Goal: Information Seeking & Learning: Check status

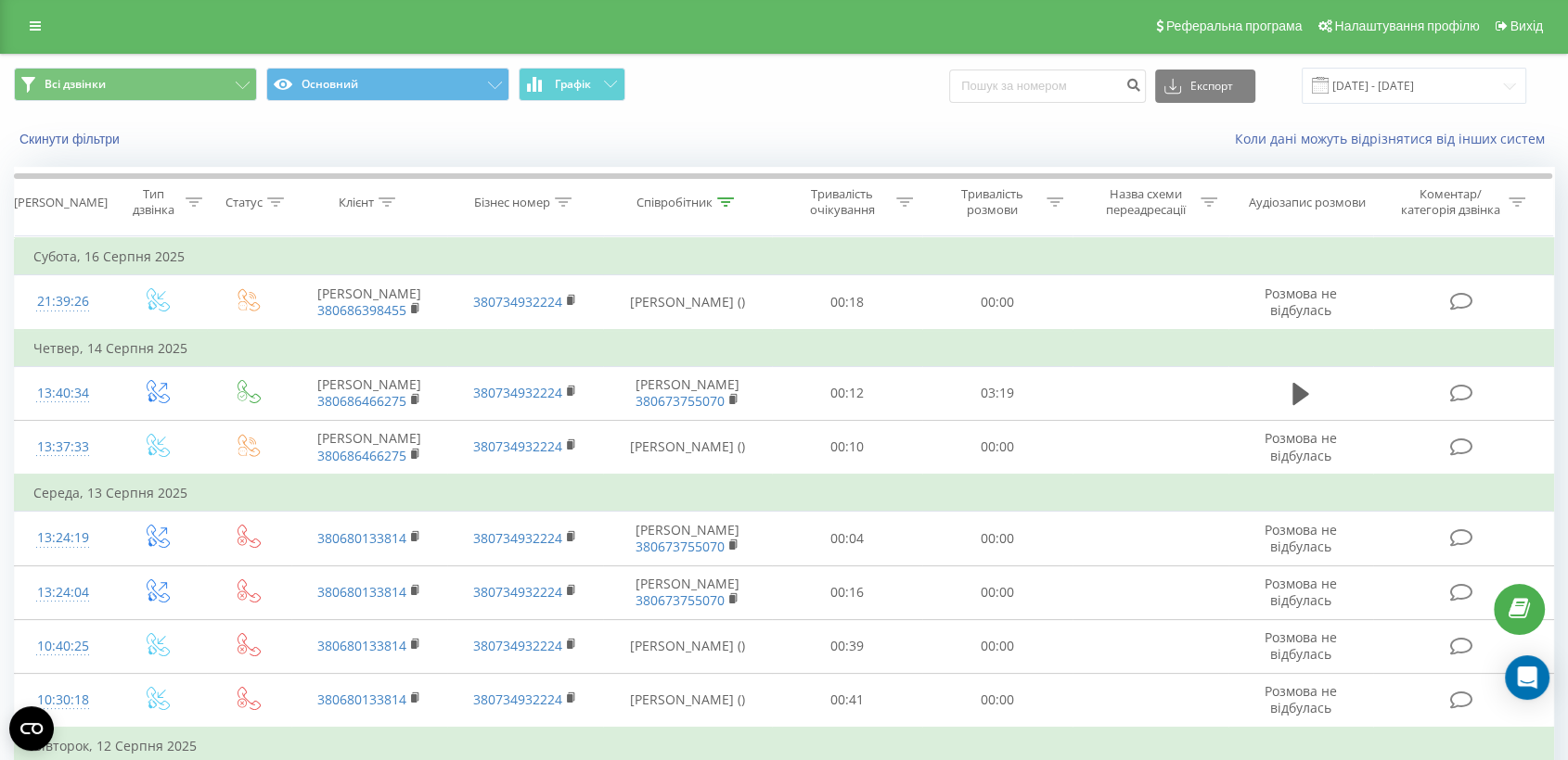
scroll to position [2, 0]
click at [720, 206] on div at bounding box center [725, 202] width 17 height 16
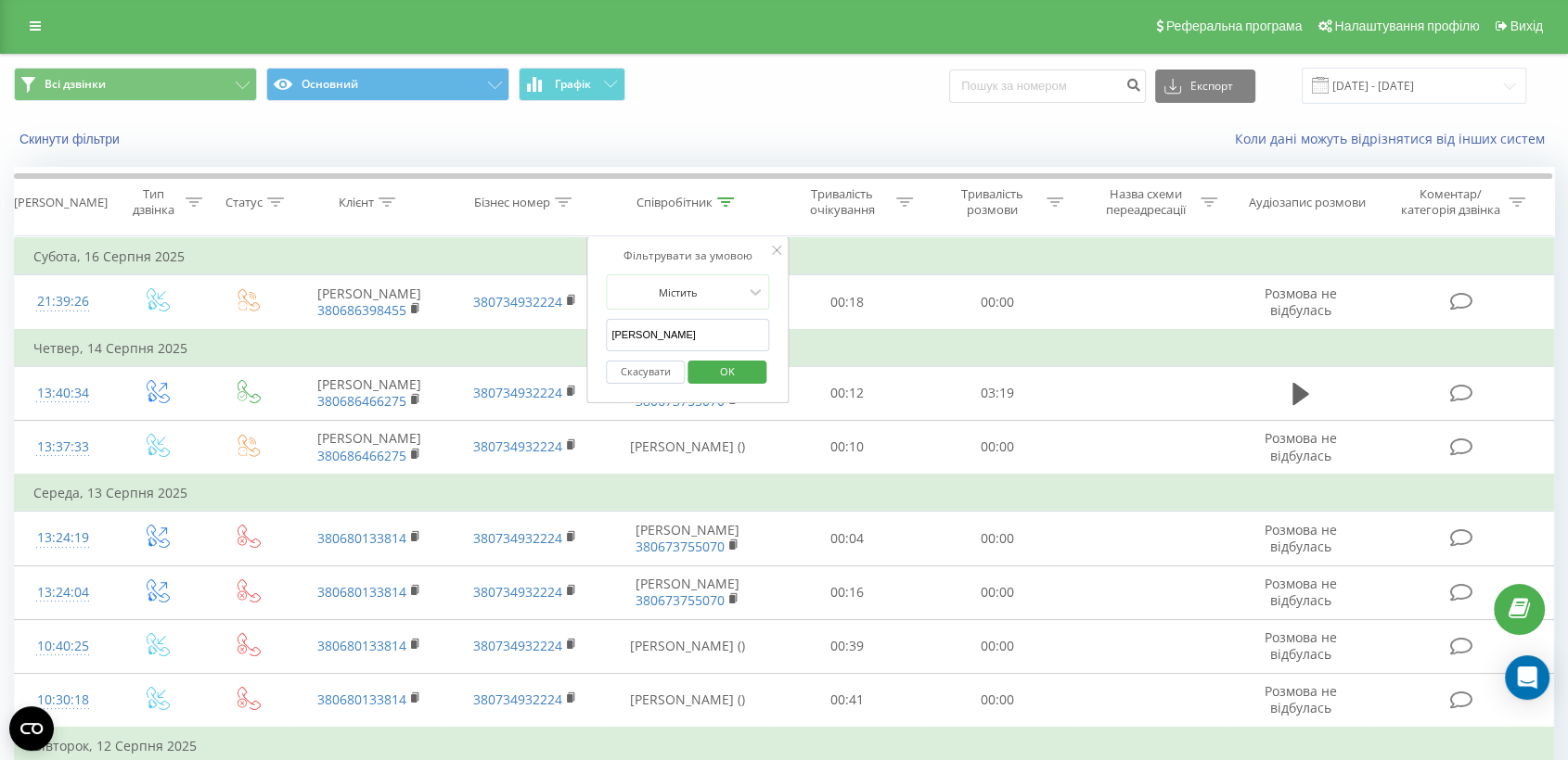
click at [734, 331] on input "Александрук" at bounding box center [687, 335] width 163 height 32
click at [745, 375] on span "OK" at bounding box center [727, 371] width 52 height 28
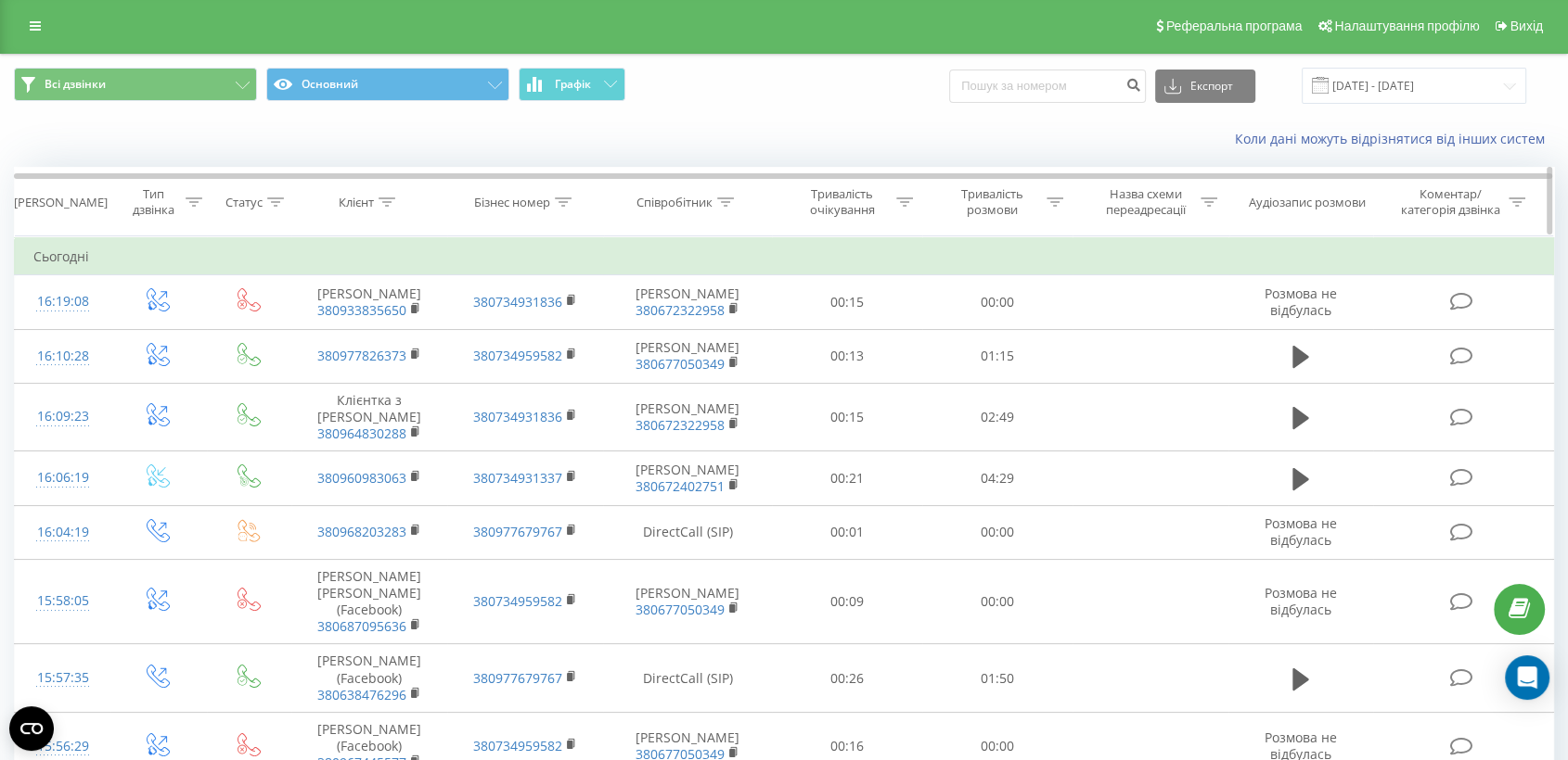
click at [738, 195] on div "Співробітник" at bounding box center [687, 202] width 168 height 16
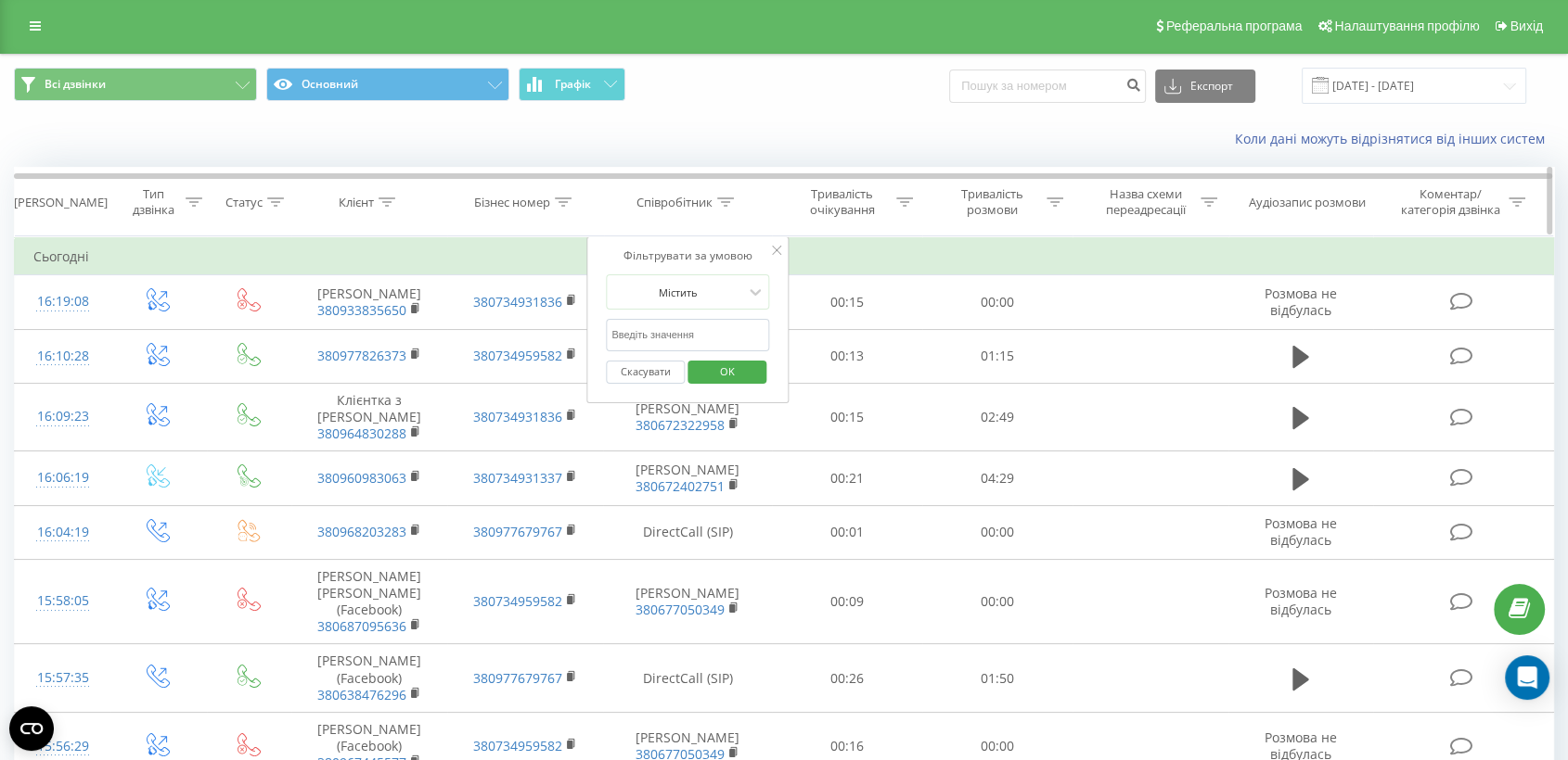
click at [731, 197] on icon at bounding box center [725, 202] width 17 height 9
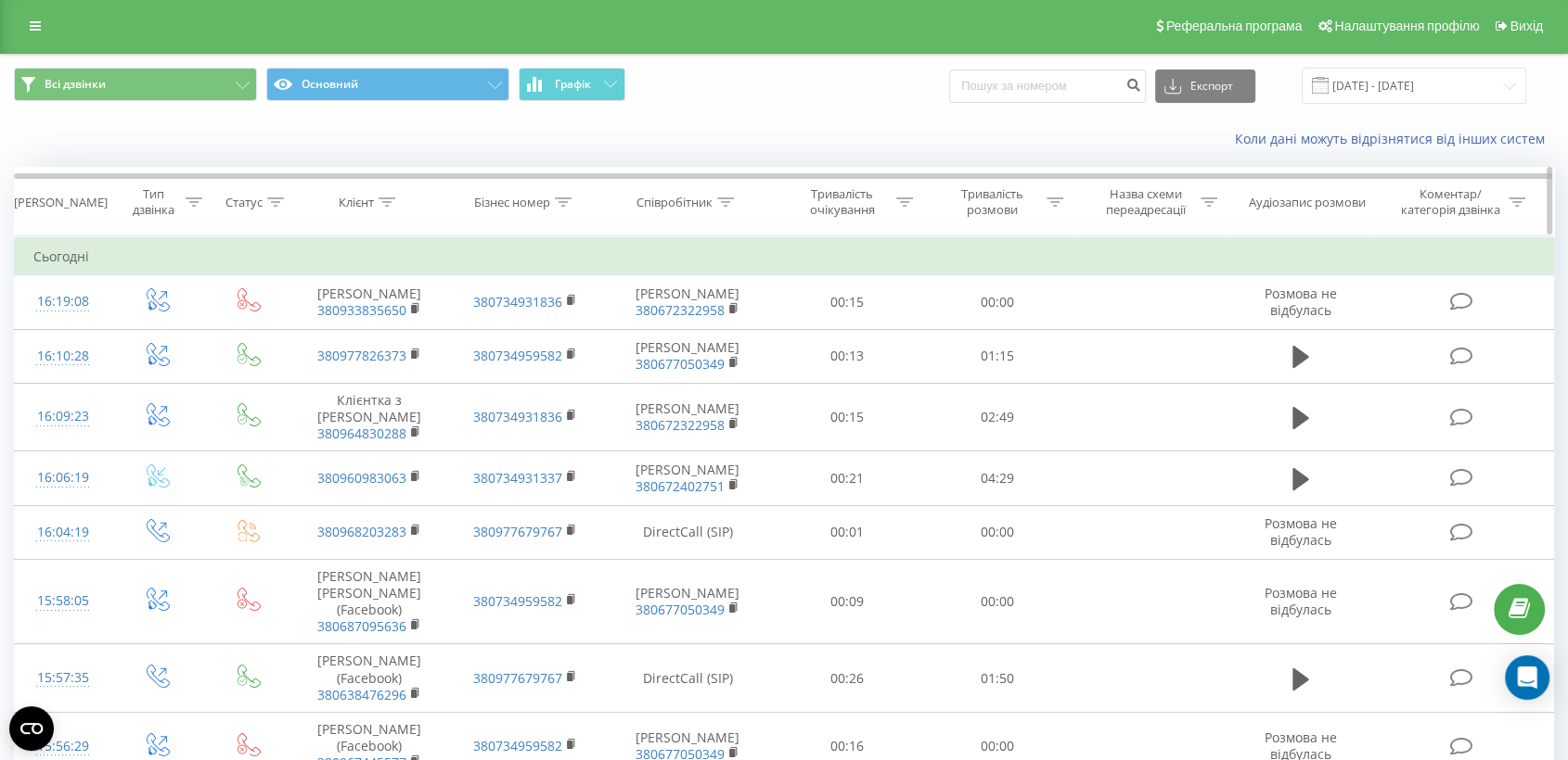
click at [731, 197] on icon at bounding box center [725, 202] width 17 height 9
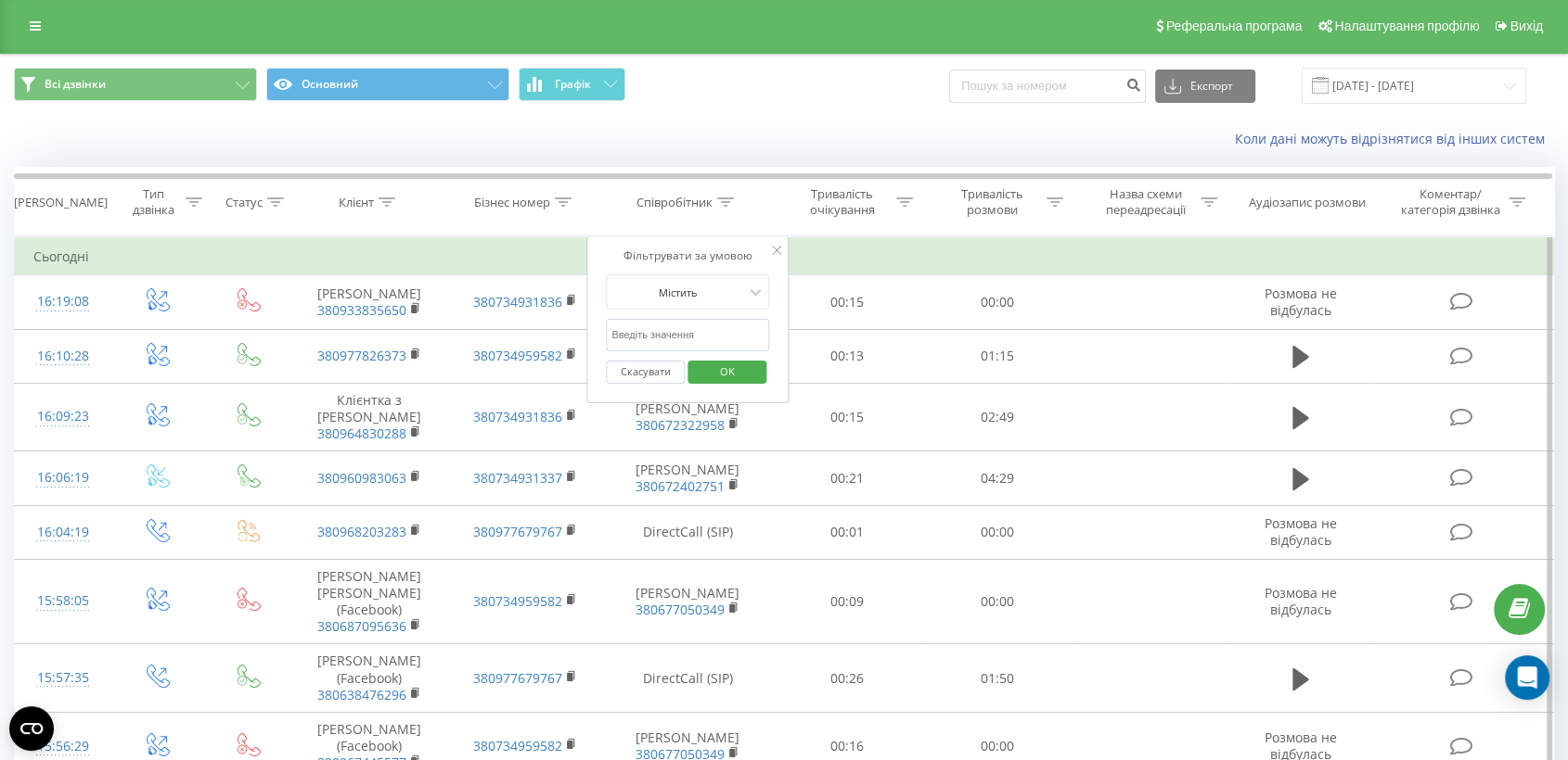
click at [684, 323] on input "text" at bounding box center [687, 335] width 163 height 32
click at [748, 367] on span "OK" at bounding box center [727, 371] width 52 height 28
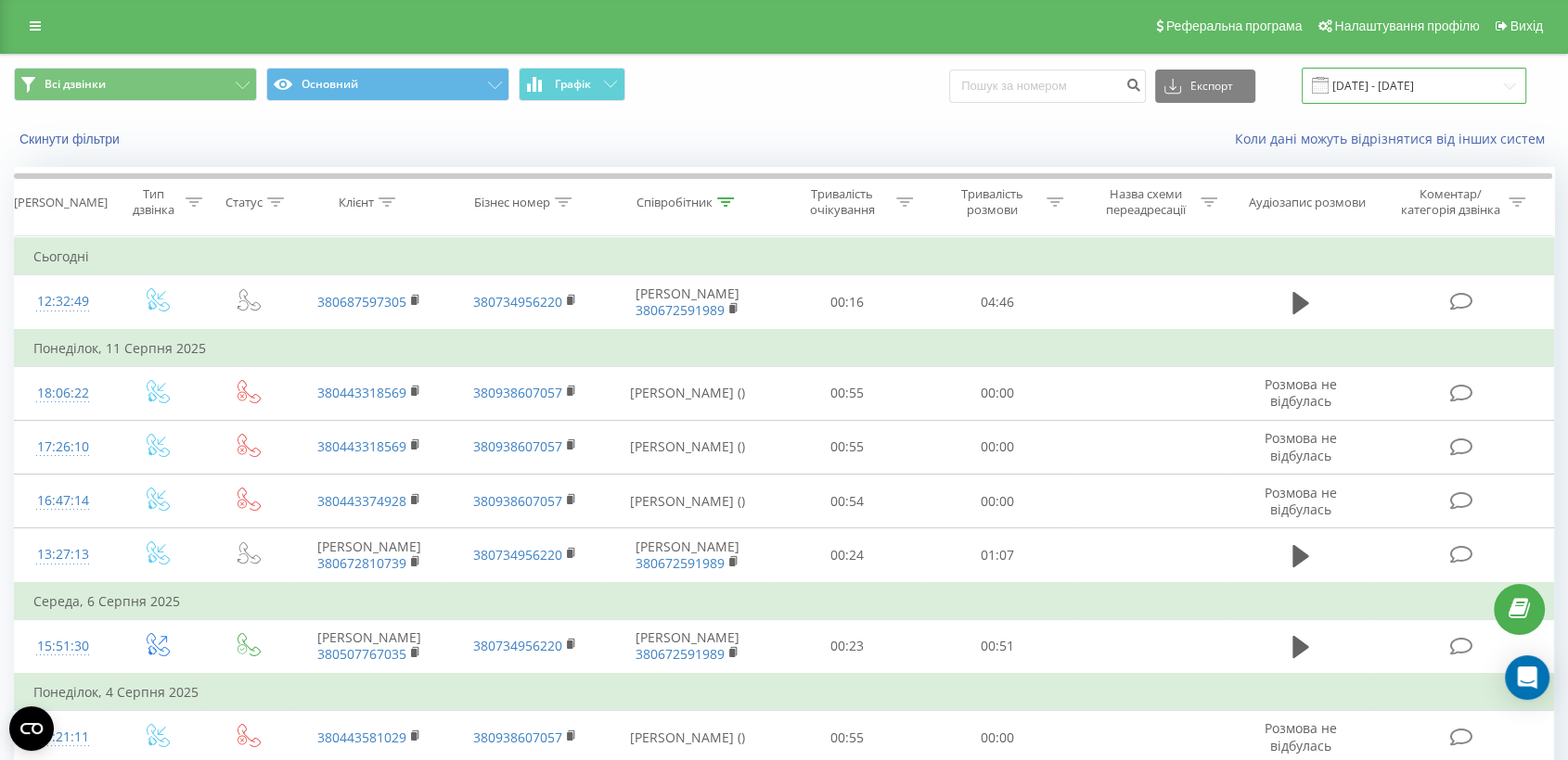
click at [1397, 83] on input "[DATE] - [DATE]" at bounding box center [1413, 85] width 225 height 36
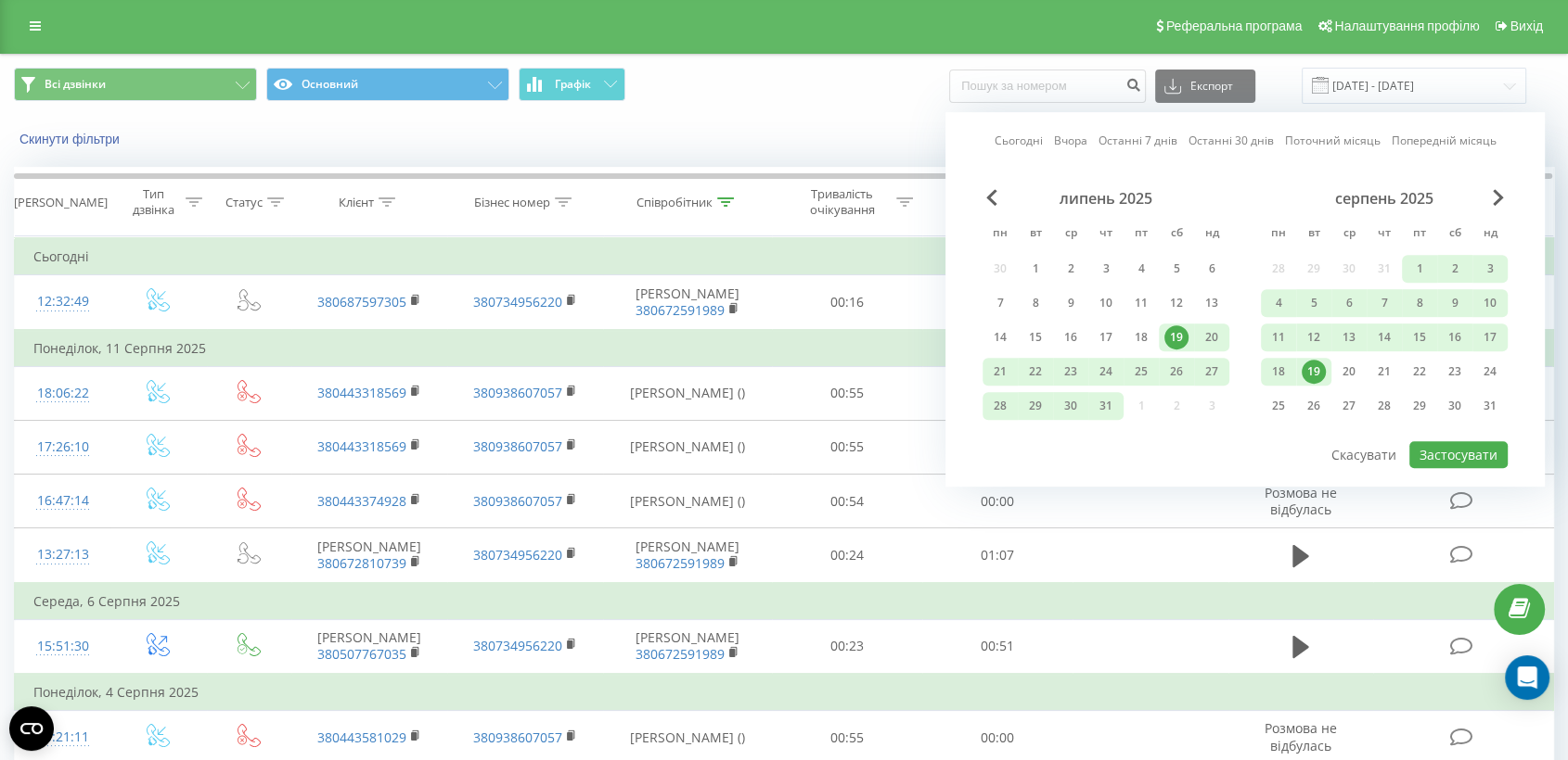
click at [821, 74] on div "Всі дзвінки Основний Графік Експорт .csv .xls .xlsx 19.07.2025 - 19.08.2025 Сьо…" at bounding box center [784, 85] width 1540 height 36
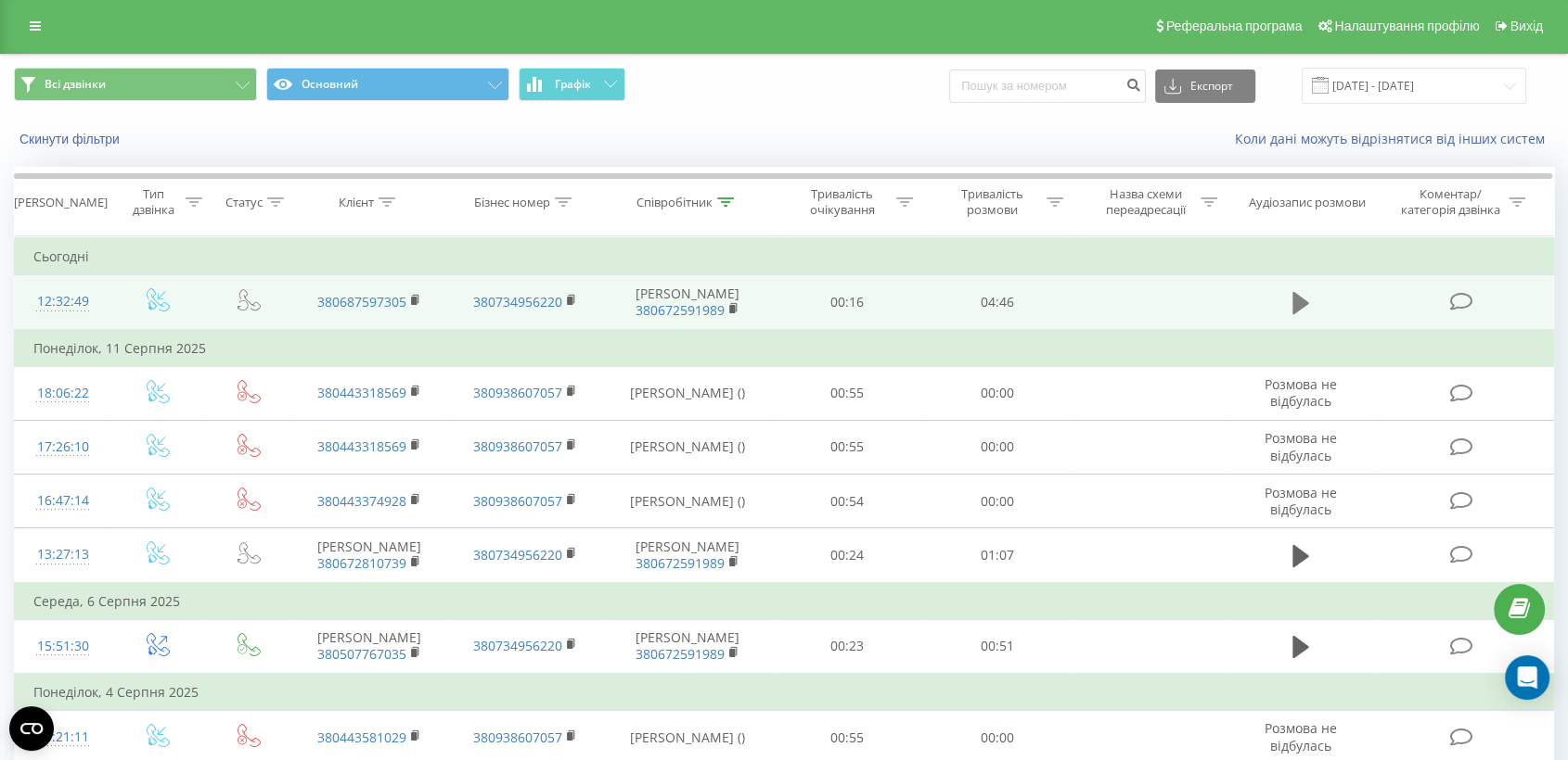
click at [1308, 311] on icon at bounding box center [1301, 302] width 17 height 26
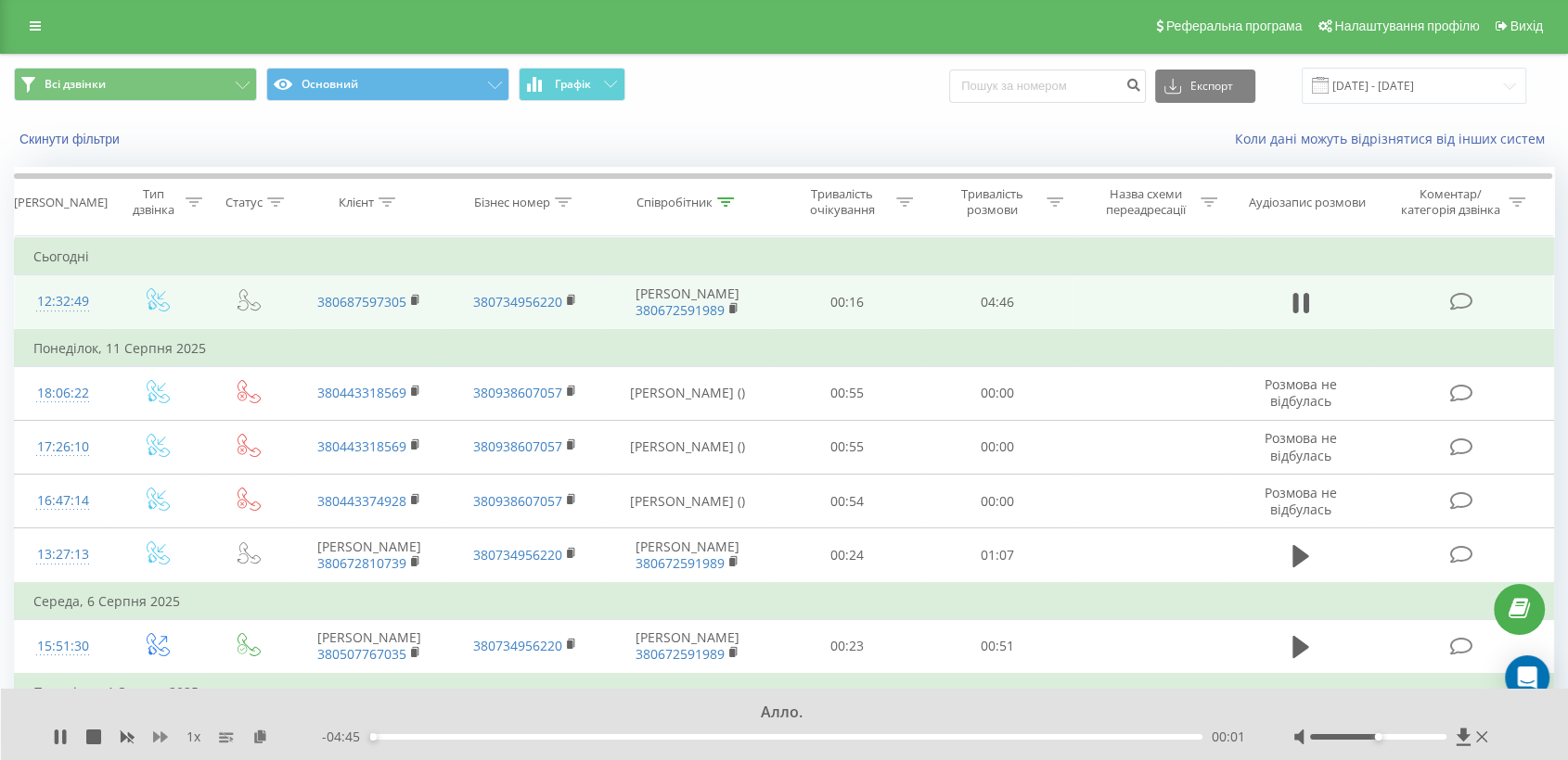
click at [158, 736] on icon at bounding box center [160, 737] width 15 height 11
click at [160, 736] on icon at bounding box center [160, 737] width 15 height 11
click at [532, 736] on div "00:36" at bounding box center [785, 737] width 833 height 6
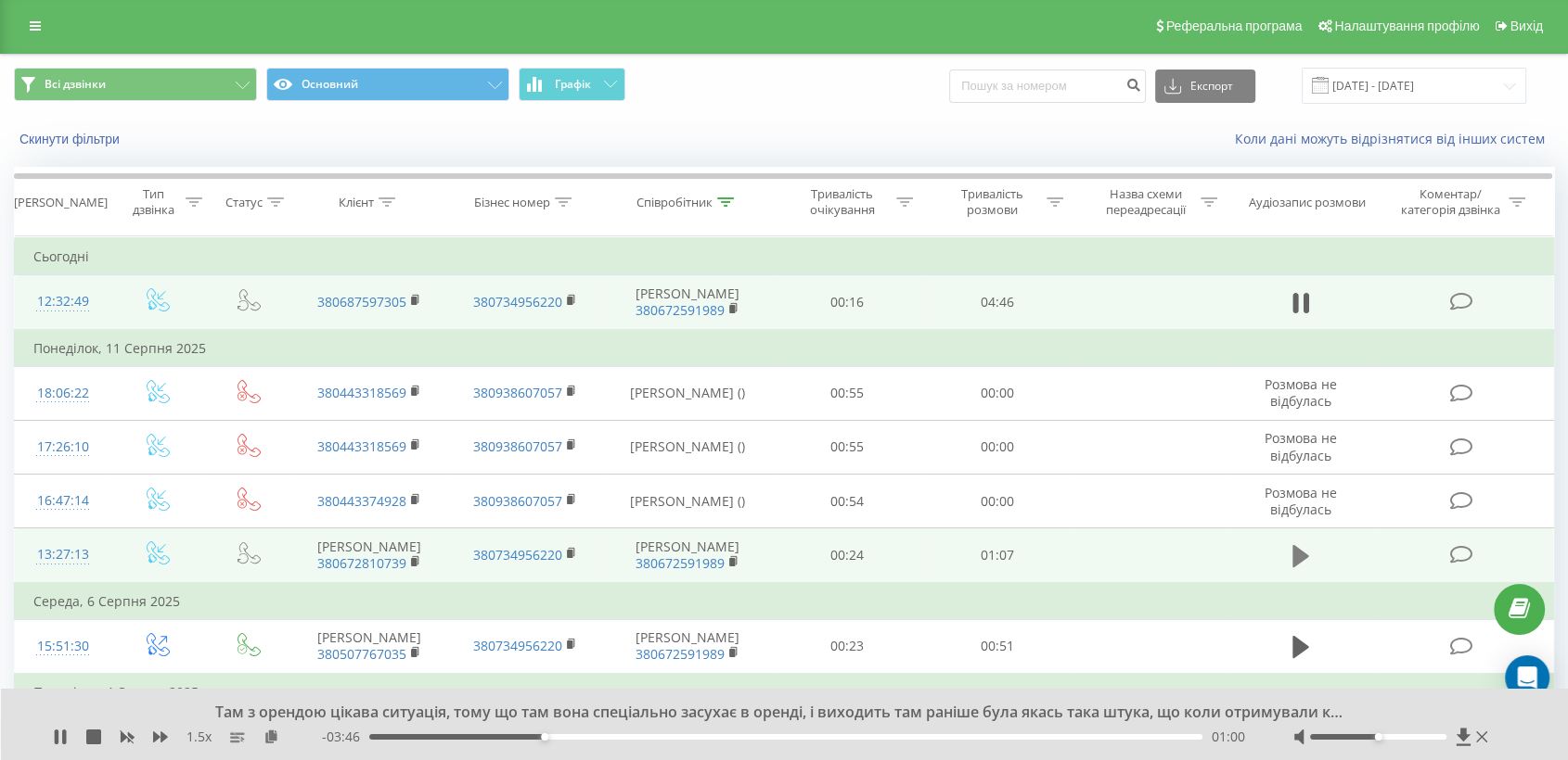
click at [1302, 568] on icon at bounding box center [1301, 555] width 17 height 22
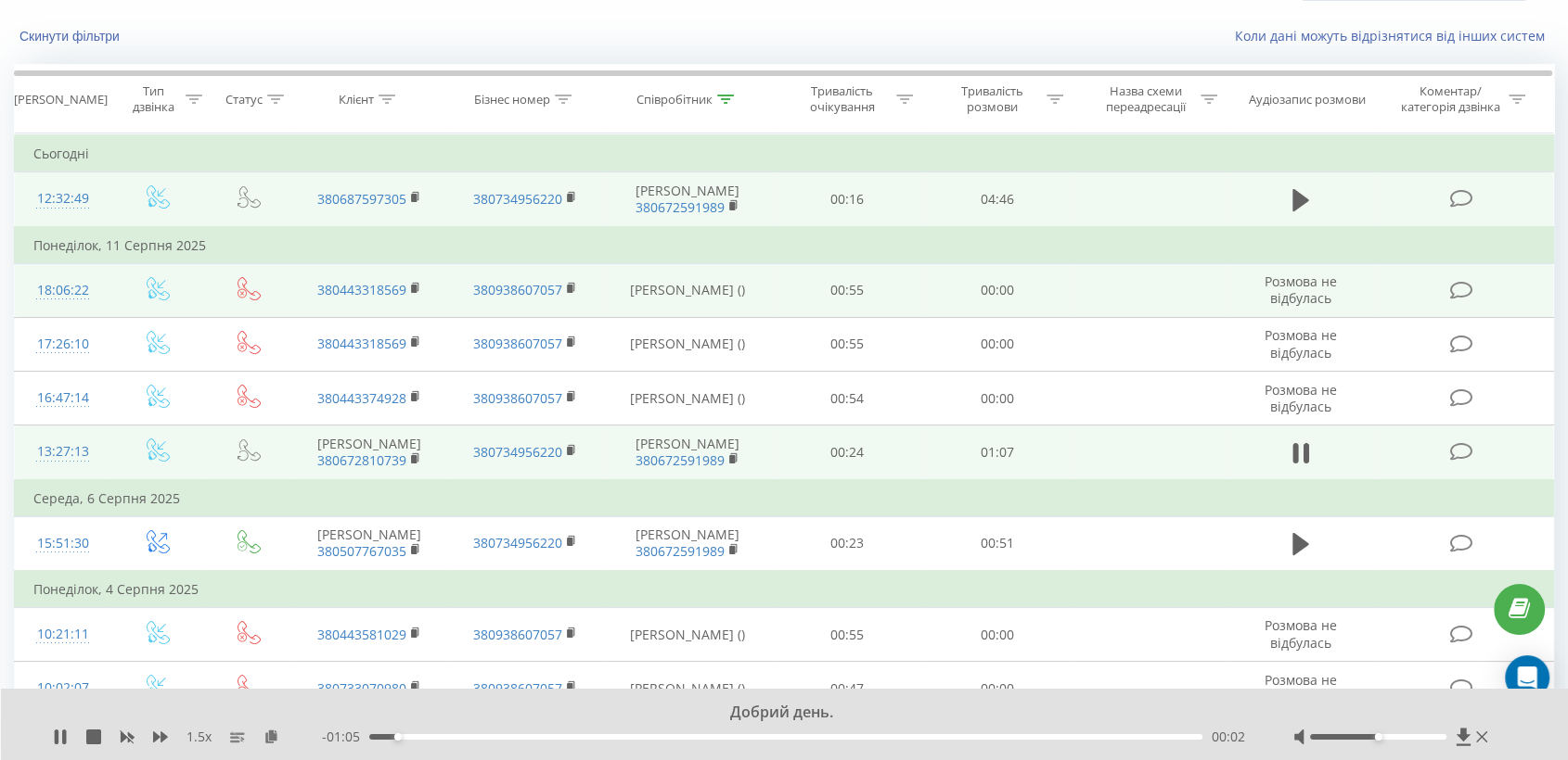
scroll to position [208, 0]
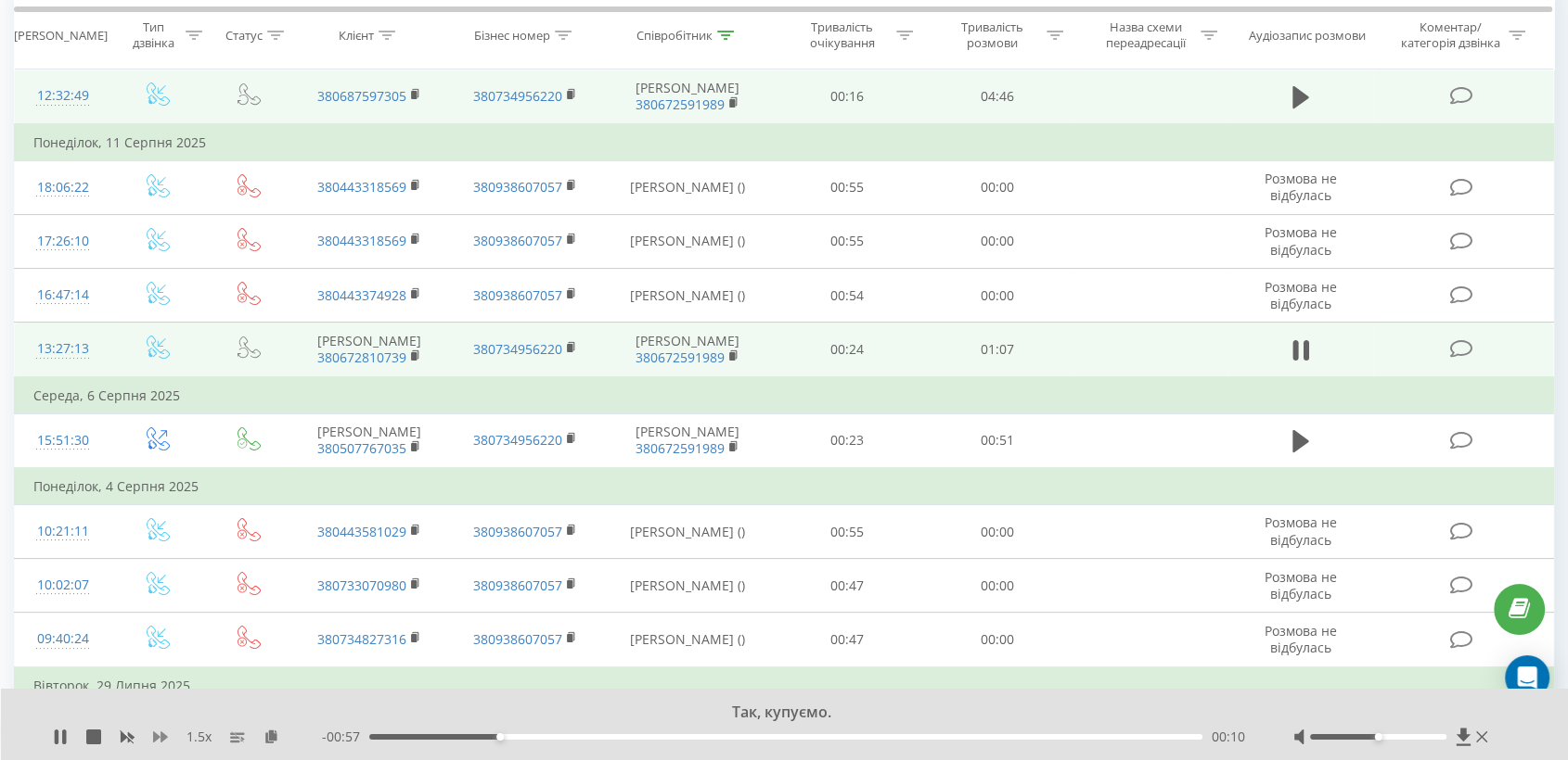
click at [159, 740] on icon at bounding box center [160, 737] width 15 height 15
click at [158, 737] on icon at bounding box center [160, 737] width 15 height 11
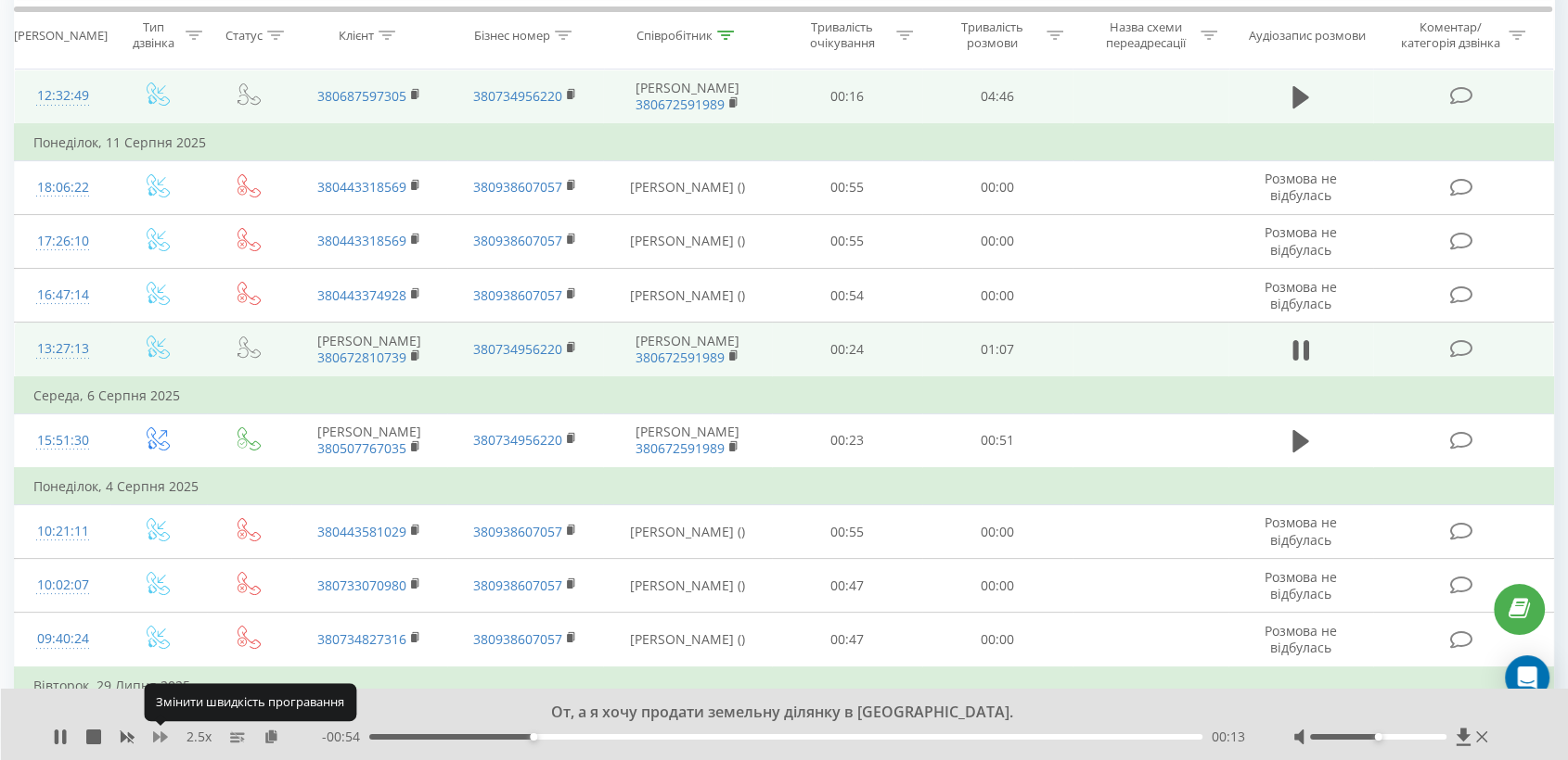
click at [160, 735] on icon at bounding box center [160, 737] width 15 height 11
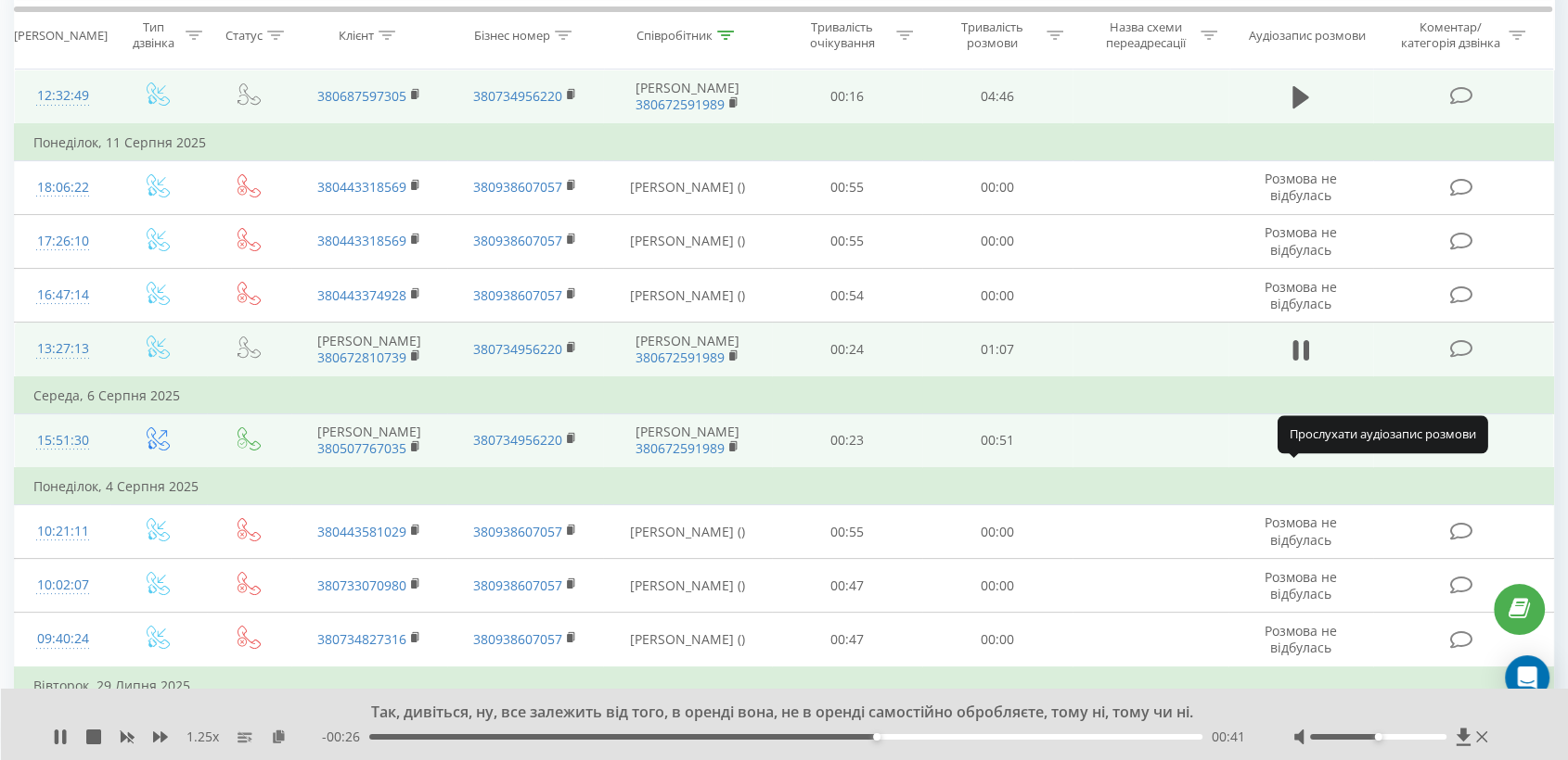
click at [1294, 452] on icon at bounding box center [1301, 441] width 17 height 22
click at [52, 742] on div "Так, дивіться, ну, все залежить від того, в оренді вона, не в оренді самостійно…" at bounding box center [785, 724] width 1568 height 71
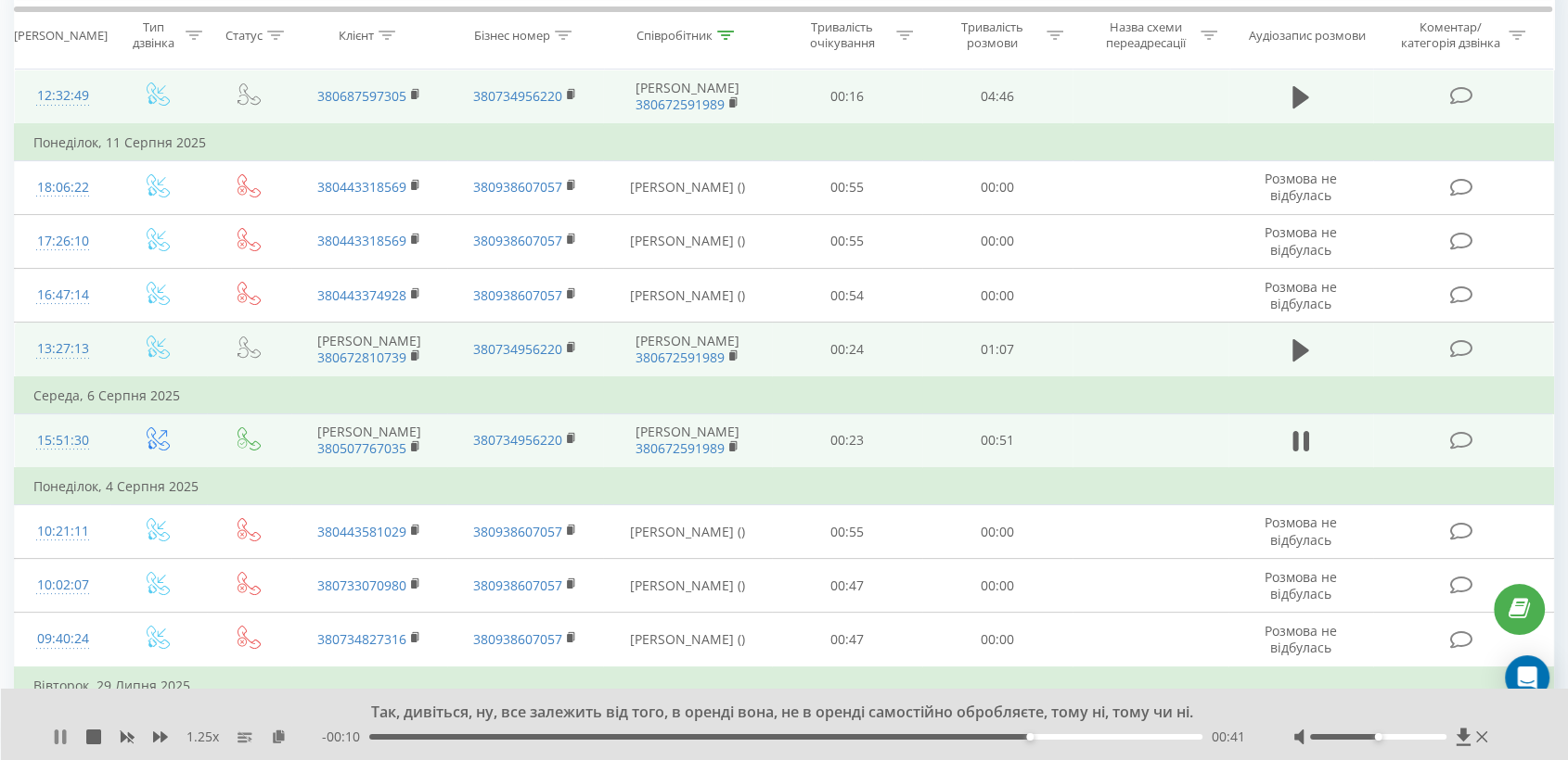
click at [64, 737] on icon at bounding box center [64, 737] width 4 height 15
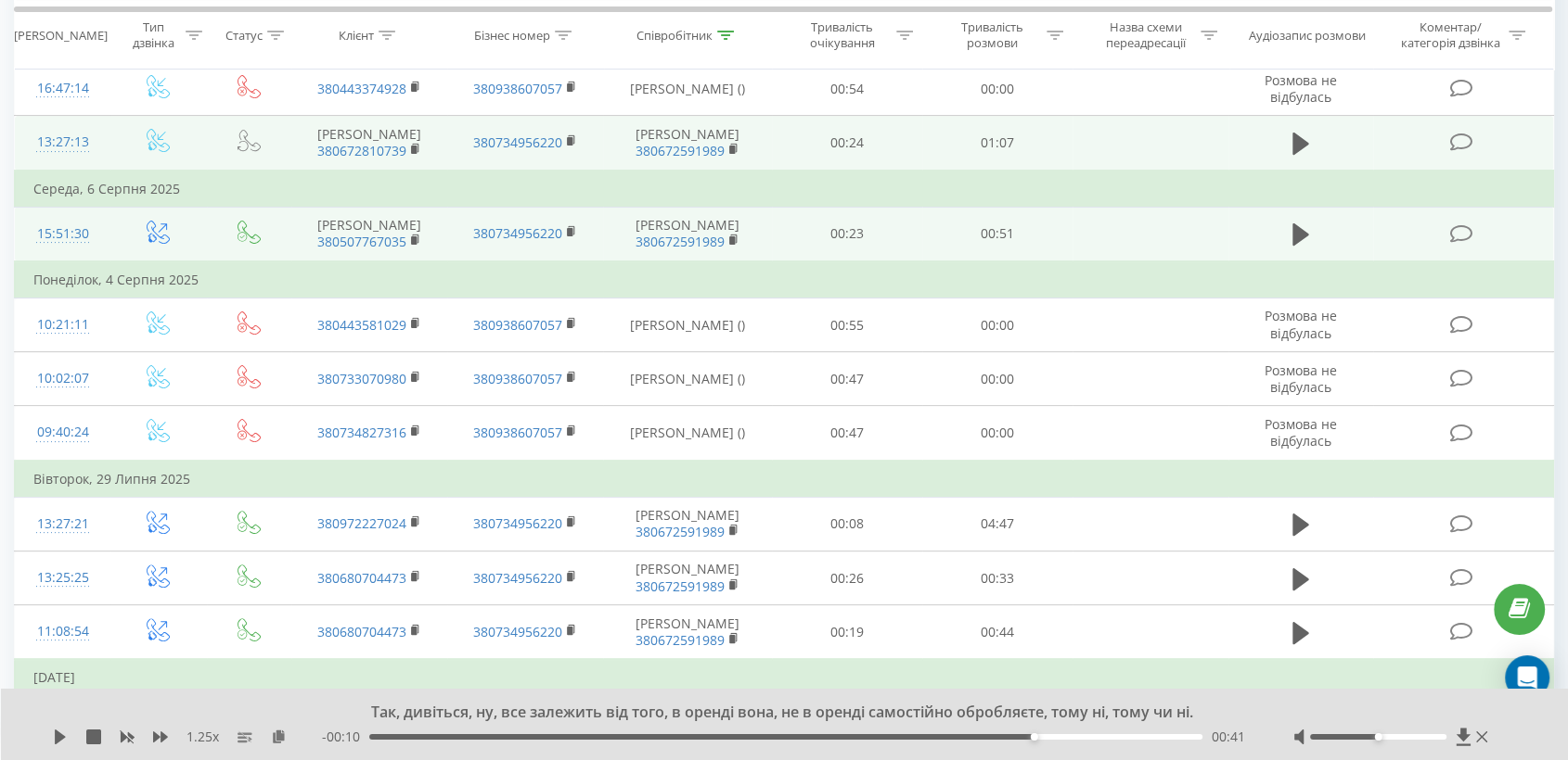
scroll to position [0, 0]
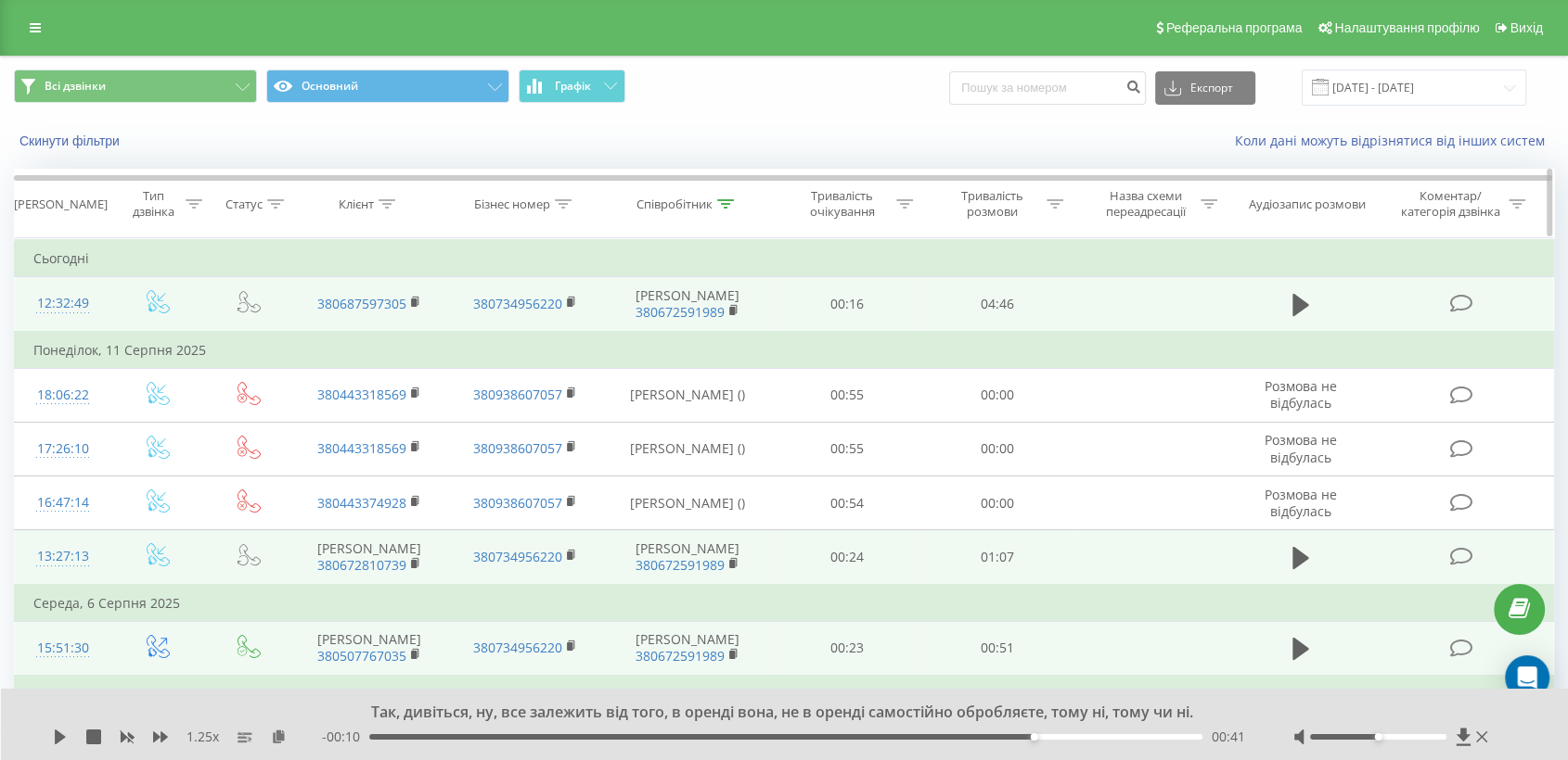
click at [722, 197] on div at bounding box center [725, 204] width 17 height 16
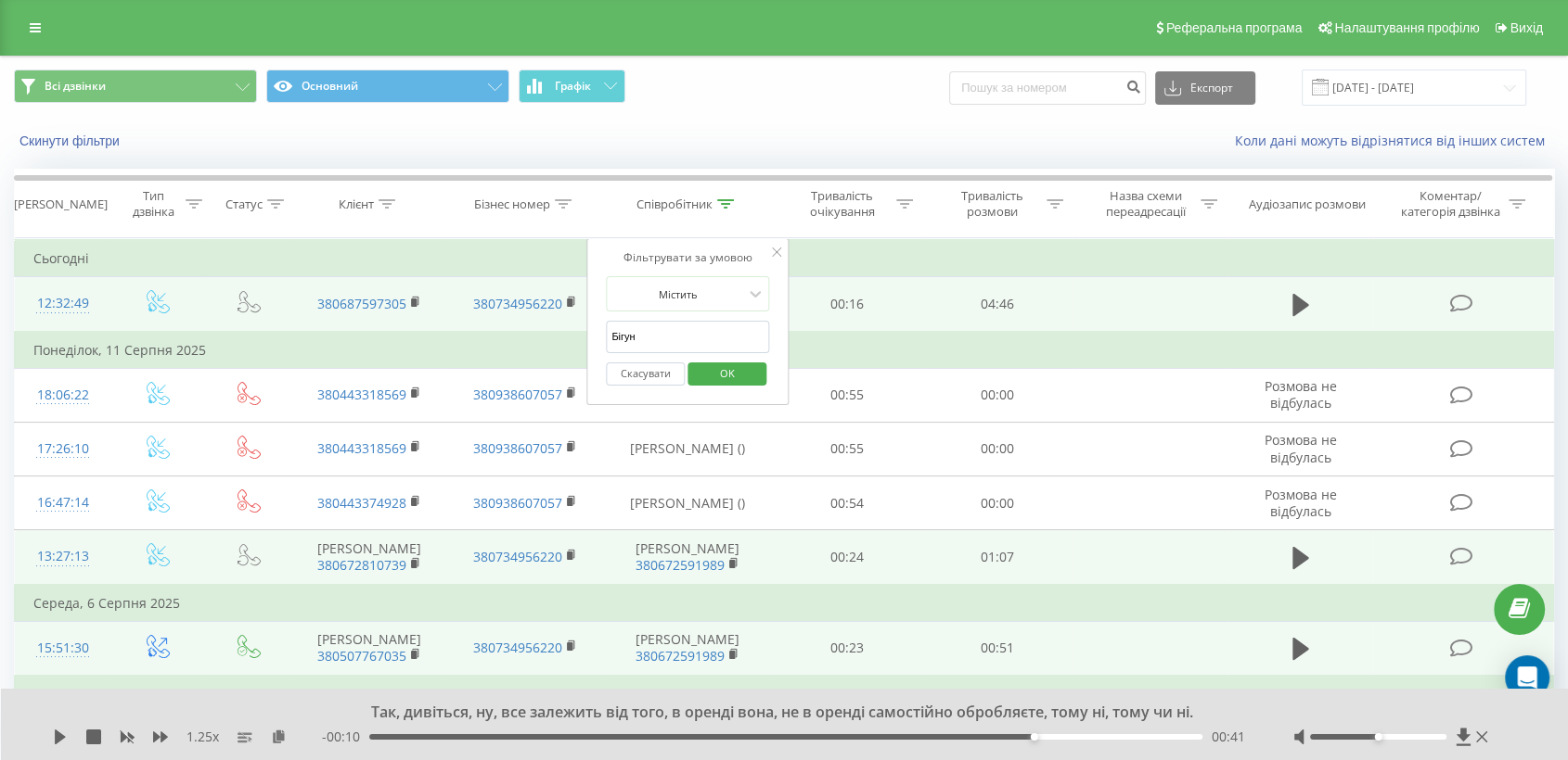
click at [638, 335] on input "Бігун" at bounding box center [687, 337] width 163 height 32
type input "Б"
type input "черкаси"
click button "OK" at bounding box center [726, 374] width 79 height 23
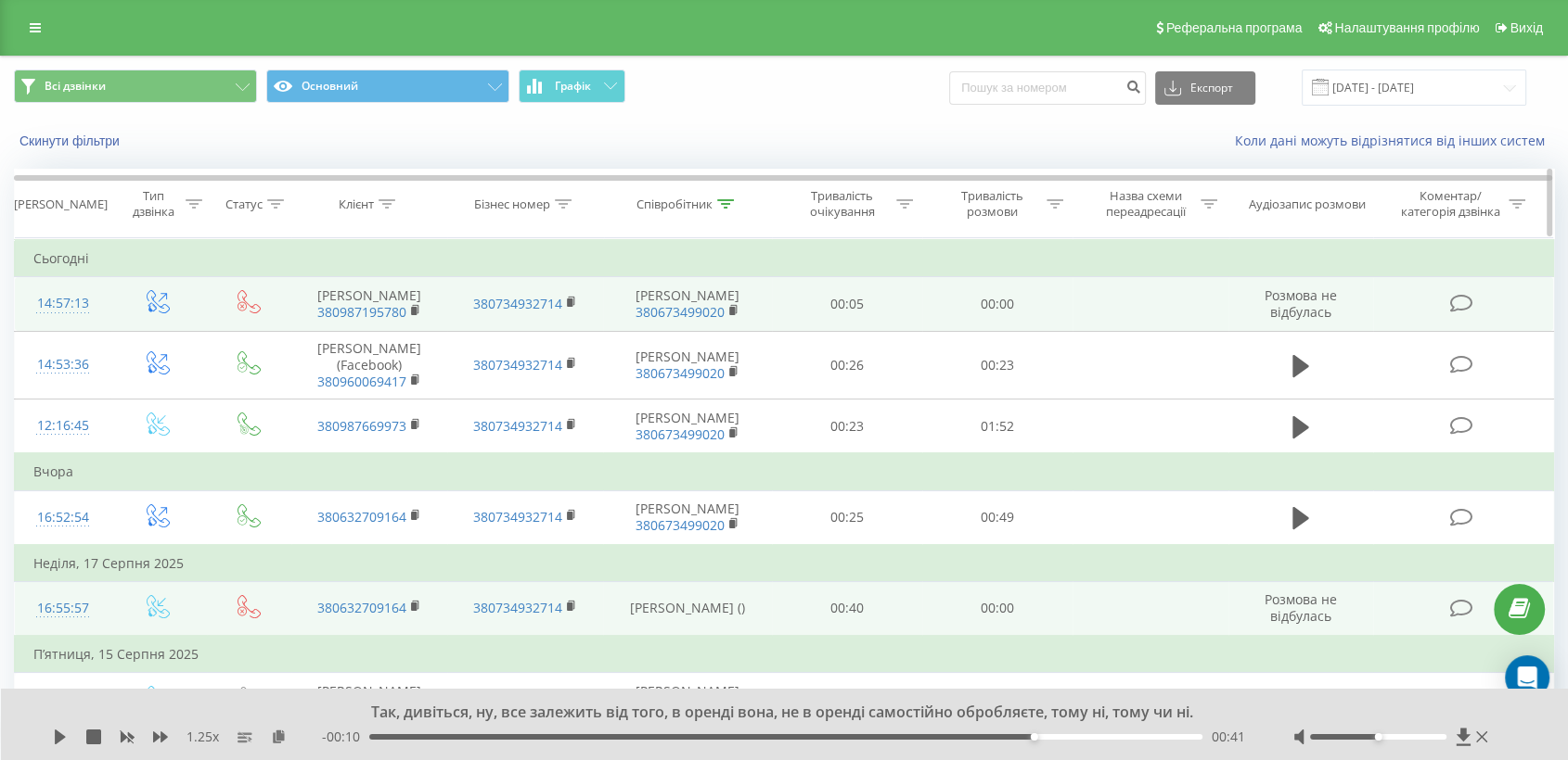
click at [1053, 201] on icon at bounding box center [1055, 204] width 17 height 9
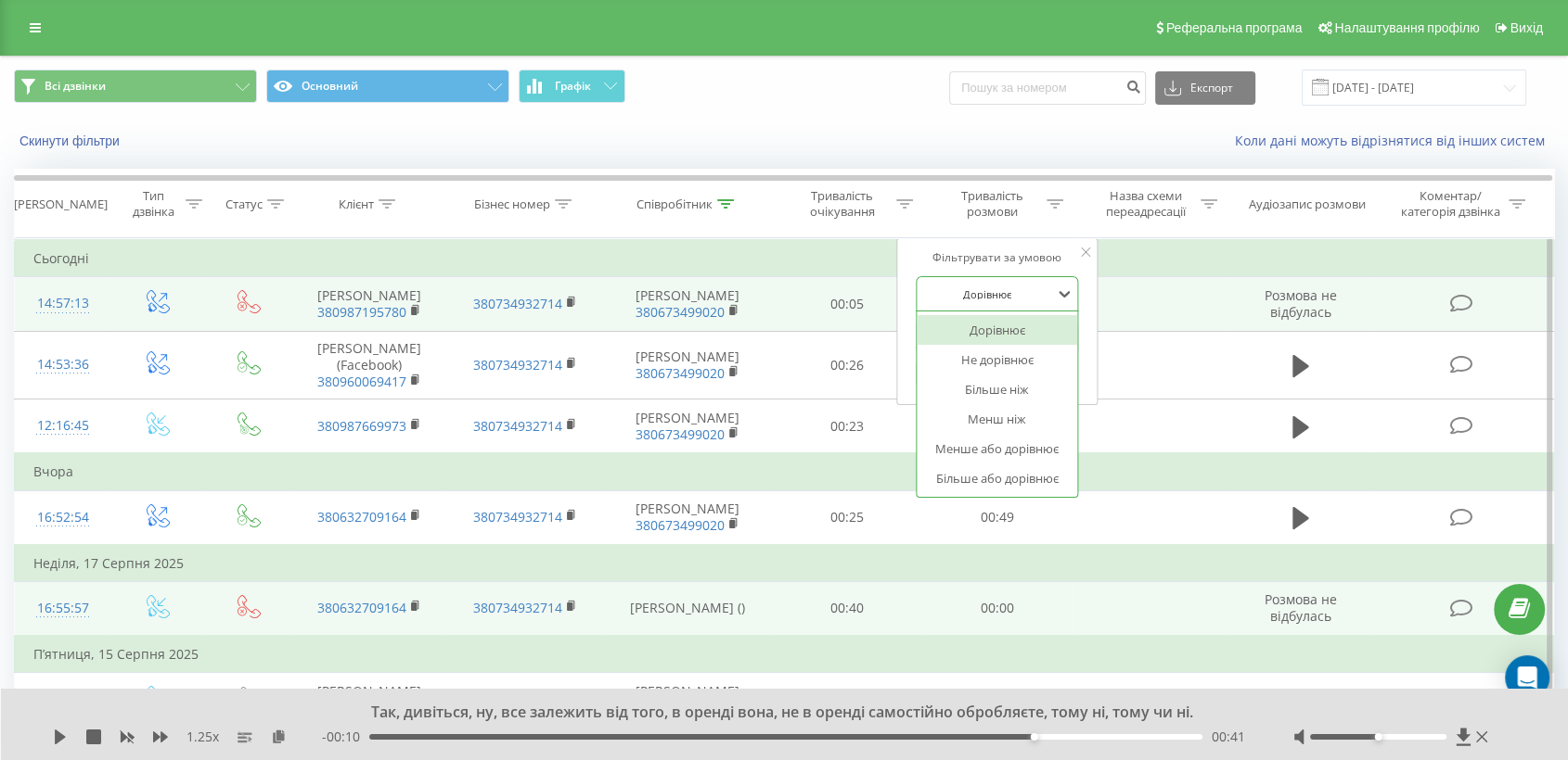
click at [1044, 290] on div at bounding box center [987, 294] width 132 height 18
click at [999, 388] on div "Більше ніж" at bounding box center [997, 389] width 161 height 29
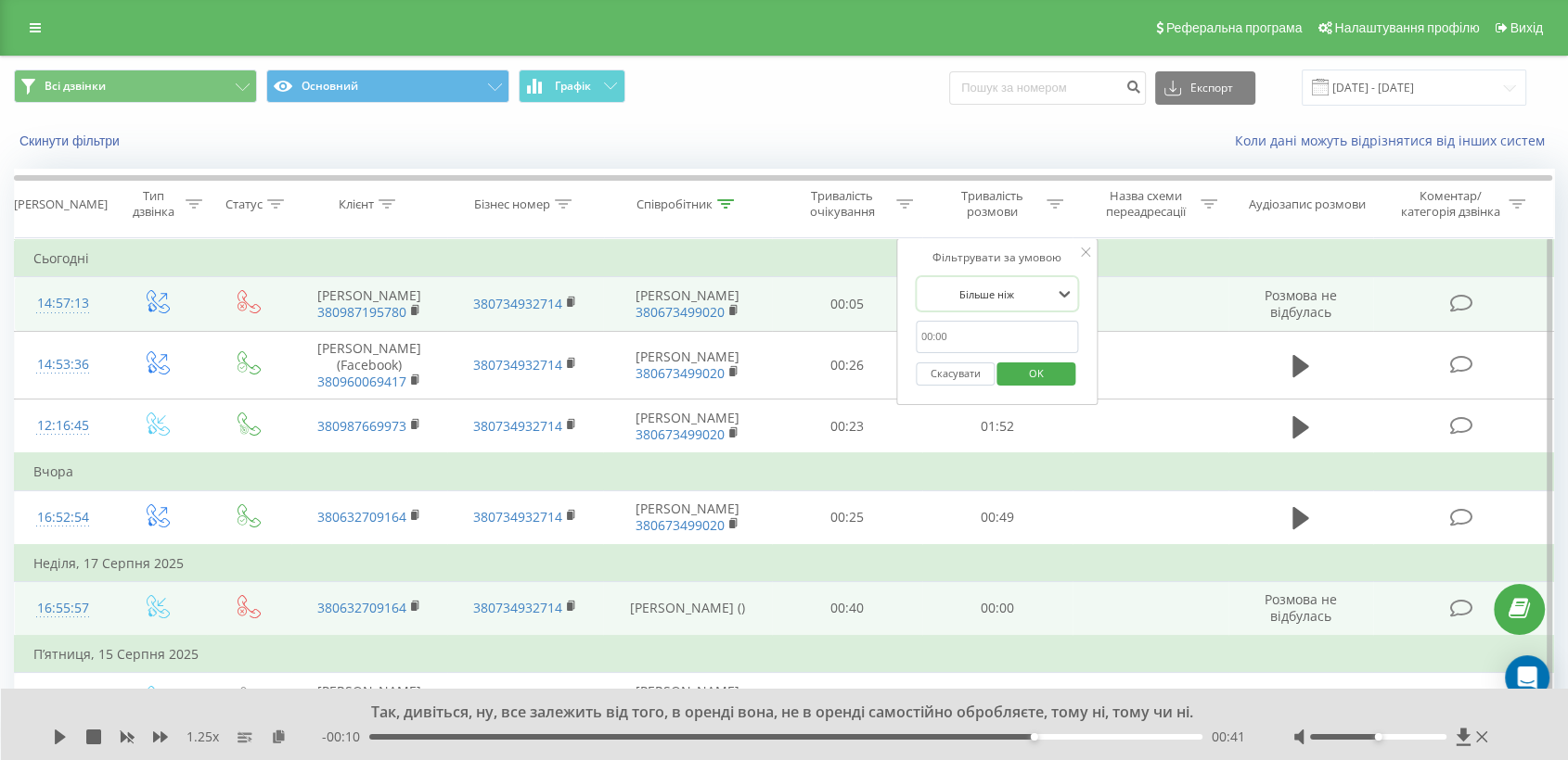
click at [964, 333] on input "text" at bounding box center [997, 337] width 163 height 32
type input "00:30"
click at [1052, 375] on span "OK" at bounding box center [1036, 373] width 52 height 28
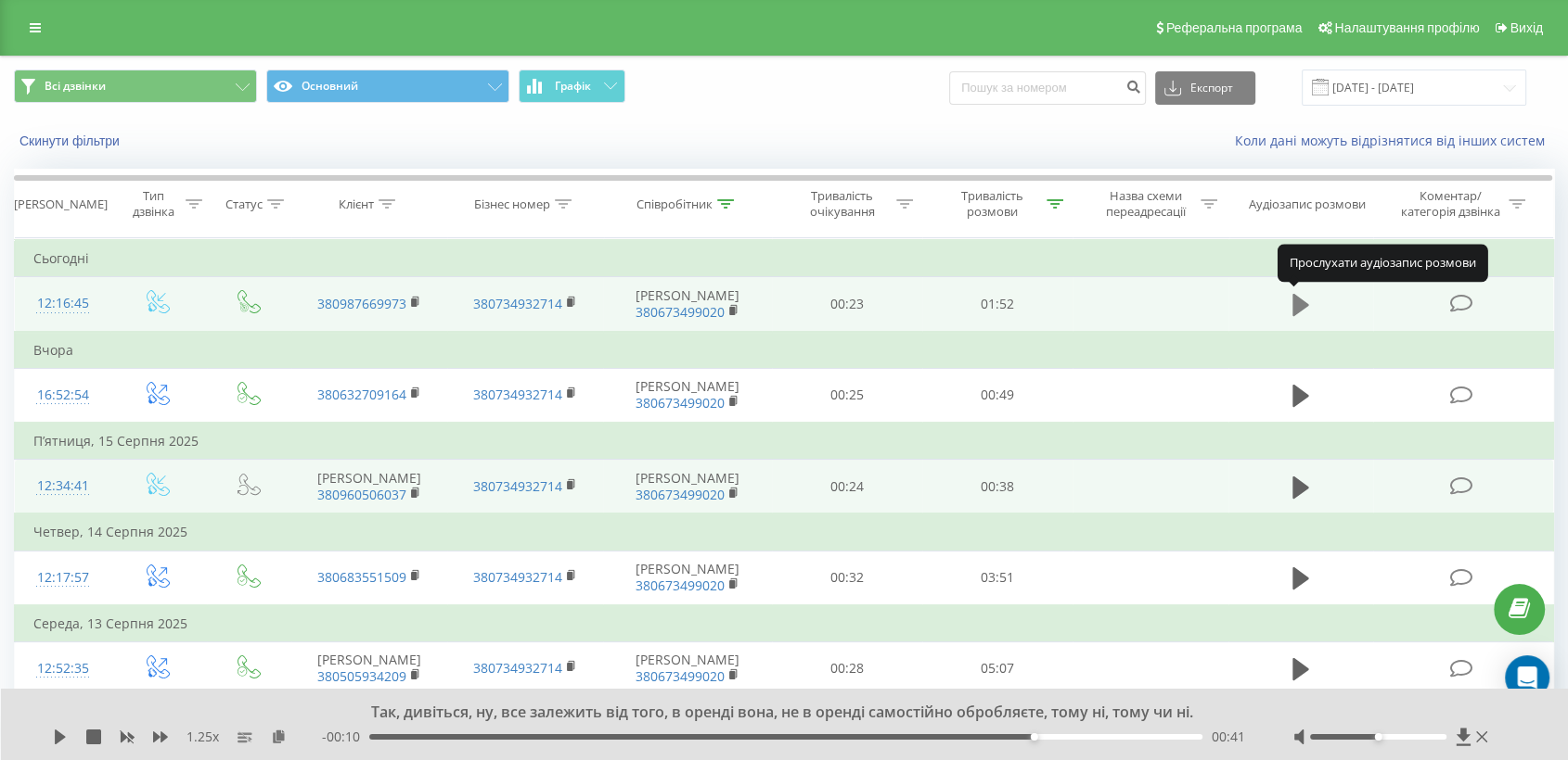
click at [1293, 298] on icon at bounding box center [1301, 304] width 17 height 22
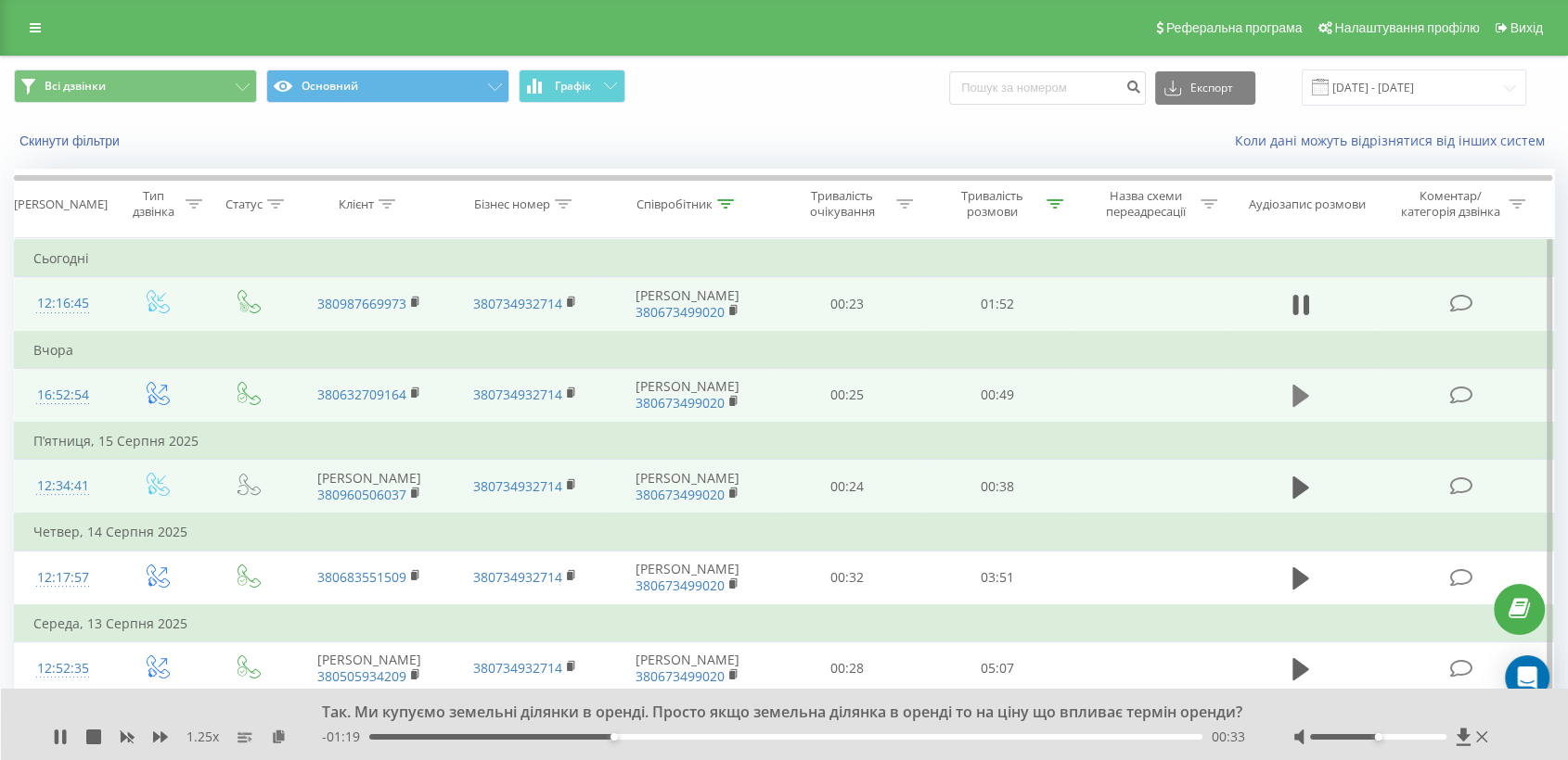
click at [1297, 396] on icon at bounding box center [1301, 395] width 17 height 22
click at [1296, 484] on icon at bounding box center [1301, 486] width 17 height 22
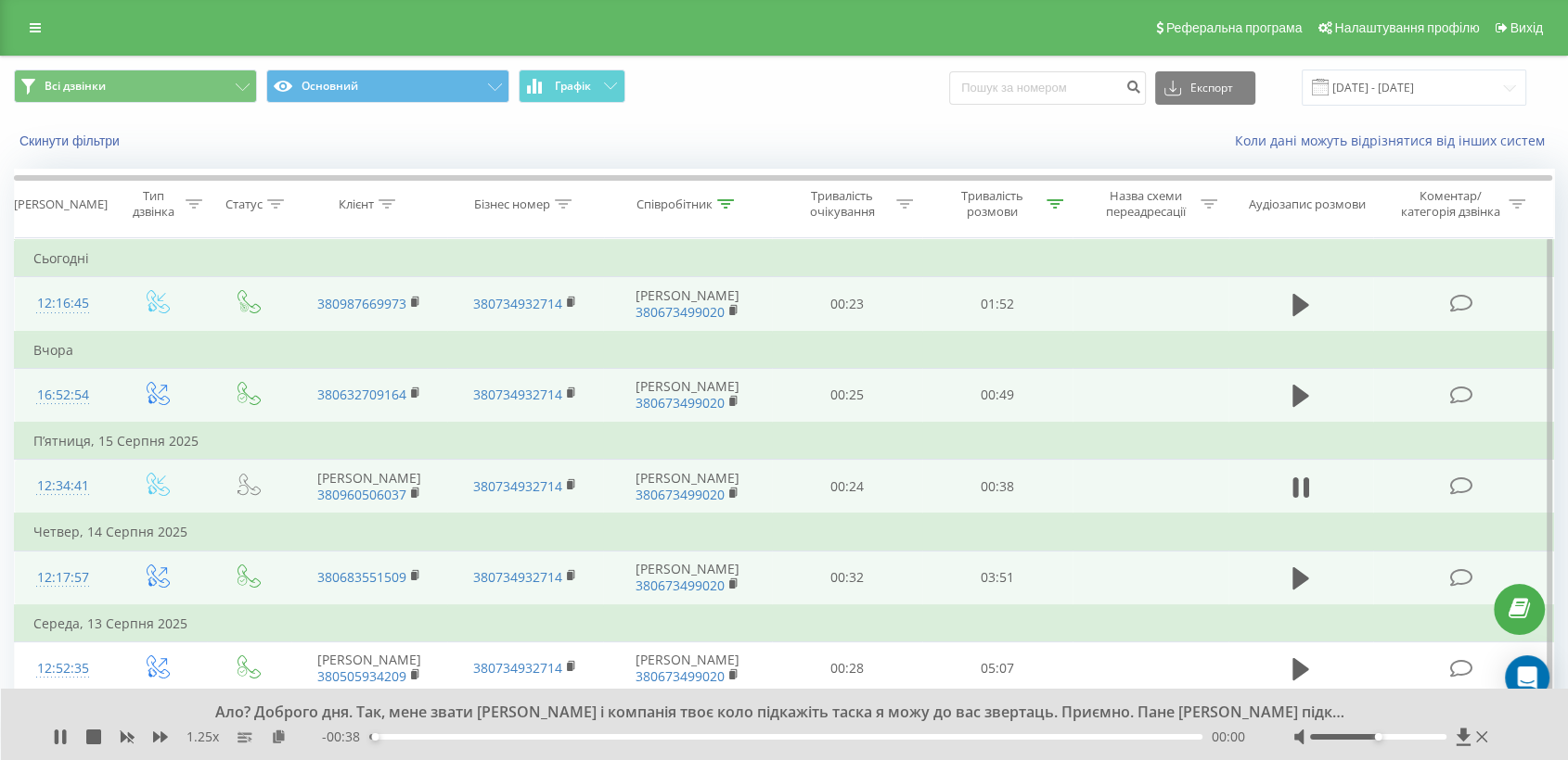
click at [1291, 591] on span at bounding box center [1300, 587] width 27 height 18
click at [1296, 580] on icon at bounding box center [1301, 578] width 17 height 22
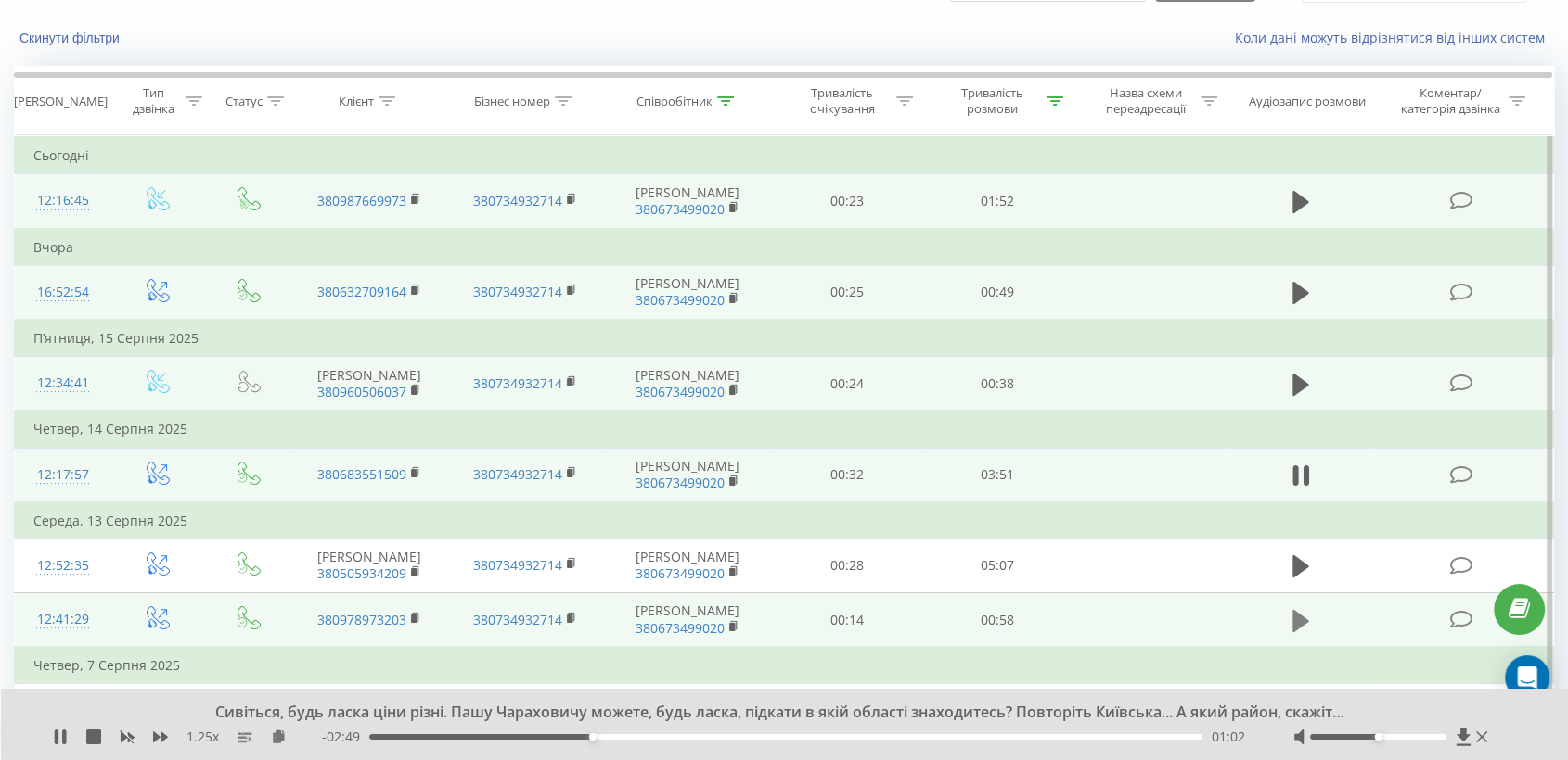
scroll to position [309, 0]
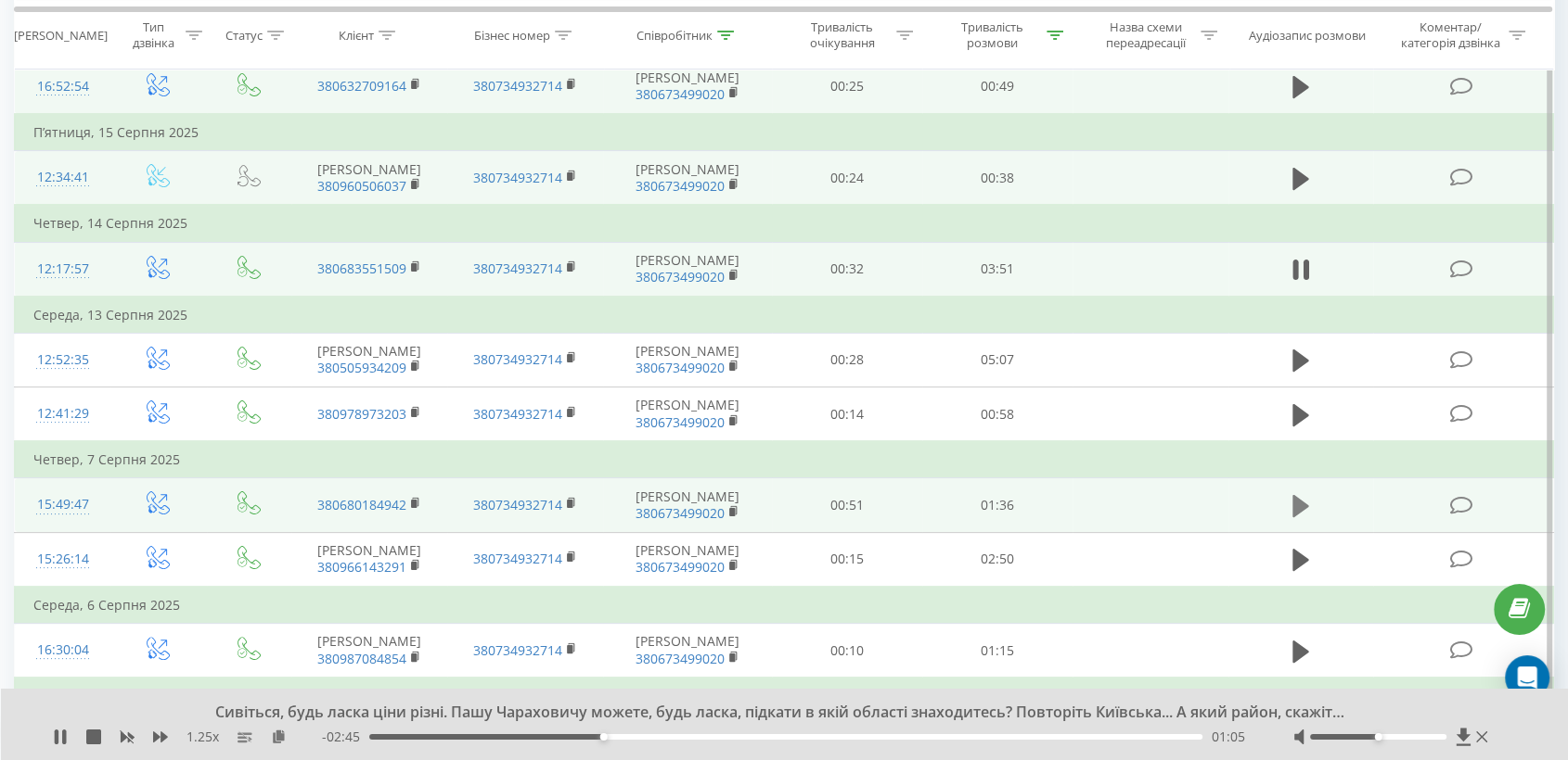
click at [1289, 498] on button at bounding box center [1300, 506] width 27 height 27
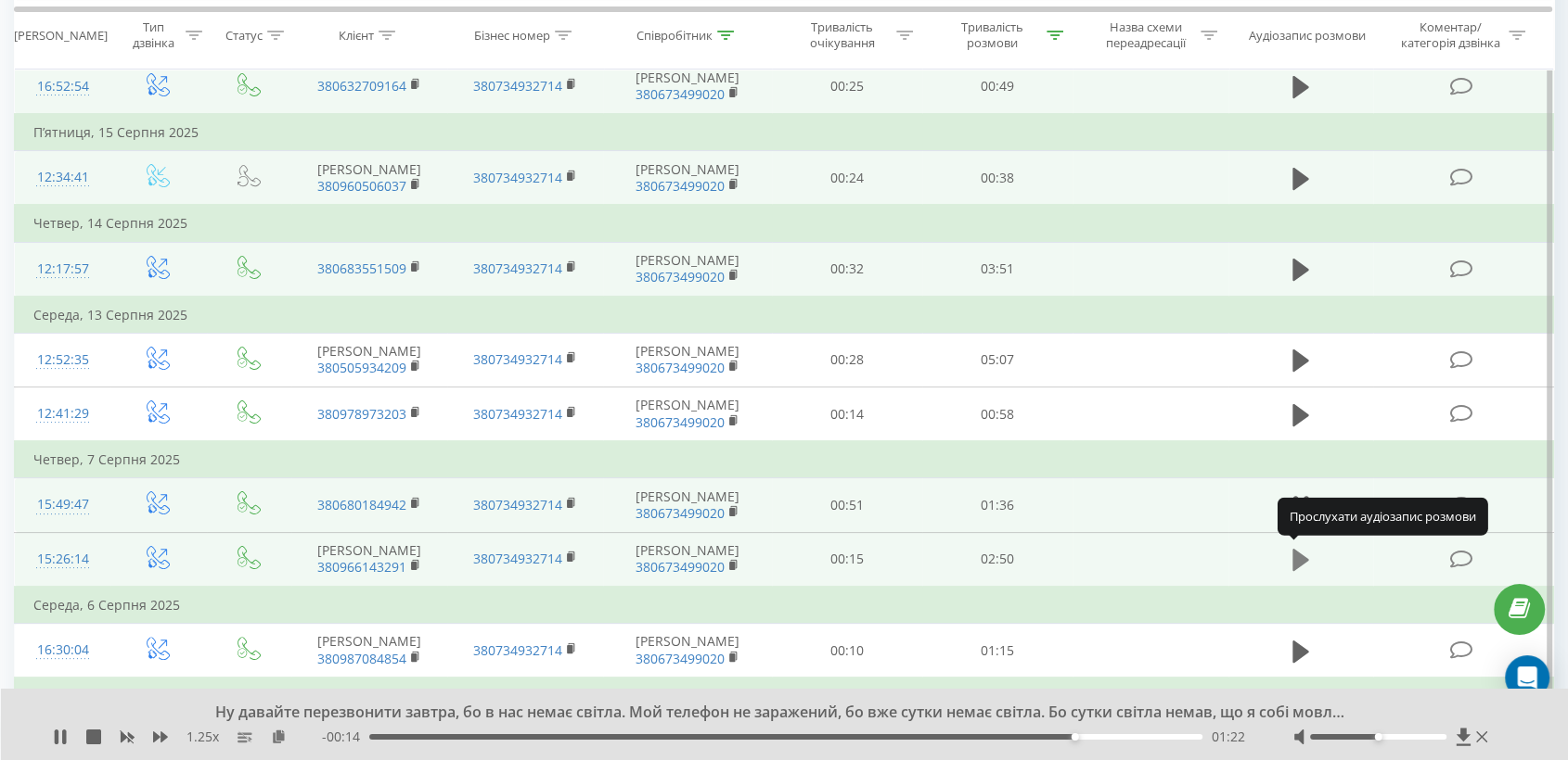
click at [1297, 552] on icon at bounding box center [1301, 559] width 17 height 22
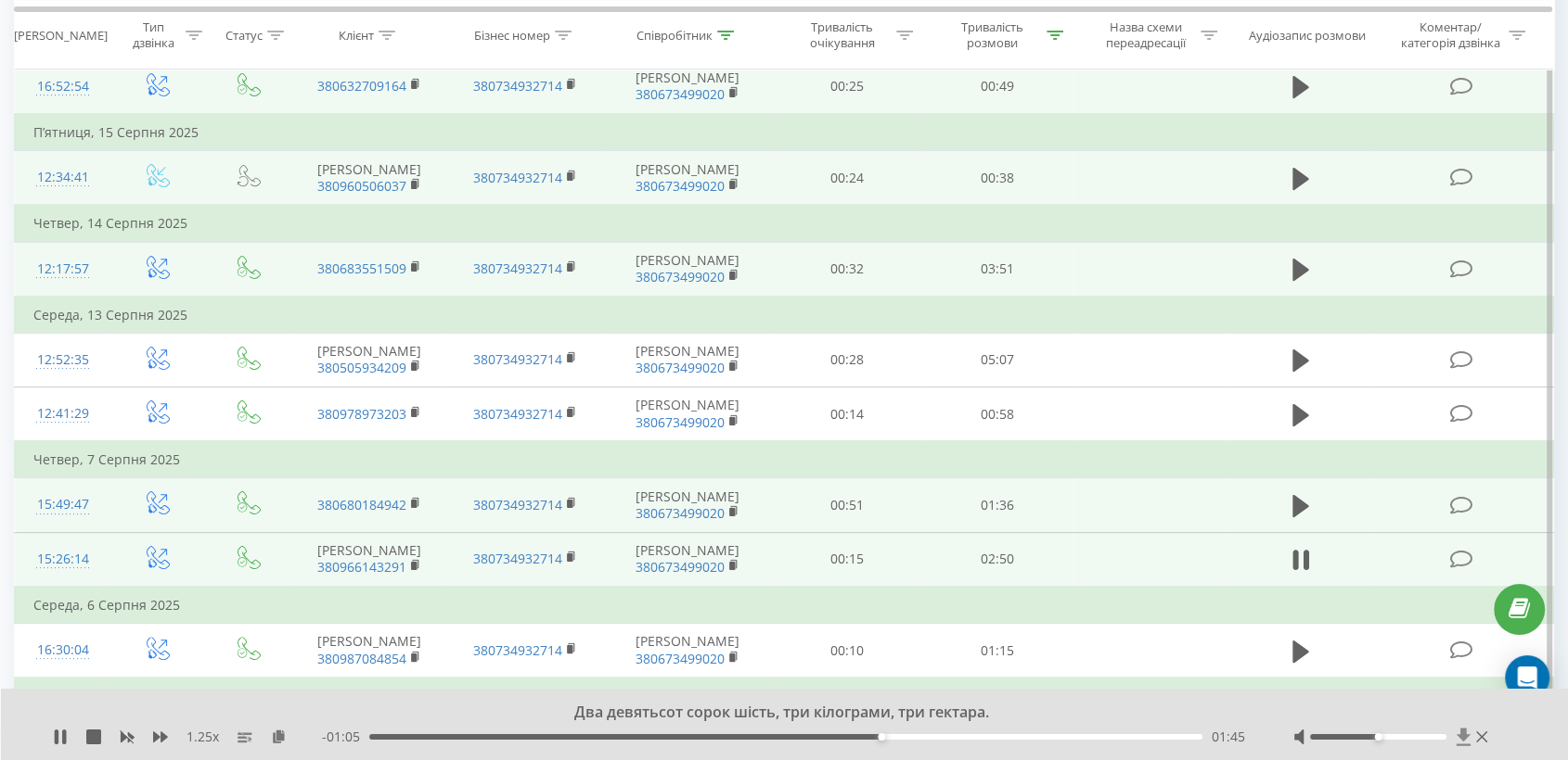
click at [1462, 735] on icon at bounding box center [1462, 736] width 14 height 18
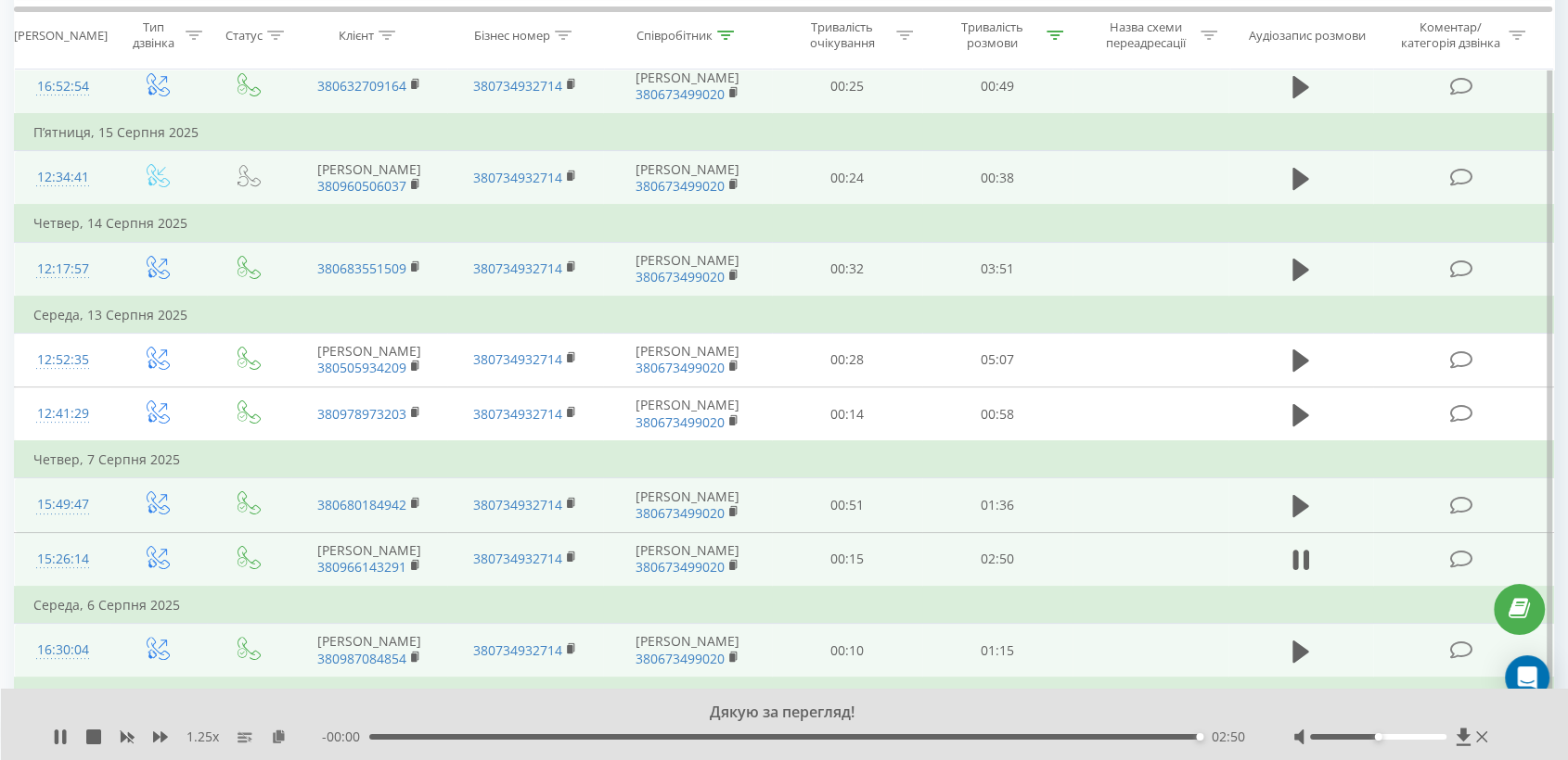
scroll to position [411, 0]
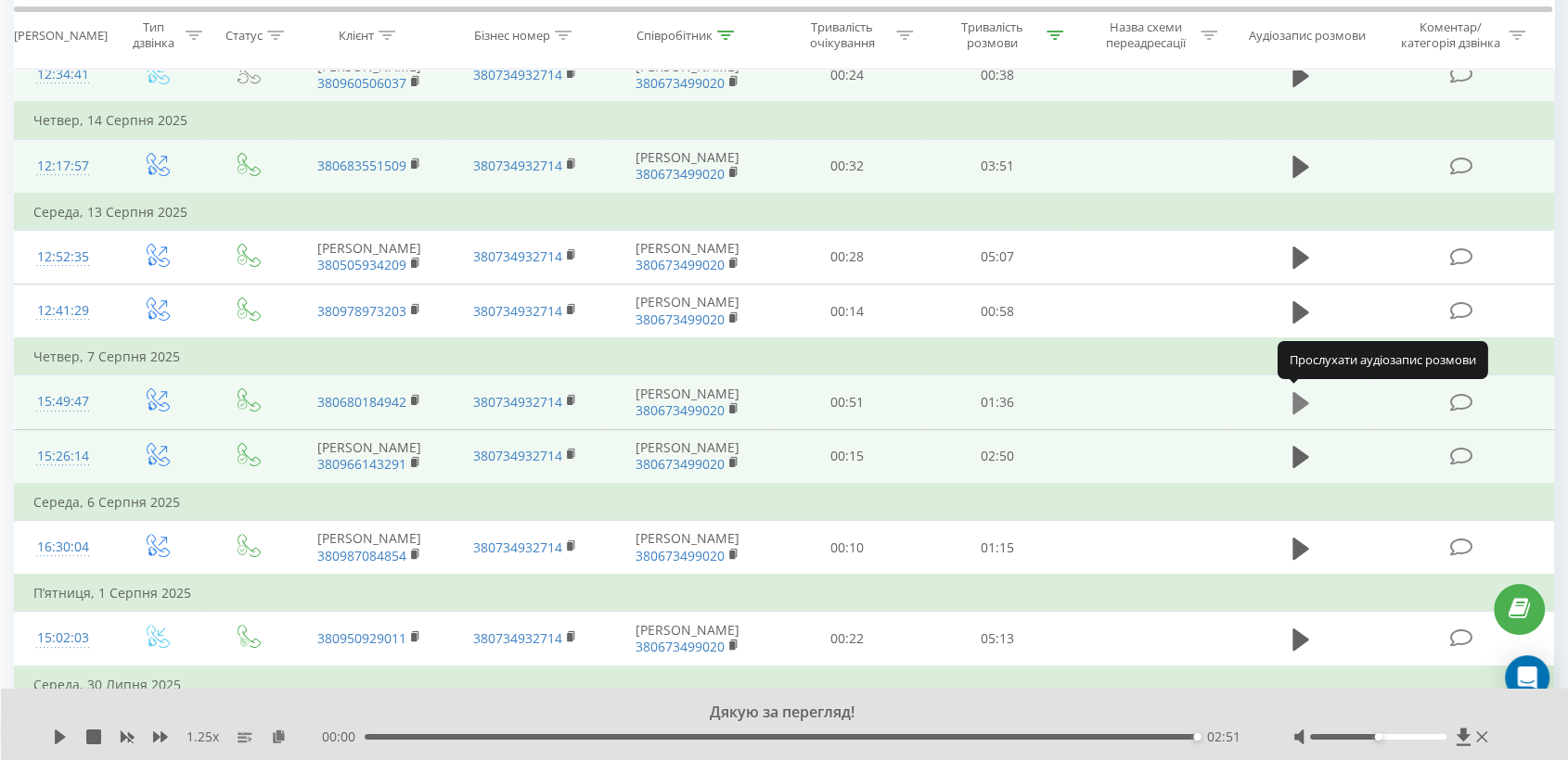
click at [1310, 392] on button at bounding box center [1300, 403] width 27 height 27
click at [1298, 448] on icon at bounding box center [1301, 457] width 17 height 22
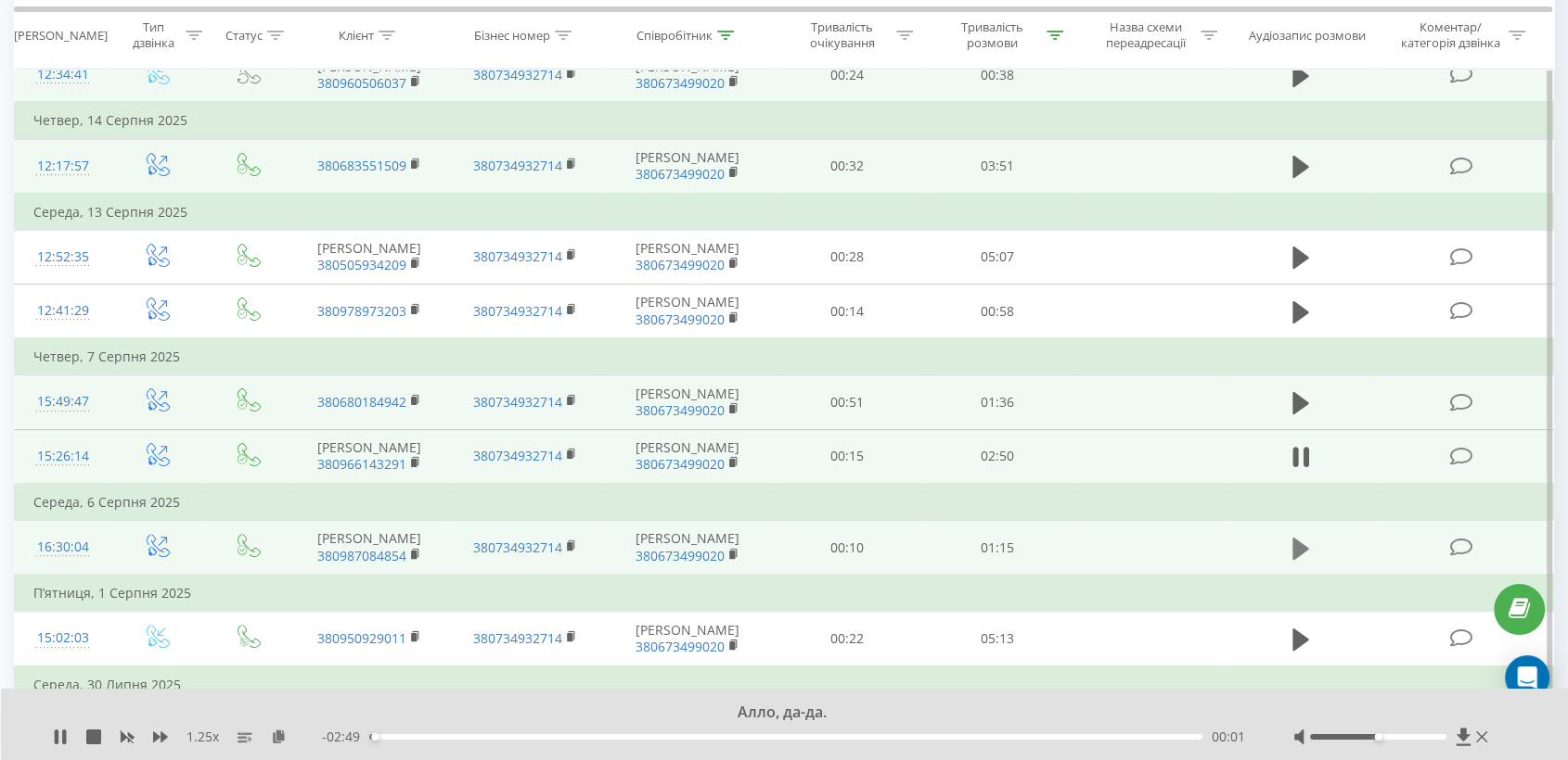
click at [1299, 544] on icon at bounding box center [1301, 548] width 17 height 22
click at [1459, 733] on icon at bounding box center [1463, 737] width 16 height 19
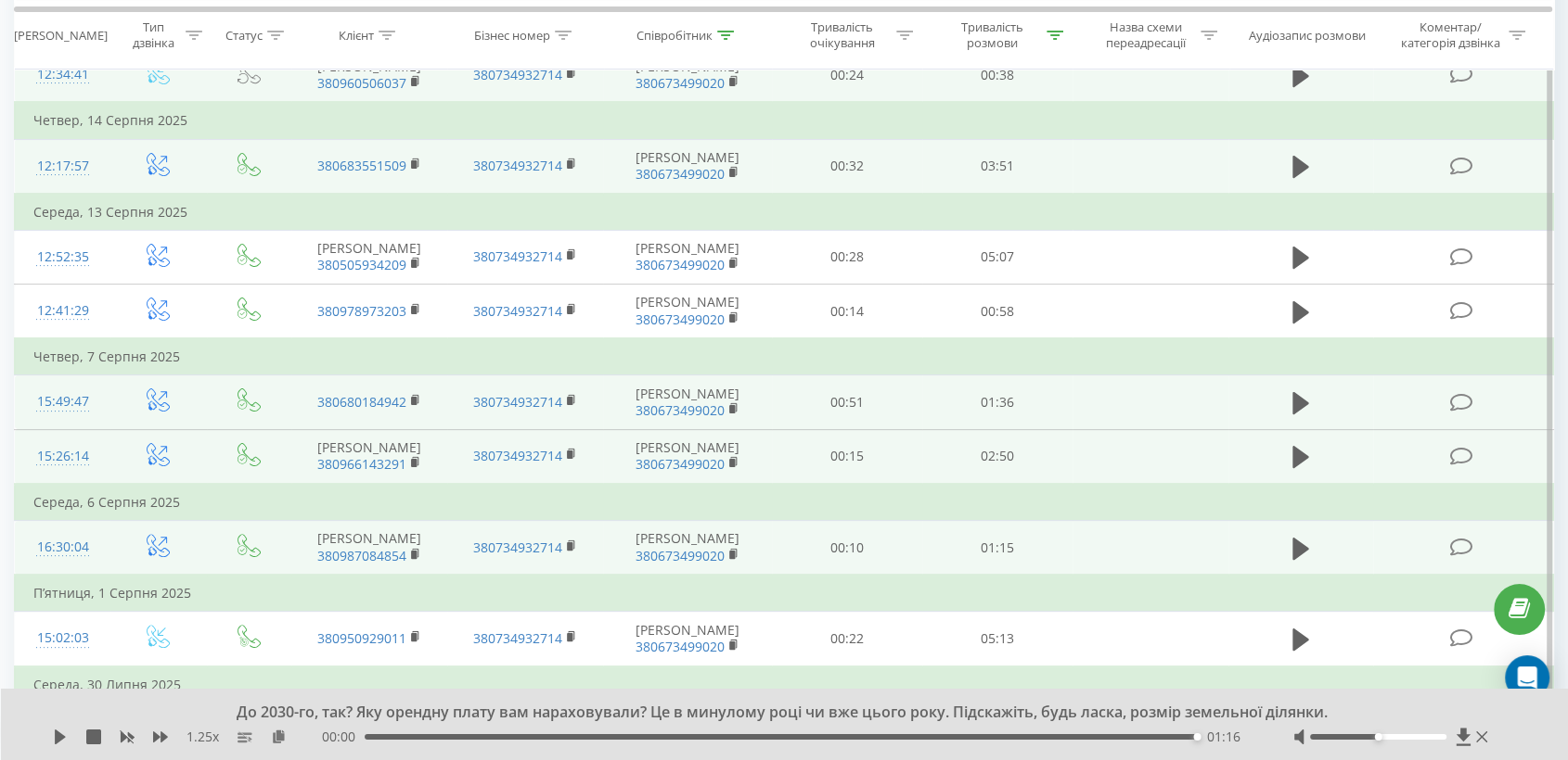
scroll to position [515, 0]
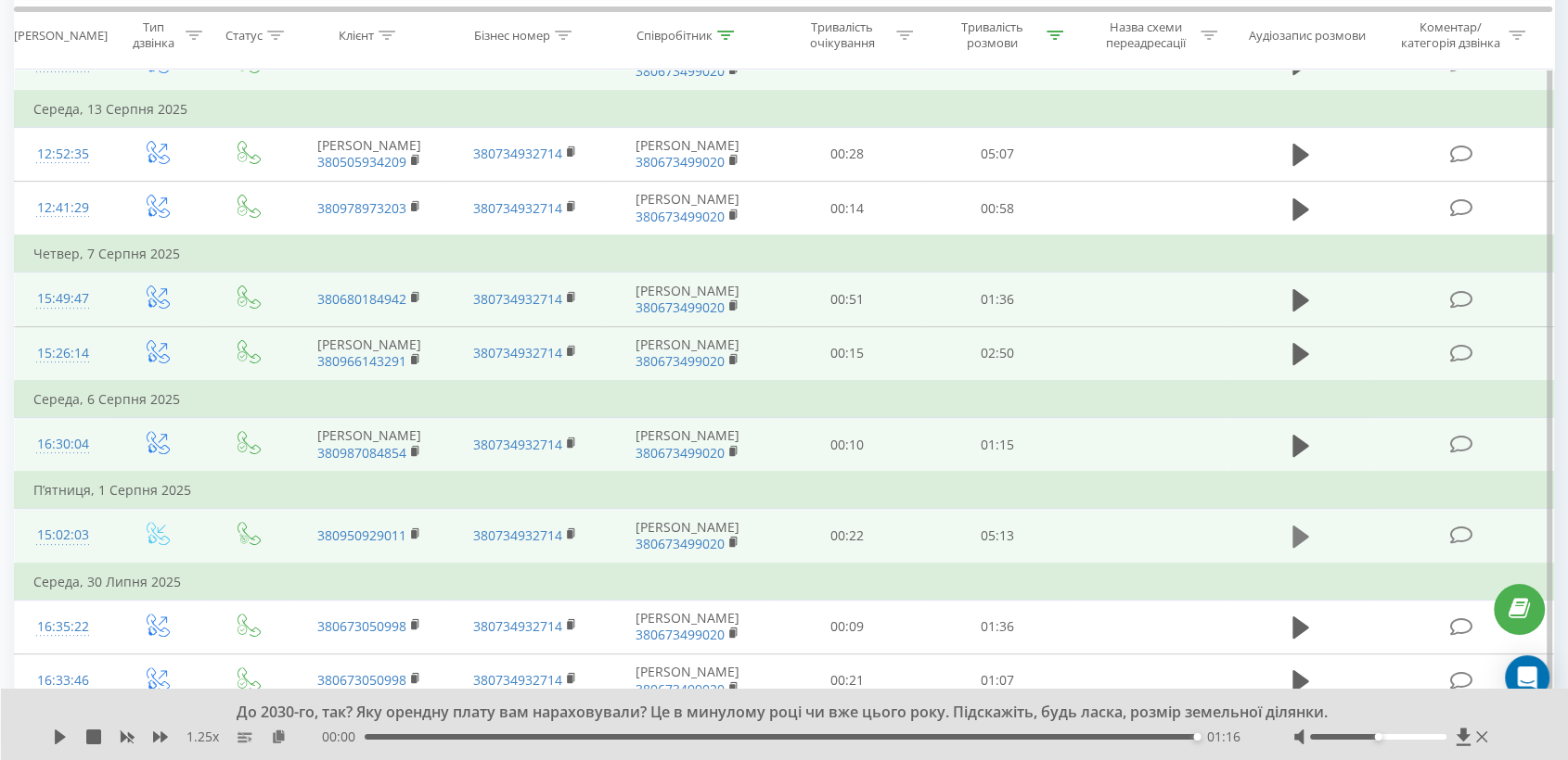
click at [1303, 535] on icon at bounding box center [1301, 536] width 17 height 22
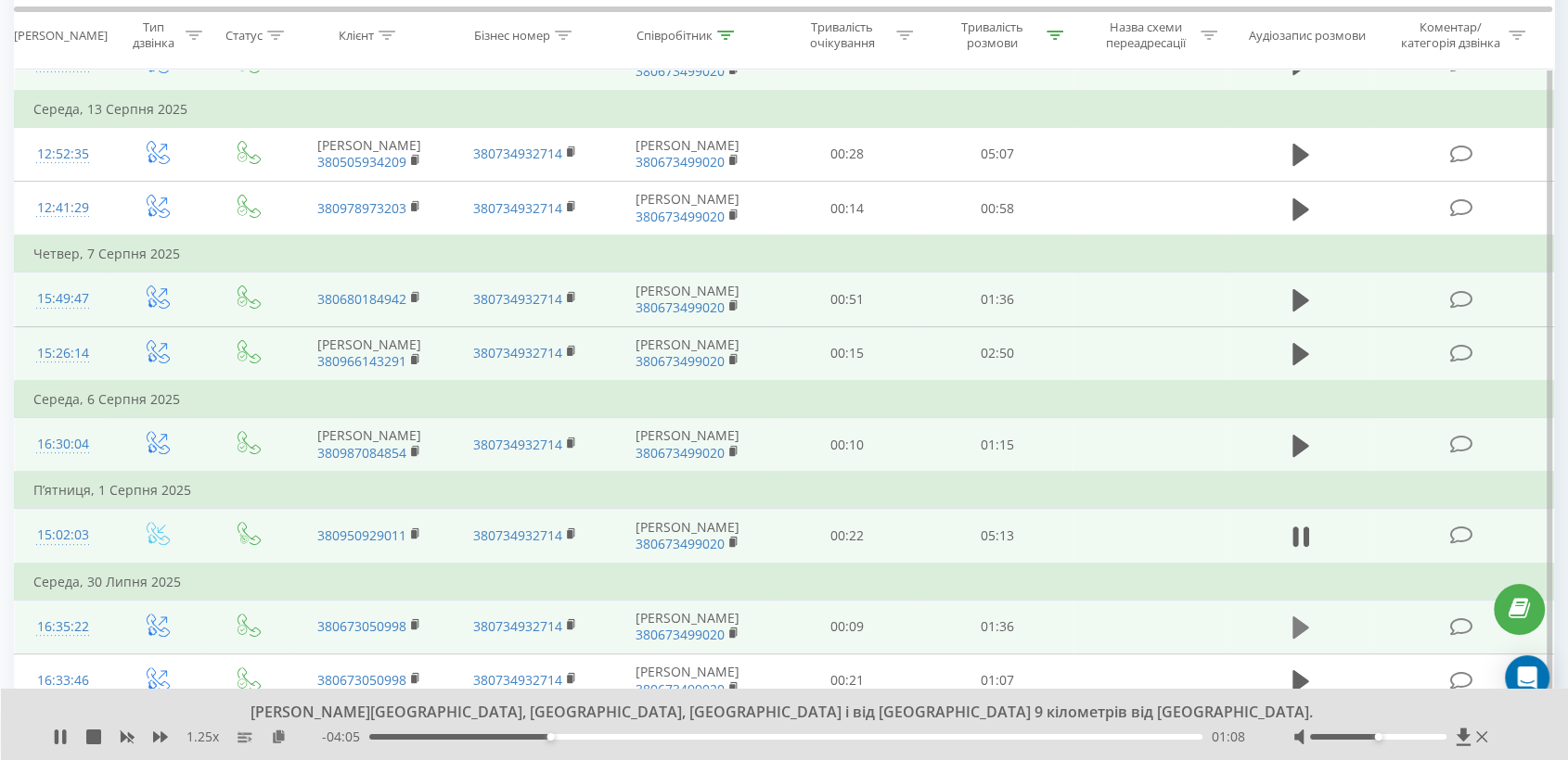
click at [1297, 624] on icon at bounding box center [1301, 627] width 17 height 22
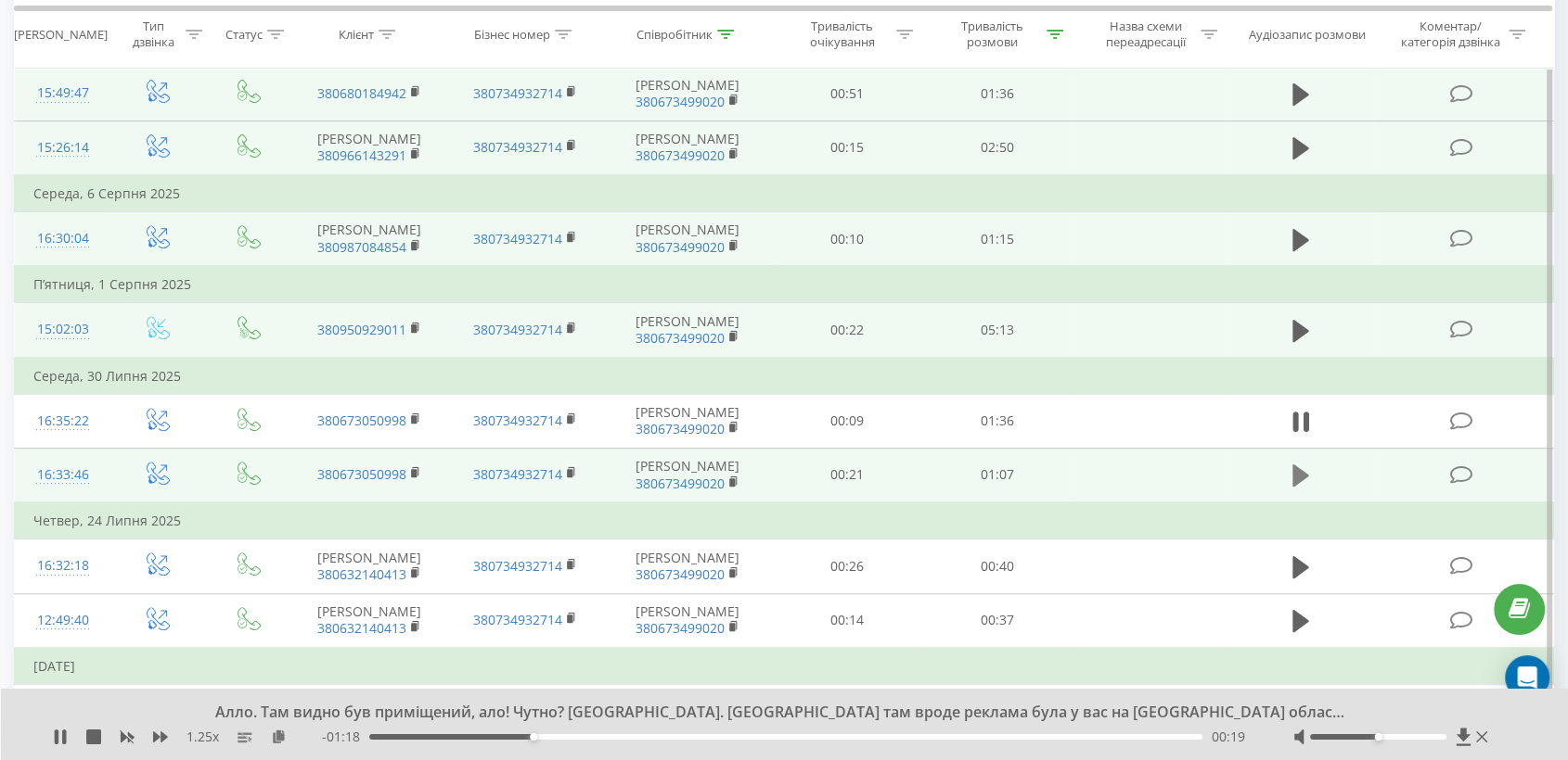
click at [1299, 468] on icon at bounding box center [1301, 475] width 17 height 22
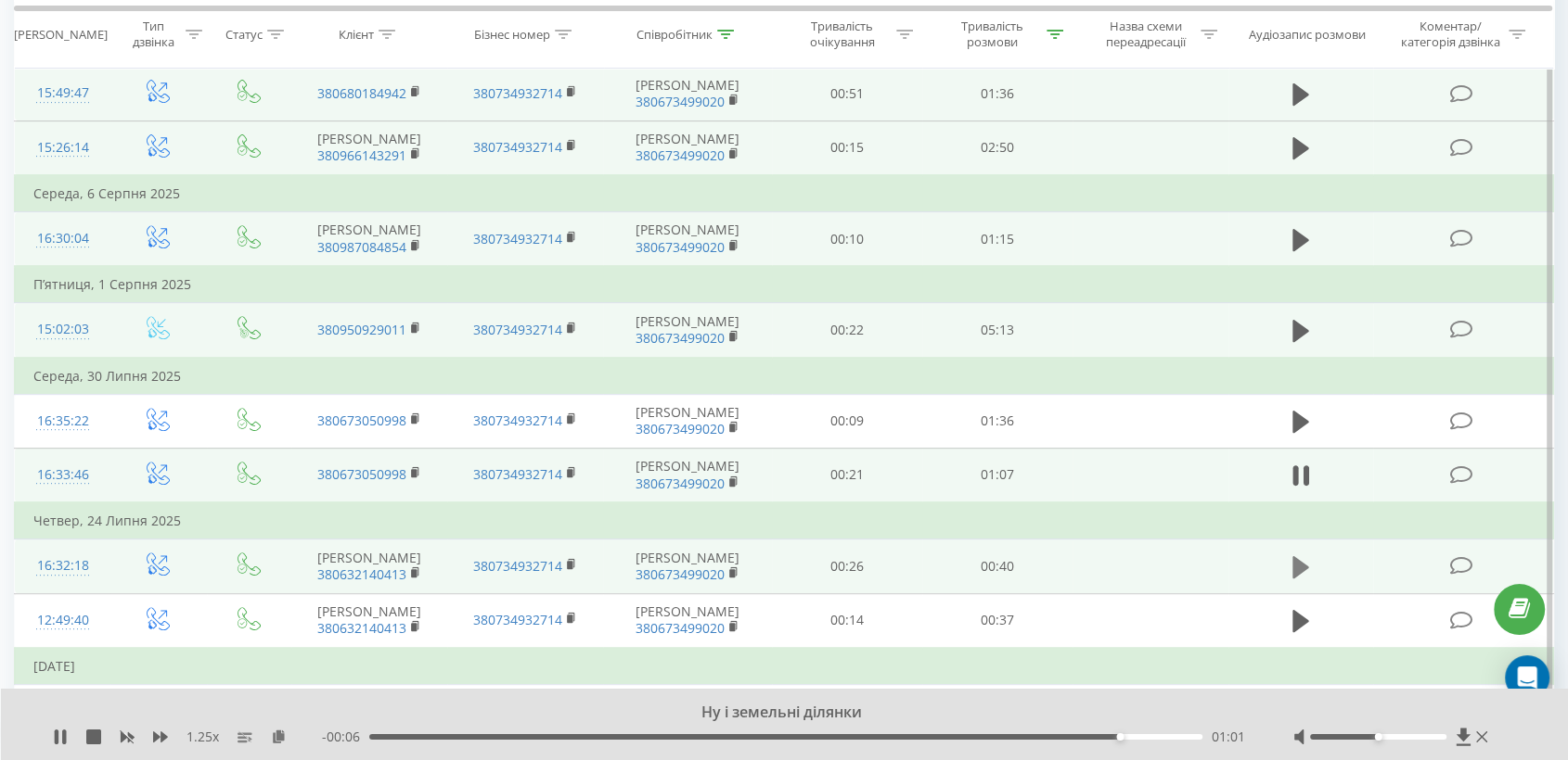
click at [1296, 562] on icon at bounding box center [1301, 567] width 17 height 22
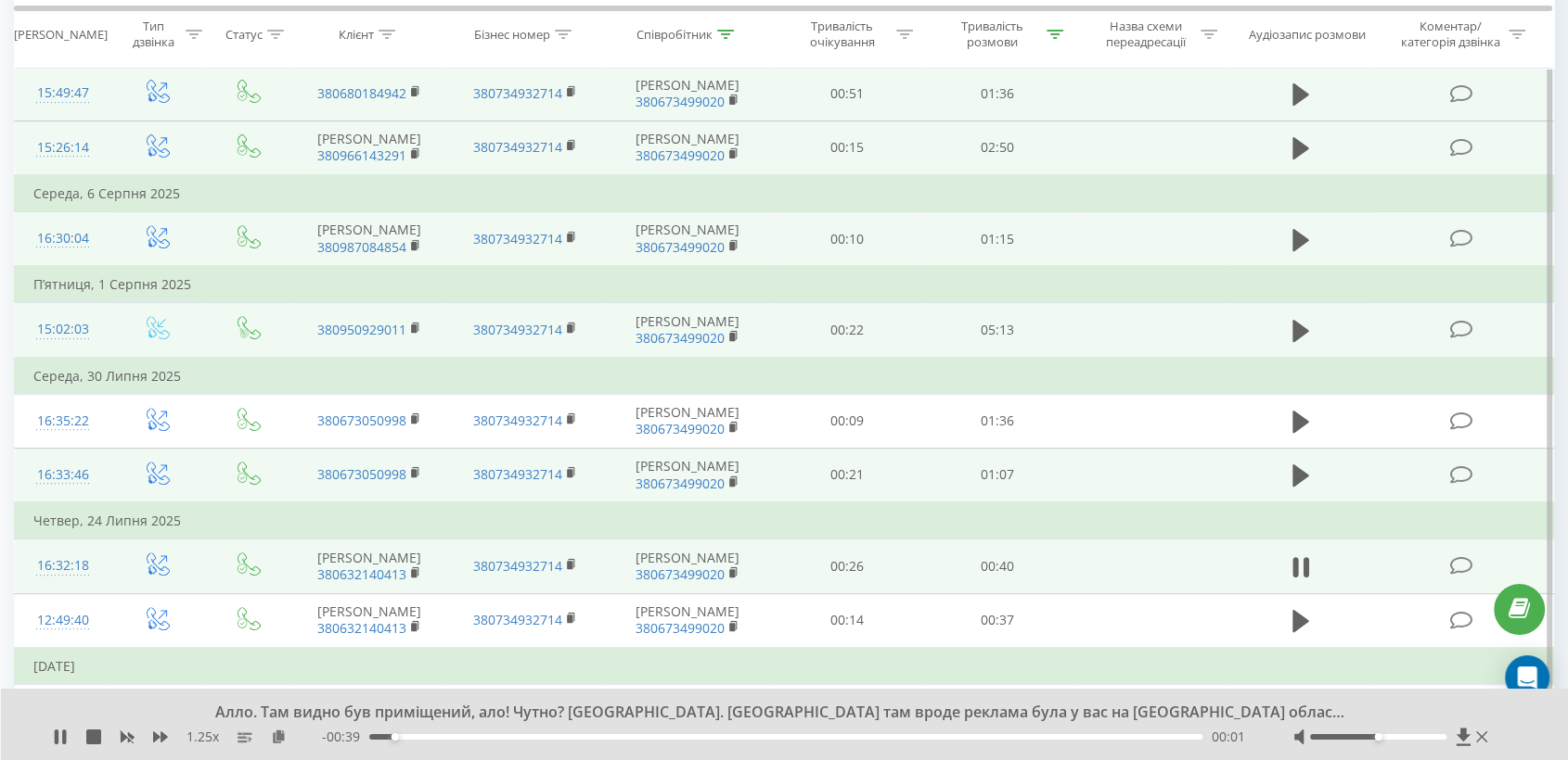
scroll to position [927, 0]
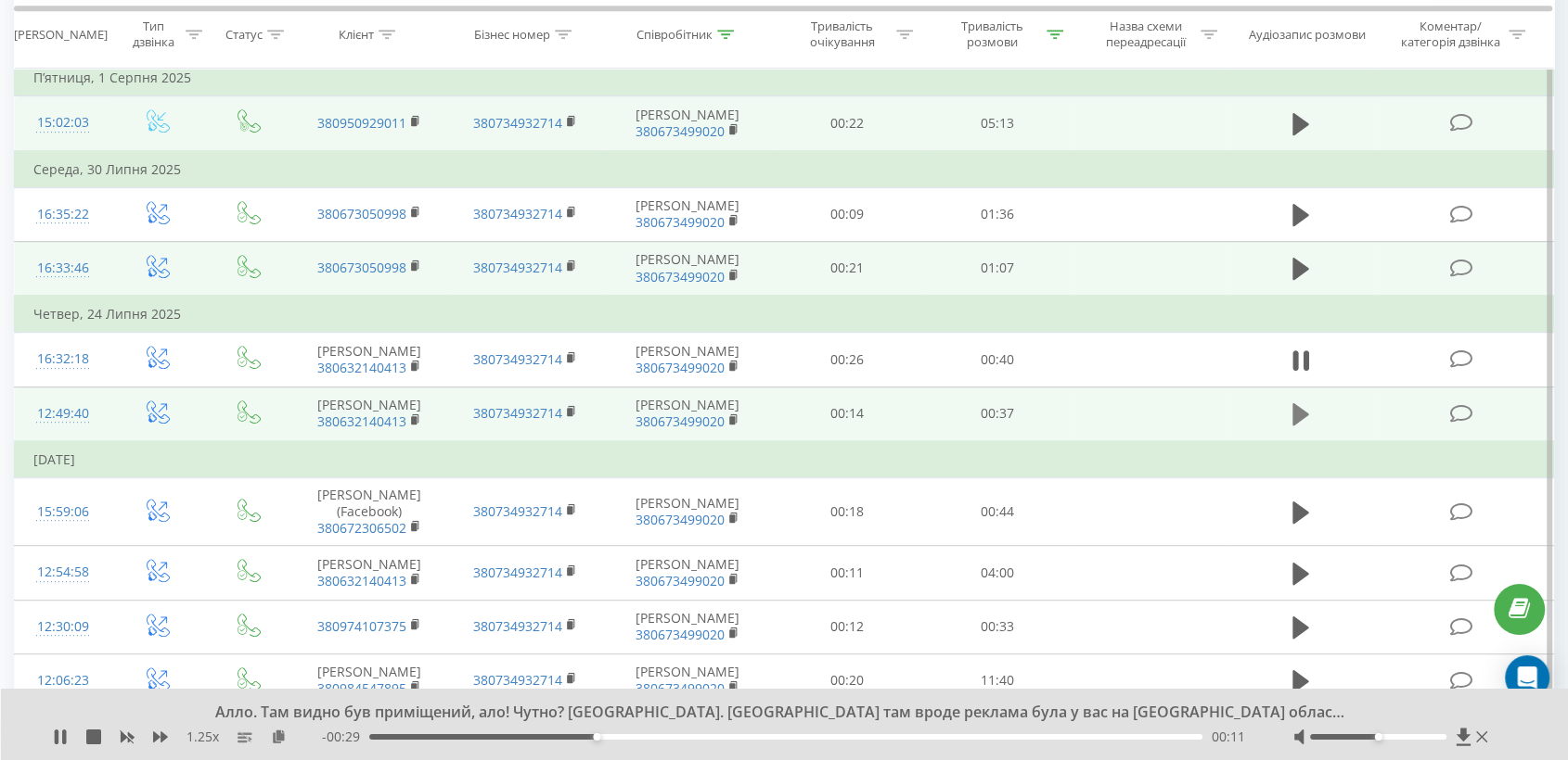
click at [1305, 408] on icon at bounding box center [1301, 414] width 17 height 22
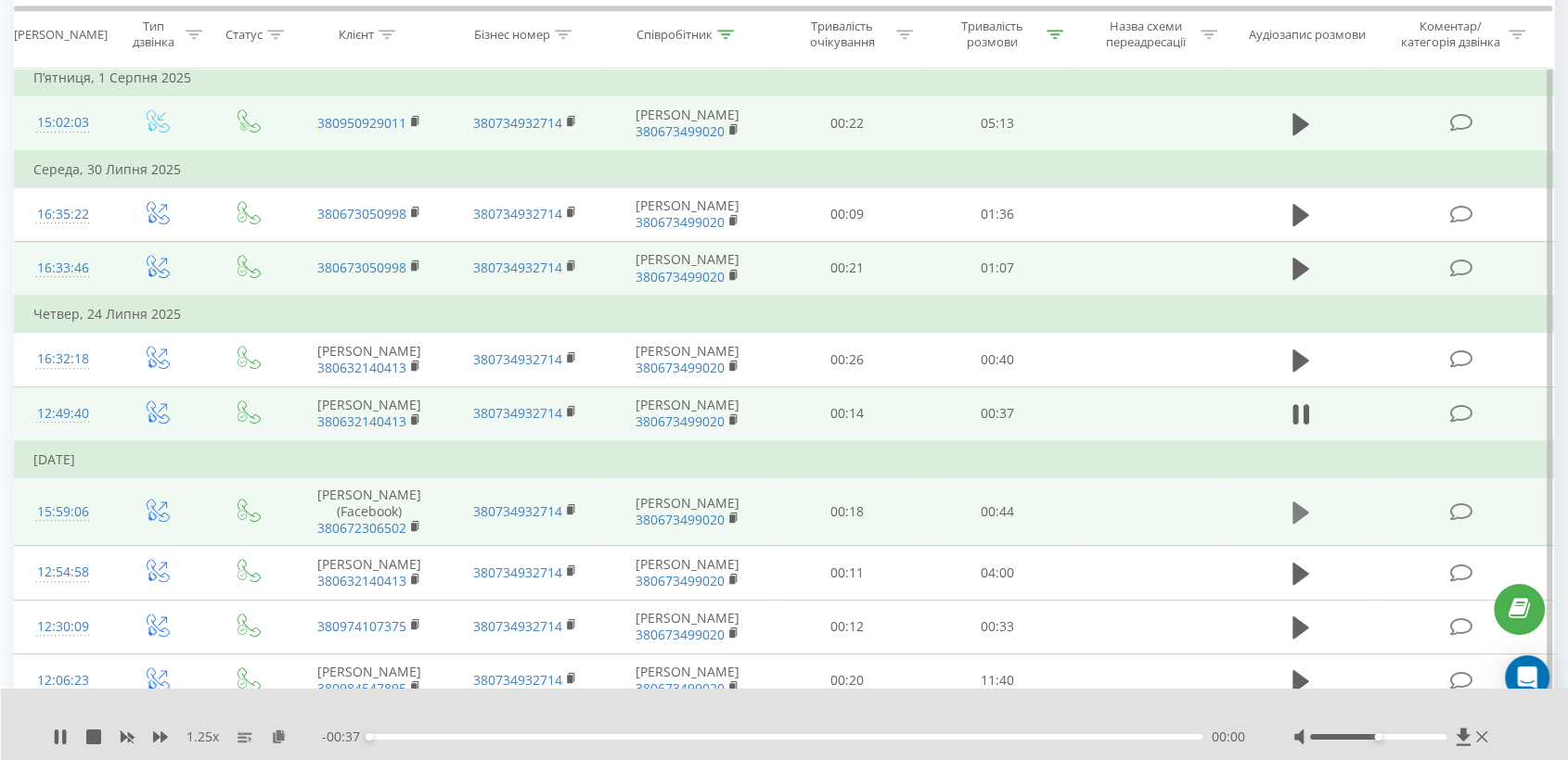
click at [1304, 503] on icon at bounding box center [1301, 512] width 17 height 22
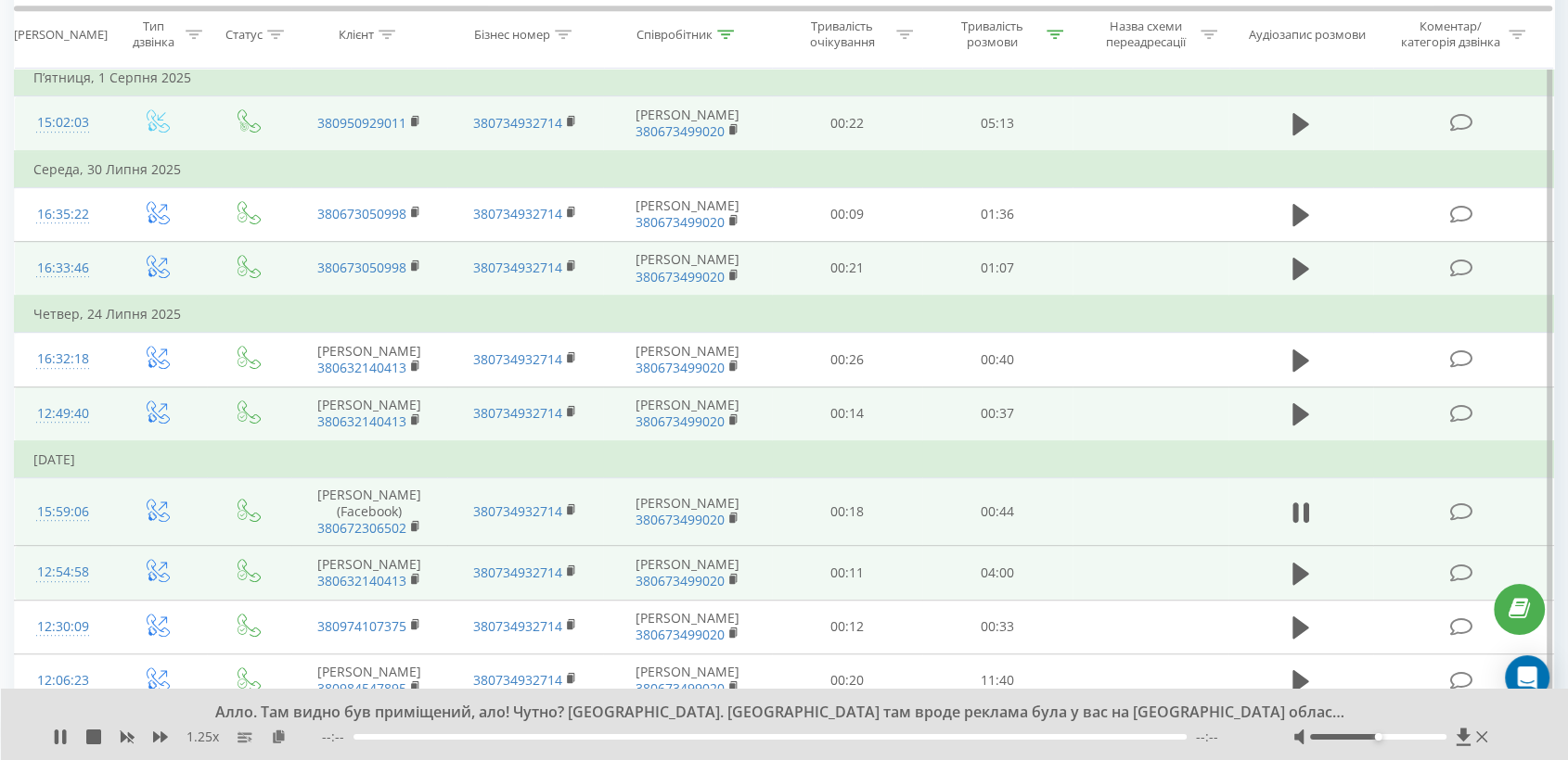
click at [1305, 573] on span at bounding box center [1300, 582] width 27 height 18
click at [1307, 561] on icon at bounding box center [1301, 573] width 17 height 26
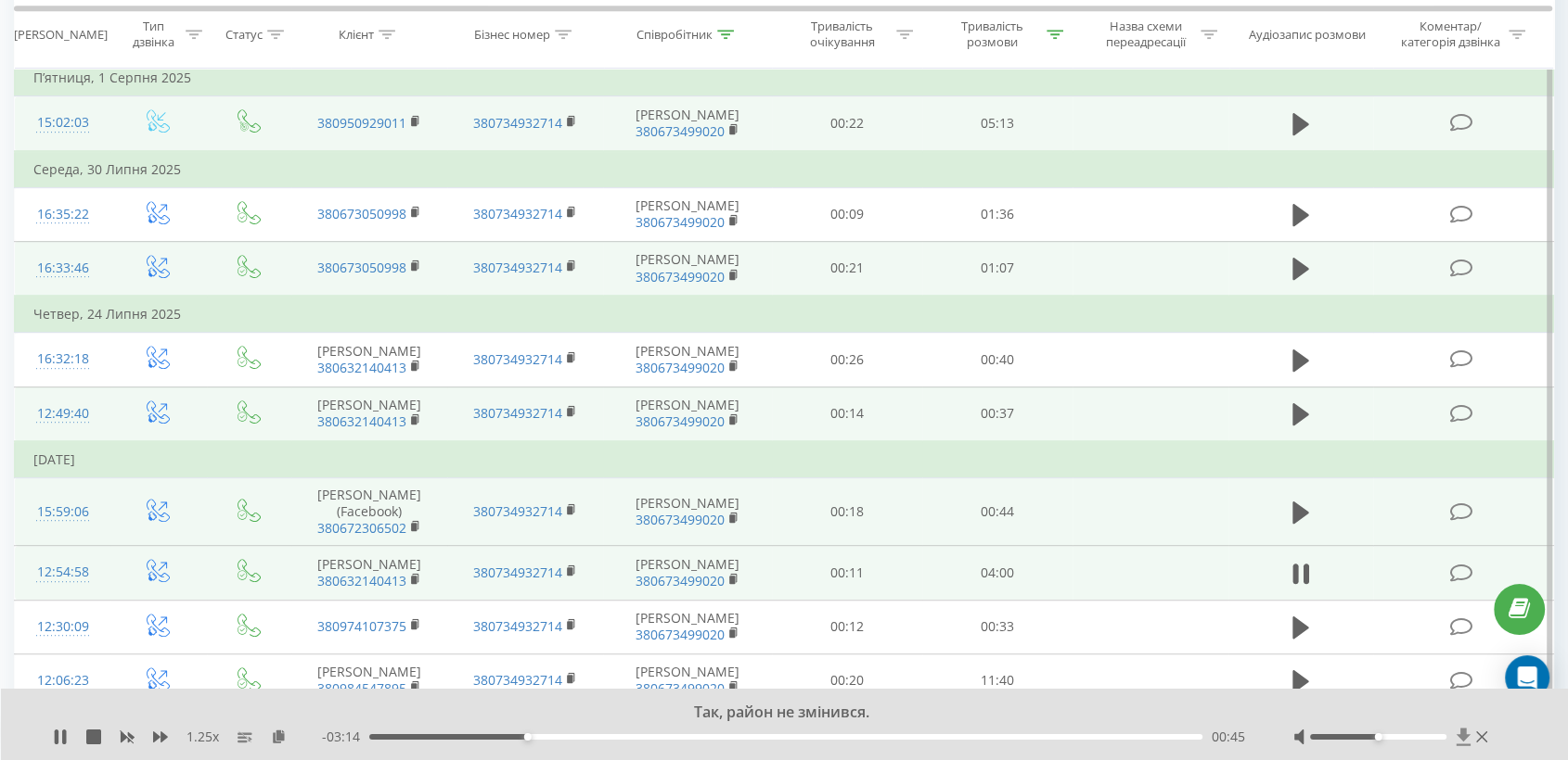
click at [1462, 736] on icon at bounding box center [1462, 736] width 14 height 18
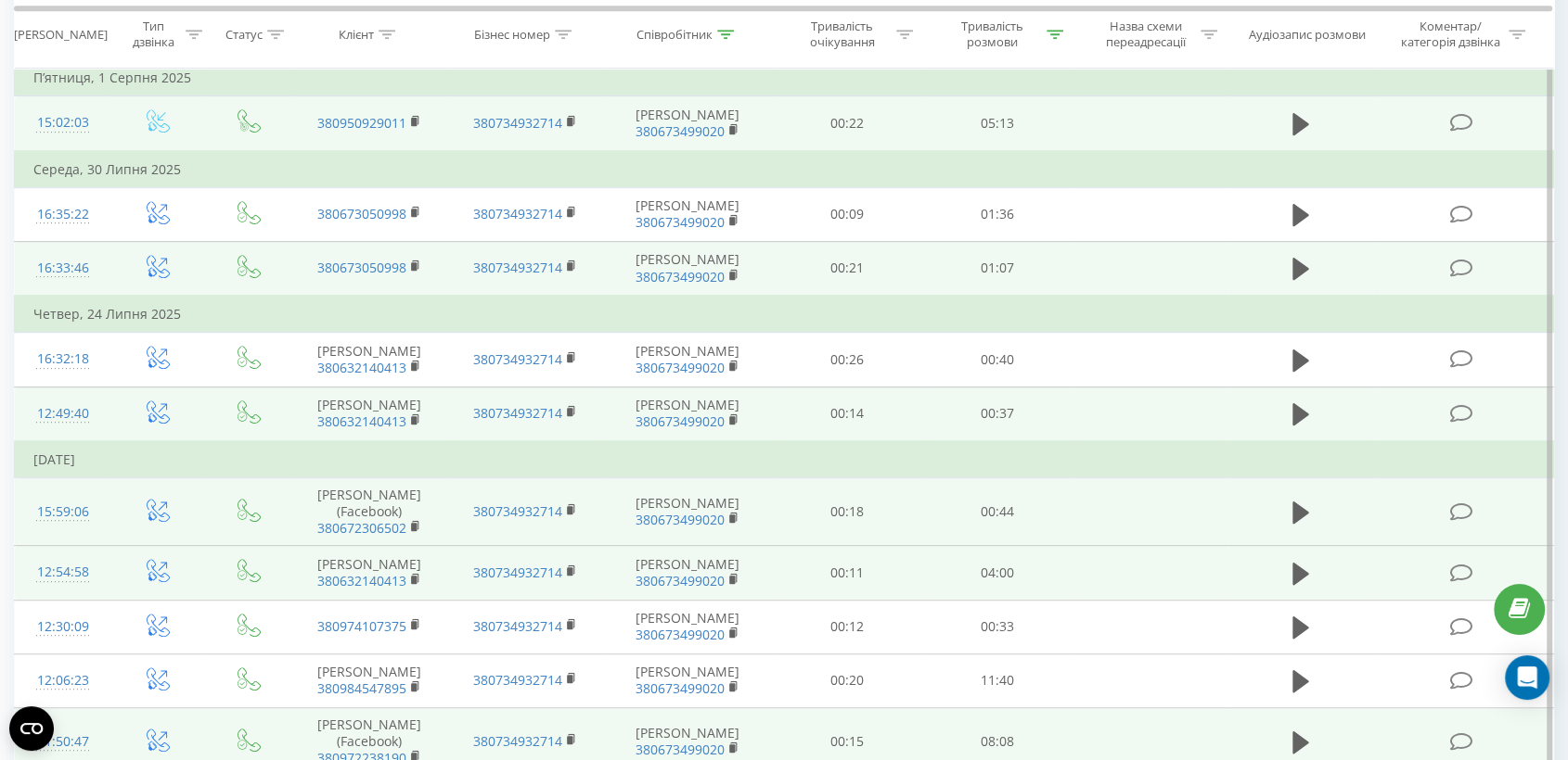
scroll to position [1182, 0]
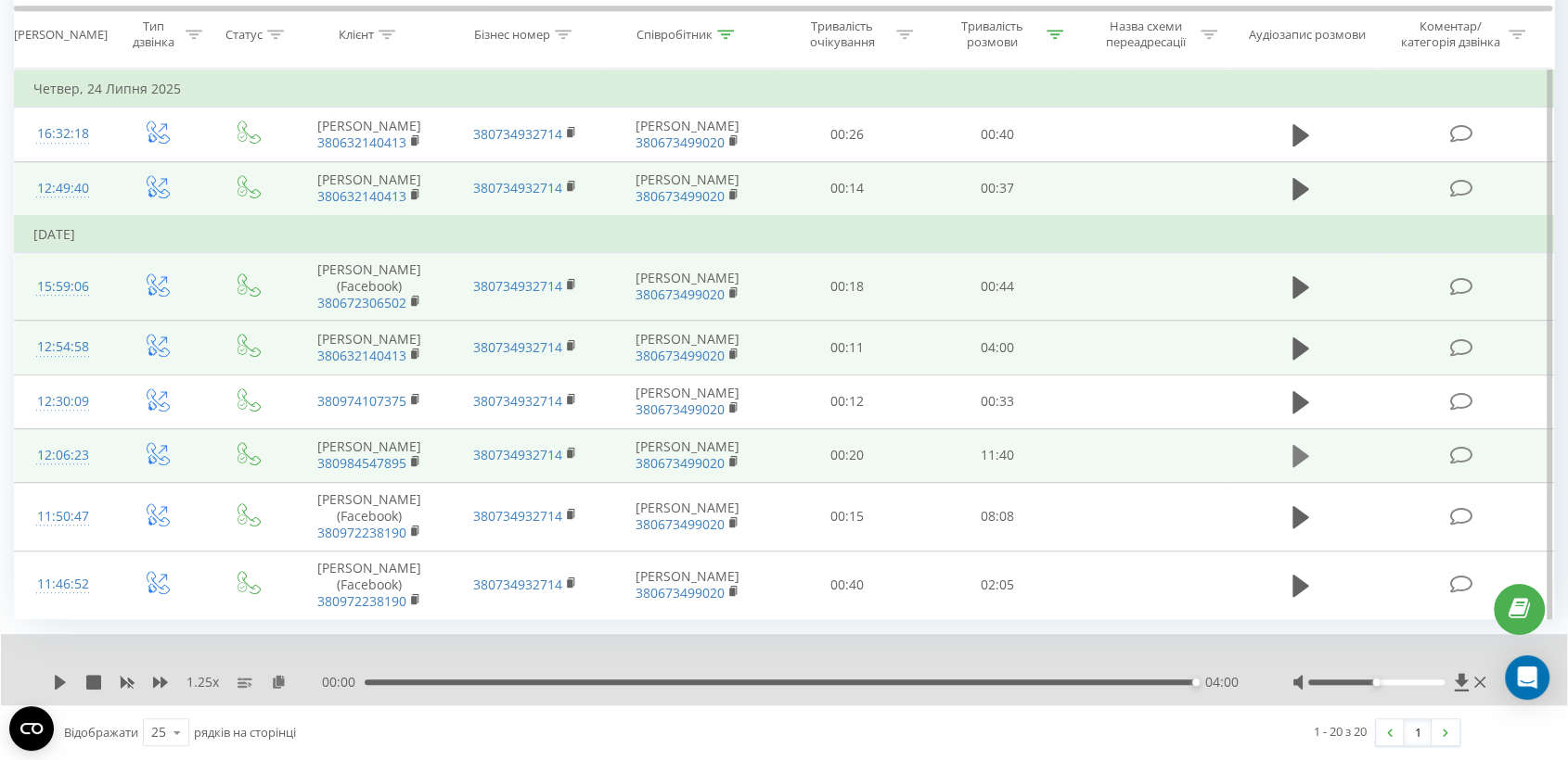
click at [1297, 445] on icon at bounding box center [1301, 456] width 17 height 22
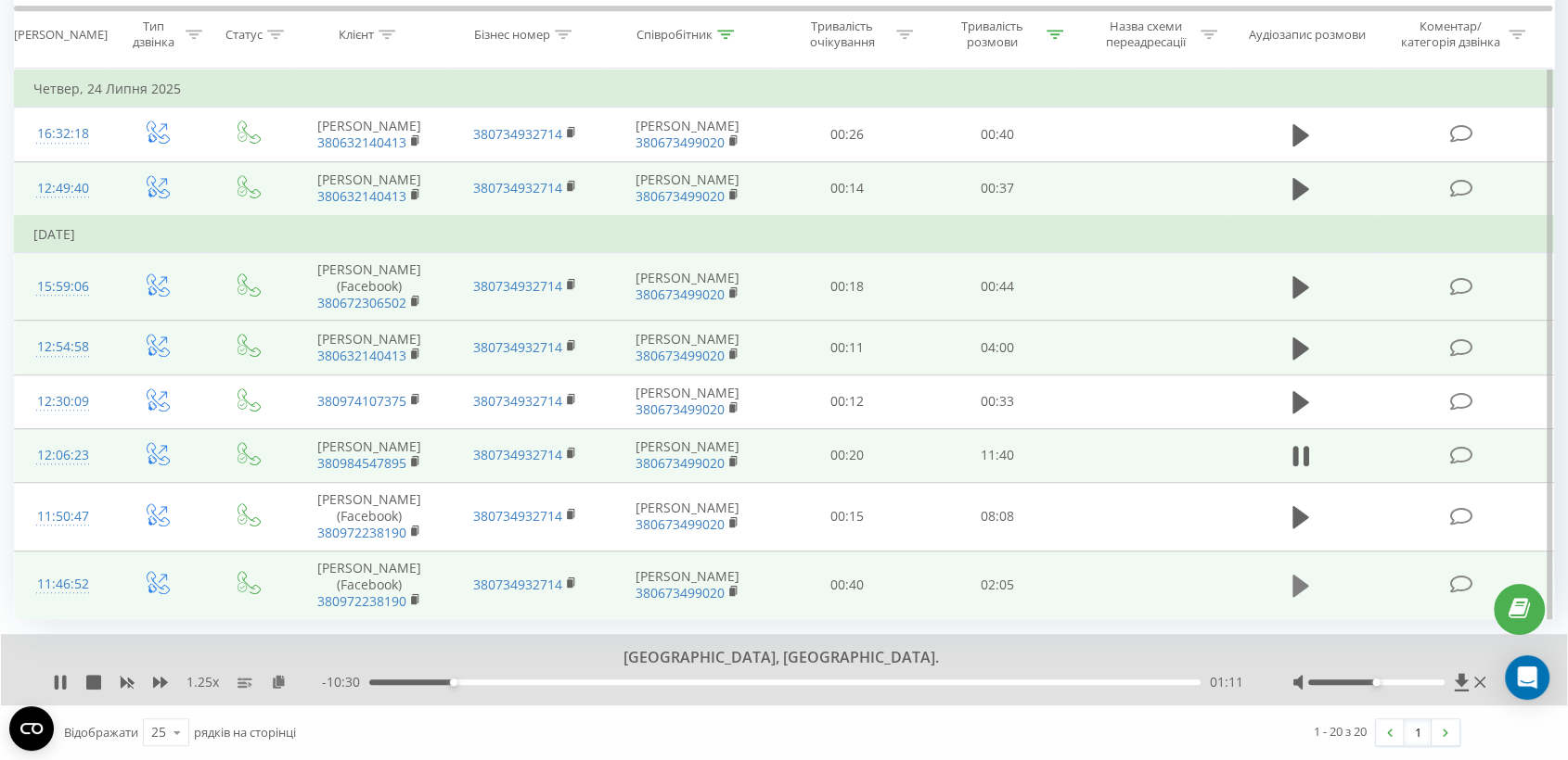
click at [1299, 582] on icon at bounding box center [1301, 586] width 17 height 22
click at [489, 683] on div "01:07" at bounding box center [784, 682] width 831 height 6
click at [393, 679] on div "00:03" at bounding box center [784, 682] width 831 height 6
click at [686, 682] on div "00:35" at bounding box center [784, 682] width 831 height 6
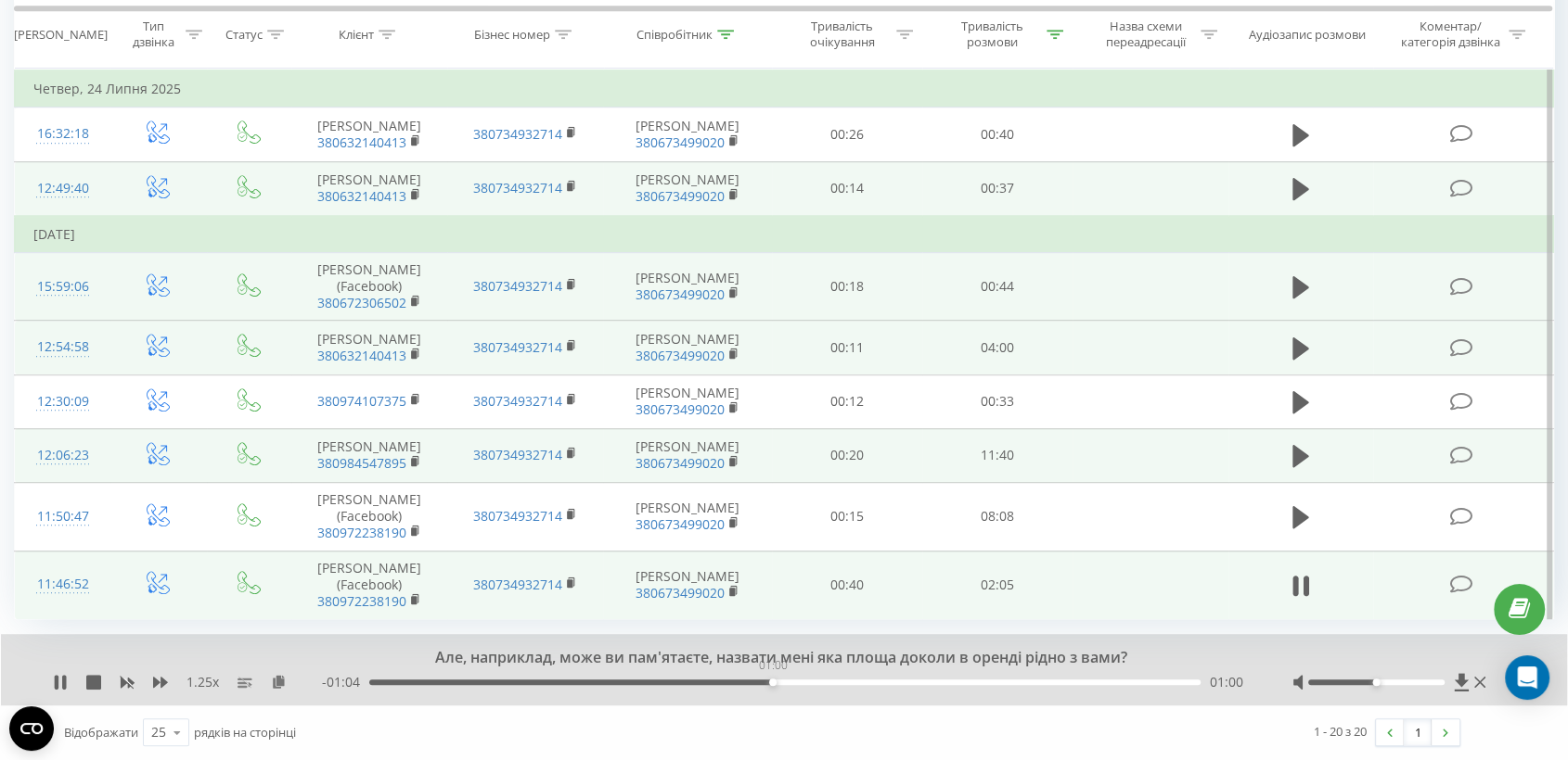
click at [772, 683] on div "01:00" at bounding box center [784, 682] width 831 height 6
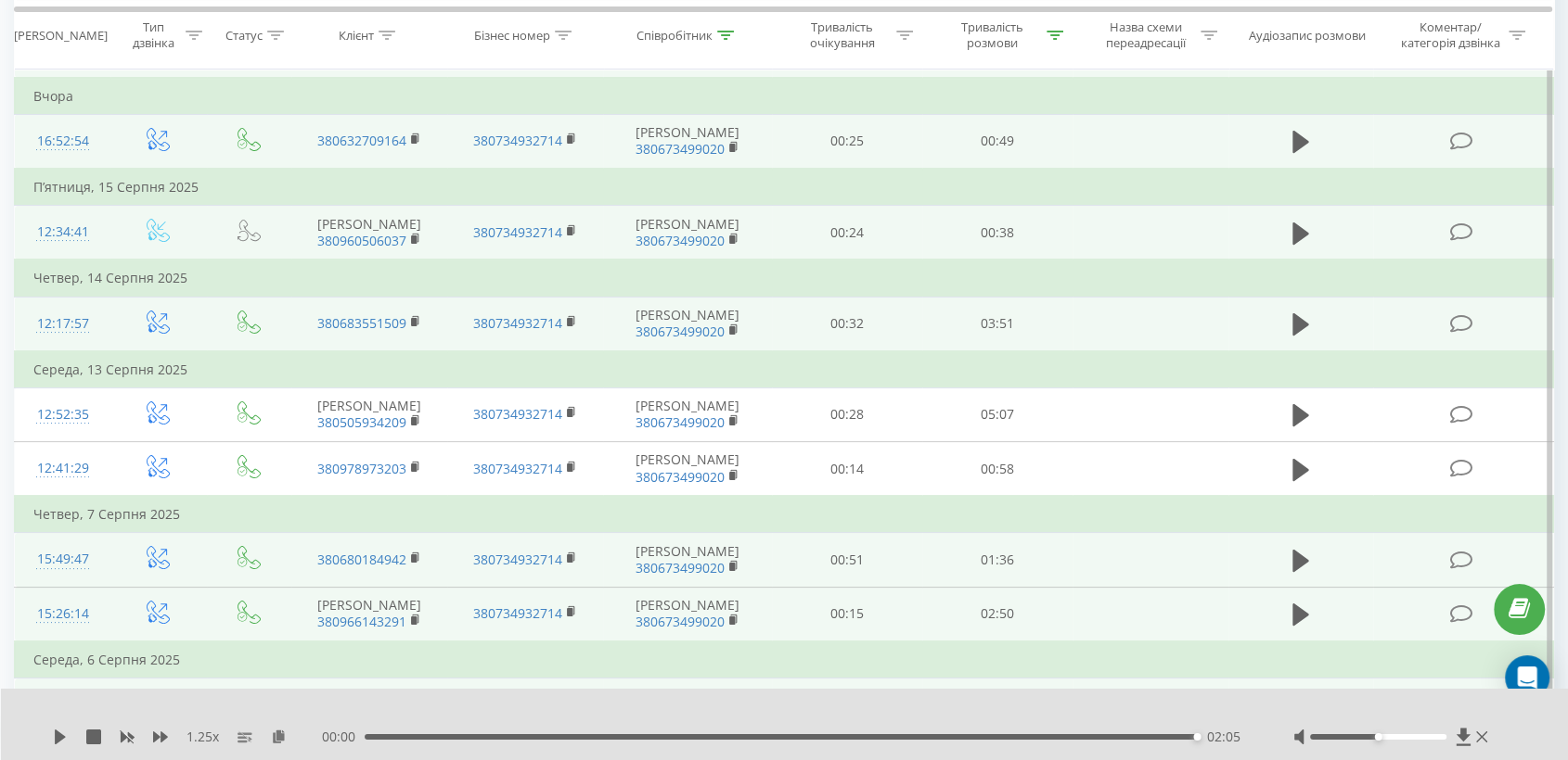
scroll to position [0, 0]
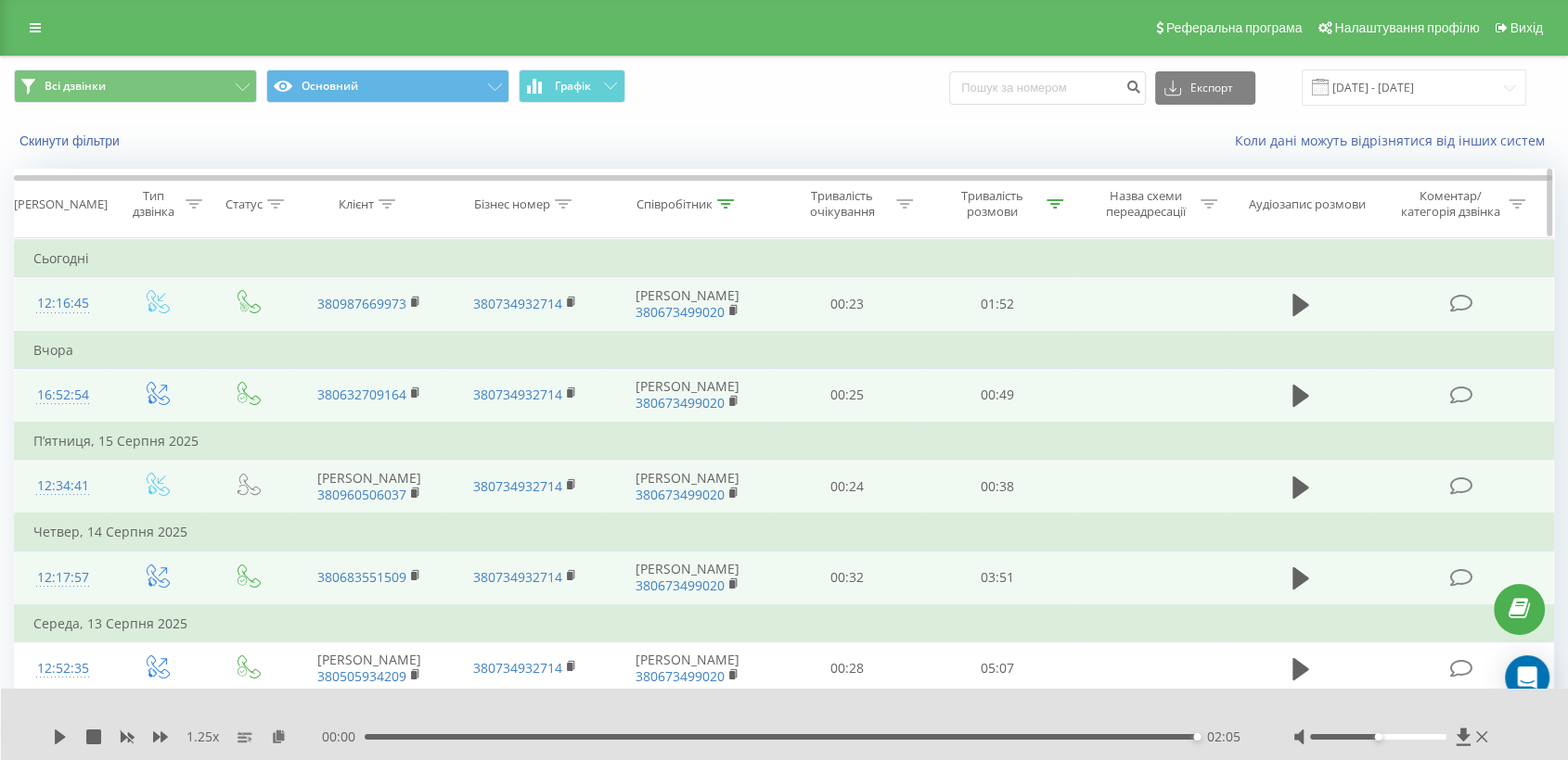
click at [728, 199] on icon at bounding box center [725, 204] width 17 height 9
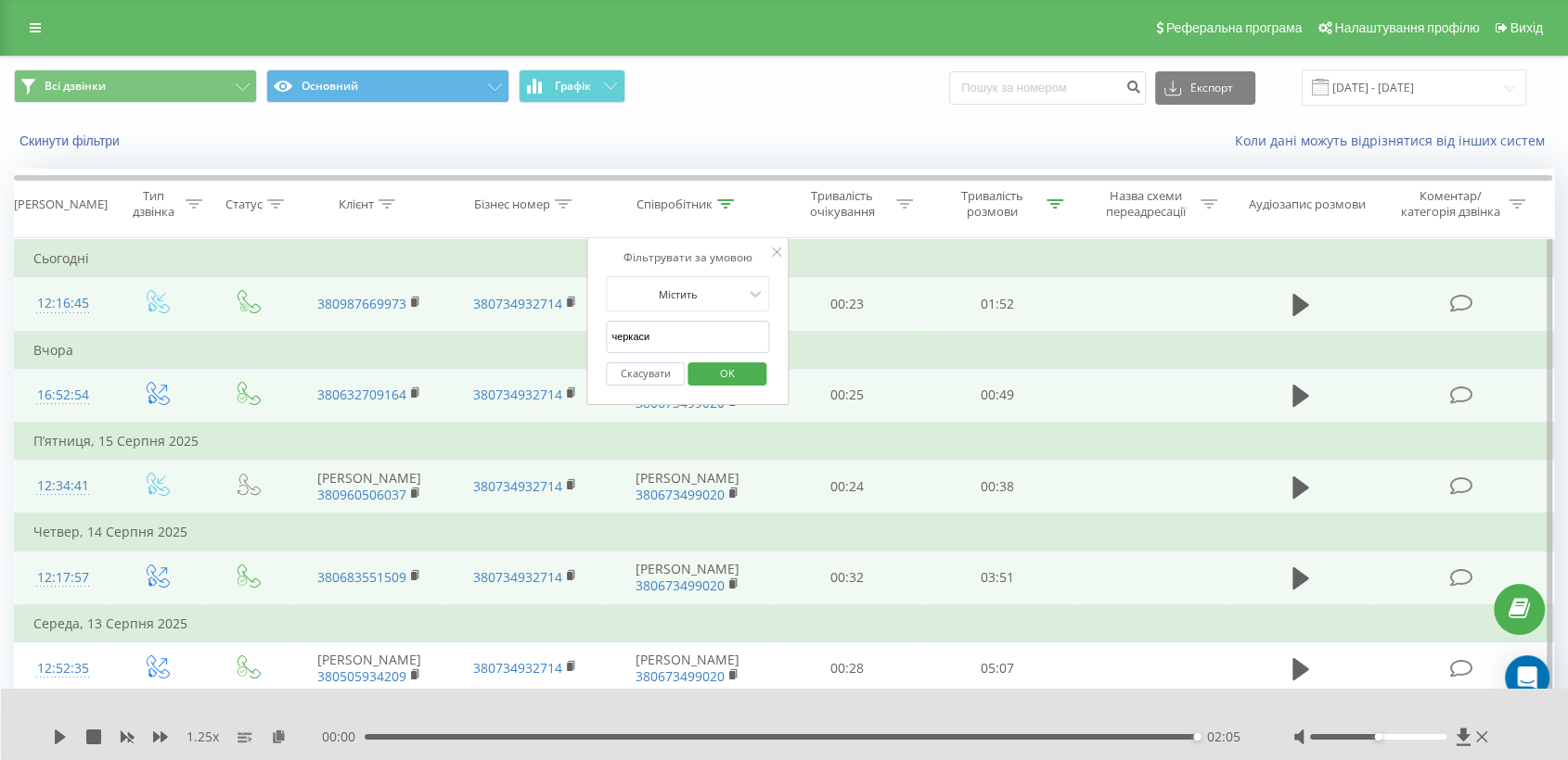
click at [673, 323] on input "черкаси" at bounding box center [687, 337] width 163 height 32
click at [673, 329] on input "черкаси" at bounding box center [687, 337] width 163 height 32
type input "суми"
click at [712, 373] on span "OK" at bounding box center [727, 373] width 52 height 28
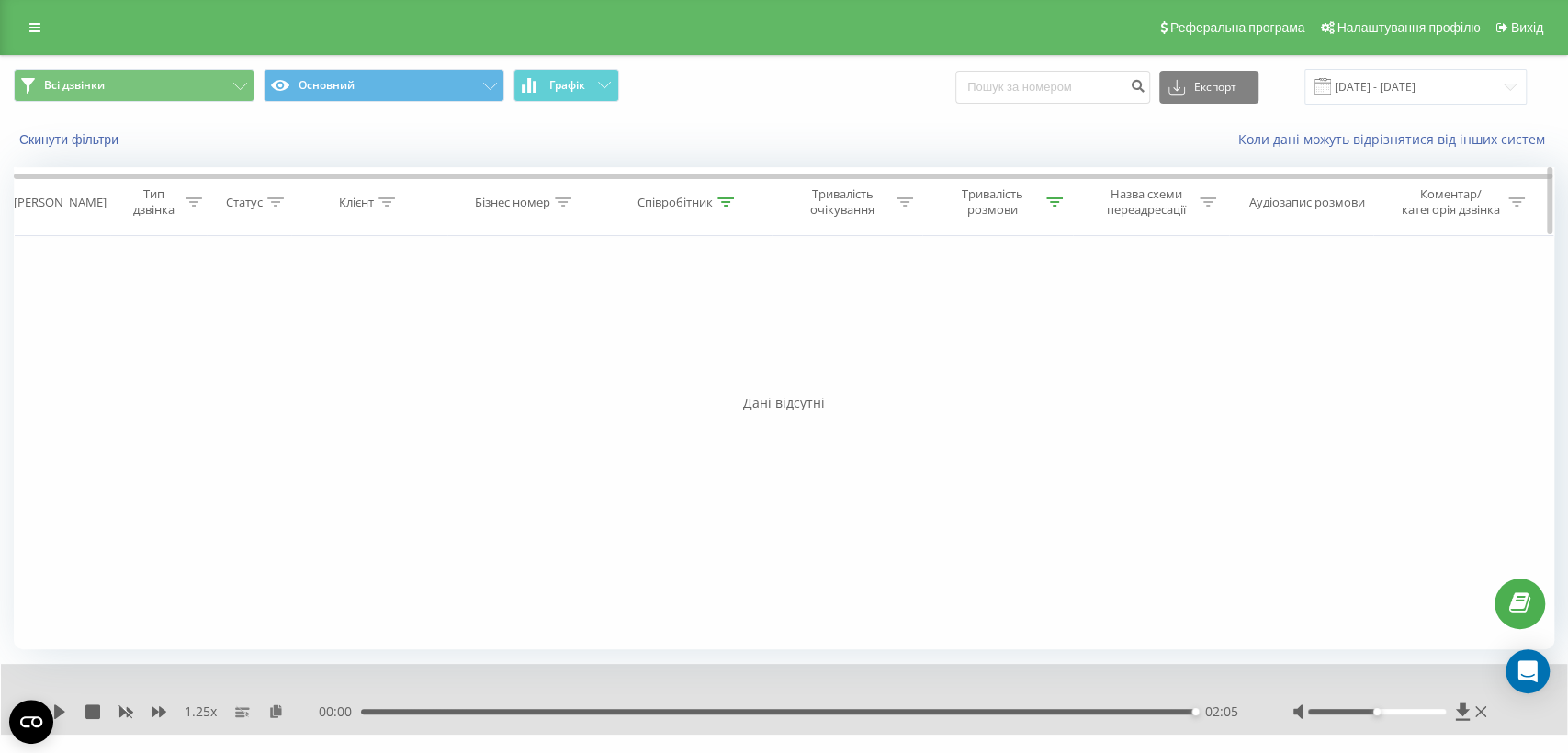
click at [1056, 200] on icon at bounding box center [1054, 202] width 17 height 9
click at [971, 325] on input "00:30" at bounding box center [997, 334] width 161 height 32
click button "OK" at bounding box center [1037, 371] width 78 height 23
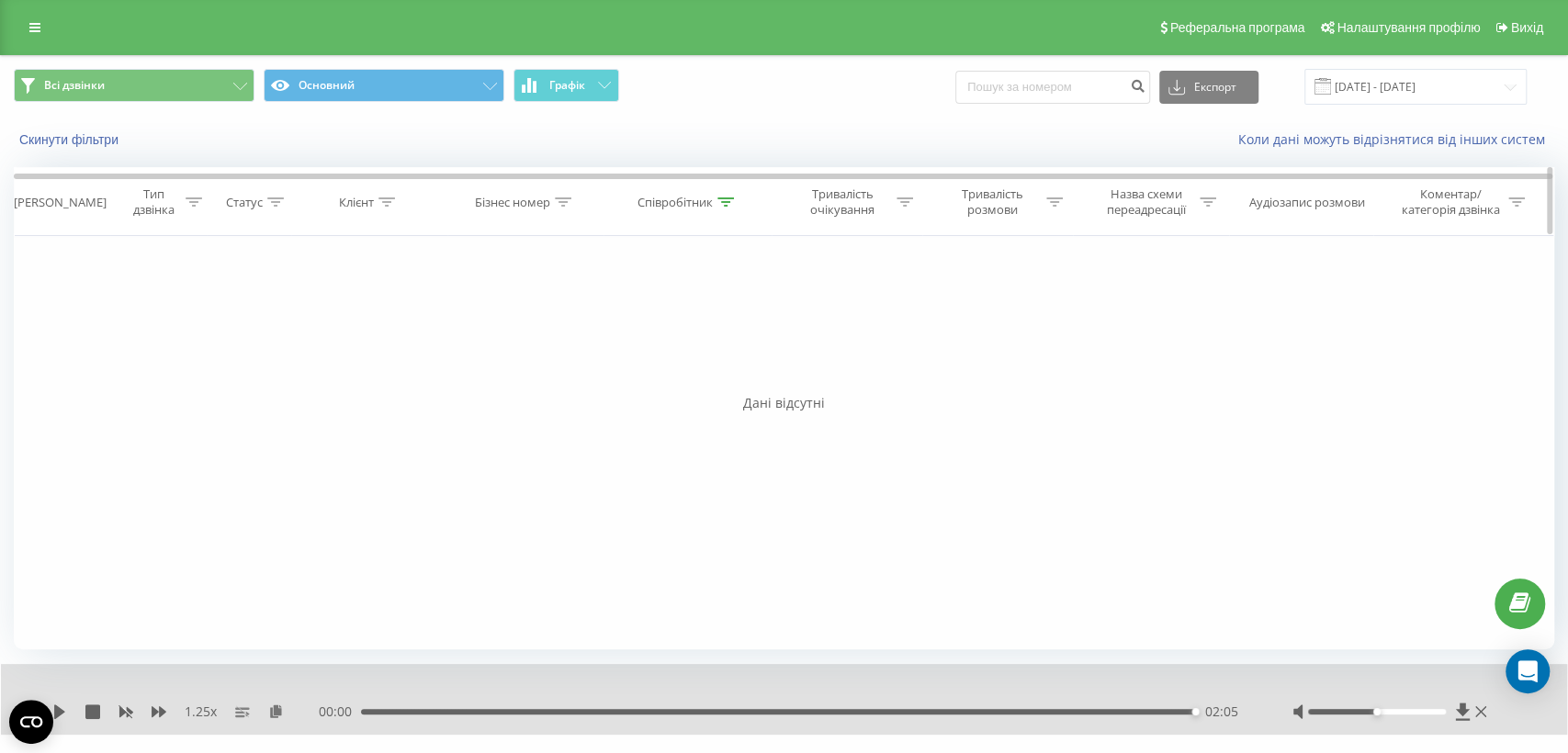
click at [711, 200] on div "Співробітник" at bounding box center [675, 202] width 75 height 16
drag, startPoint x: 674, startPoint y: 339, endPoint x: 580, endPoint y: 335, distance: 94.1
click at [580, 335] on div "Фільтрувати за умовою Дорівнює Введіть значення Скасувати OK Фільтрувати за умо…" at bounding box center [784, 442] width 1541 height 413
type input "новіков"
click at [736, 373] on span "OK" at bounding box center [727, 370] width 52 height 28
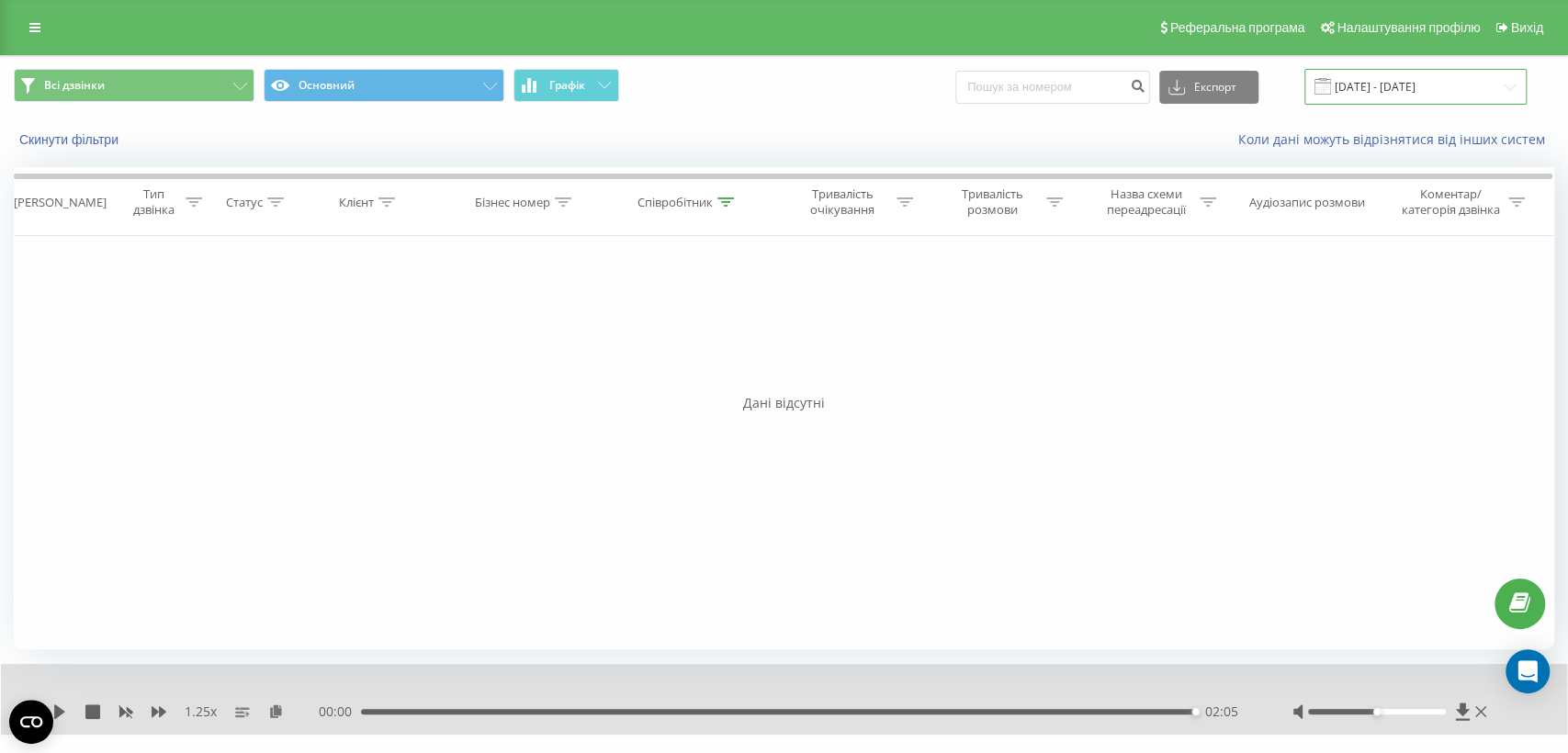
click at [1413, 90] on input "[DATE] - [DATE]" at bounding box center [1415, 86] width 223 height 36
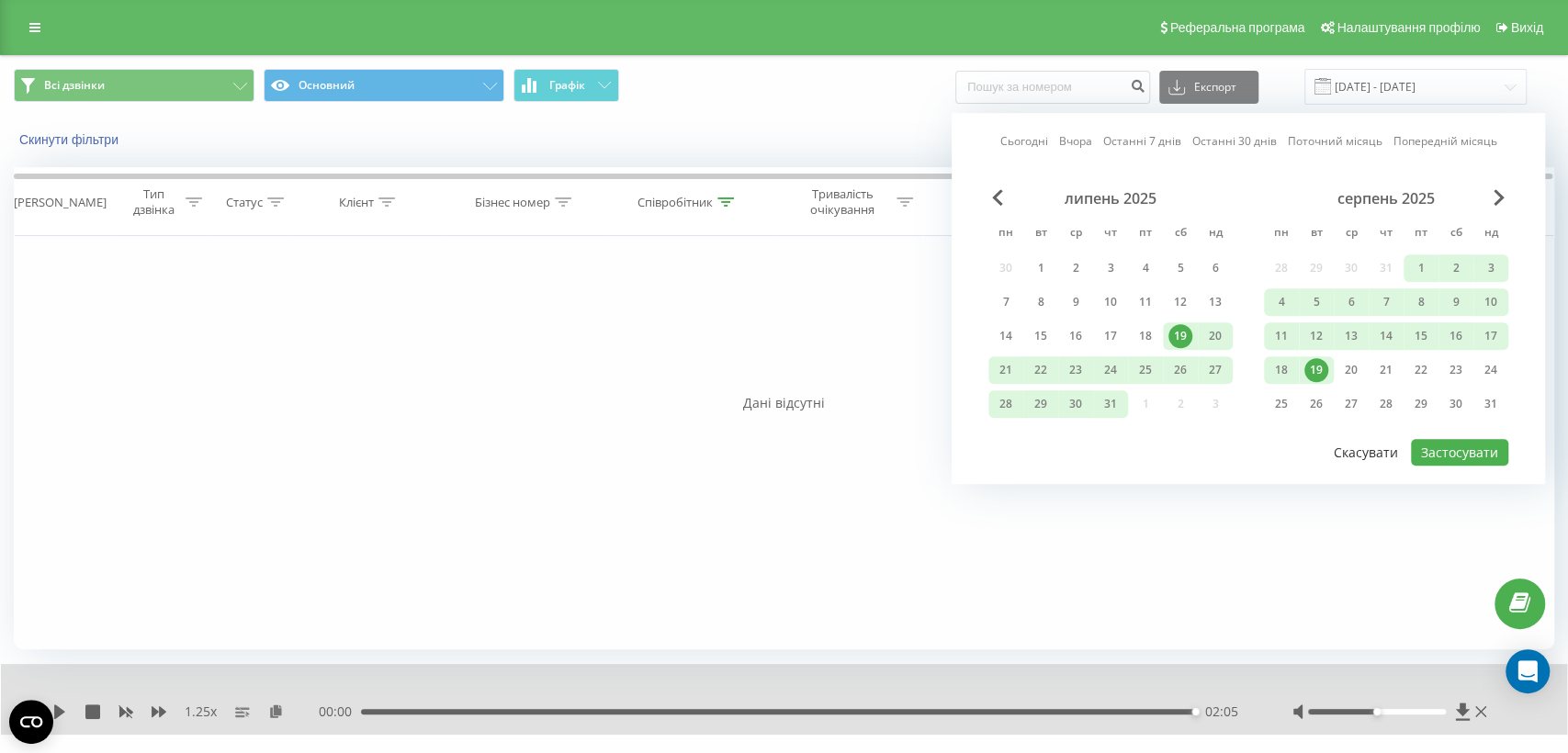
click at [1375, 446] on button "Скасувати" at bounding box center [1366, 453] width 85 height 26
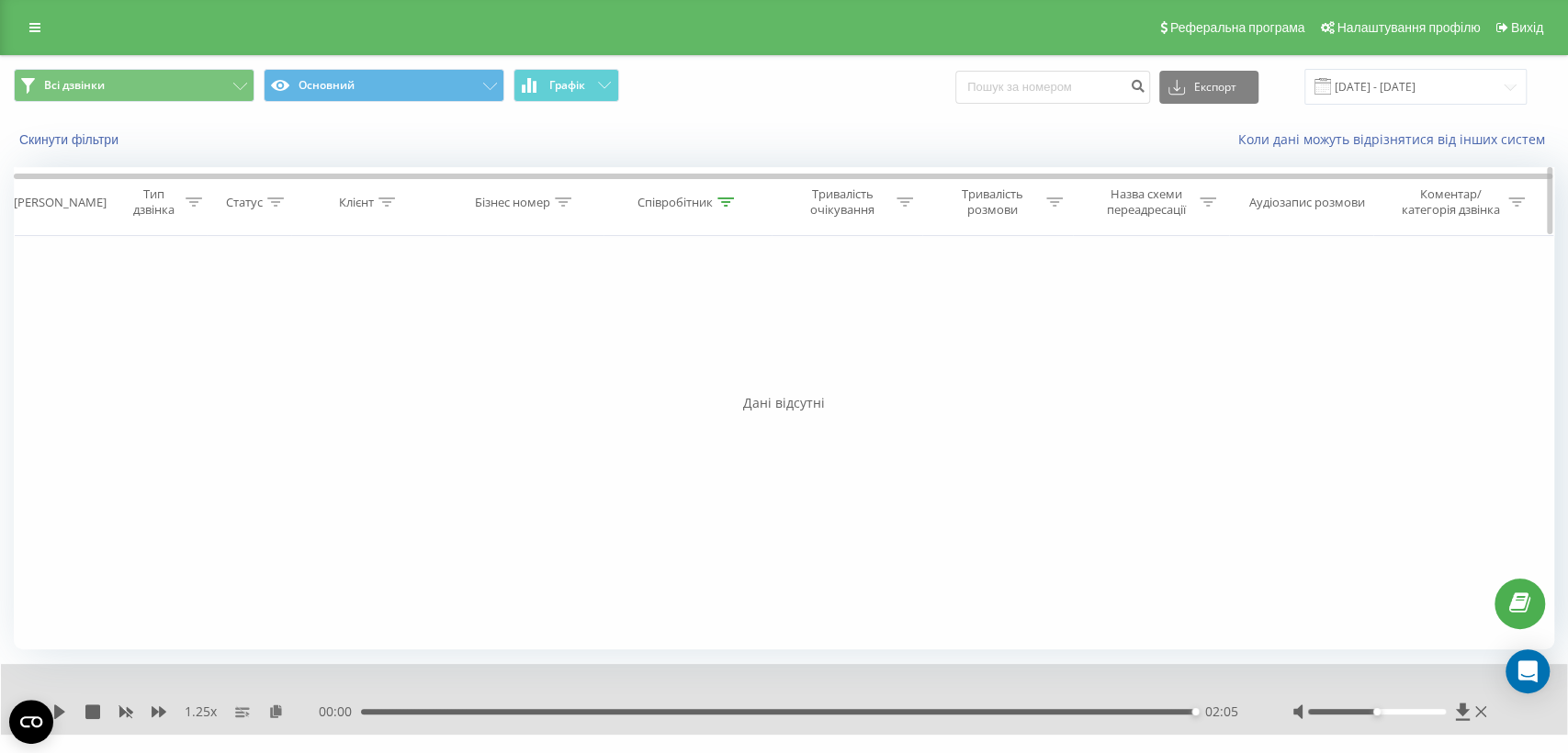
click at [559, 194] on div at bounding box center [563, 202] width 17 height 16
click at [396, 383] on div "Фільтрувати за умовою Дорівнює Введіть значення Скасувати OK Фільтрувати за умо…" at bounding box center [784, 442] width 1541 height 413
click at [515, 333] on input "text" at bounding box center [526, 334] width 161 height 32
paste input "631441933"
type input "631441933"
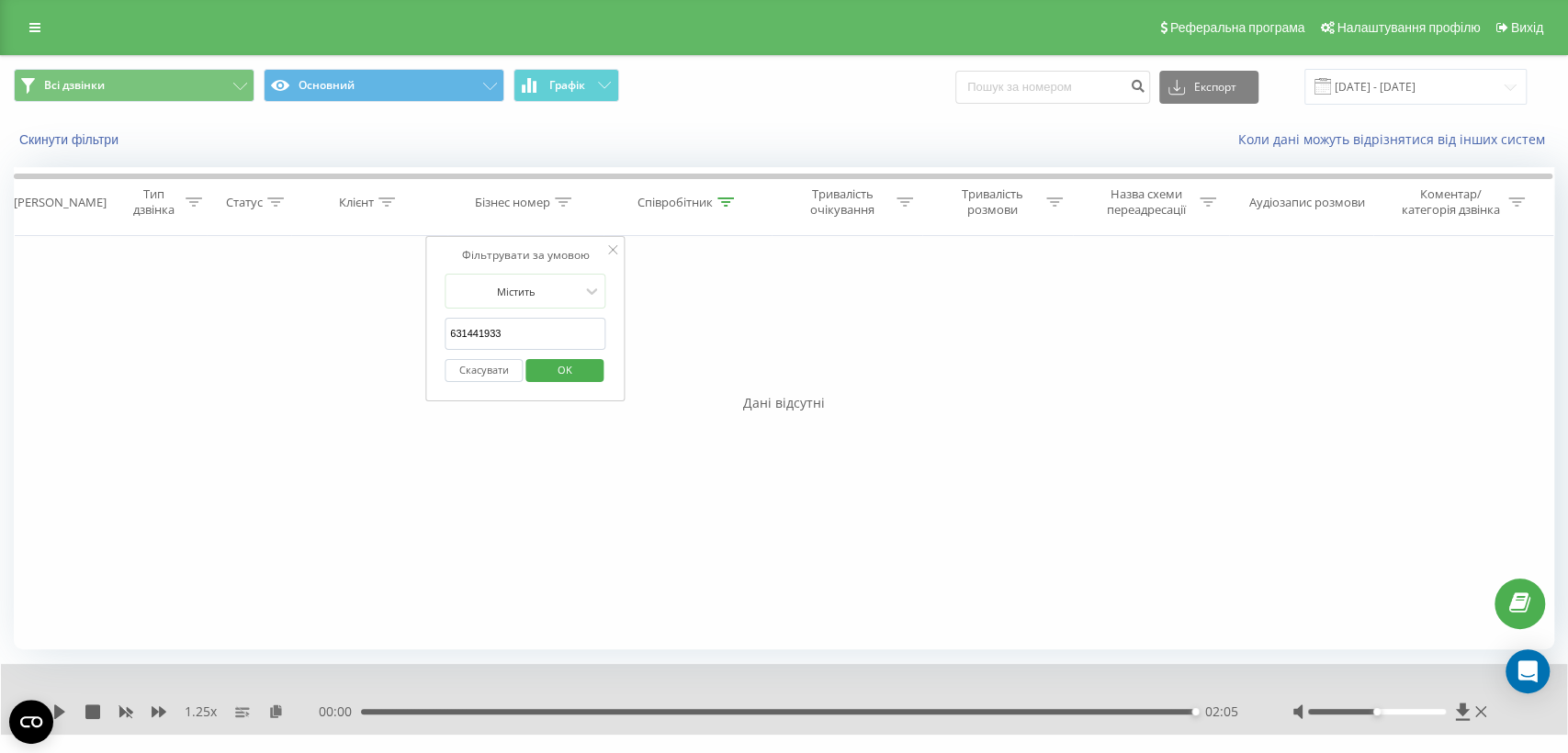
click at [550, 365] on span "OK" at bounding box center [563, 370] width 52 height 28
click at [727, 198] on icon at bounding box center [726, 202] width 17 height 9
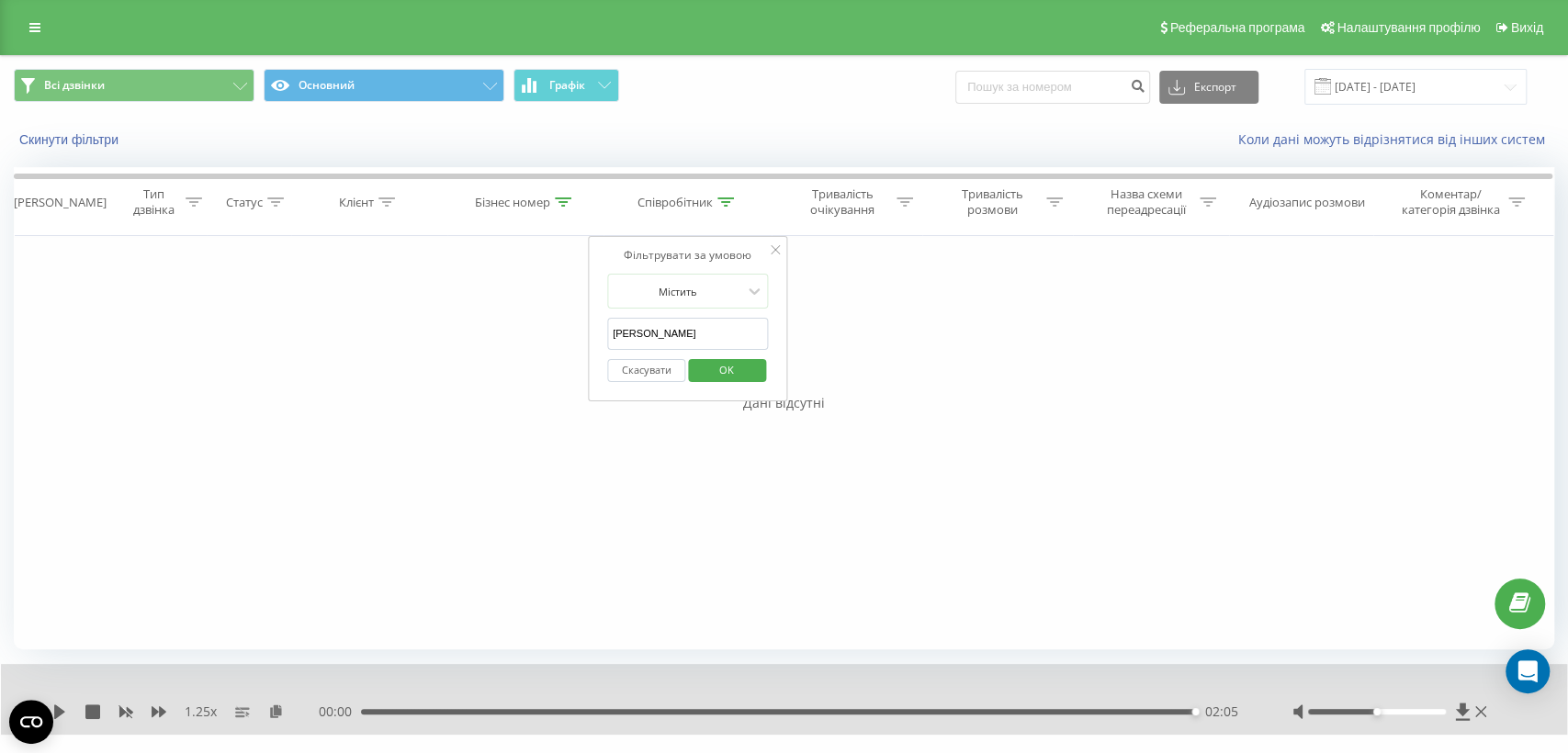
click at [671, 332] on input "новіков" at bounding box center [688, 334] width 161 height 32
click at [724, 380] on span "OK" at bounding box center [727, 370] width 52 height 28
click at [568, 200] on icon at bounding box center [563, 202] width 17 height 9
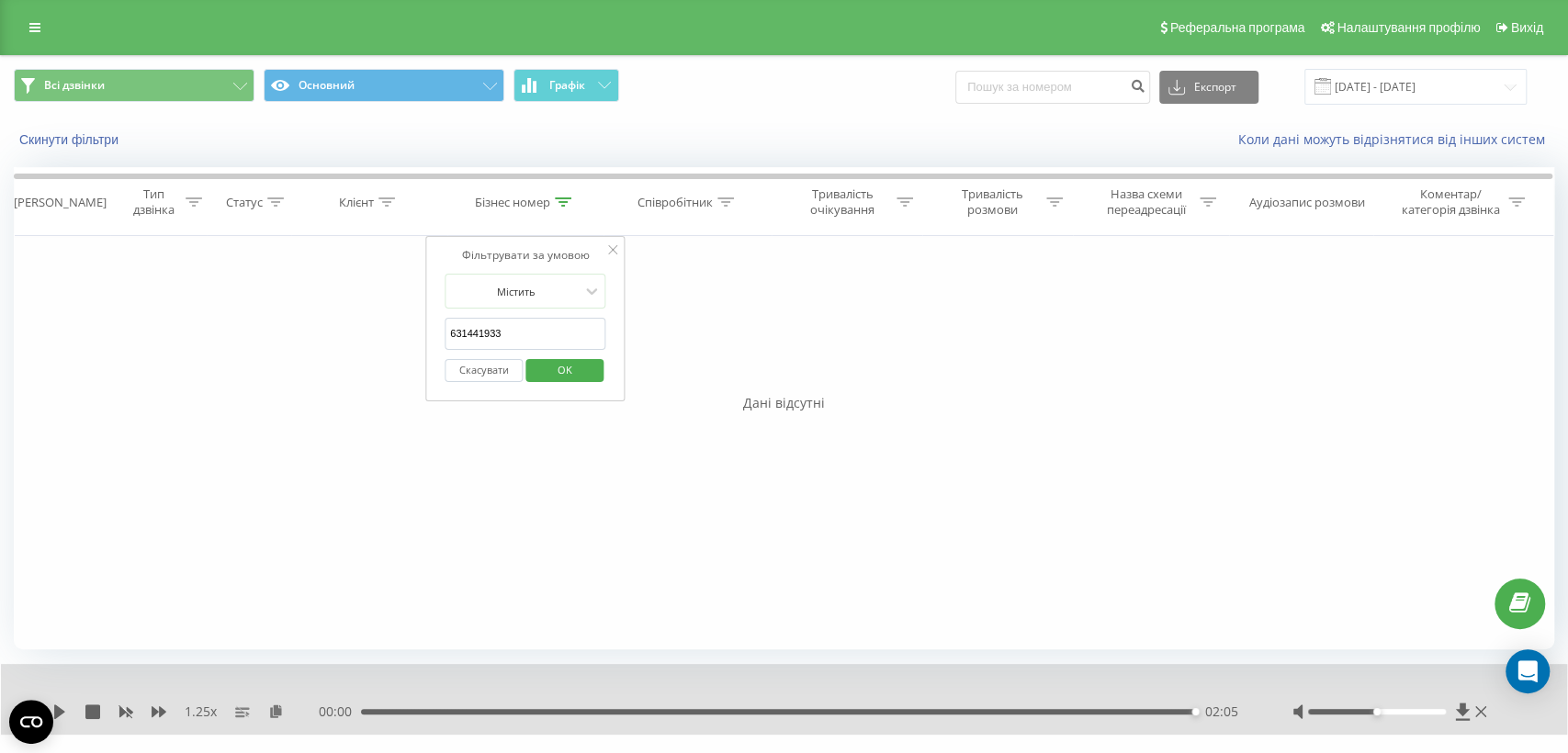
drag, startPoint x: 515, startPoint y: 331, endPoint x: 452, endPoint y: 316, distance: 64.8
click at [429, 323] on div "Фільтрувати за умовою Містить 631441933 Скасувати OK" at bounding box center [525, 318] width 200 height 165
click at [584, 376] on span "OK" at bounding box center [563, 370] width 52 height 28
click at [568, 199] on icon at bounding box center [563, 202] width 17 height 9
click at [560, 335] on input "631441933" at bounding box center [526, 334] width 161 height 32
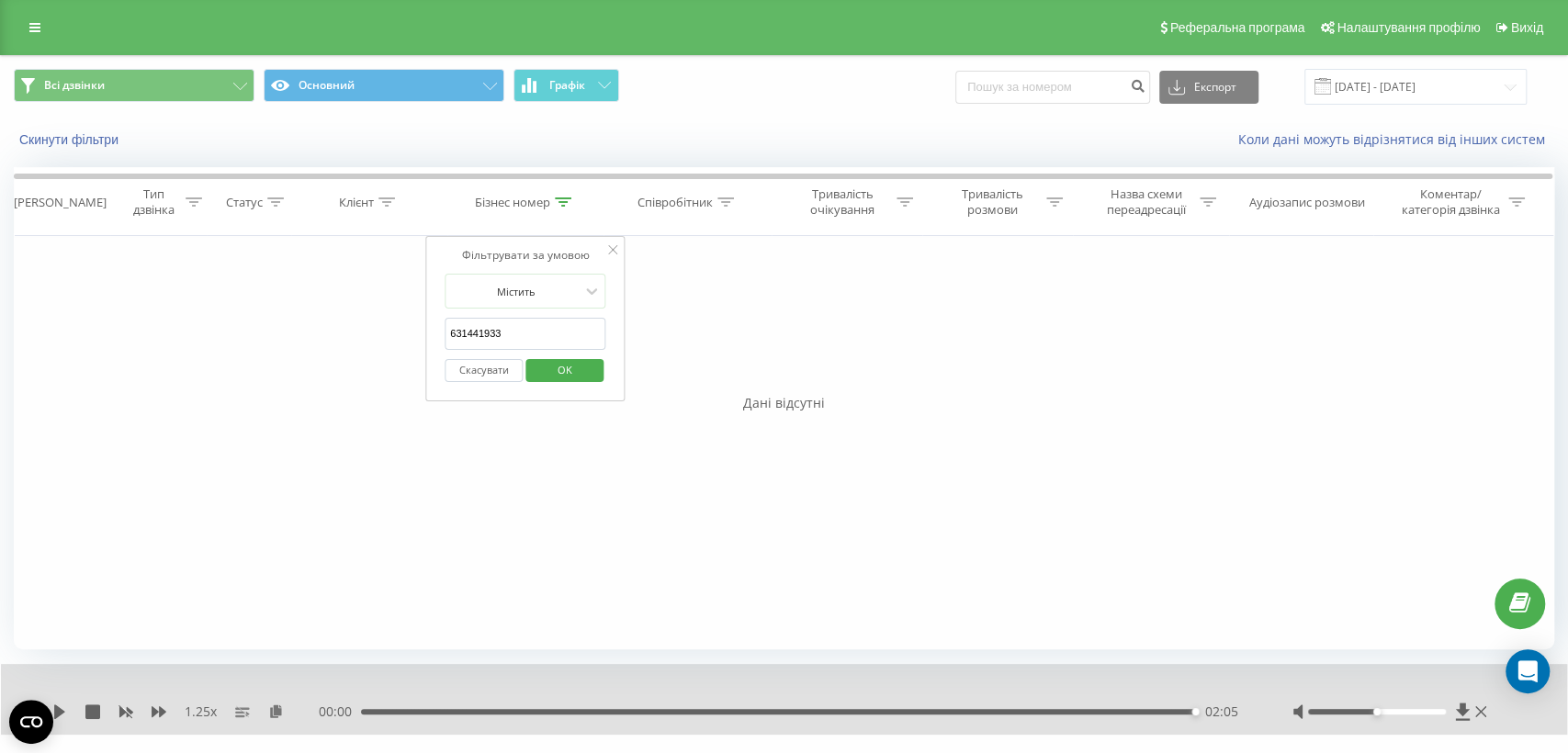
click at [560, 335] on input "631441933" at bounding box center [526, 334] width 161 height 32
click at [562, 371] on span "OK" at bounding box center [563, 370] width 52 height 28
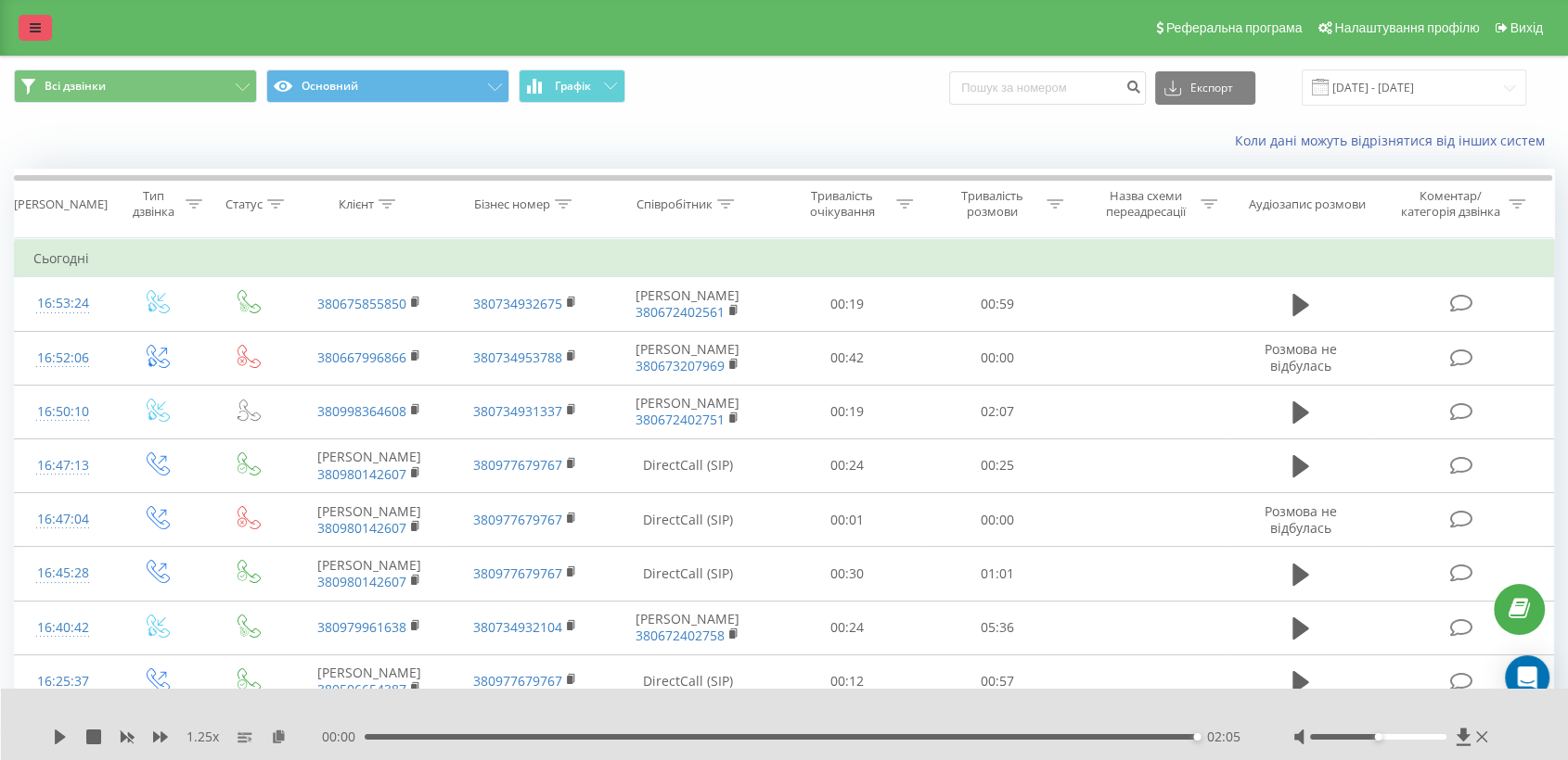
click at [37, 24] on icon at bounding box center [35, 28] width 11 height 13
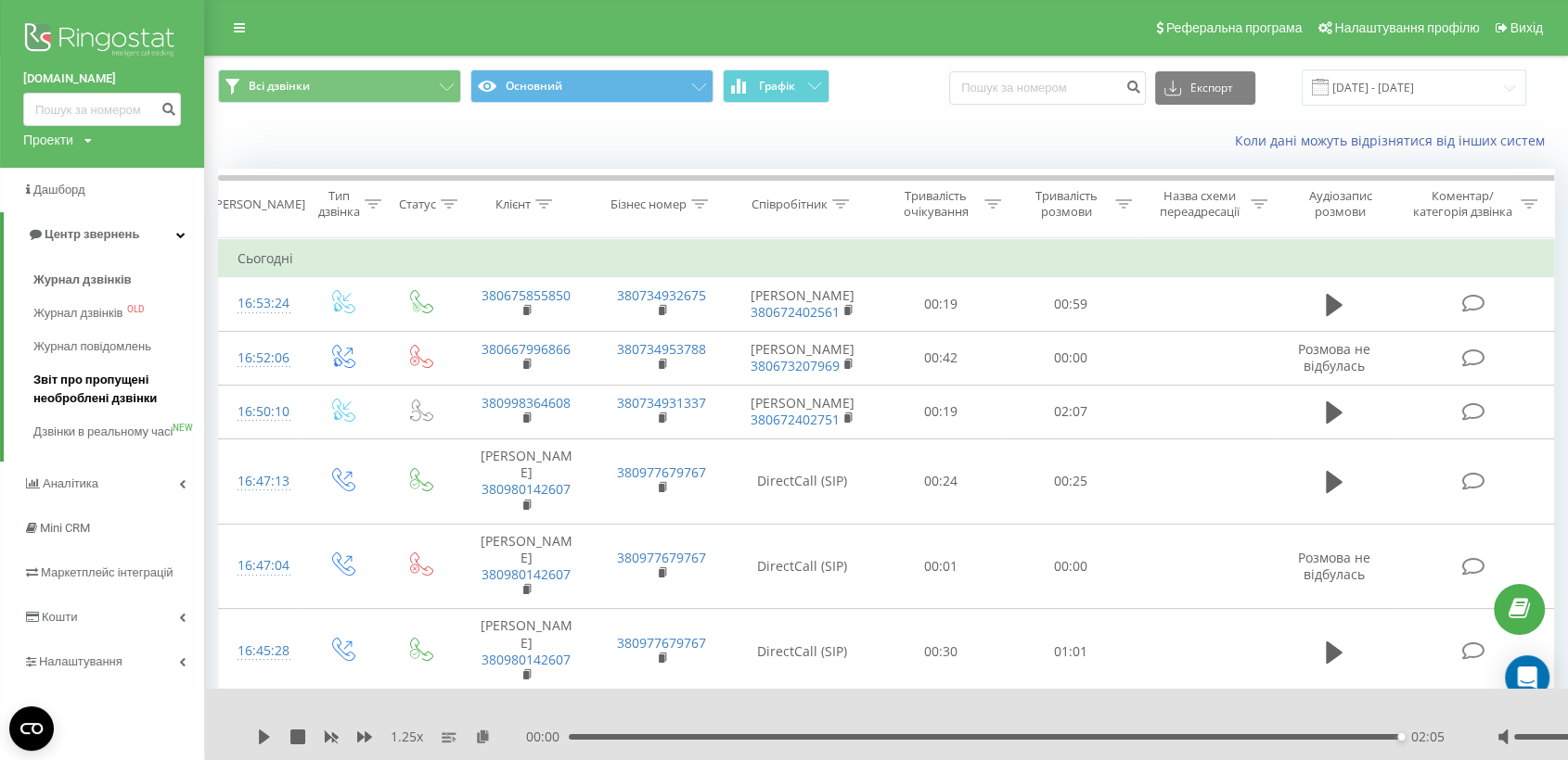
click at [107, 393] on span "Звіт про пропущені необроблені дзвінки" at bounding box center [114, 389] width 161 height 37
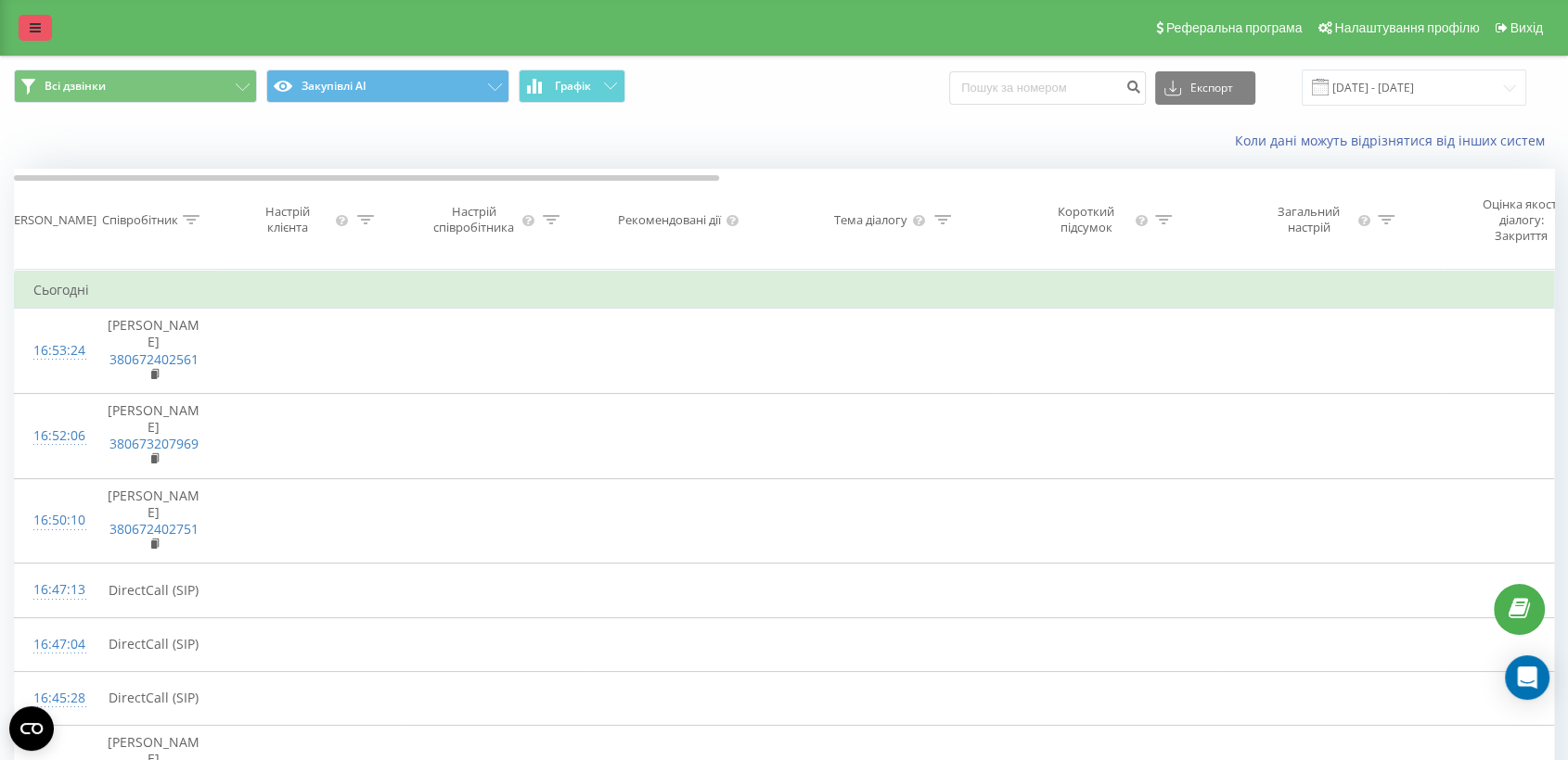
click at [43, 17] on link at bounding box center [35, 27] width 33 height 26
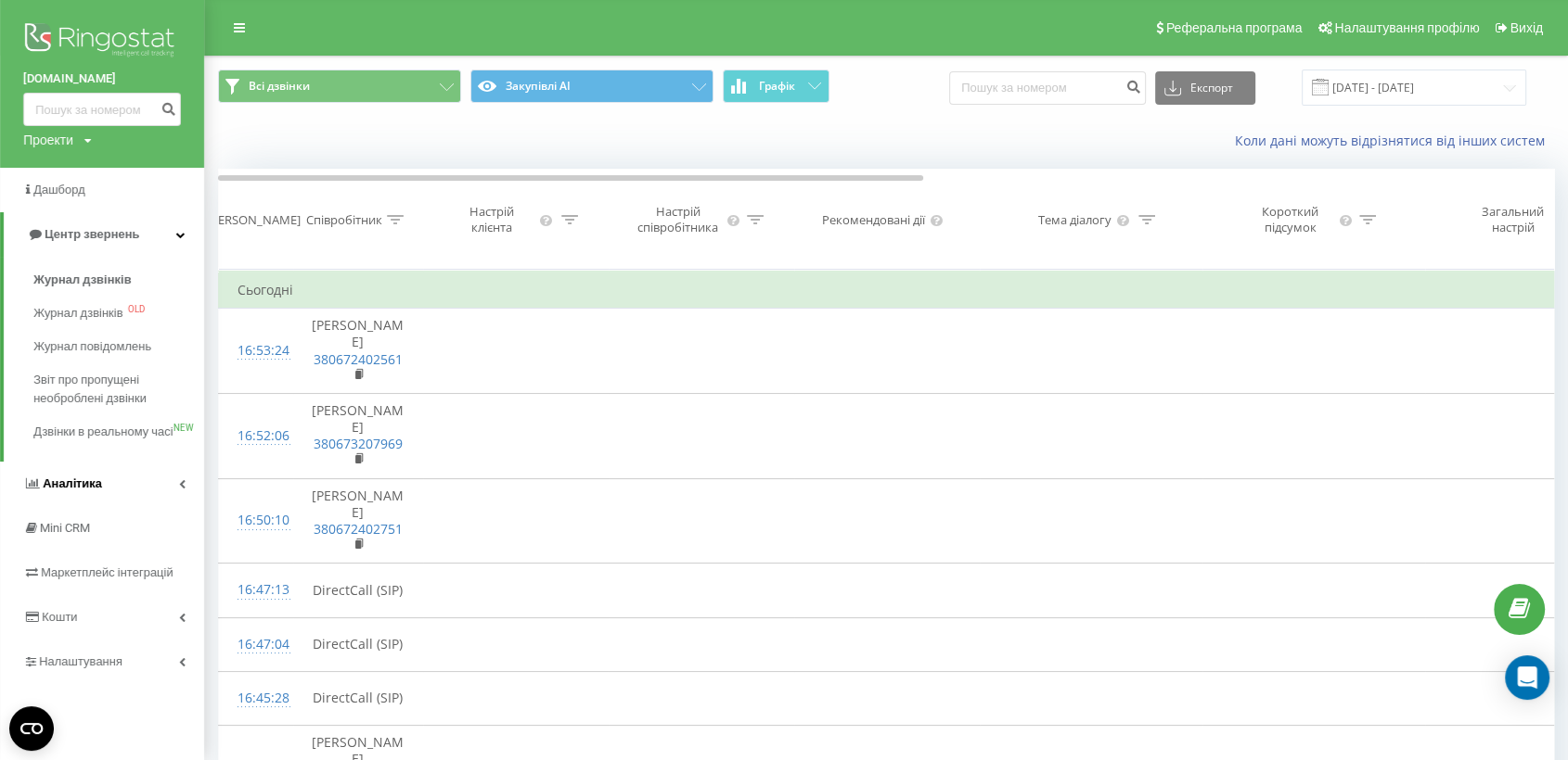
click at [124, 503] on link "Аналiтика" at bounding box center [101, 483] width 204 height 45
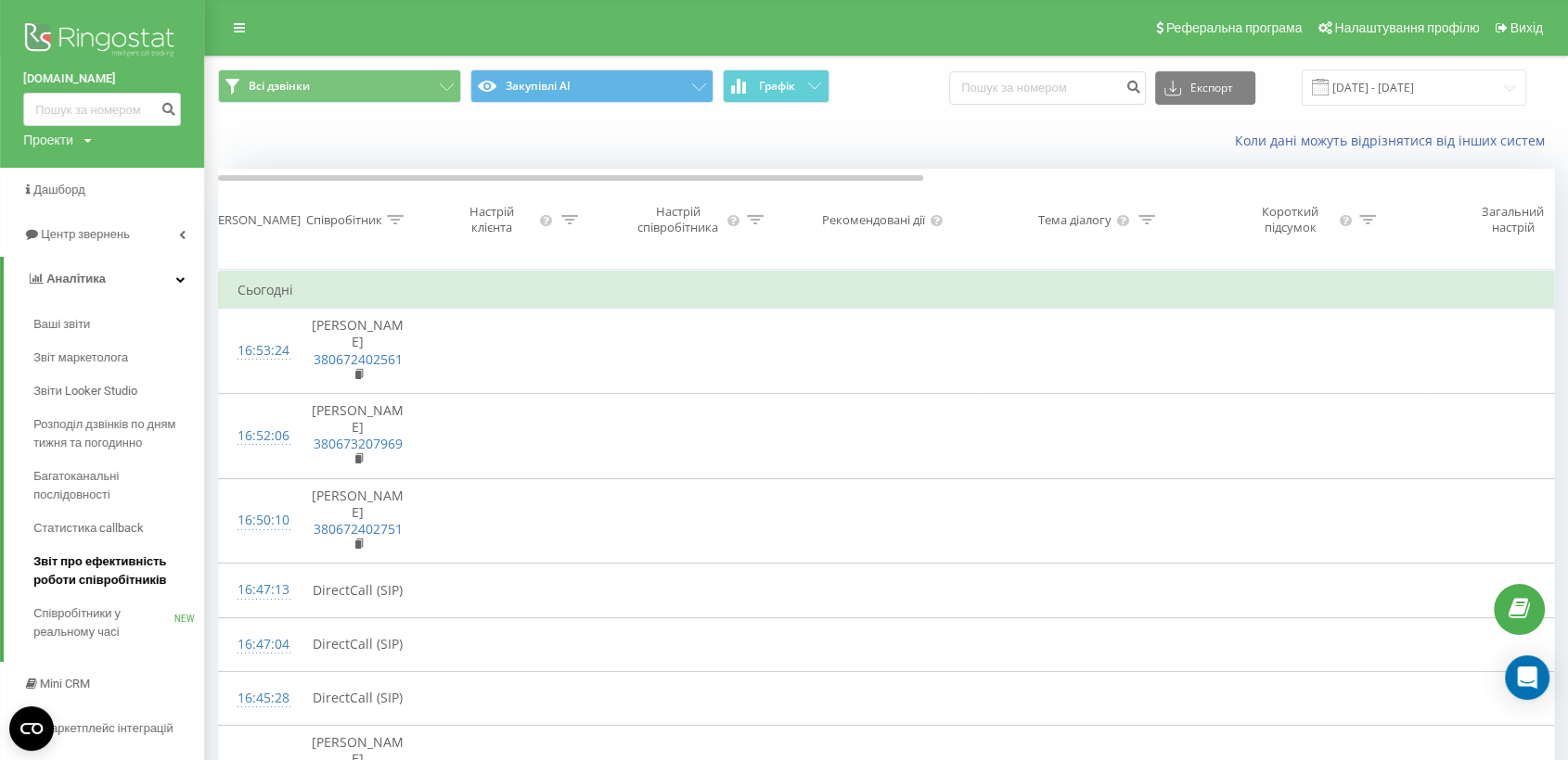
click at [110, 580] on span "Звіт про ефективність роботи співробітників" at bounding box center [114, 570] width 161 height 37
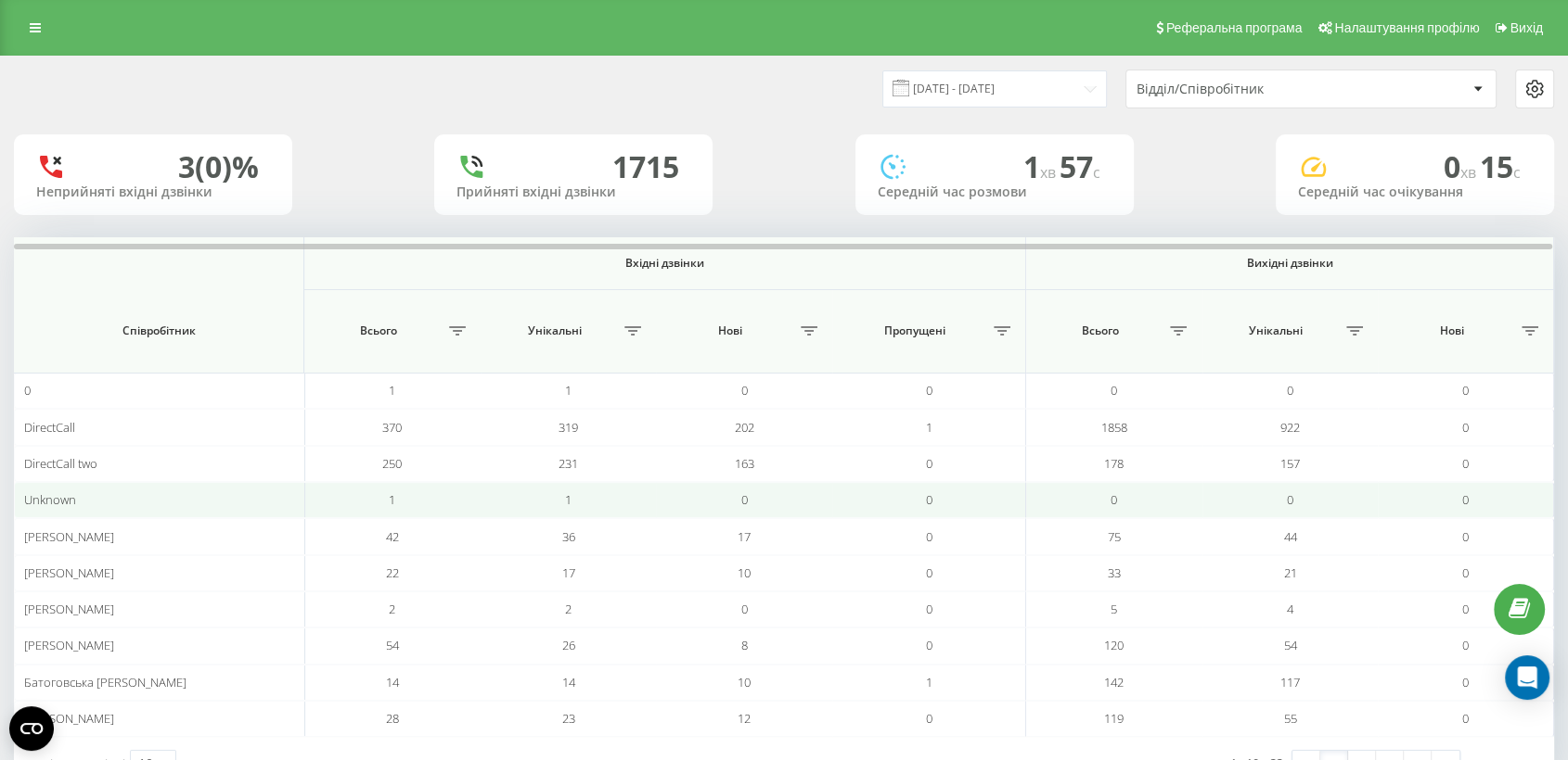
scroll to position [65, 0]
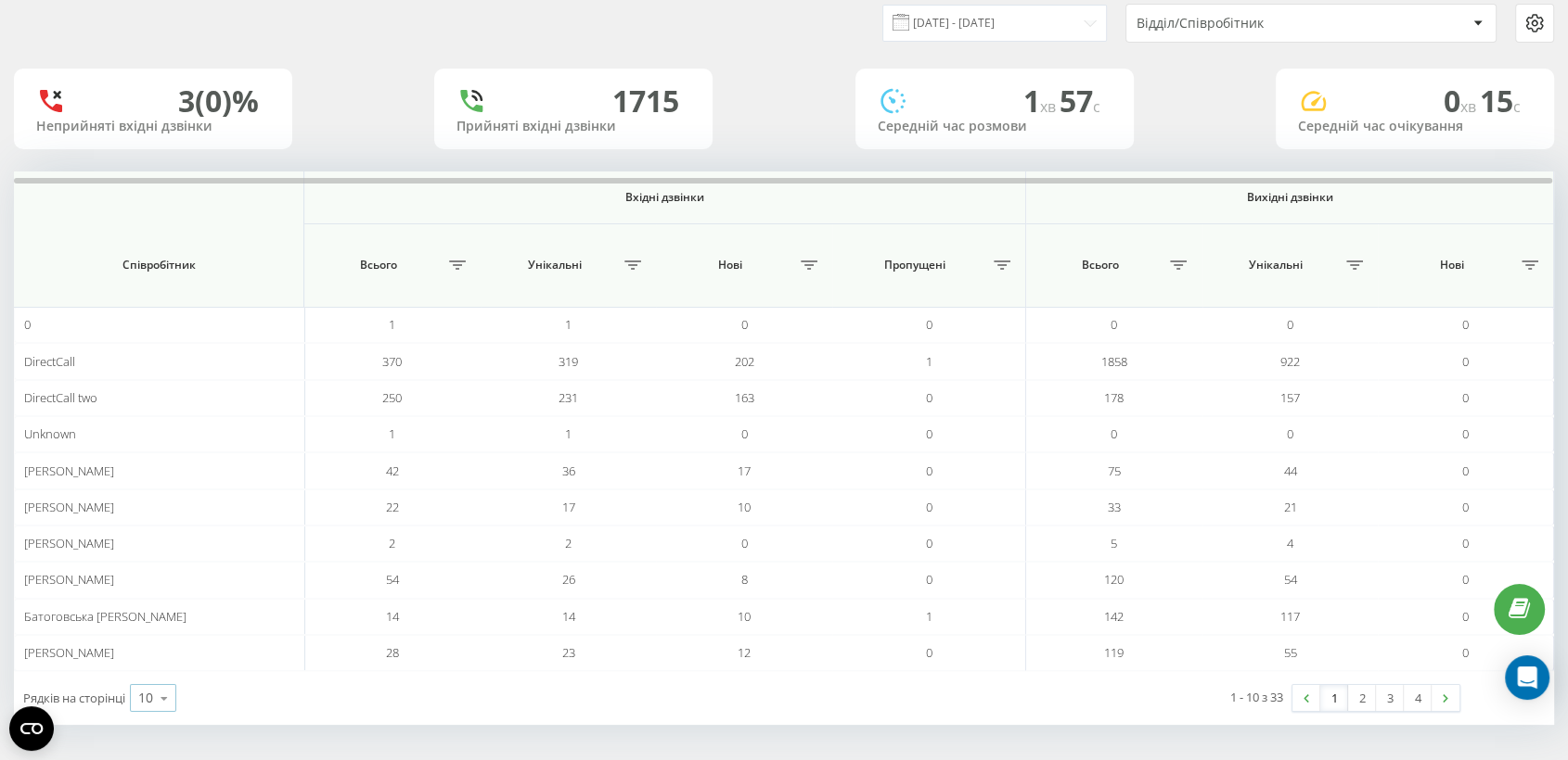
click at [161, 695] on icon at bounding box center [164, 698] width 27 height 36
click at [160, 664] on span "100" at bounding box center [149, 672] width 22 height 18
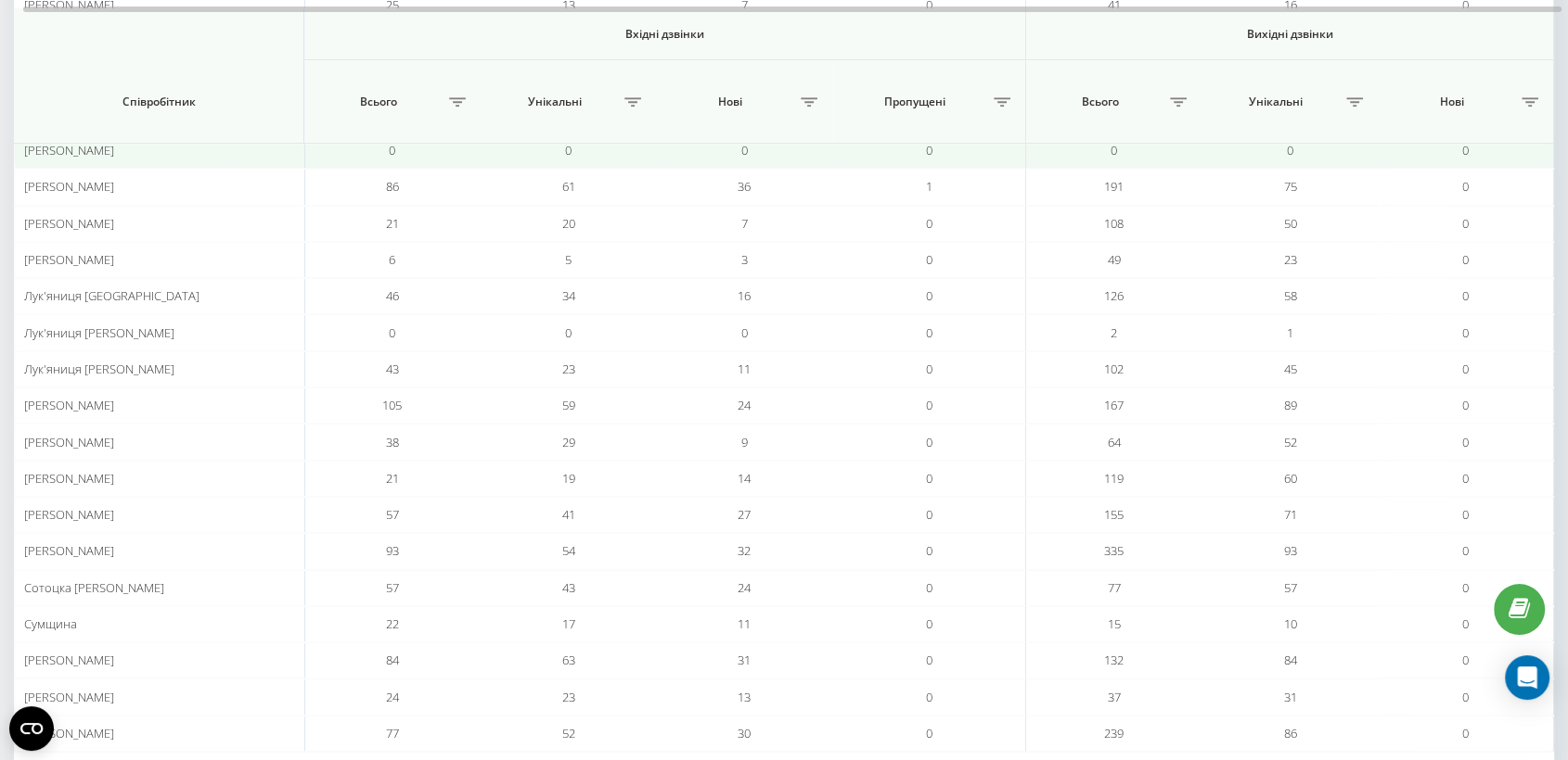
scroll to position [898, 0]
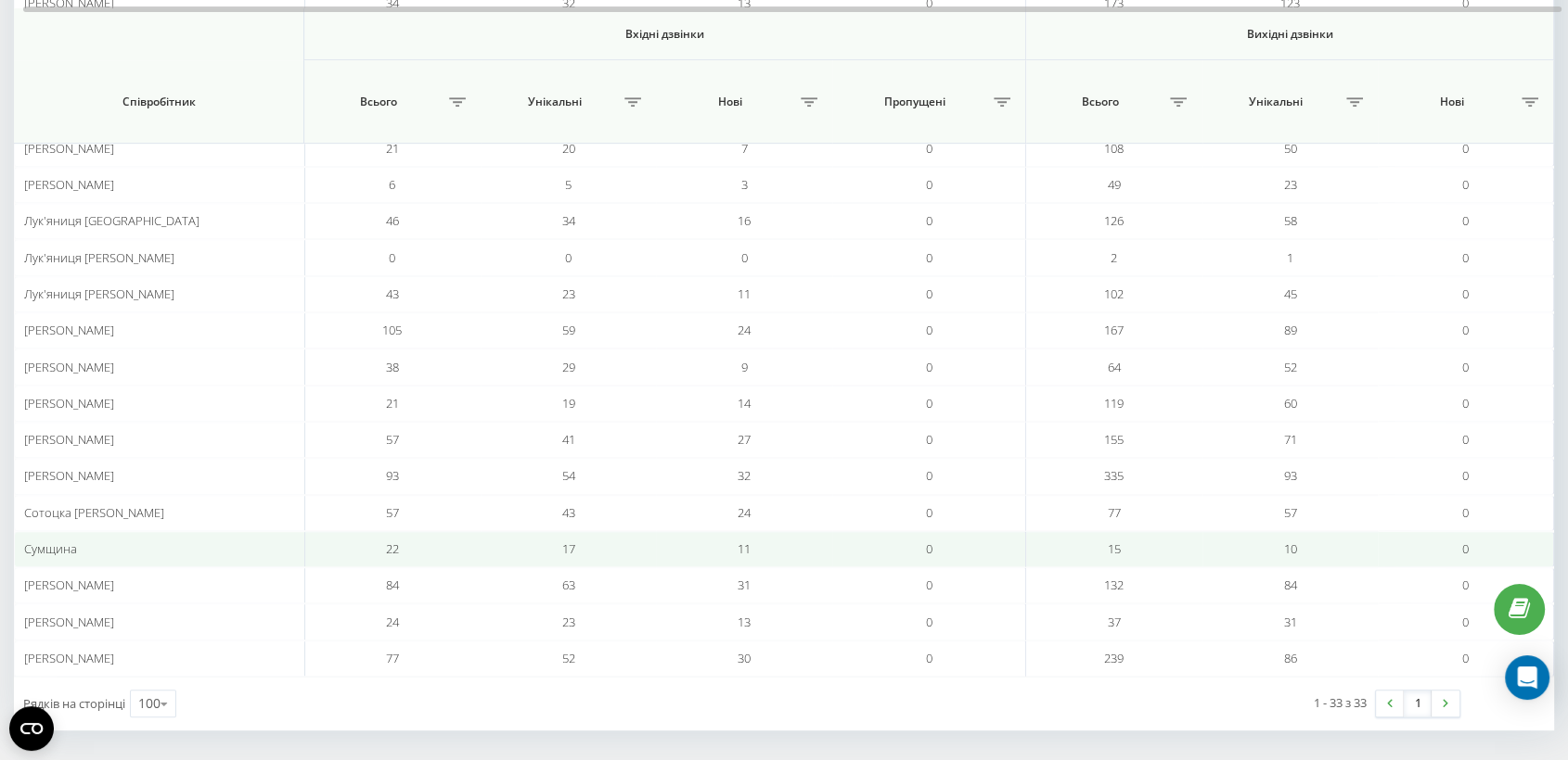
click at [50, 546] on span "Сумщина" at bounding box center [50, 549] width 53 height 17
click at [73, 540] on span "Сумщина" at bounding box center [50, 549] width 53 height 17
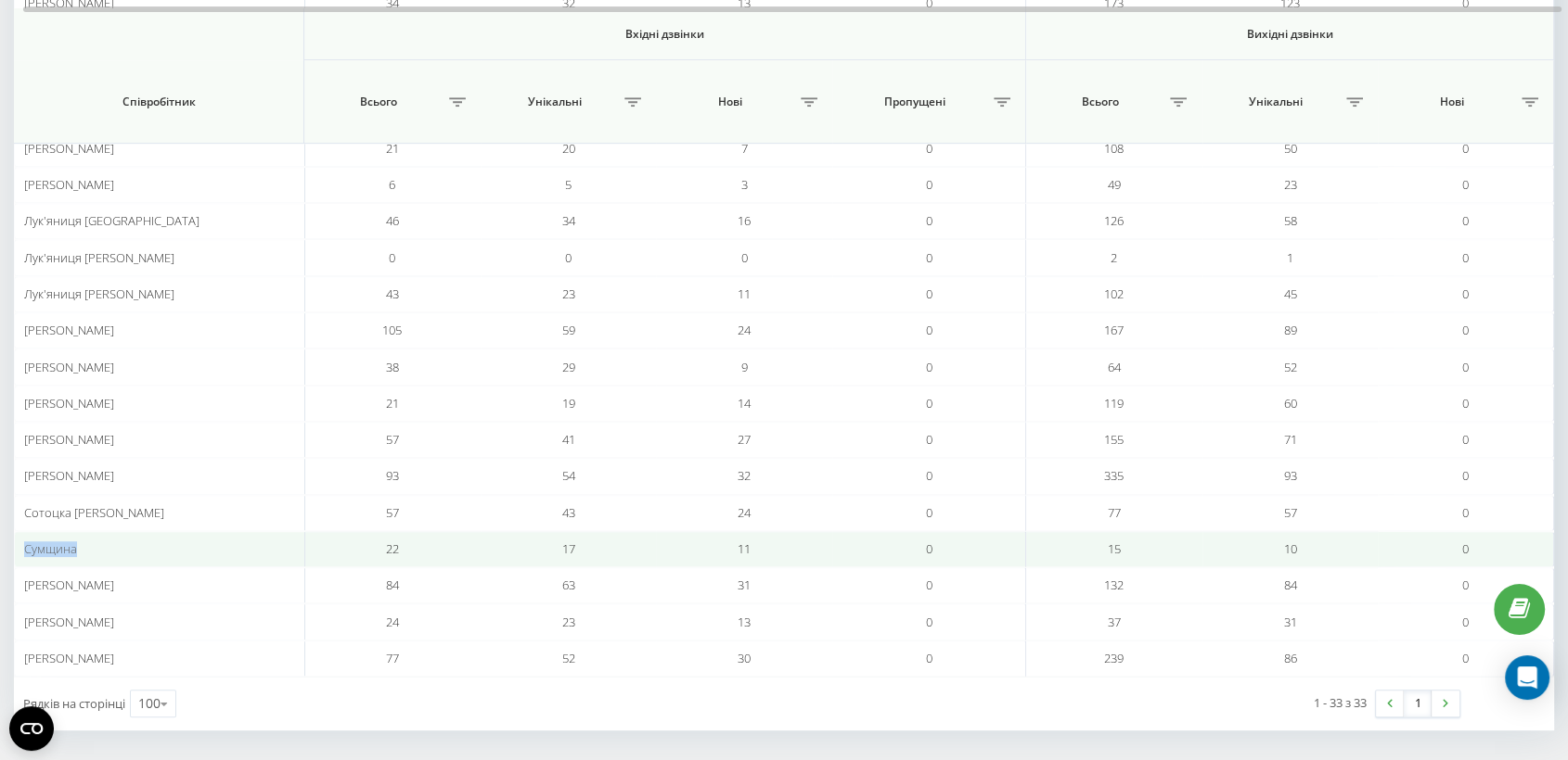
click at [73, 540] on span "Сумщина" at bounding box center [50, 549] width 53 height 17
copy span "Сумщина"
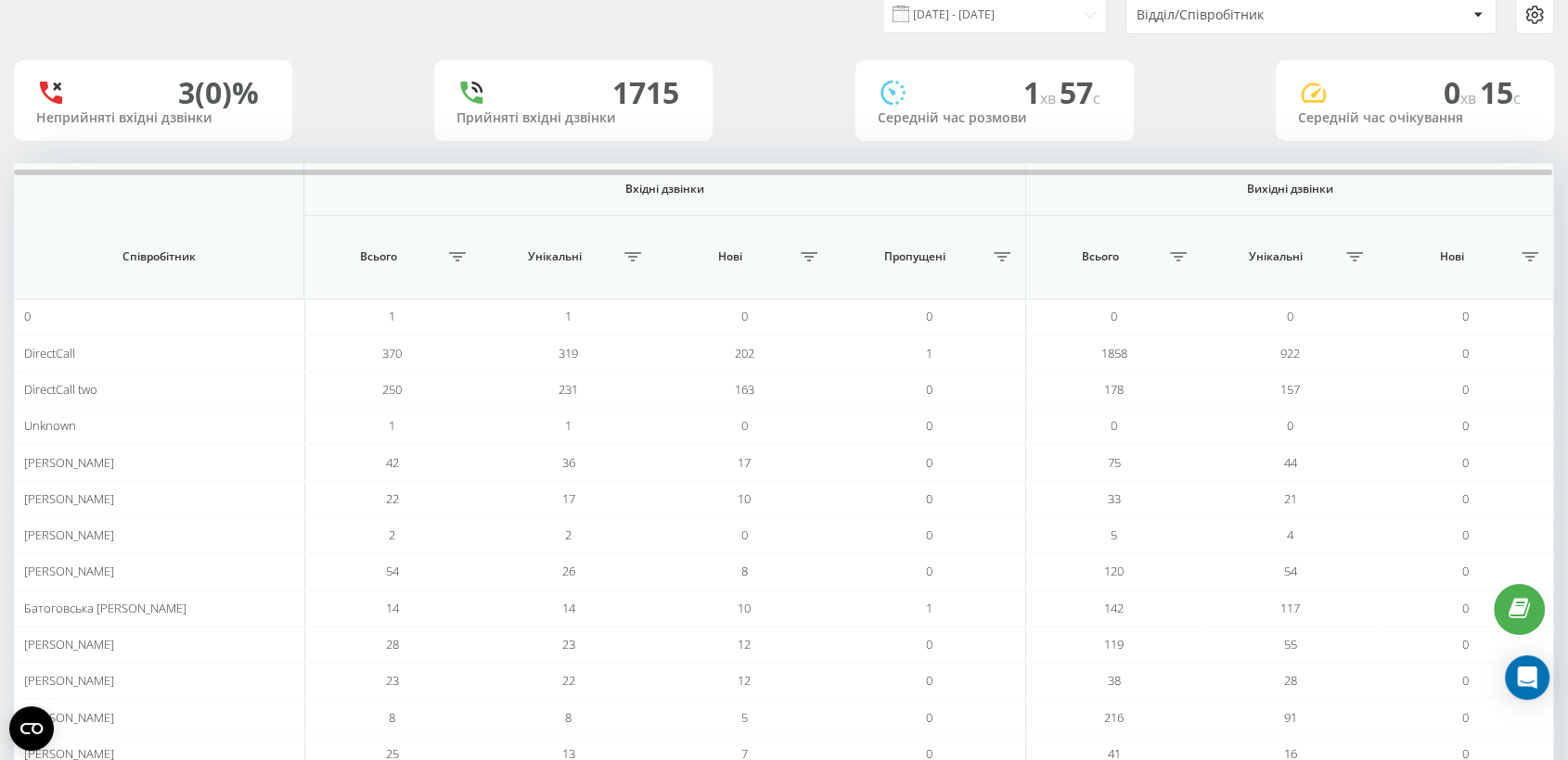
scroll to position [0, 0]
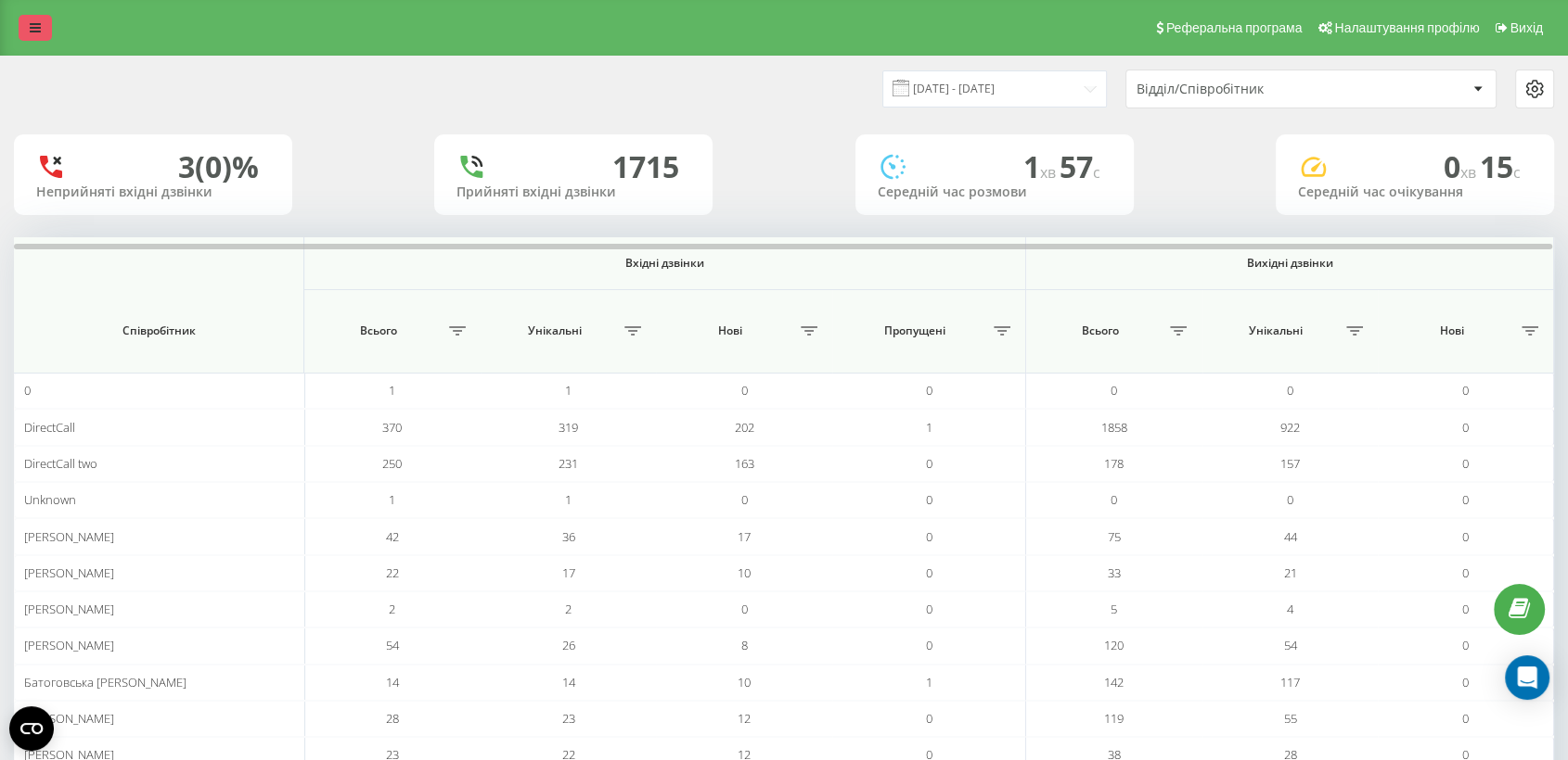
click at [31, 23] on icon at bounding box center [35, 28] width 11 height 13
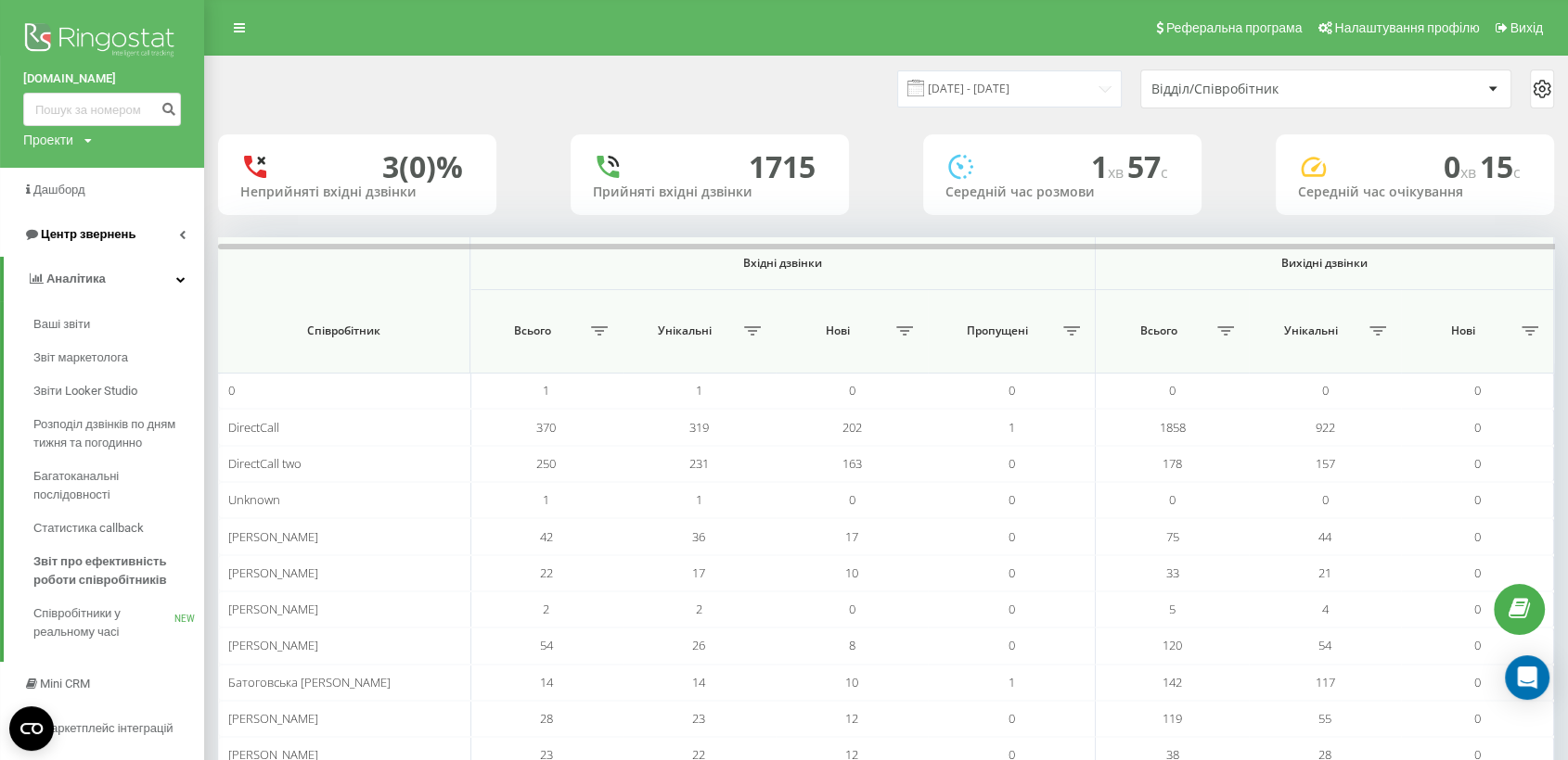
click at [107, 243] on span "Центр звернень" at bounding box center [79, 235] width 112 height 19
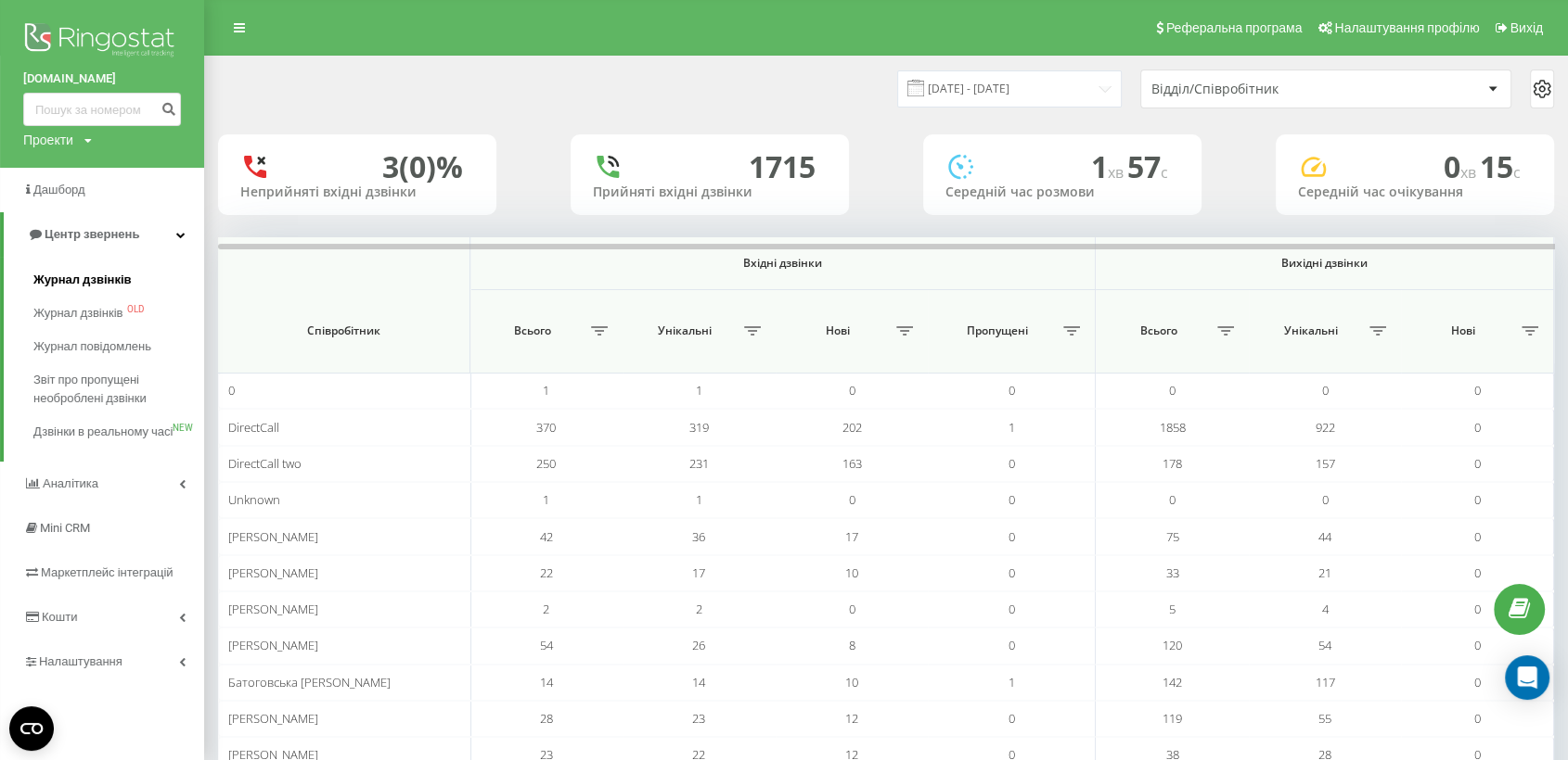
click at [103, 277] on span "Журнал дзвінків" at bounding box center [82, 280] width 99 height 19
click at [103, 276] on span "Журнал дзвінків" at bounding box center [82, 280] width 99 height 19
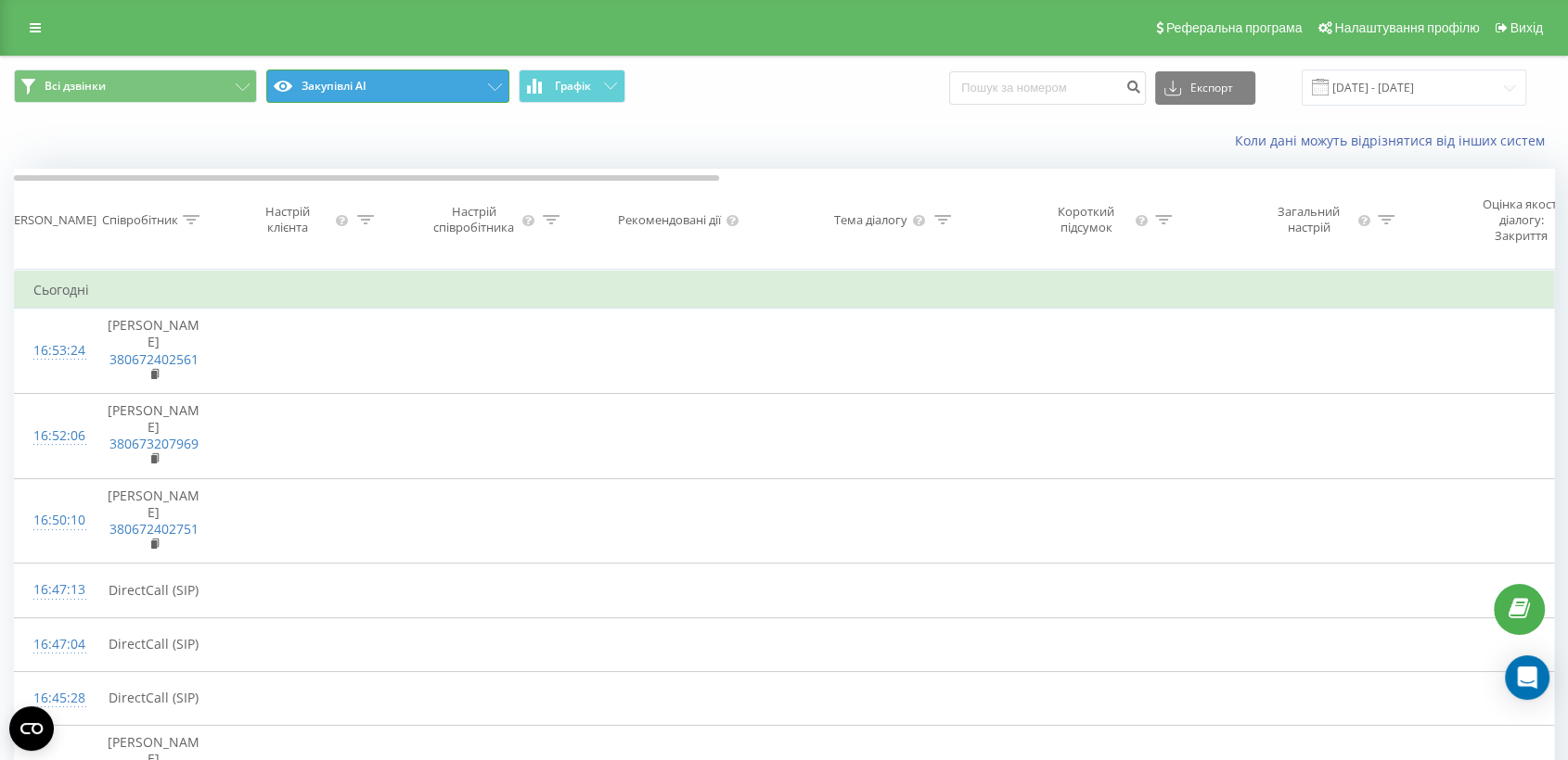
click at [356, 89] on button "Закупівлі АІ" at bounding box center [388, 85] width 243 height 33
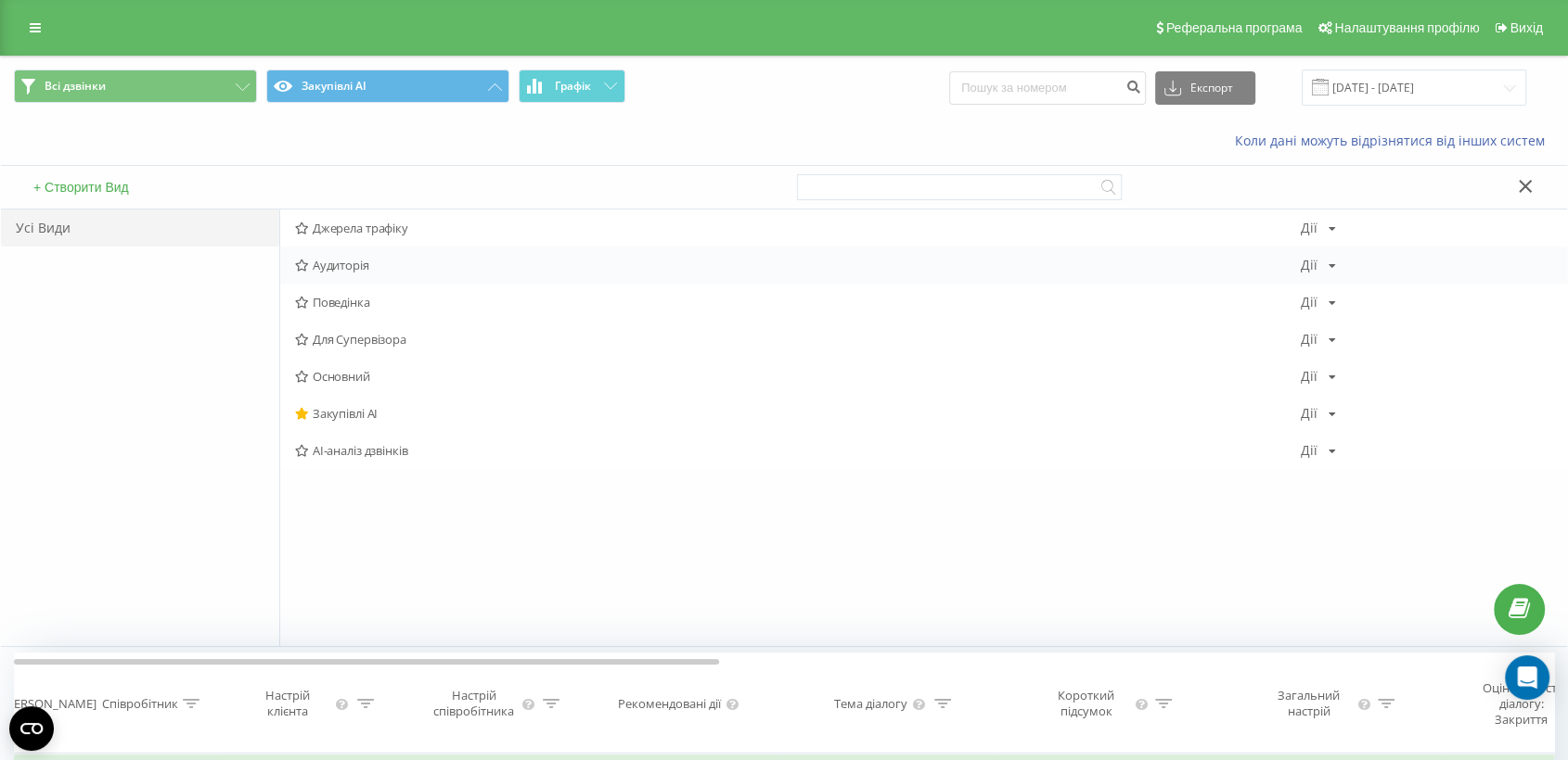
click at [330, 262] on span "Аудиторія" at bounding box center [797, 265] width 1006 height 13
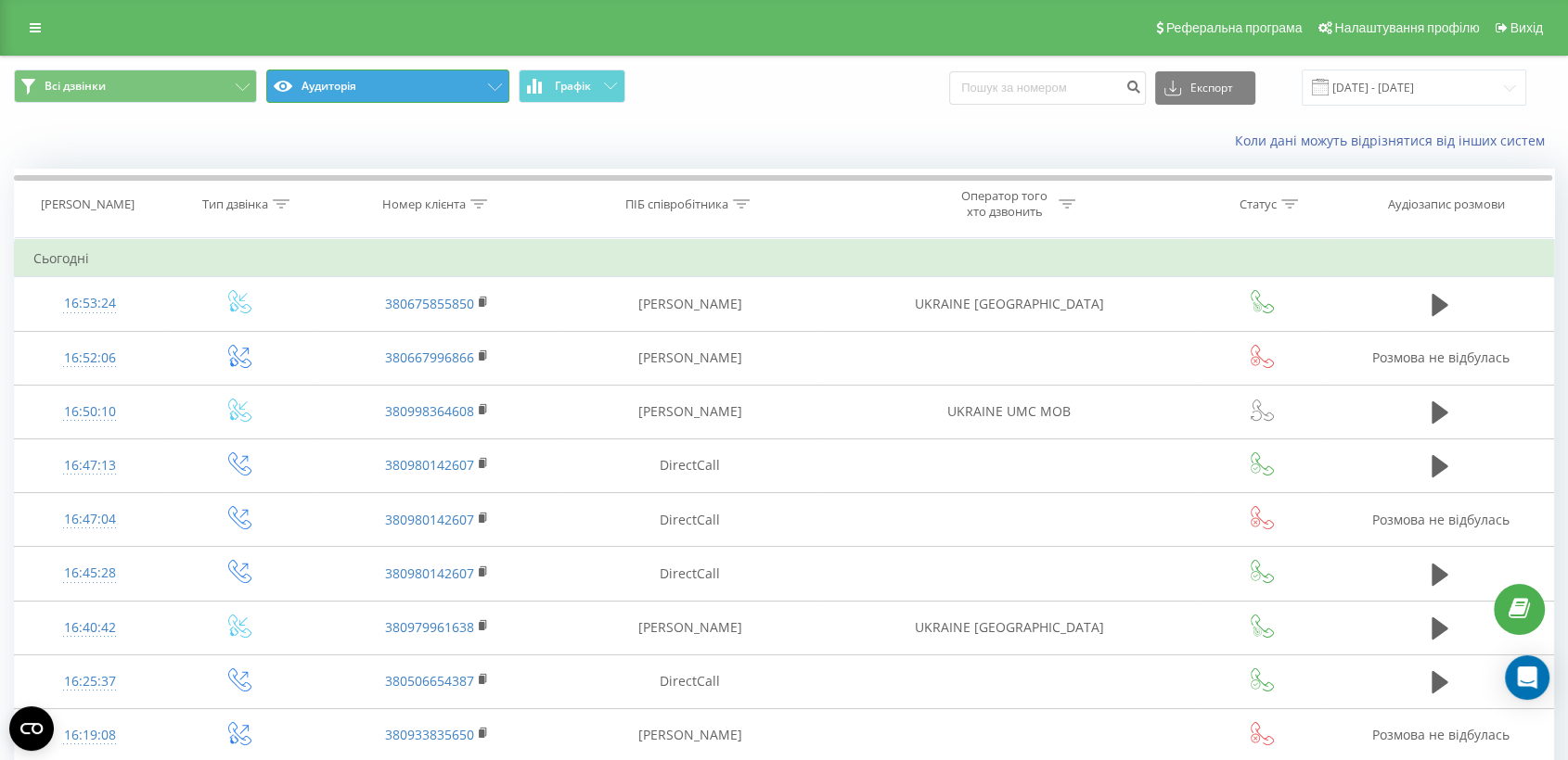
click at [446, 94] on button "Аудиторія" at bounding box center [388, 85] width 243 height 33
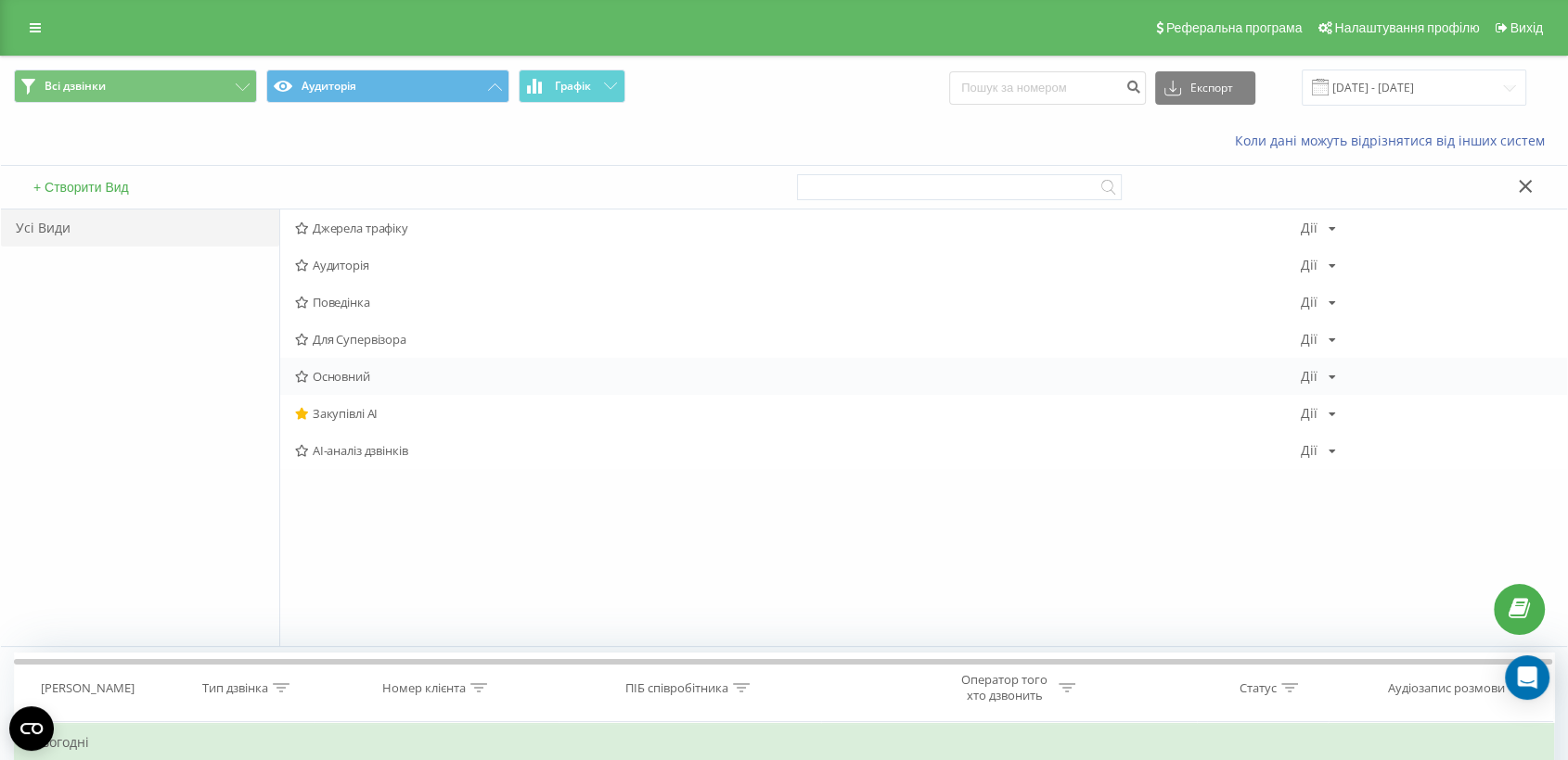
click at [297, 373] on icon at bounding box center [301, 376] width 14 height 12
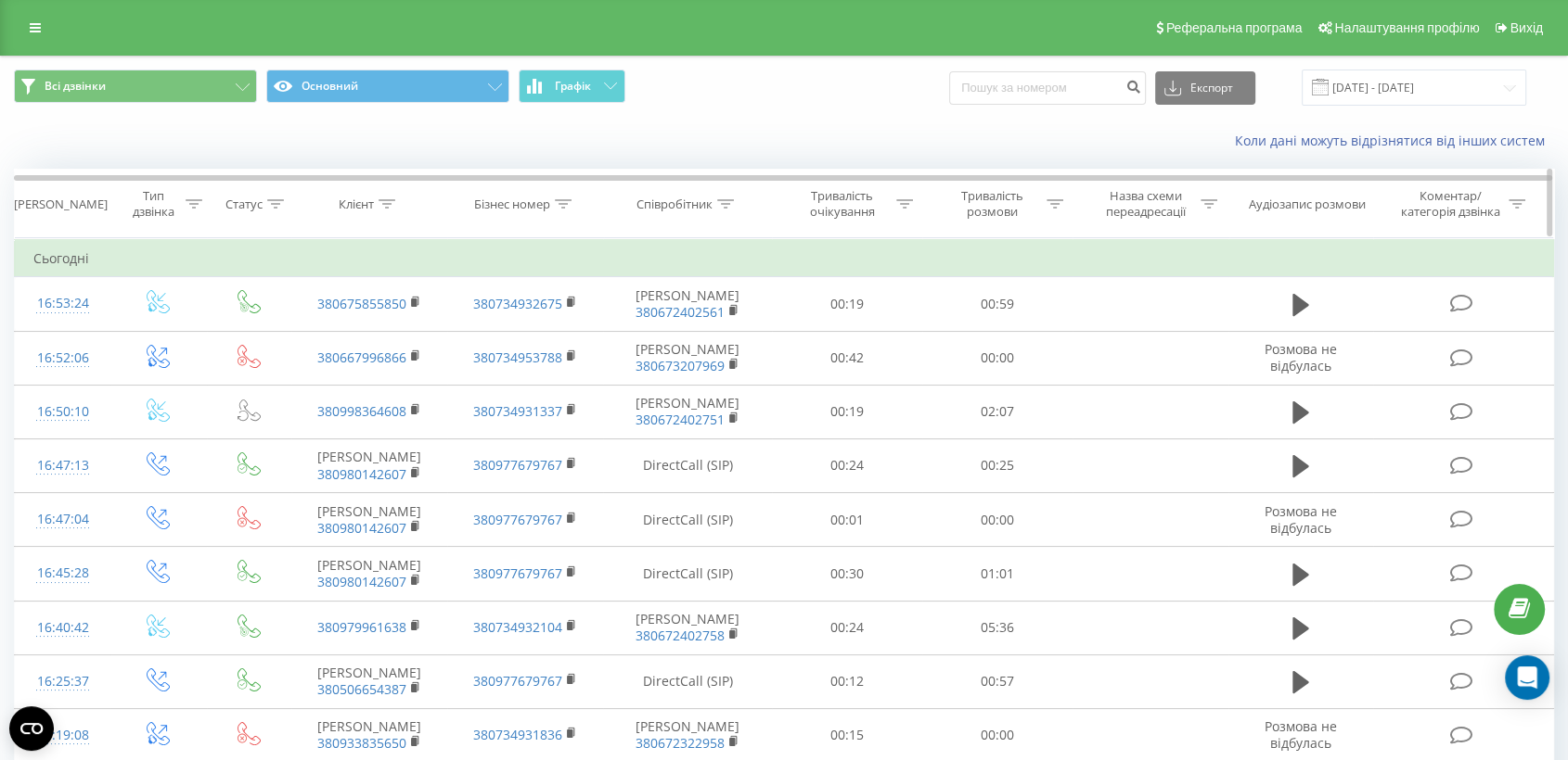
click at [729, 196] on div at bounding box center [725, 204] width 17 height 16
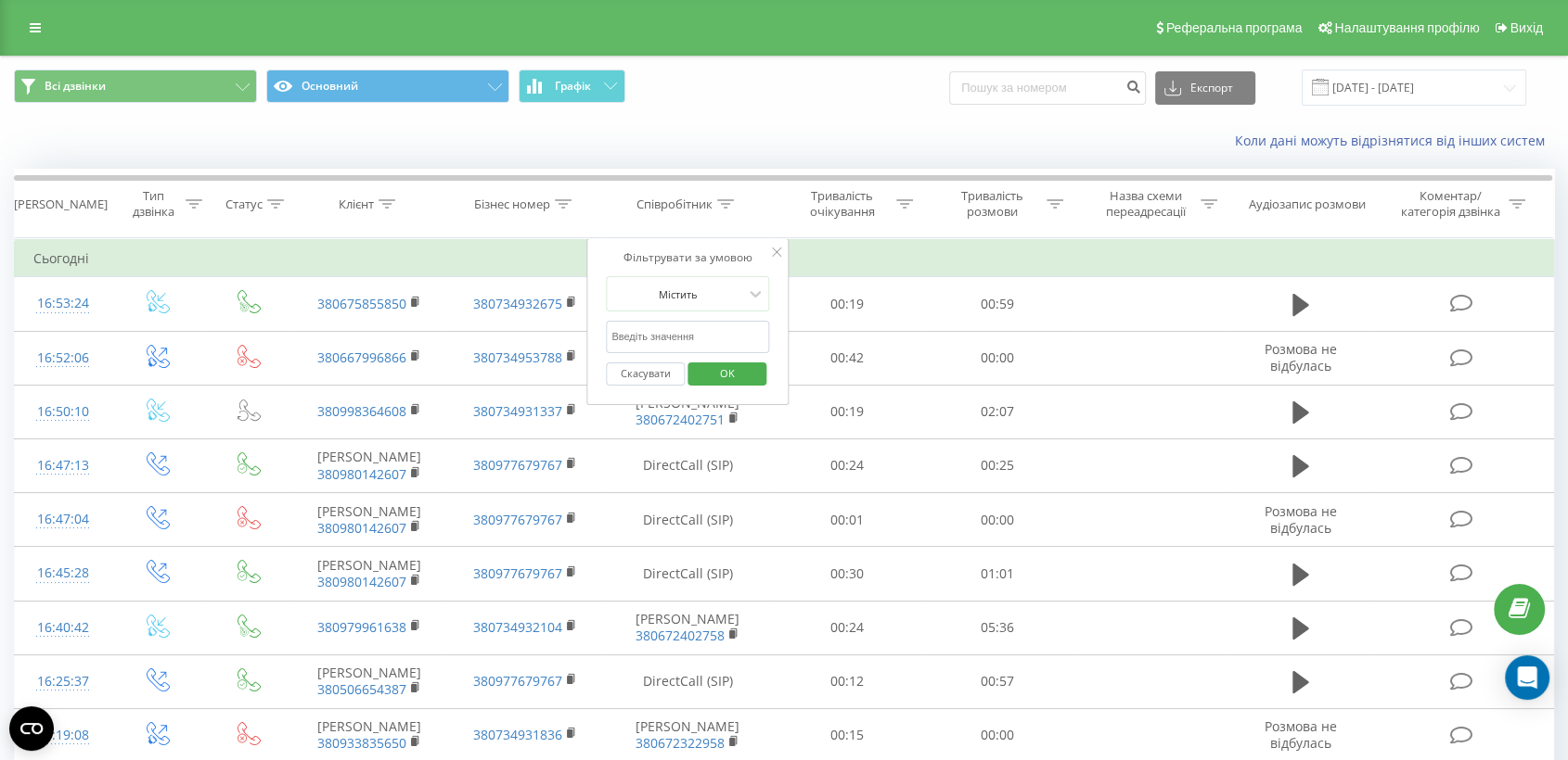
click at [665, 336] on input "text" at bounding box center [687, 337] width 163 height 32
paste input "Сумщина"
type input "Сумщина"
click at [730, 372] on span "OK" at bounding box center [727, 373] width 52 height 28
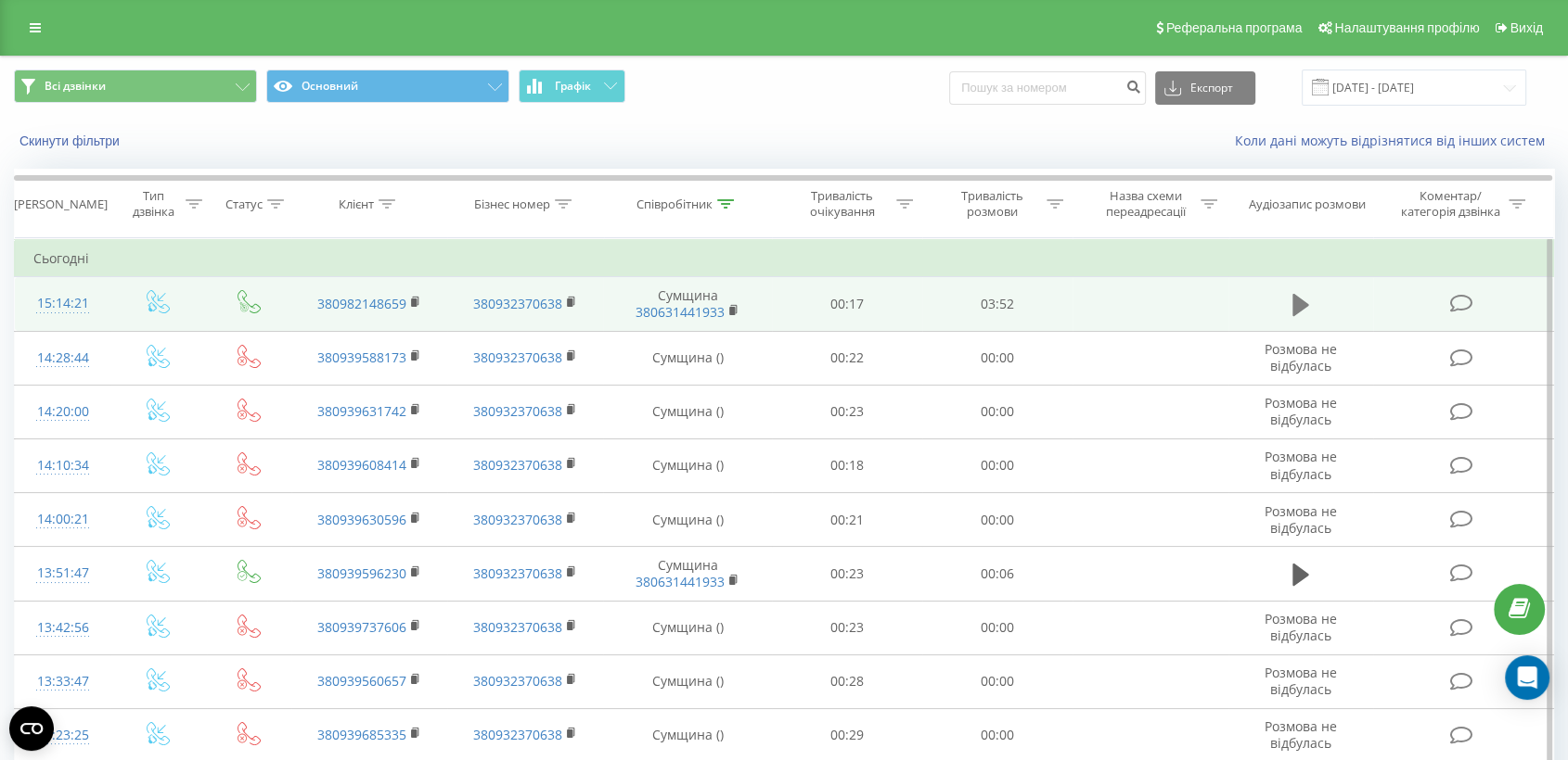
click at [1297, 304] on icon at bounding box center [1301, 304] width 17 height 22
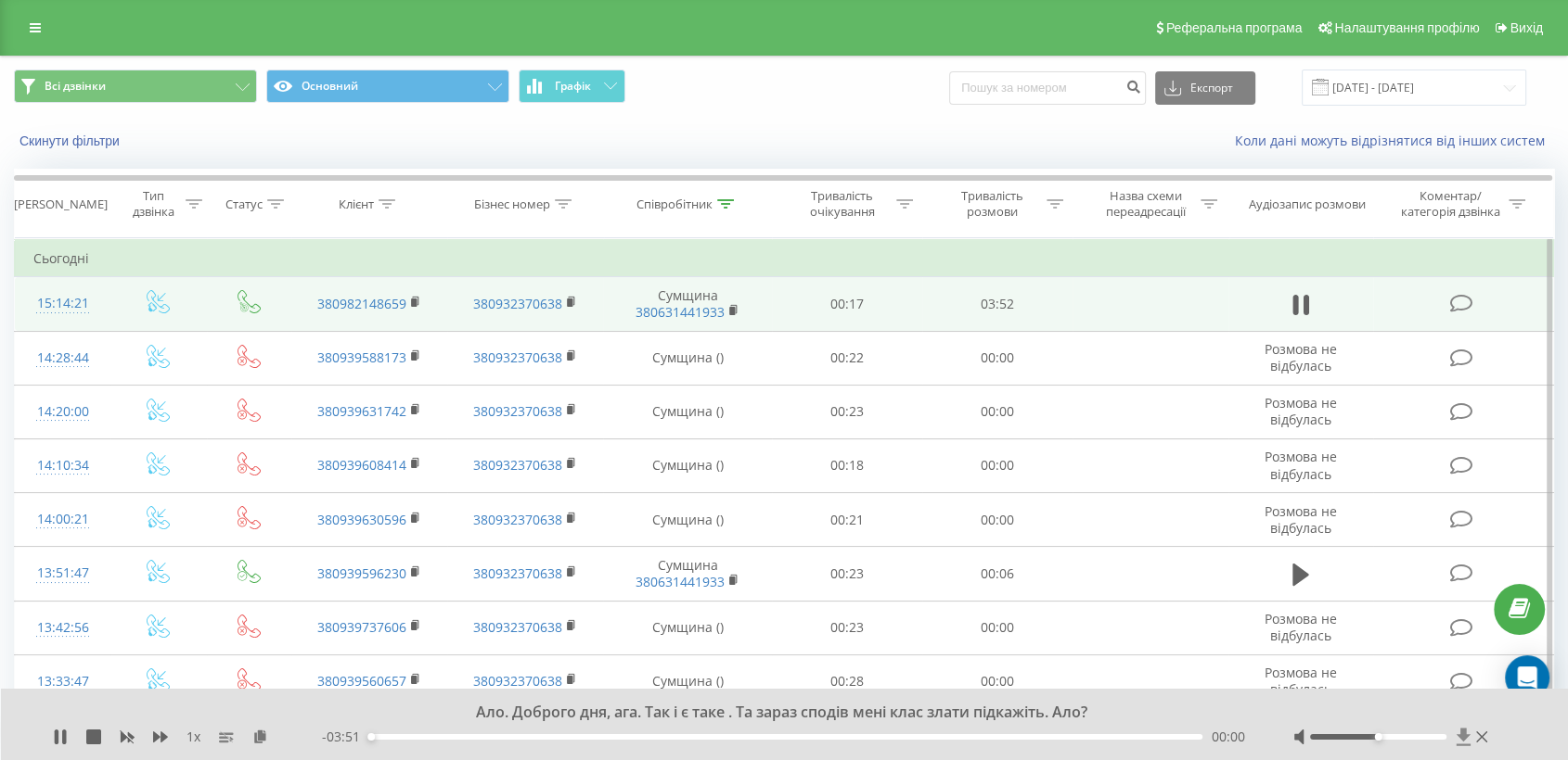
click at [1467, 733] on icon at bounding box center [1463, 737] width 16 height 19
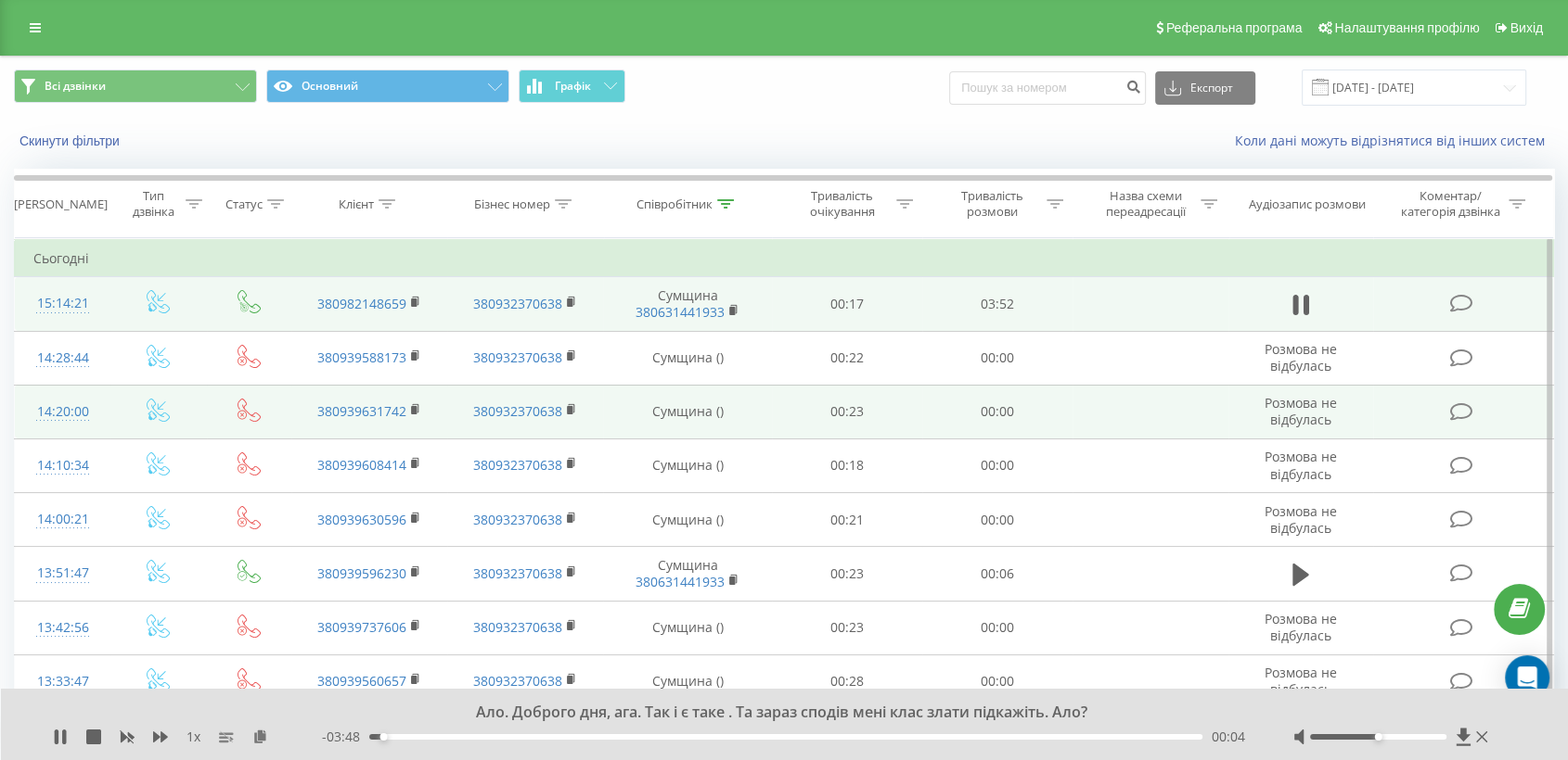
click at [928, 412] on td "00:00" at bounding box center [997, 411] width 151 height 54
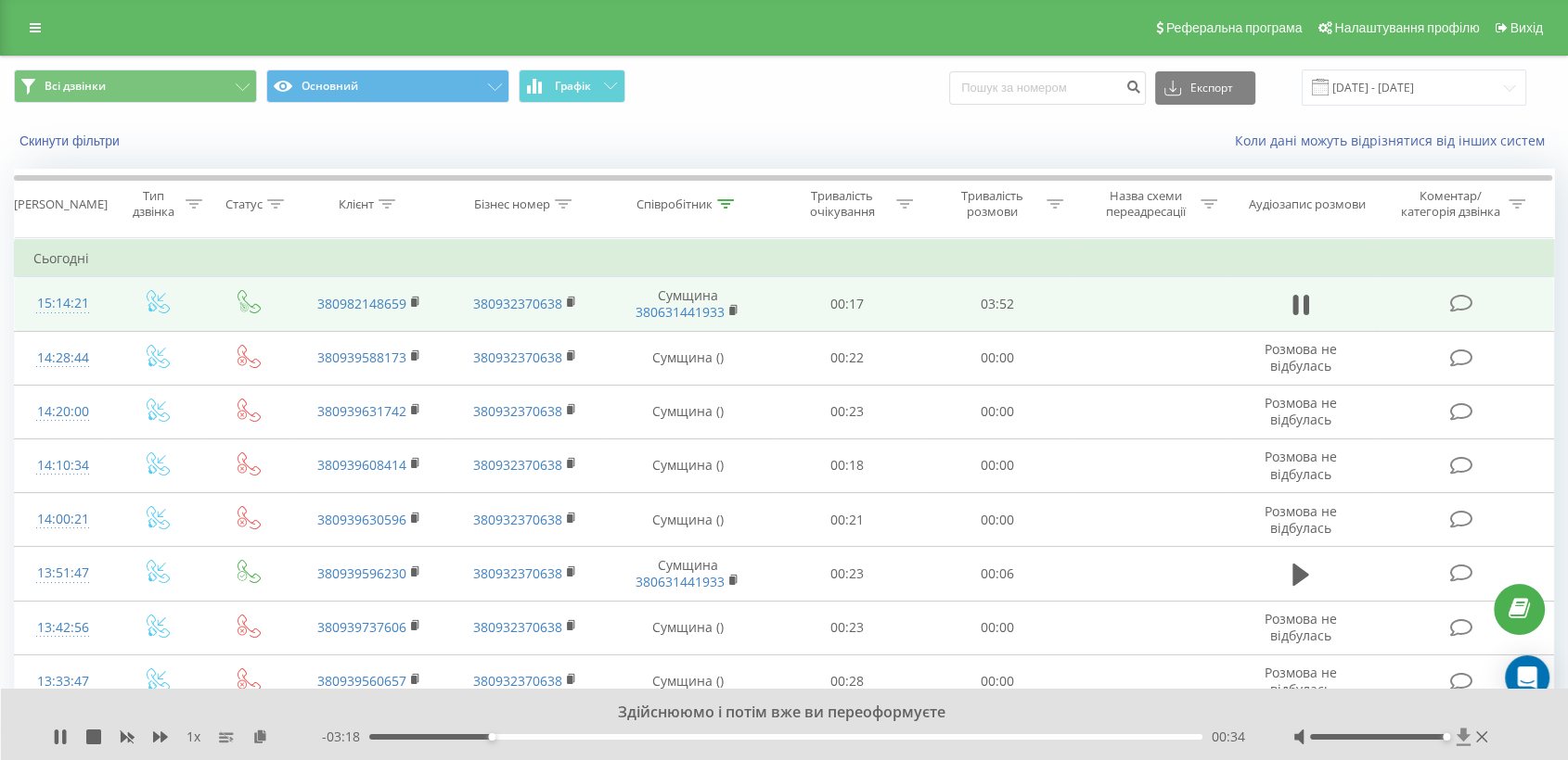
drag, startPoint x: 1381, startPoint y: 736, endPoint x: 1455, endPoint y: 735, distance: 74.0
click at [1455, 735] on div at bounding box center [1392, 737] width 198 height 19
drag, startPoint x: 527, startPoint y: 736, endPoint x: 389, endPoint y: 754, distance: 139.2
click at [385, 754] on div "Ало. Доброго дня, ага. Так і є таке . Та зараз сподів мені клас злати підкажіть…" at bounding box center [785, 724] width 1568 height 71
click at [162, 735] on icon at bounding box center [160, 737] width 15 height 11
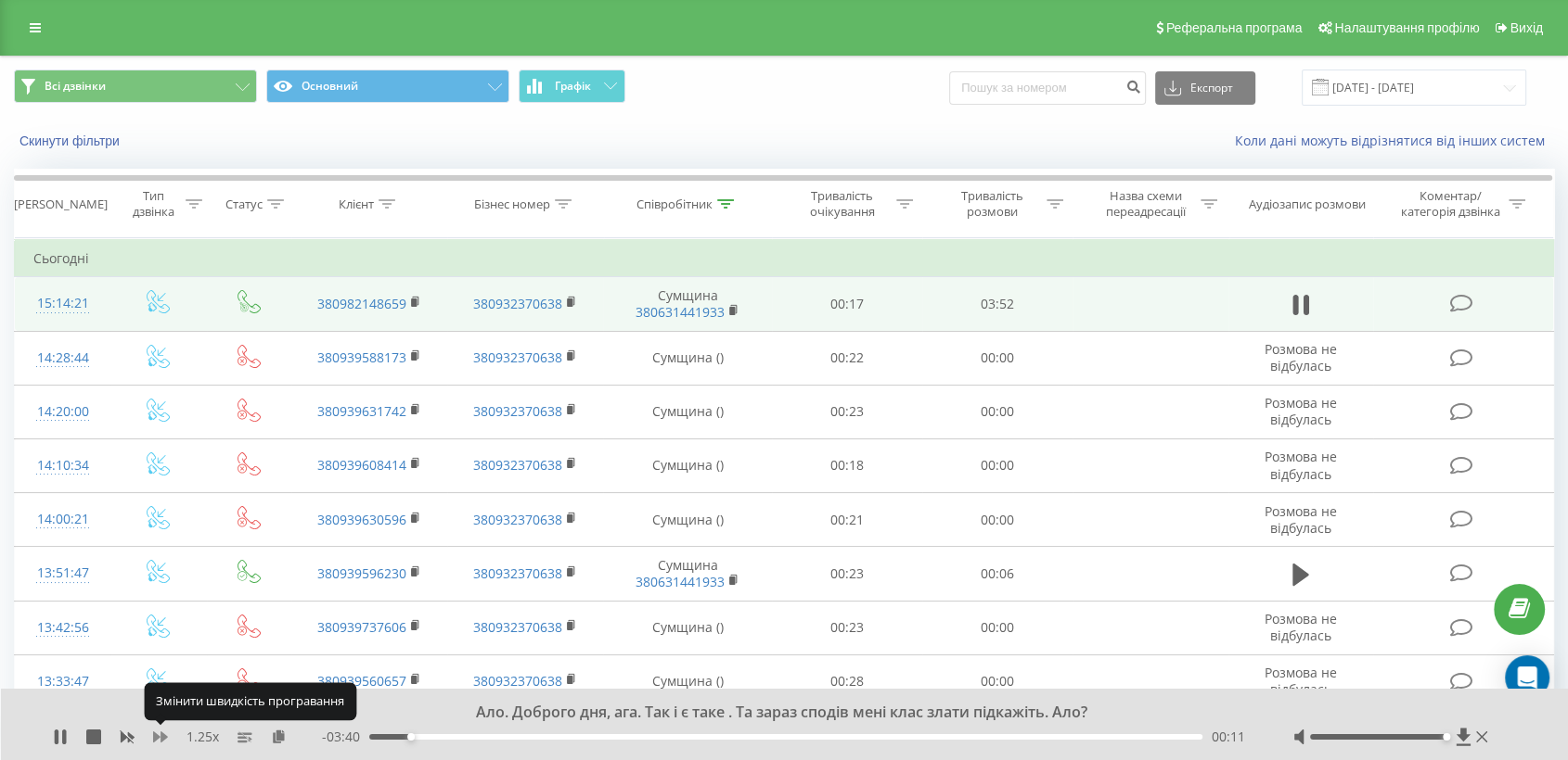
click at [162, 735] on icon at bounding box center [160, 737] width 15 height 11
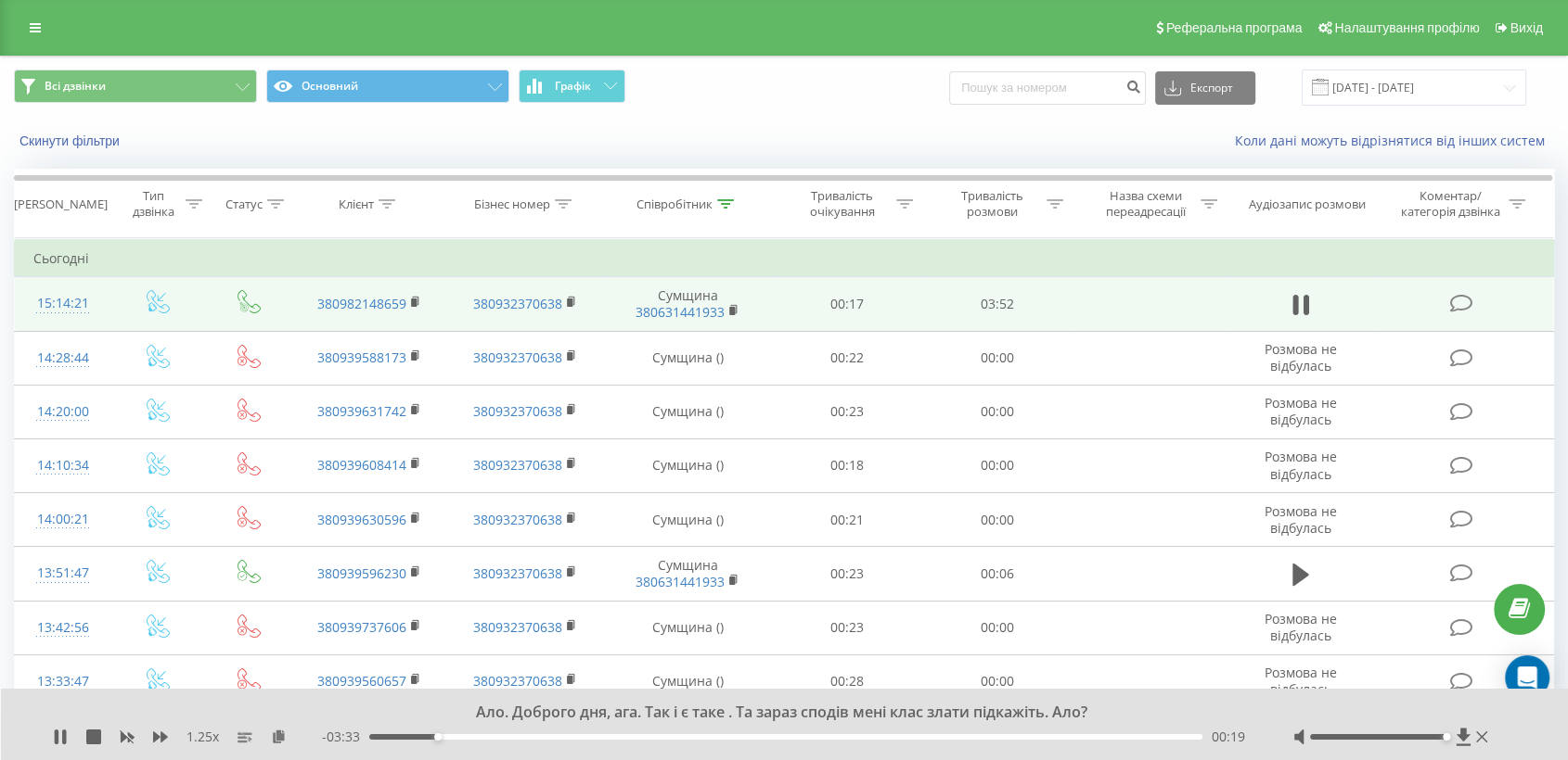
click at [458, 739] on div "- 03:33 00:19 00:19" at bounding box center [784, 737] width 924 height 19
drag, startPoint x: 438, startPoint y: 736, endPoint x: 496, endPoint y: 733, distance: 58.1
click at [496, 733] on div "00:35" at bounding box center [498, 737] width 8 height 8
click at [164, 738] on icon at bounding box center [160, 737] width 15 height 11
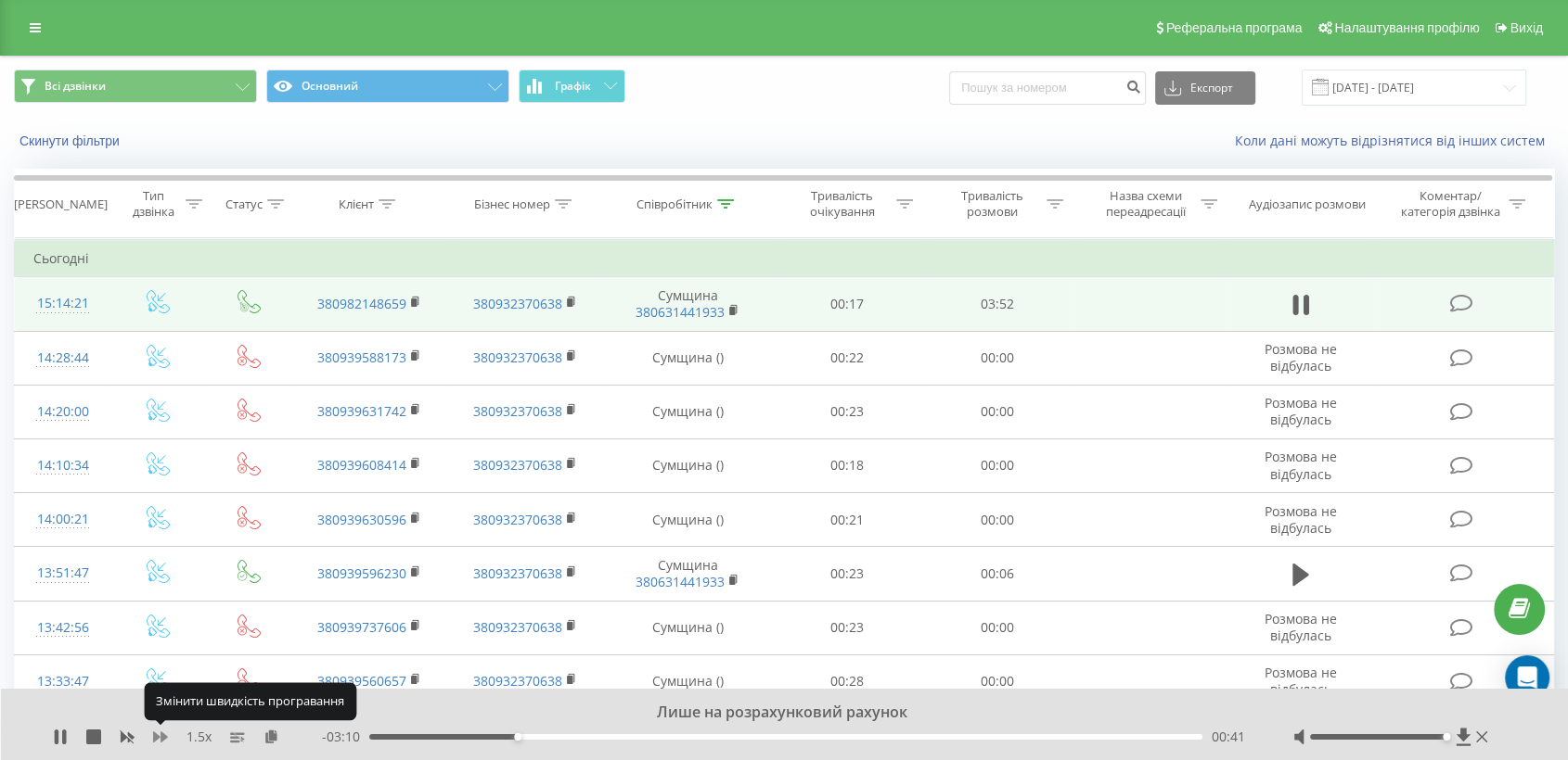
click at [164, 738] on icon at bounding box center [160, 737] width 15 height 11
click at [163, 737] on icon at bounding box center [160, 737] width 15 height 11
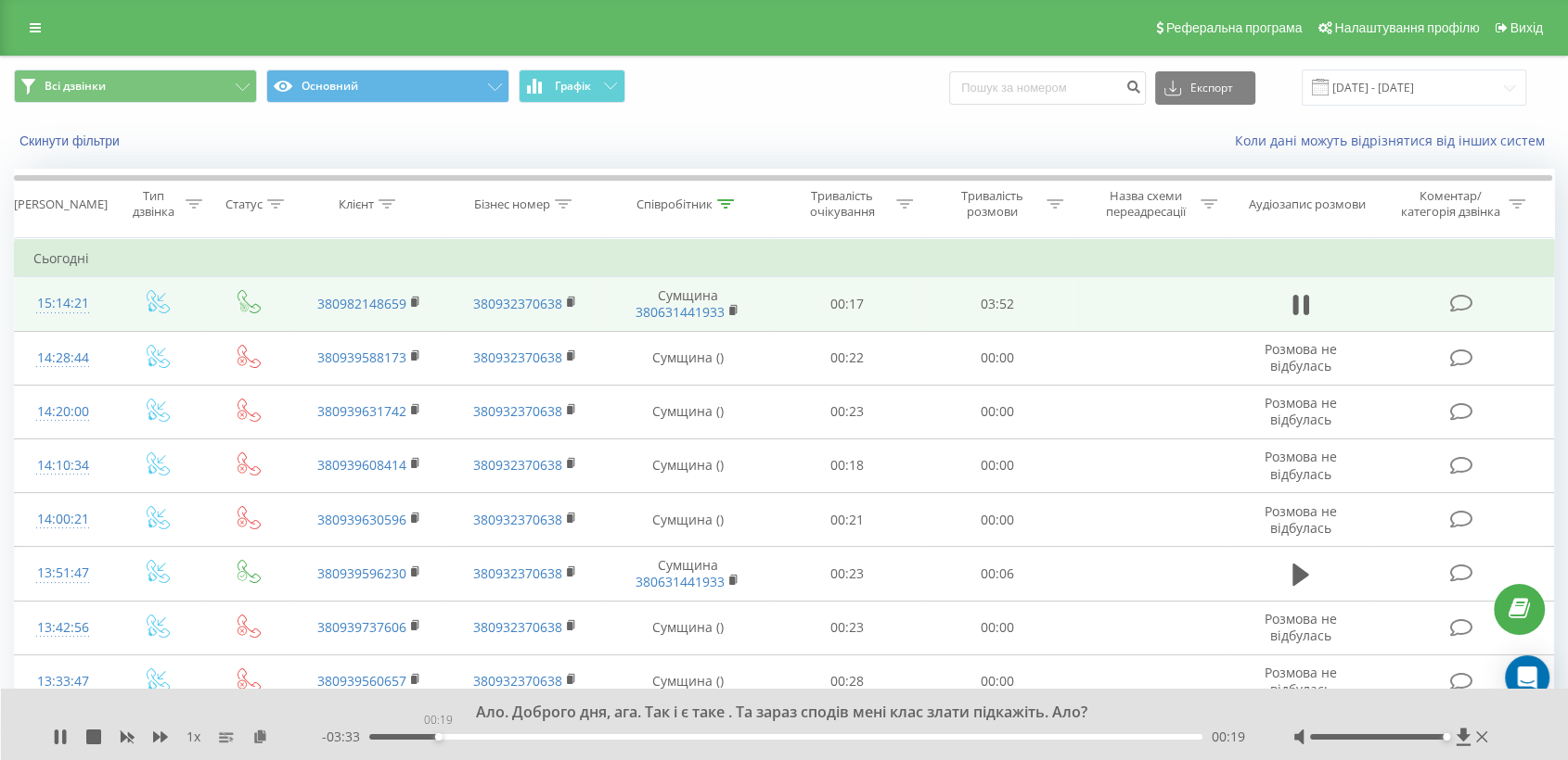
drag, startPoint x: 500, startPoint y: 742, endPoint x: 434, endPoint y: 743, distance: 66.0
click at [434, 743] on div "- 03:33 00:19 00:19" at bounding box center [784, 737] width 924 height 19
click at [58, 737] on icon at bounding box center [57, 737] width 4 height 15
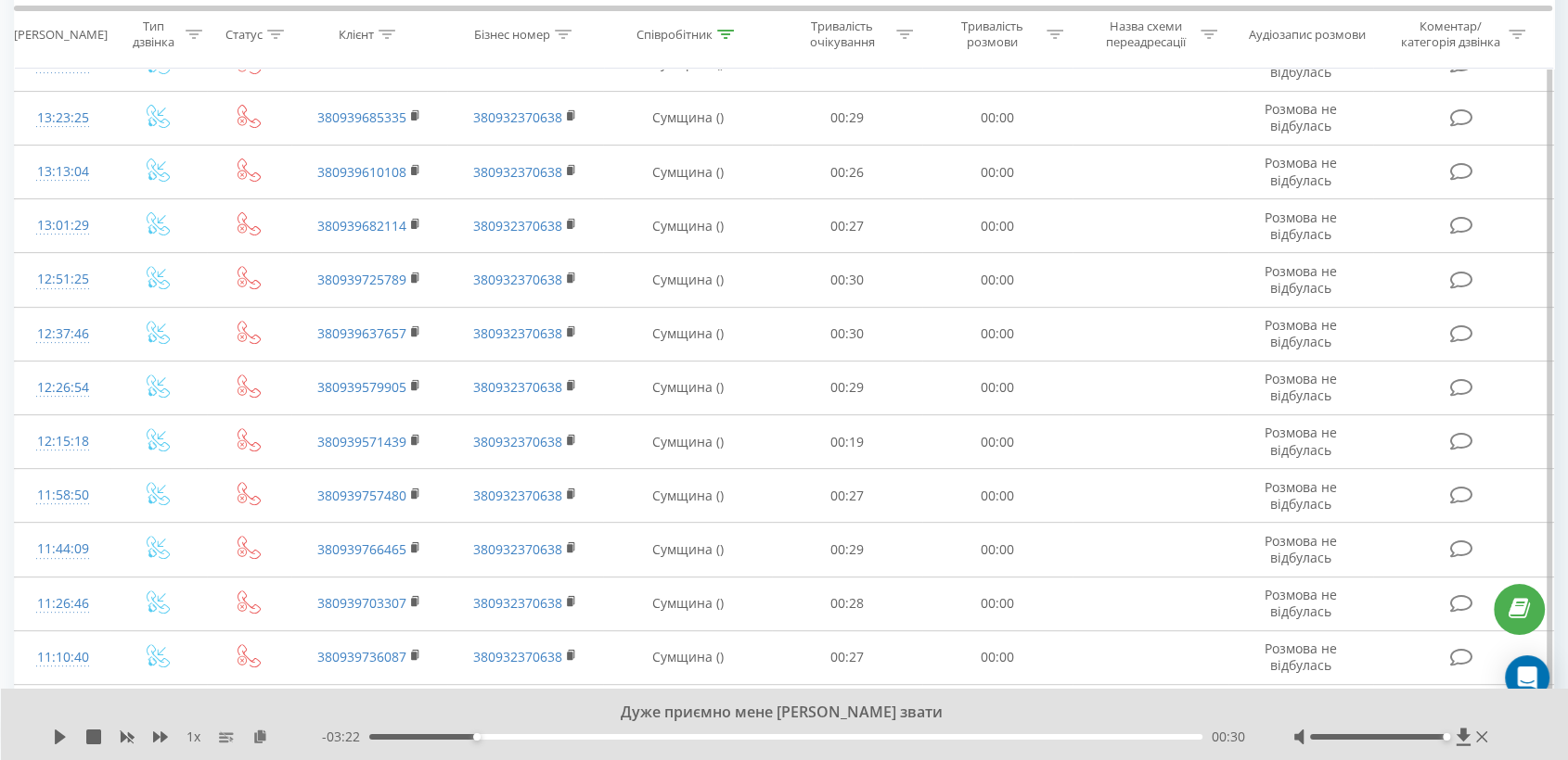
scroll to position [1041, 0]
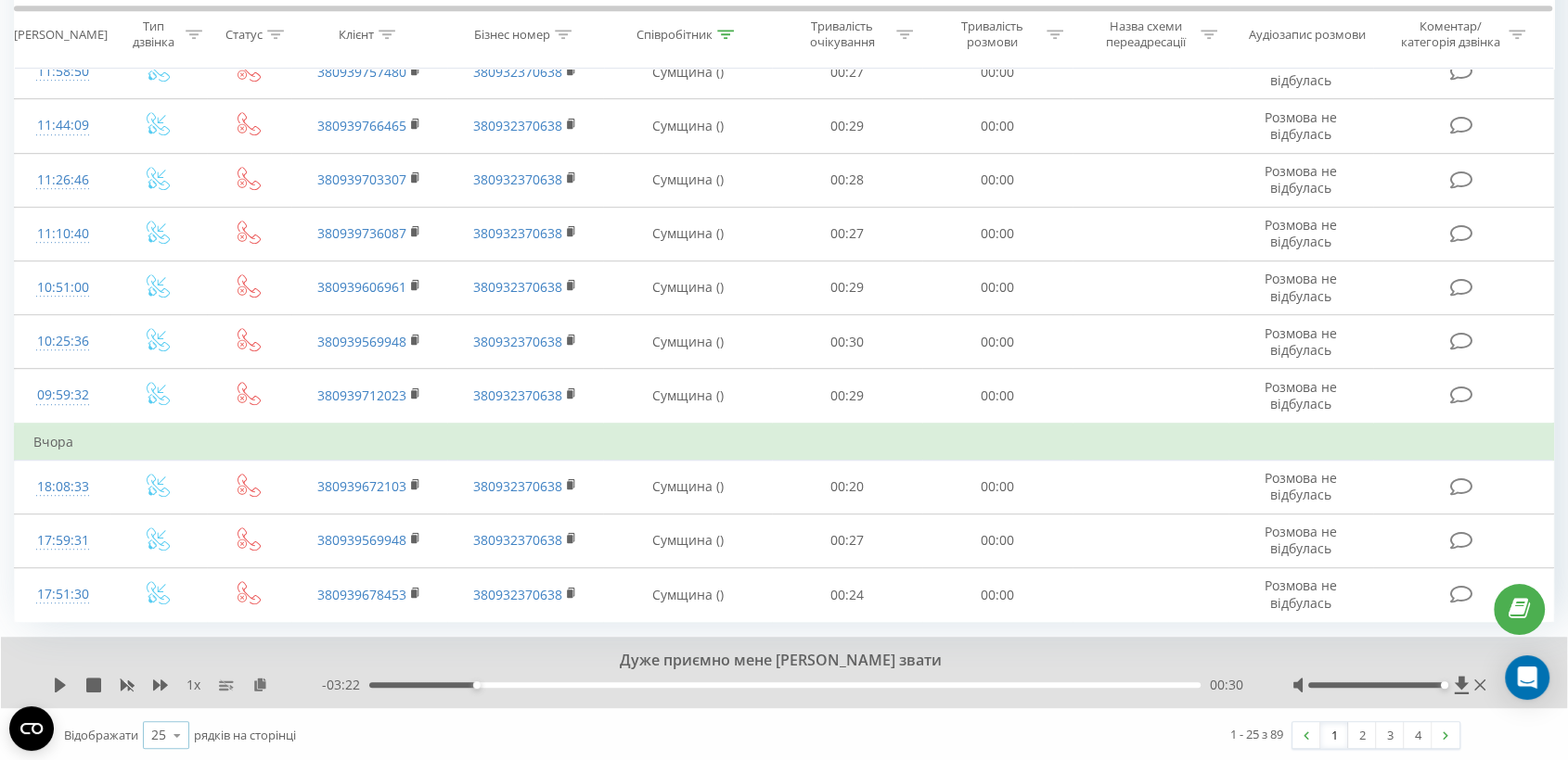
click at [176, 732] on icon at bounding box center [176, 735] width 27 height 36
click at [173, 703] on span "100" at bounding box center [161, 709] width 22 height 18
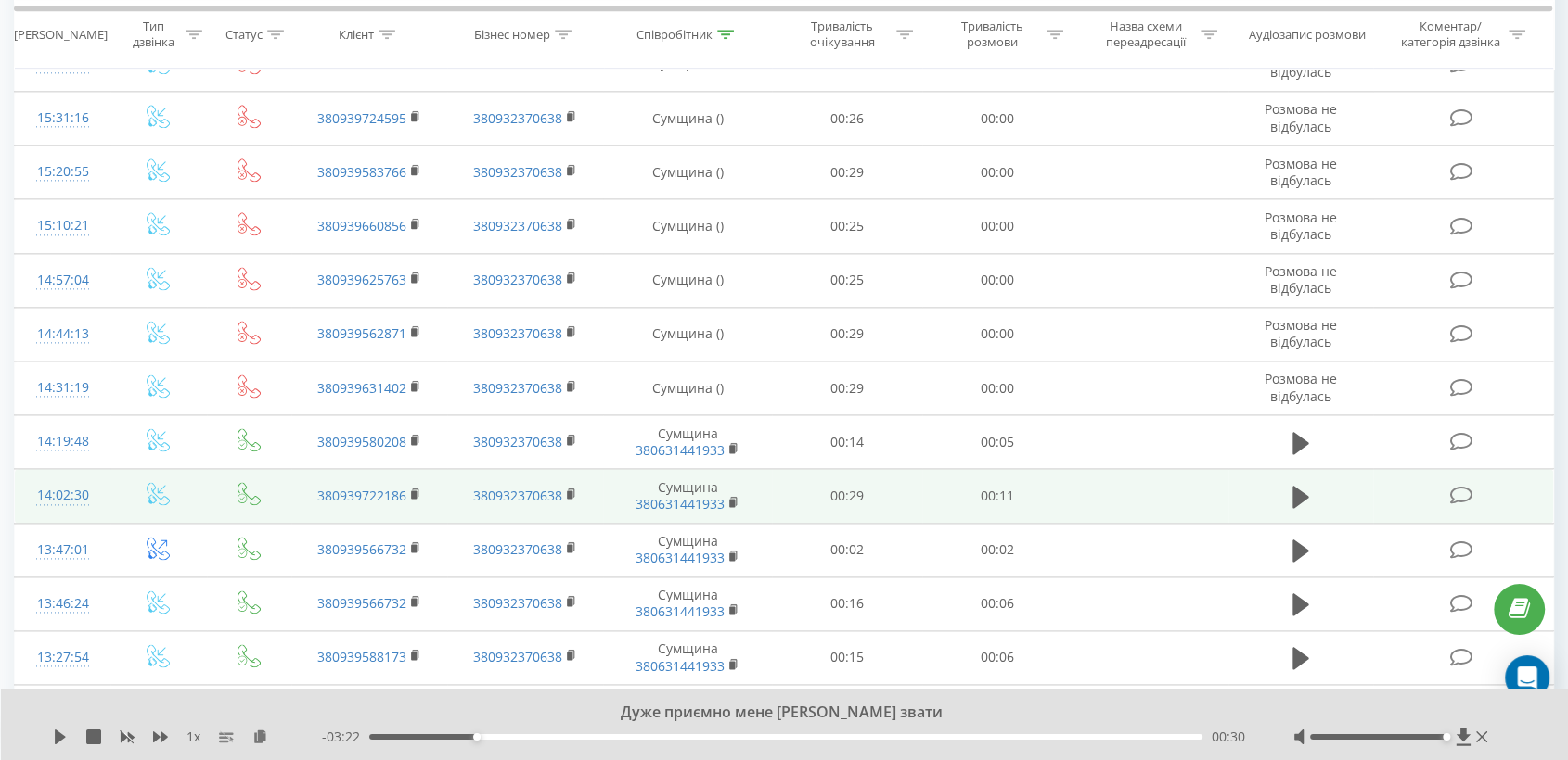
scroll to position [2587, 0]
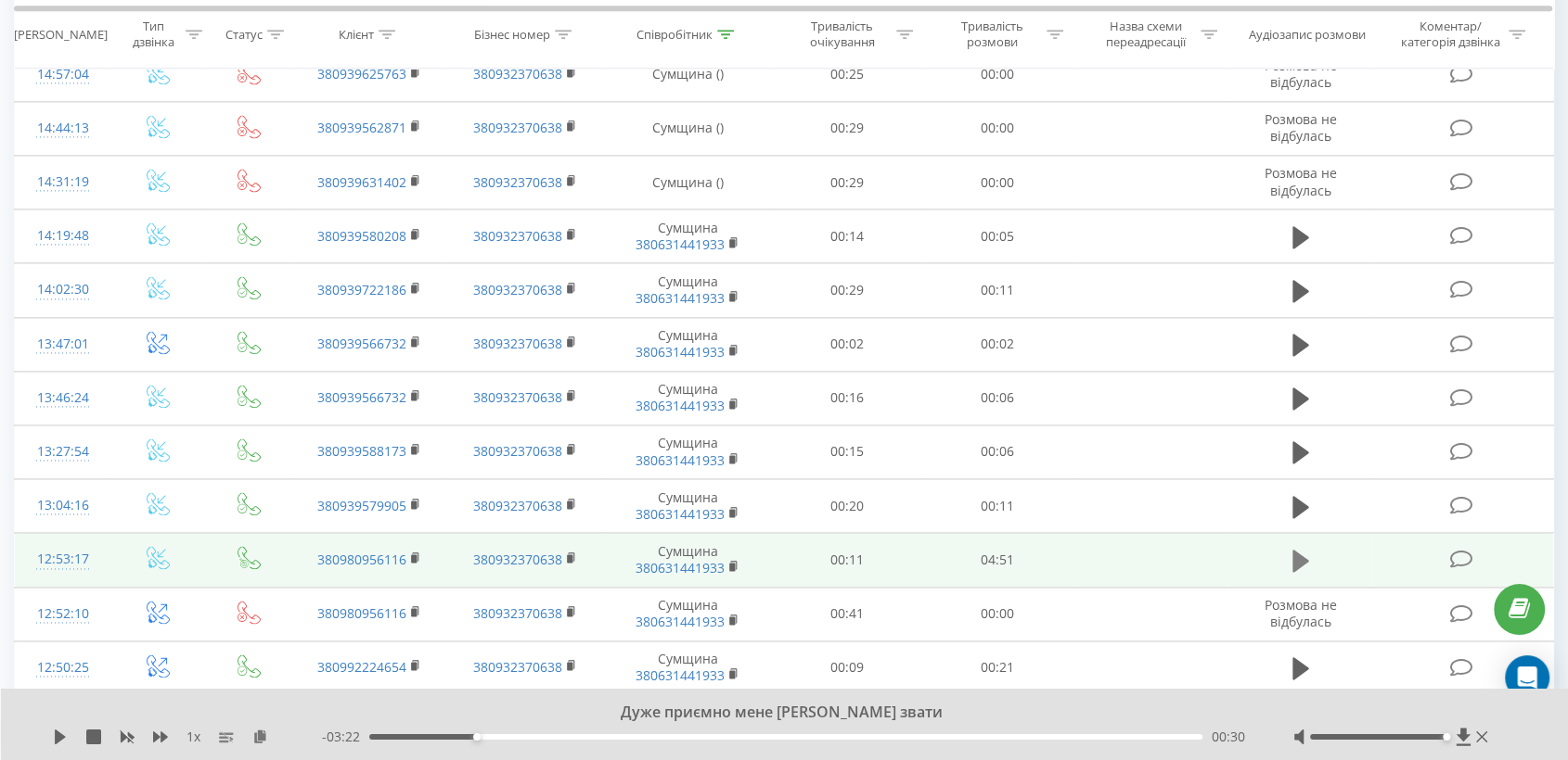
click at [1299, 556] on icon at bounding box center [1301, 560] width 17 height 22
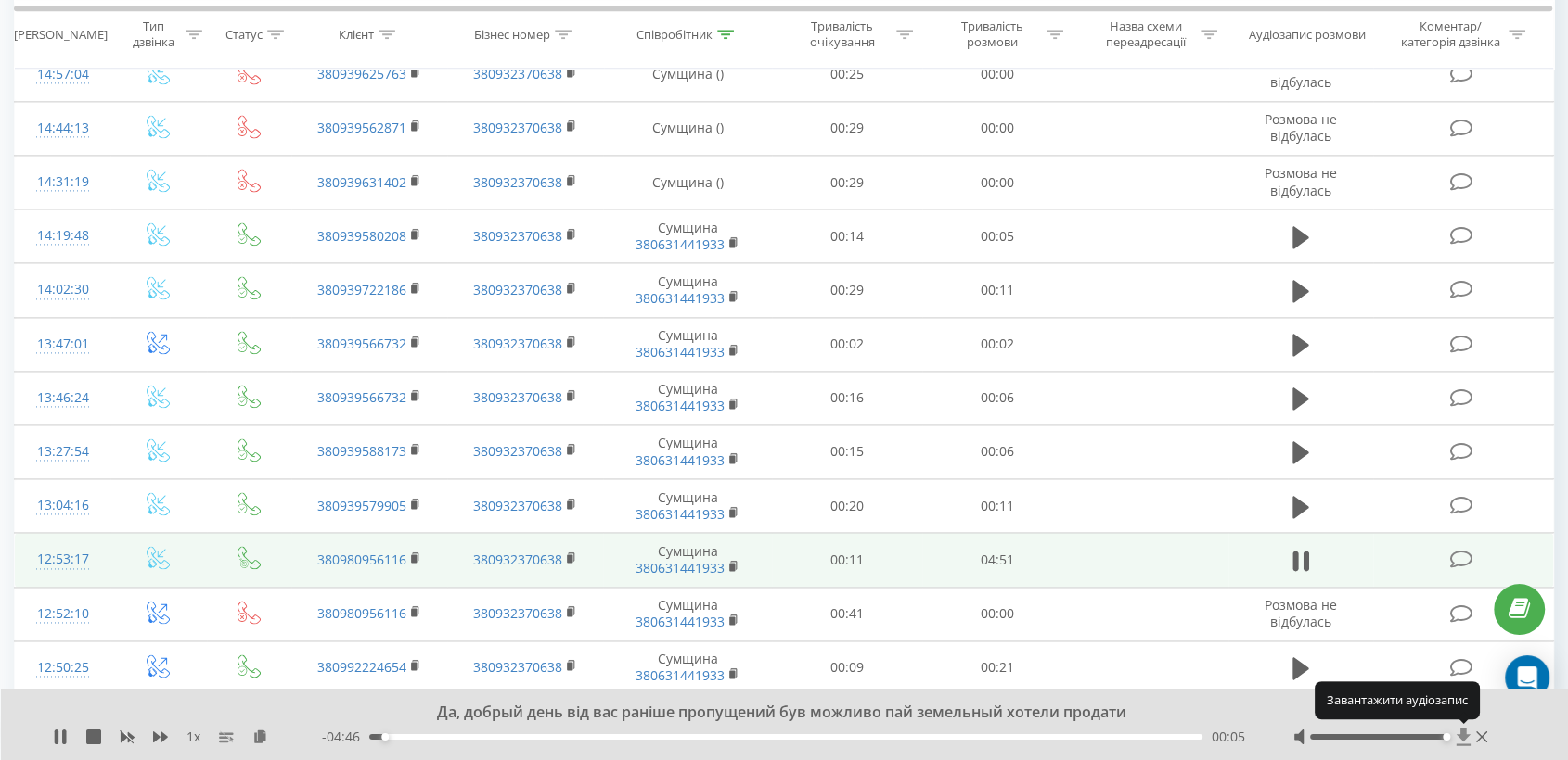
click at [1465, 735] on icon at bounding box center [1462, 736] width 14 height 18
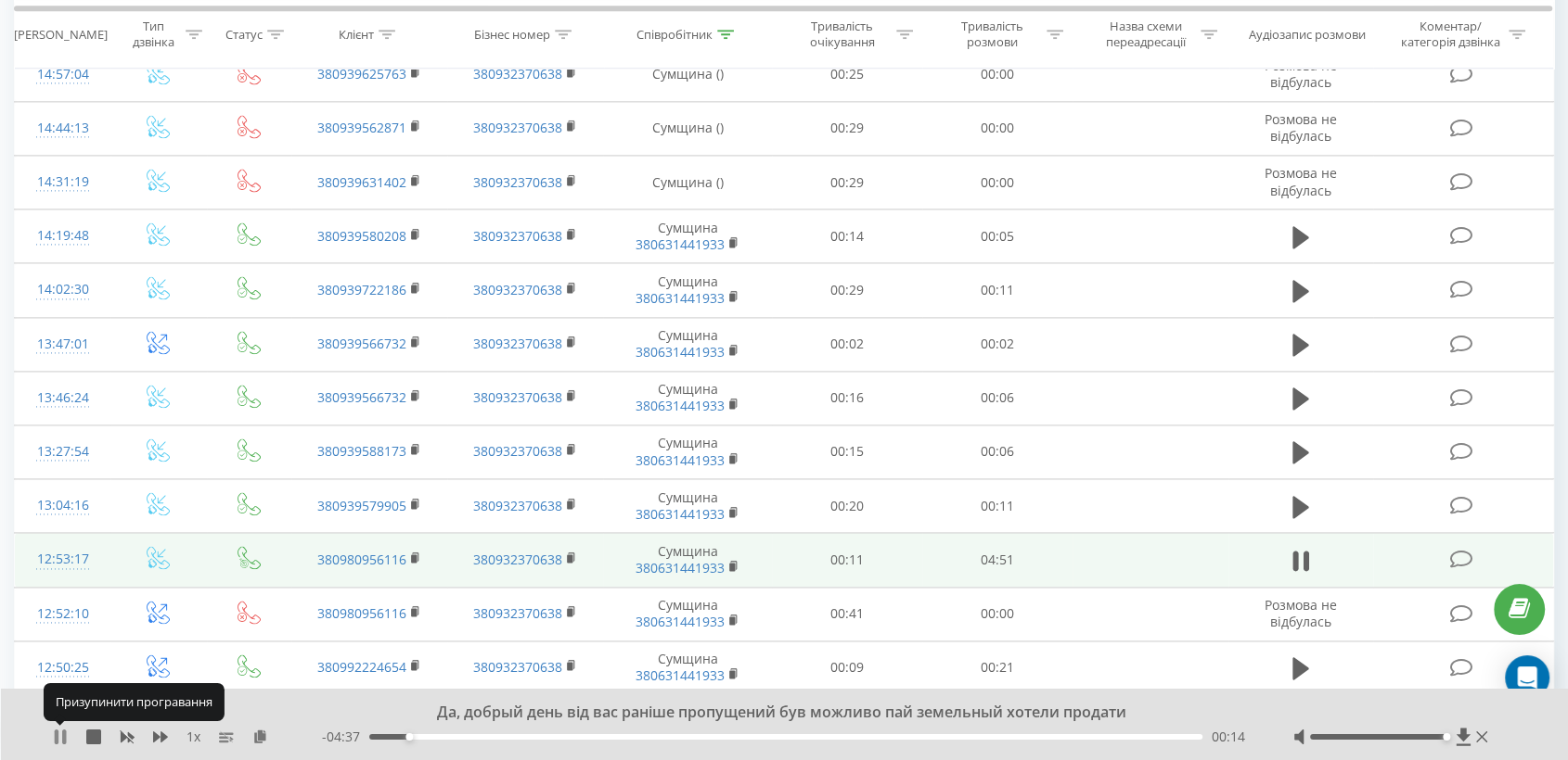
click at [55, 733] on icon at bounding box center [57, 737] width 4 height 15
click at [567, 554] on icon at bounding box center [572, 558] width 10 height 13
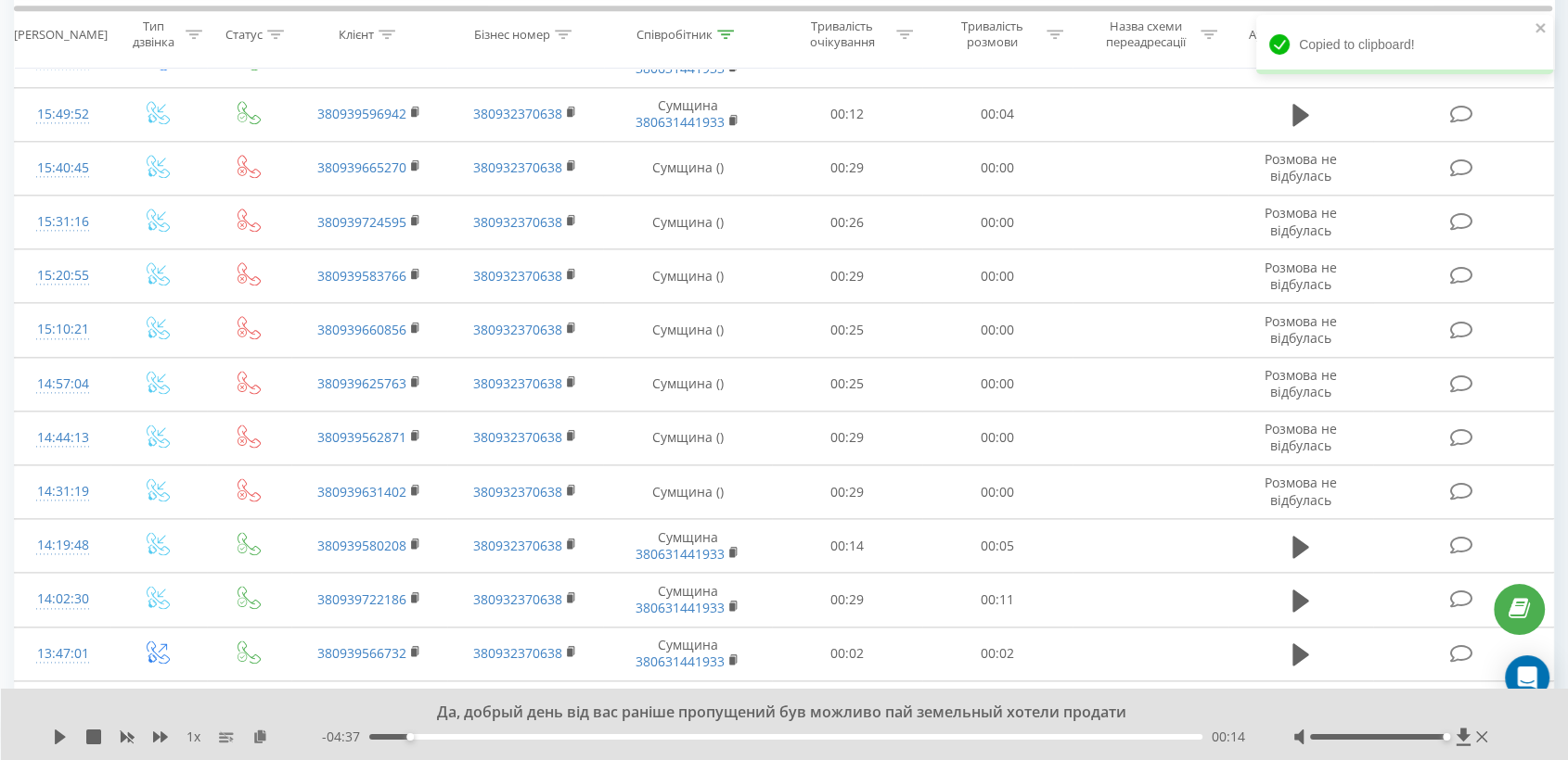
scroll to position [2381, 0]
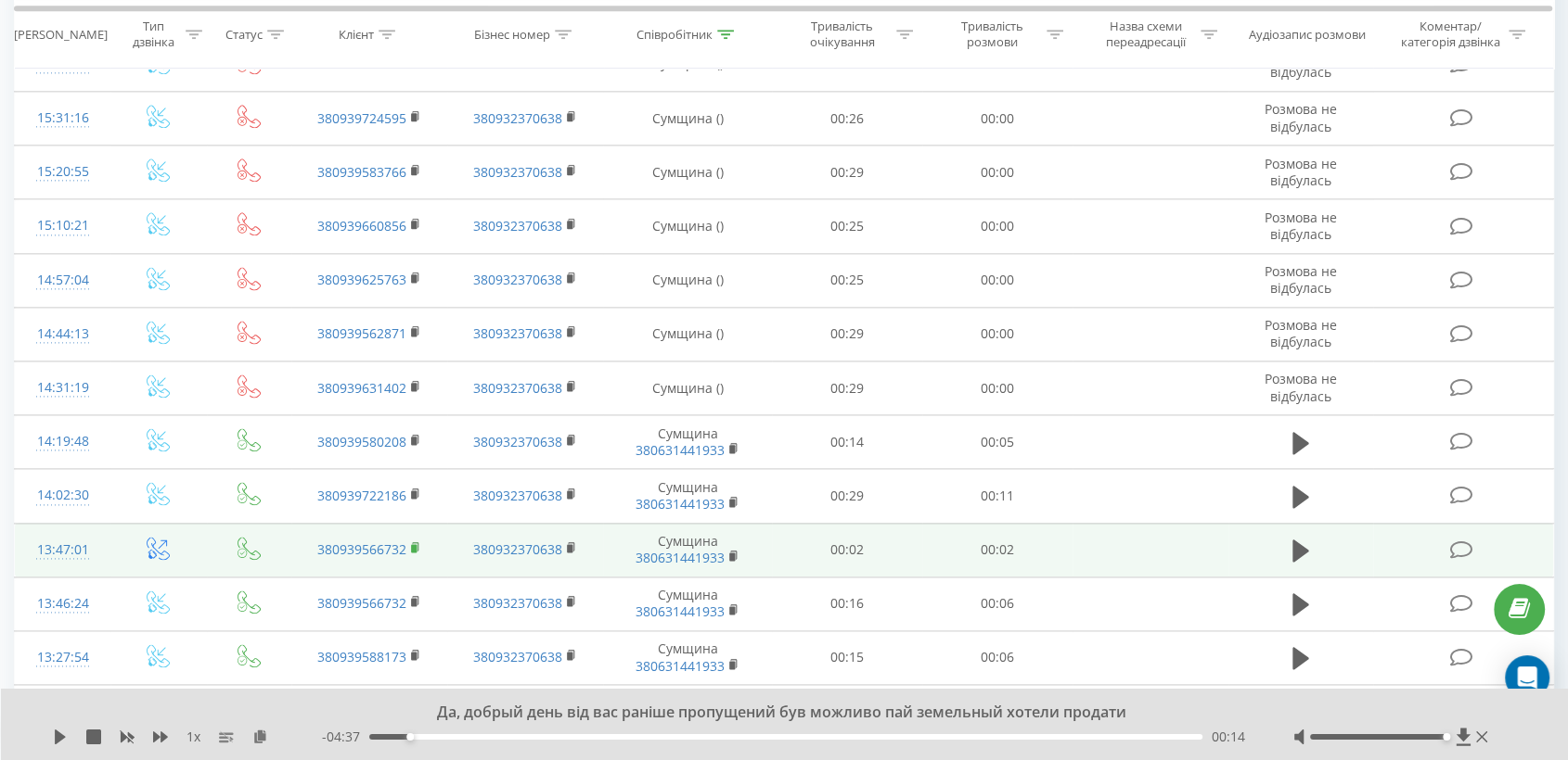
click at [410, 541] on icon at bounding box center [415, 548] width 10 height 13
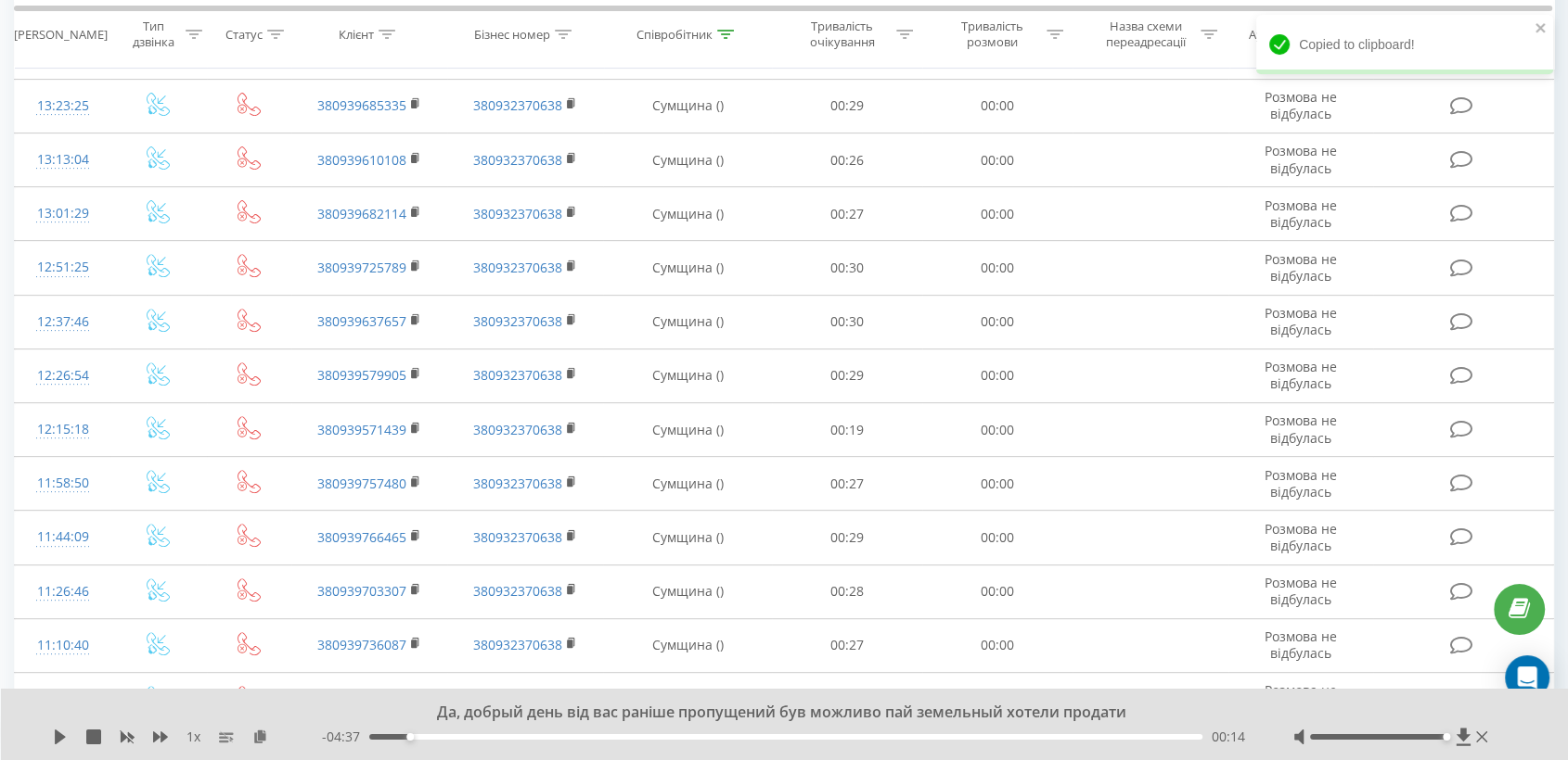
scroll to position [0, 0]
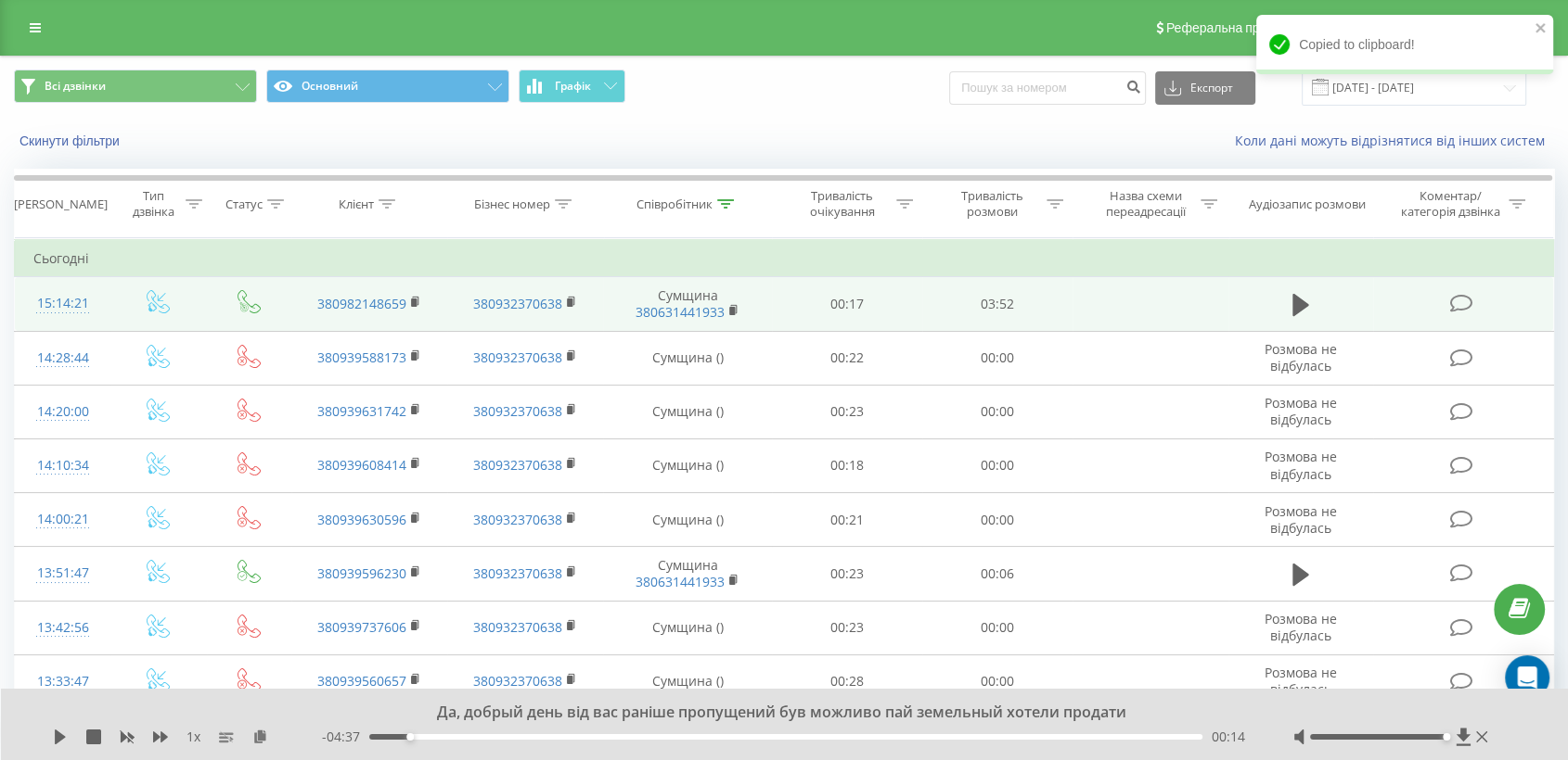
click at [408, 299] on td "380982148659" at bounding box center [369, 304] width 155 height 54
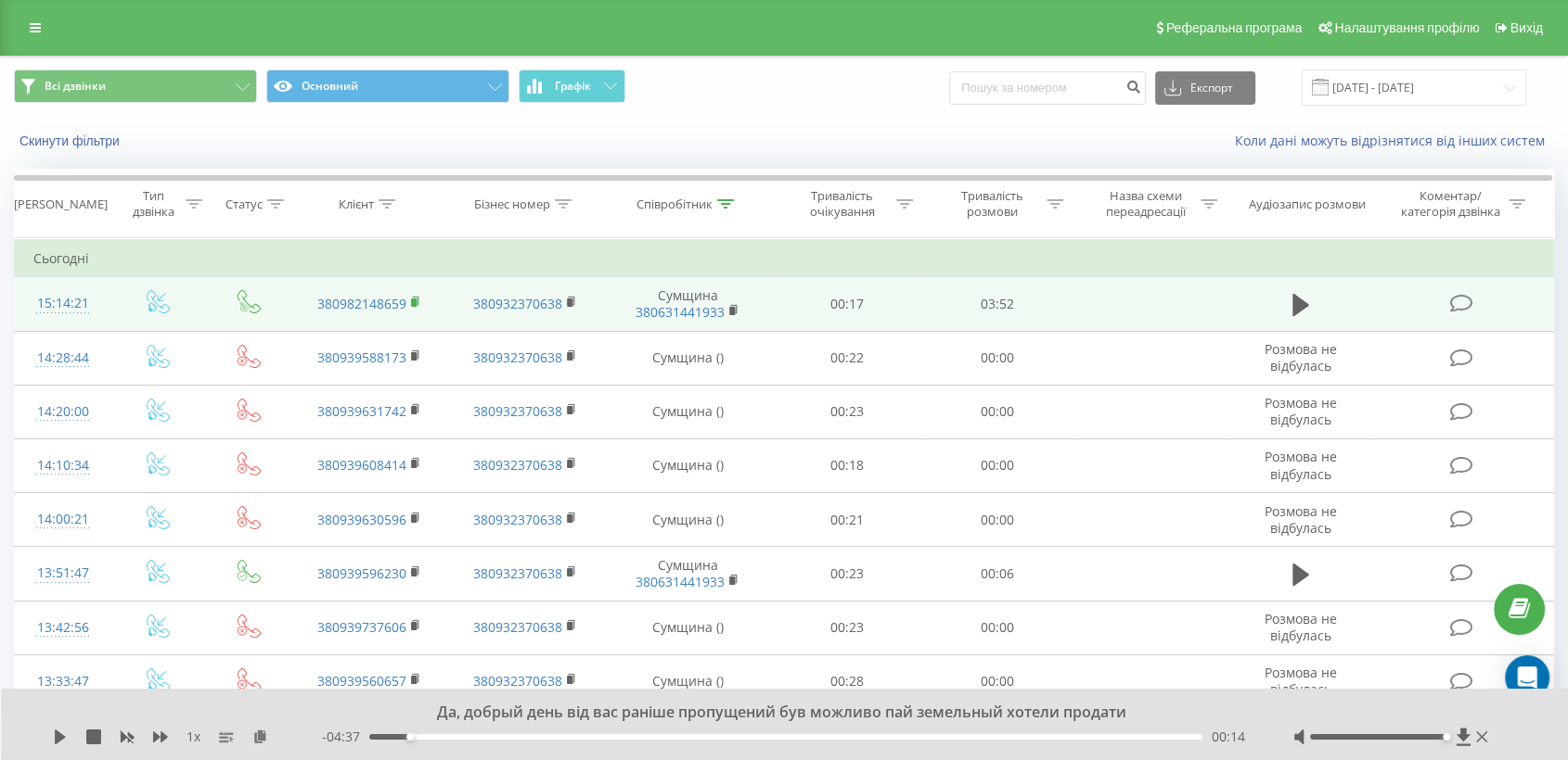
click at [411, 299] on rect at bounding box center [413, 302] width 6 height 9
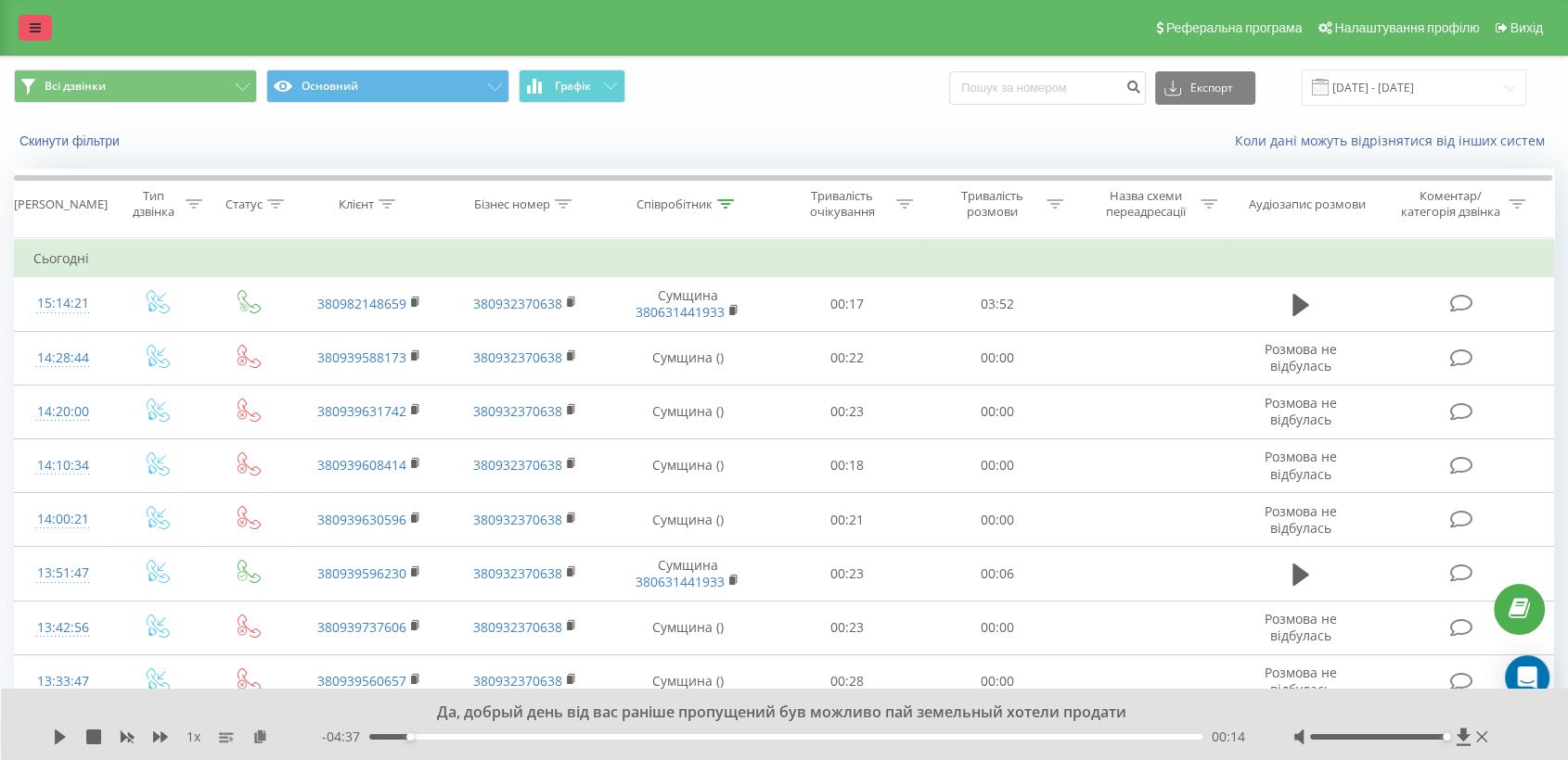
click at [31, 27] on icon at bounding box center [35, 28] width 11 height 13
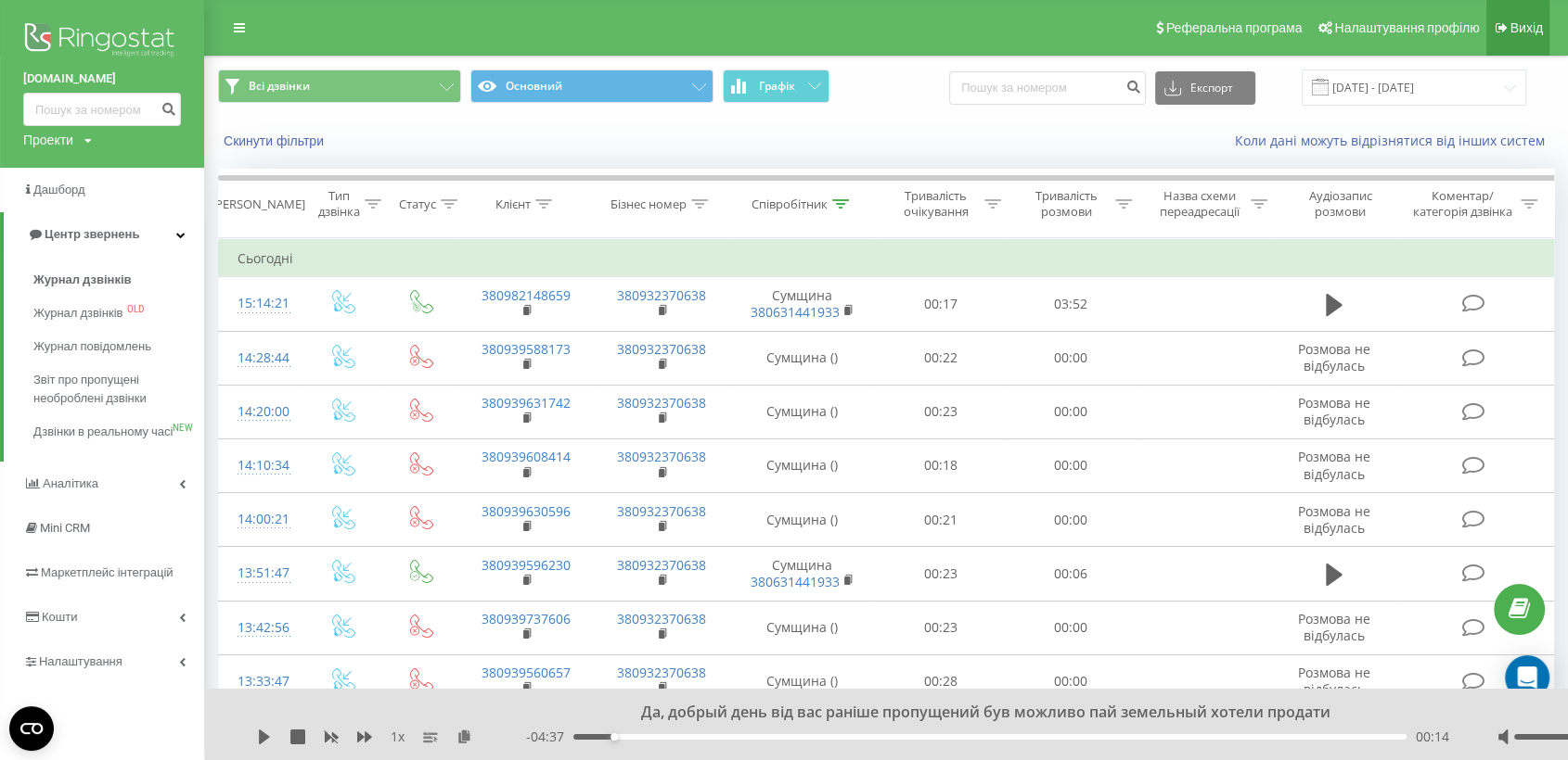
click at [1536, 25] on span "Вихід" at bounding box center [1526, 28] width 32 height 15
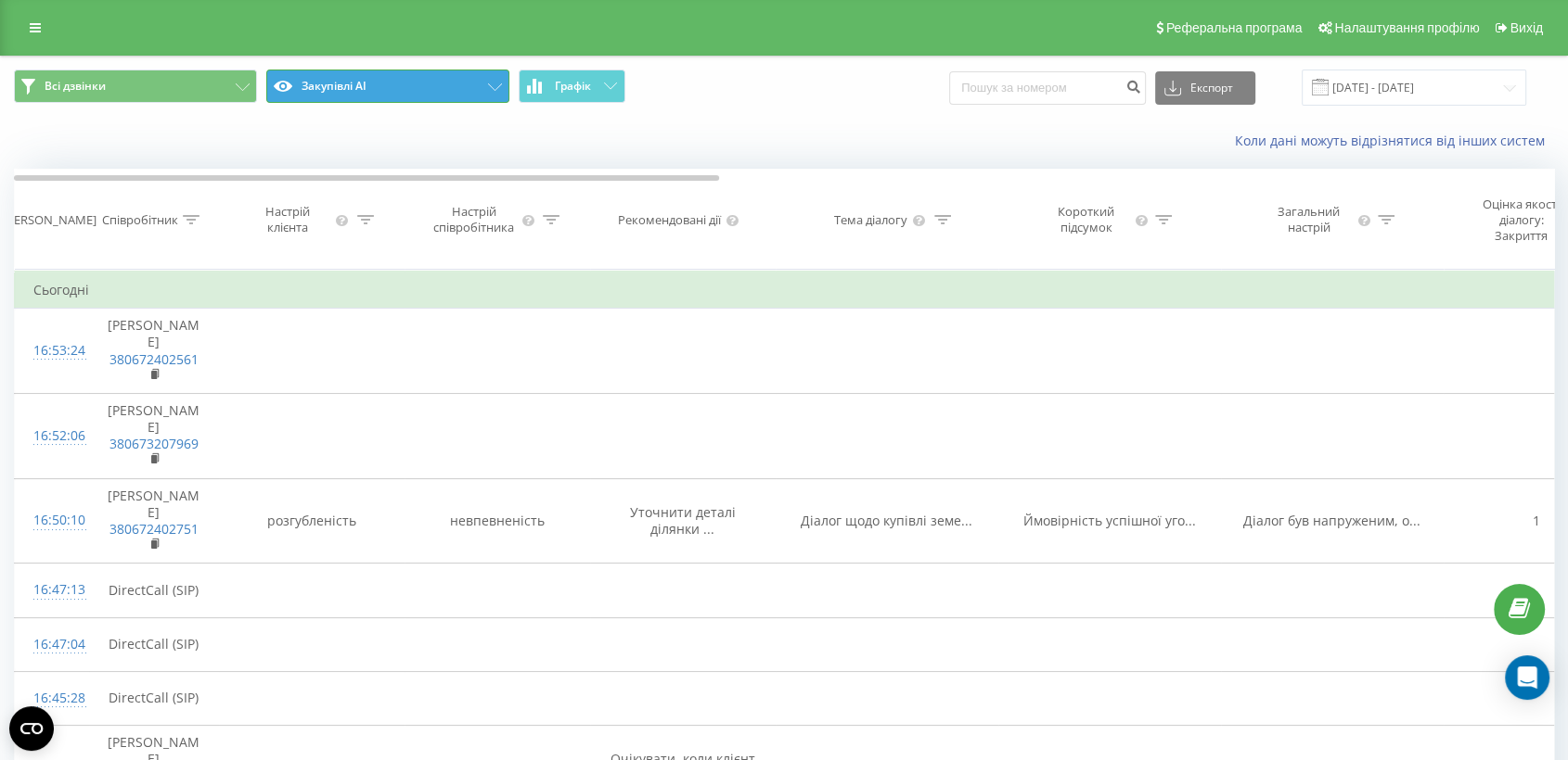
click at [483, 89] on button "Закупівлі АІ" at bounding box center [388, 85] width 243 height 33
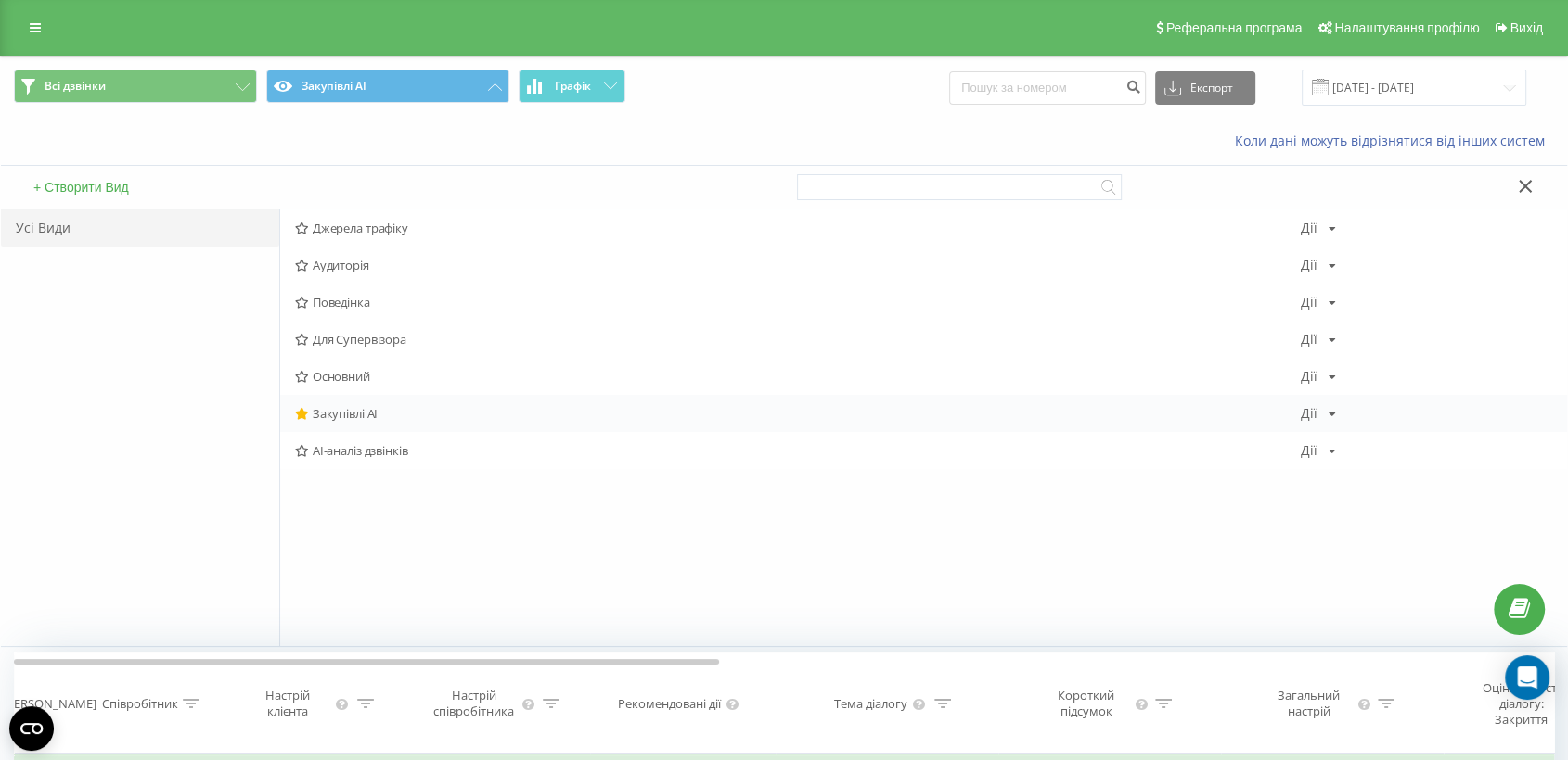
click at [1324, 415] on div "[PERSON_NAME] Копіювати Видалити За замовчуванням Поділитися" at bounding box center [1318, 414] width 35 height 13
click at [1329, 535] on icon at bounding box center [1323, 541] width 16 height 13
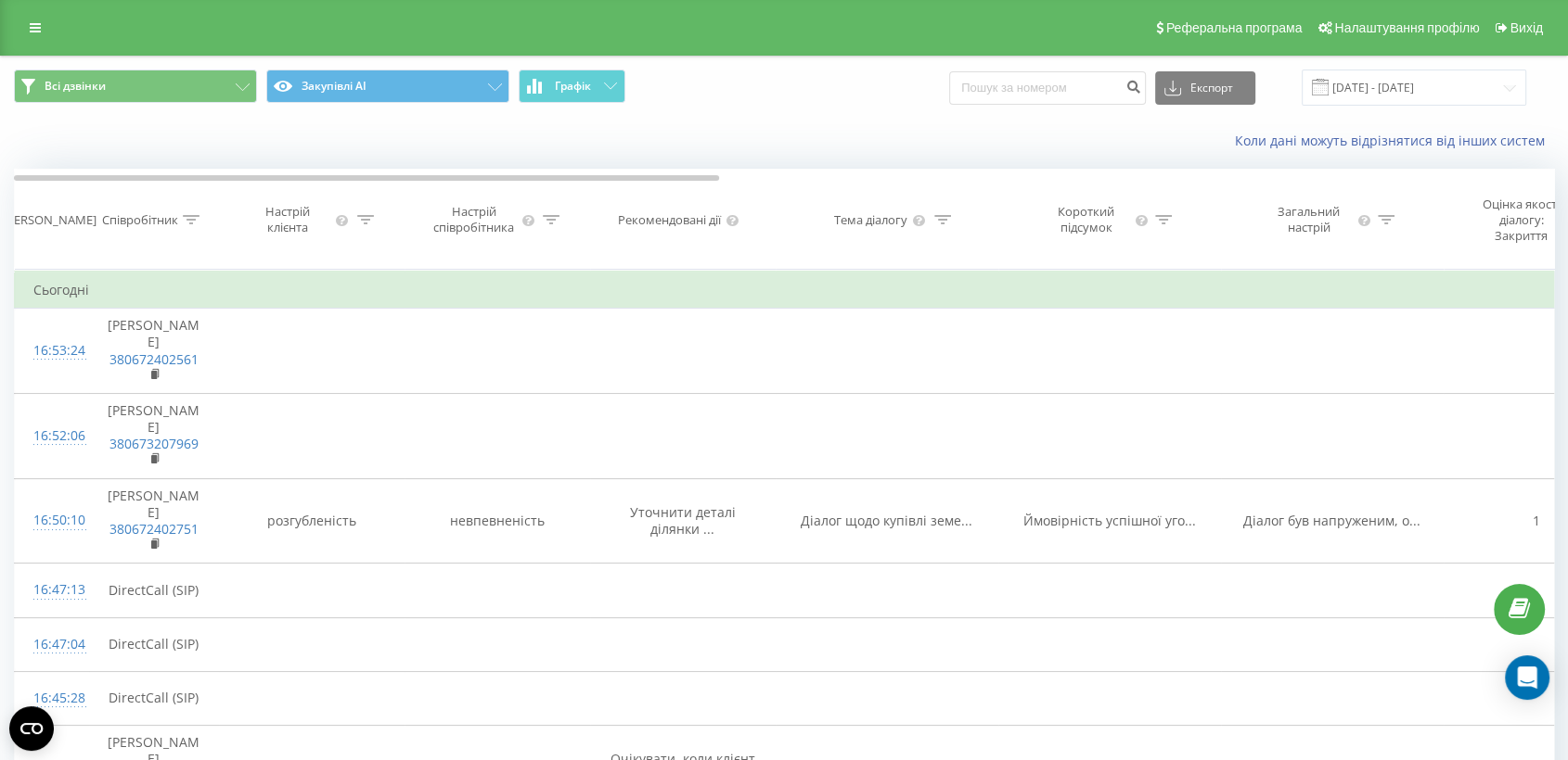
click at [512, 83] on span "Всі дзвінки Закупівлі АІ Графік" at bounding box center [392, 87] width 756 height 36
click at [501, 86] on icon at bounding box center [495, 87] width 14 height 8
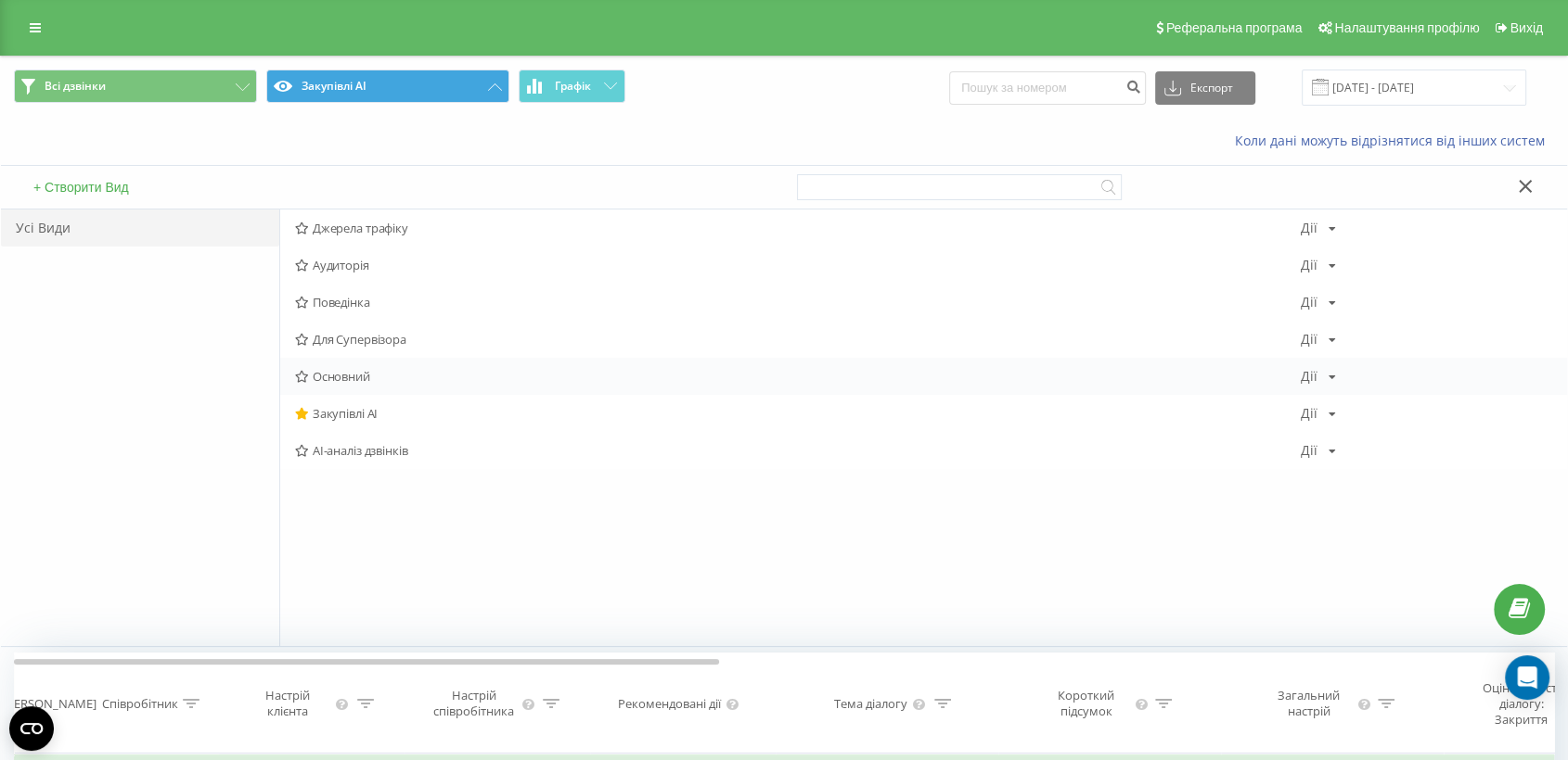
click at [1331, 377] on icon at bounding box center [1332, 377] width 8 height 11
click at [1365, 506] on span "За замовчуванням" at bounding box center [1403, 503] width 104 height 16
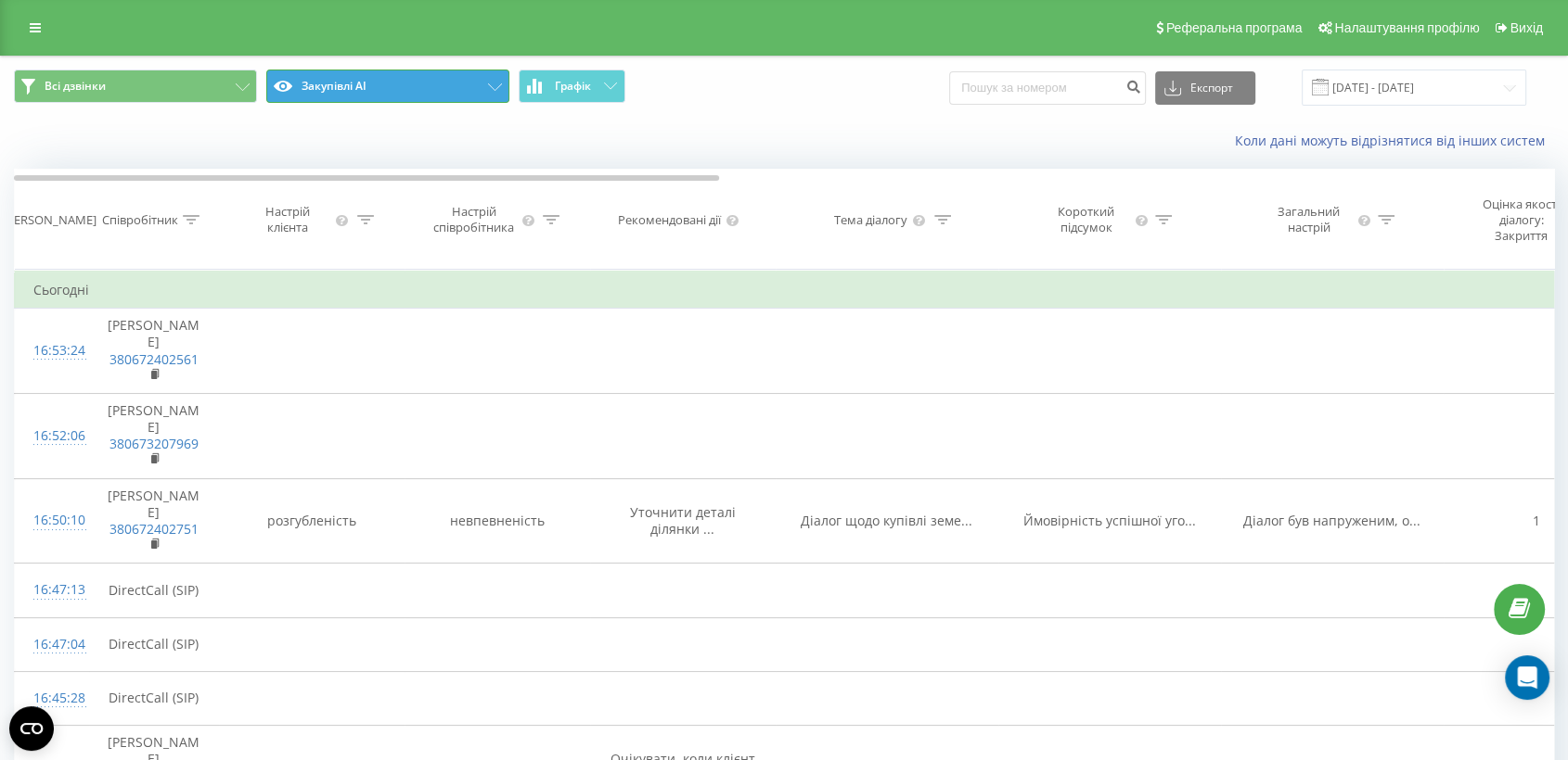
click at [469, 84] on button "Закупівлі АІ" at bounding box center [388, 85] width 243 height 33
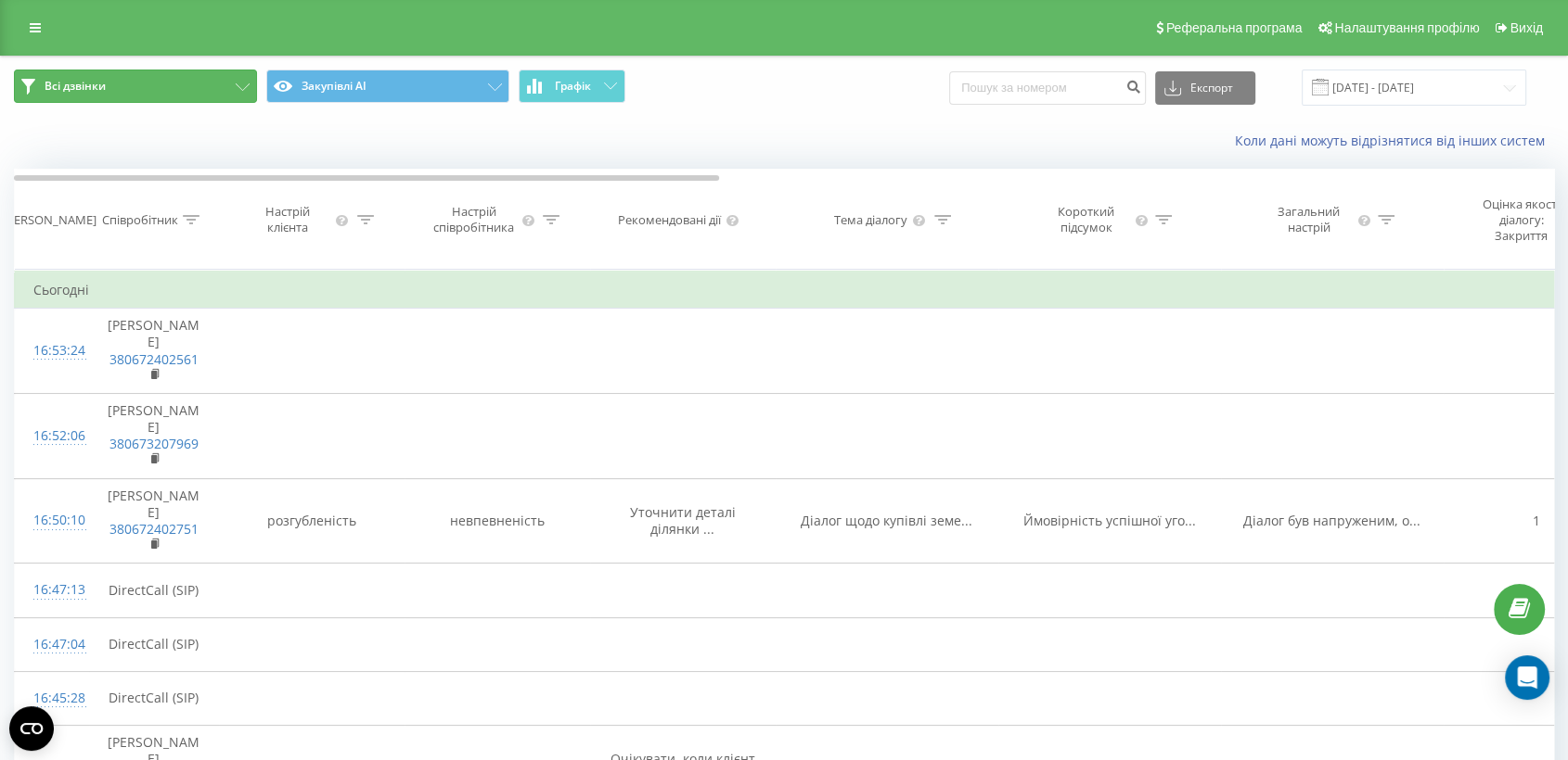
click at [240, 88] on icon at bounding box center [243, 87] width 14 height 8
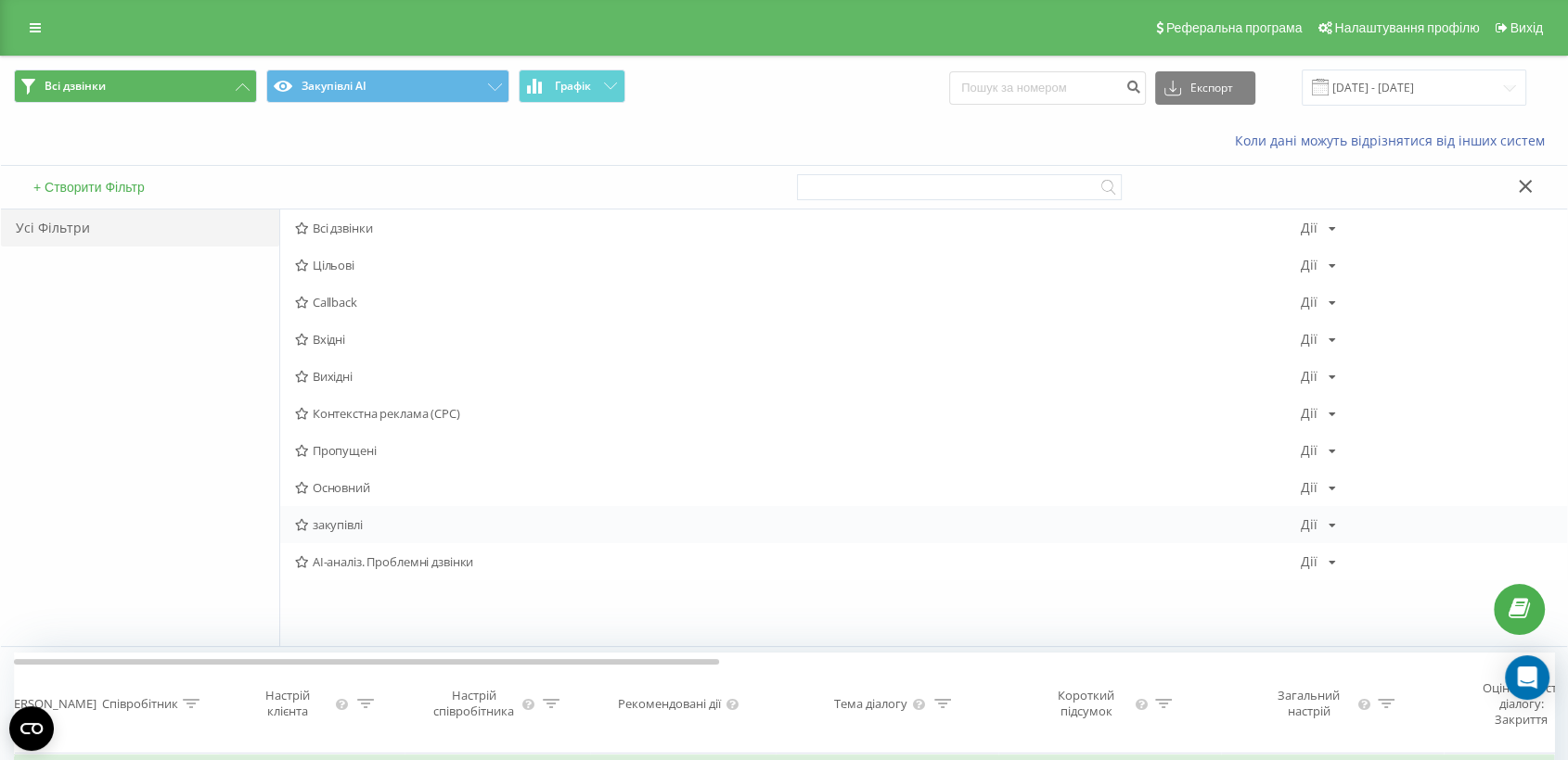
click at [315, 518] on span "закупівлі" at bounding box center [797, 525] width 1006 height 13
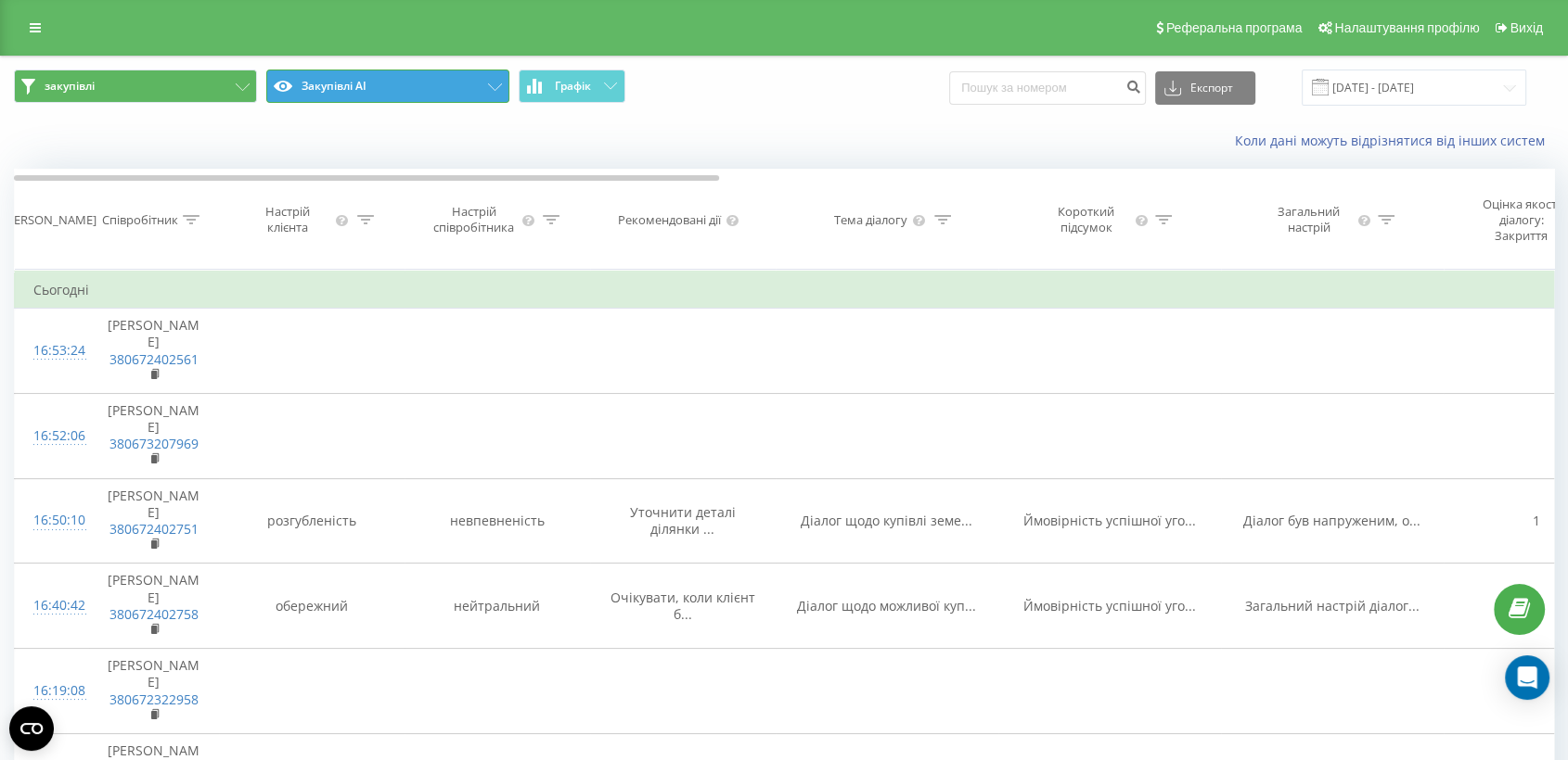
click at [417, 90] on button "Закупівлі АІ" at bounding box center [388, 85] width 243 height 33
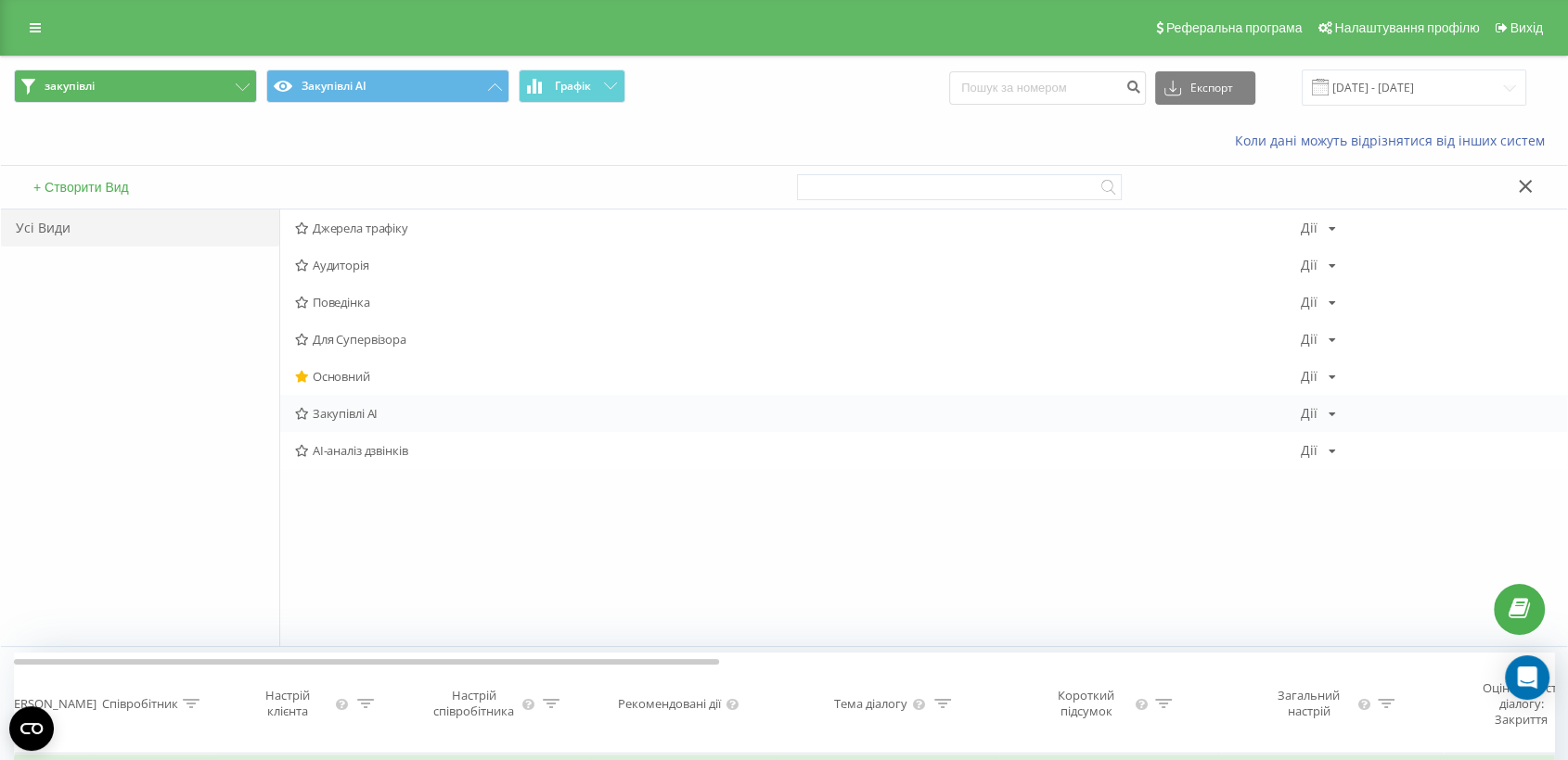
click at [1332, 412] on icon at bounding box center [1332, 414] width 8 height 11
click at [1323, 543] on icon at bounding box center [1323, 541] width 16 height 13
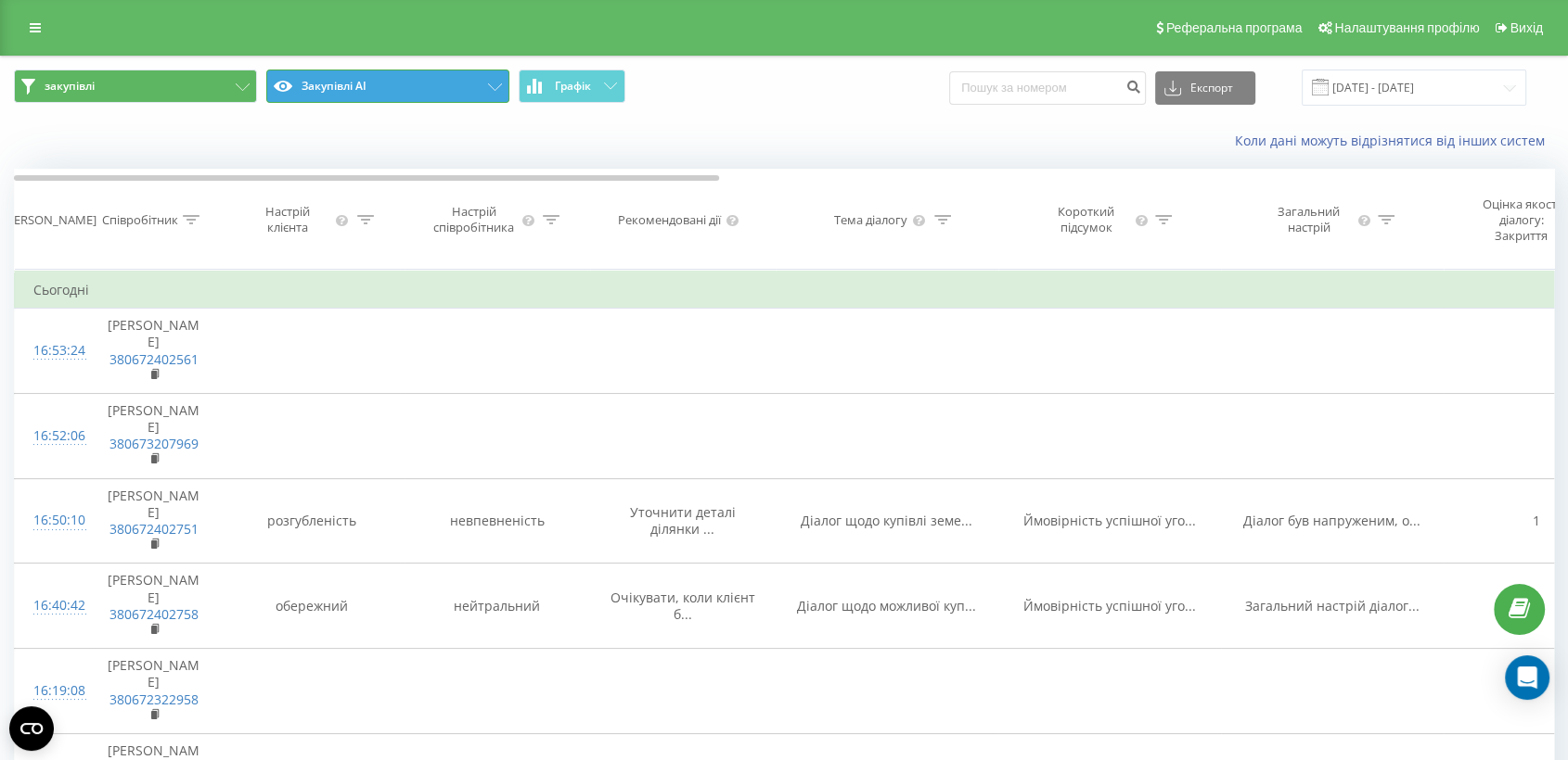
click at [504, 88] on button "Закупівлі АІ" at bounding box center [388, 85] width 243 height 33
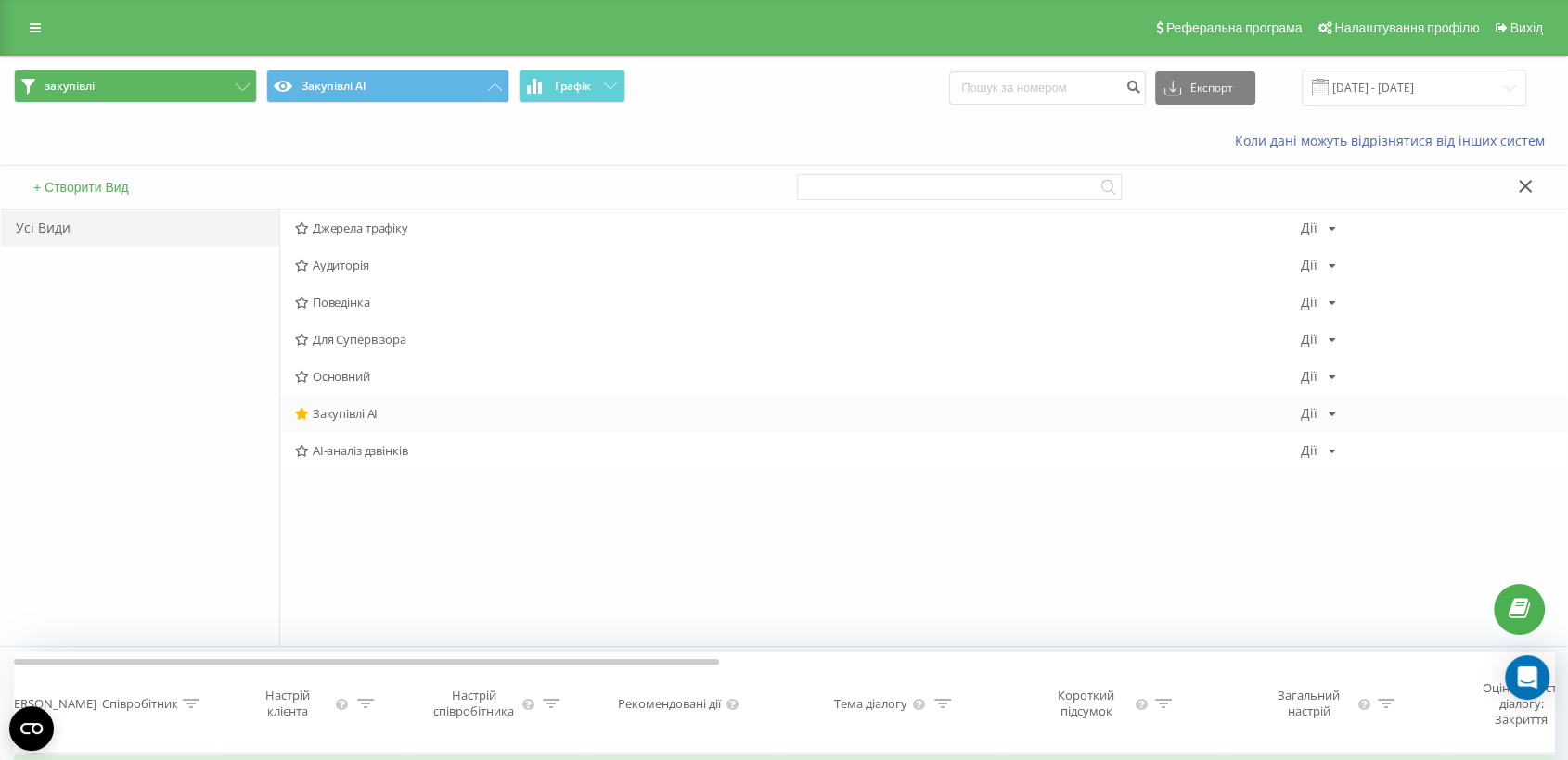
click at [1330, 410] on icon at bounding box center [1332, 414] width 8 height 11
click at [1349, 435] on div "Редагувати" at bounding box center [1390, 438] width 177 height 34
click at [301, 377] on icon at bounding box center [301, 376] width 14 height 12
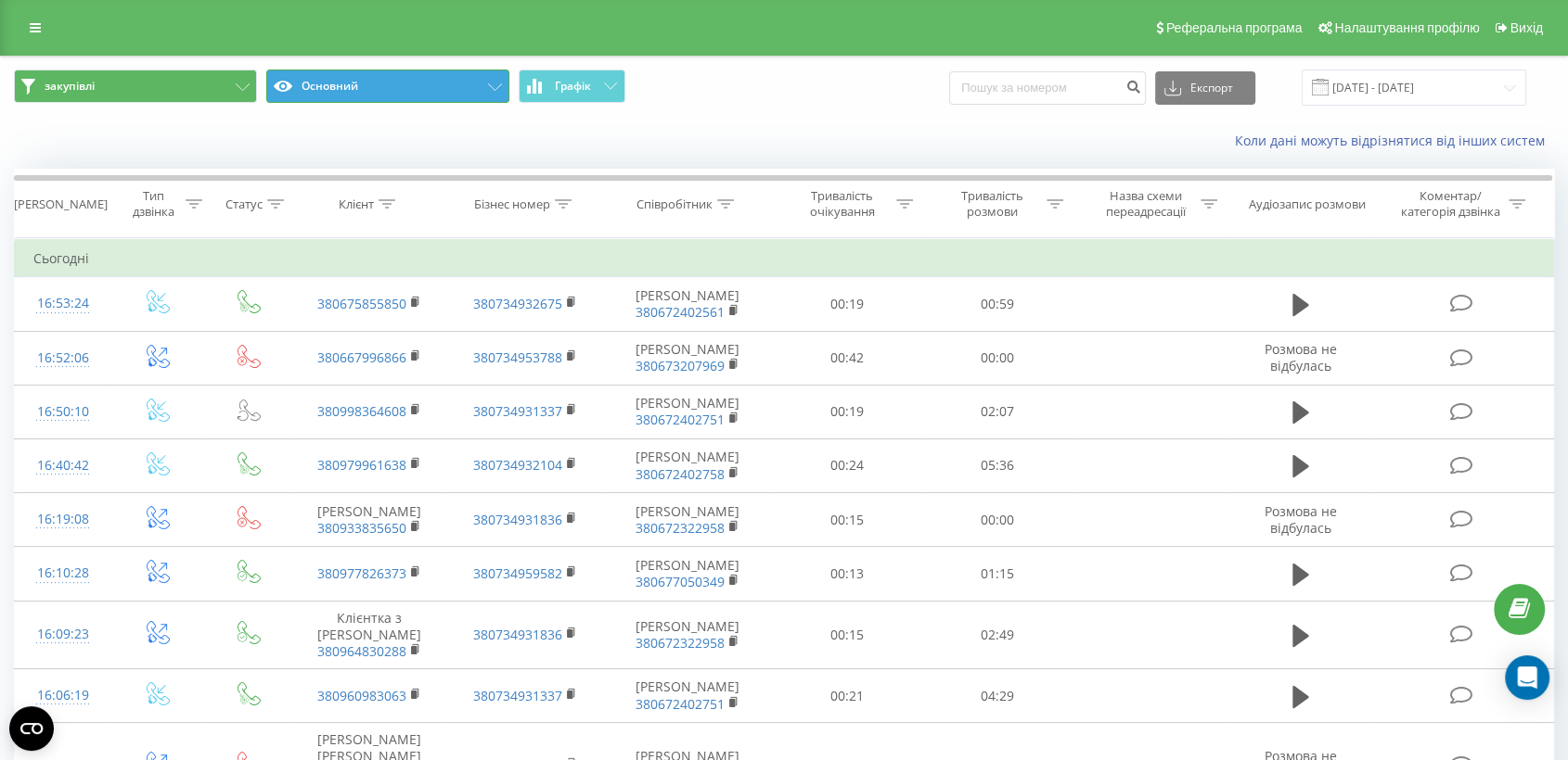
click at [449, 88] on button "Основний" at bounding box center [388, 85] width 243 height 33
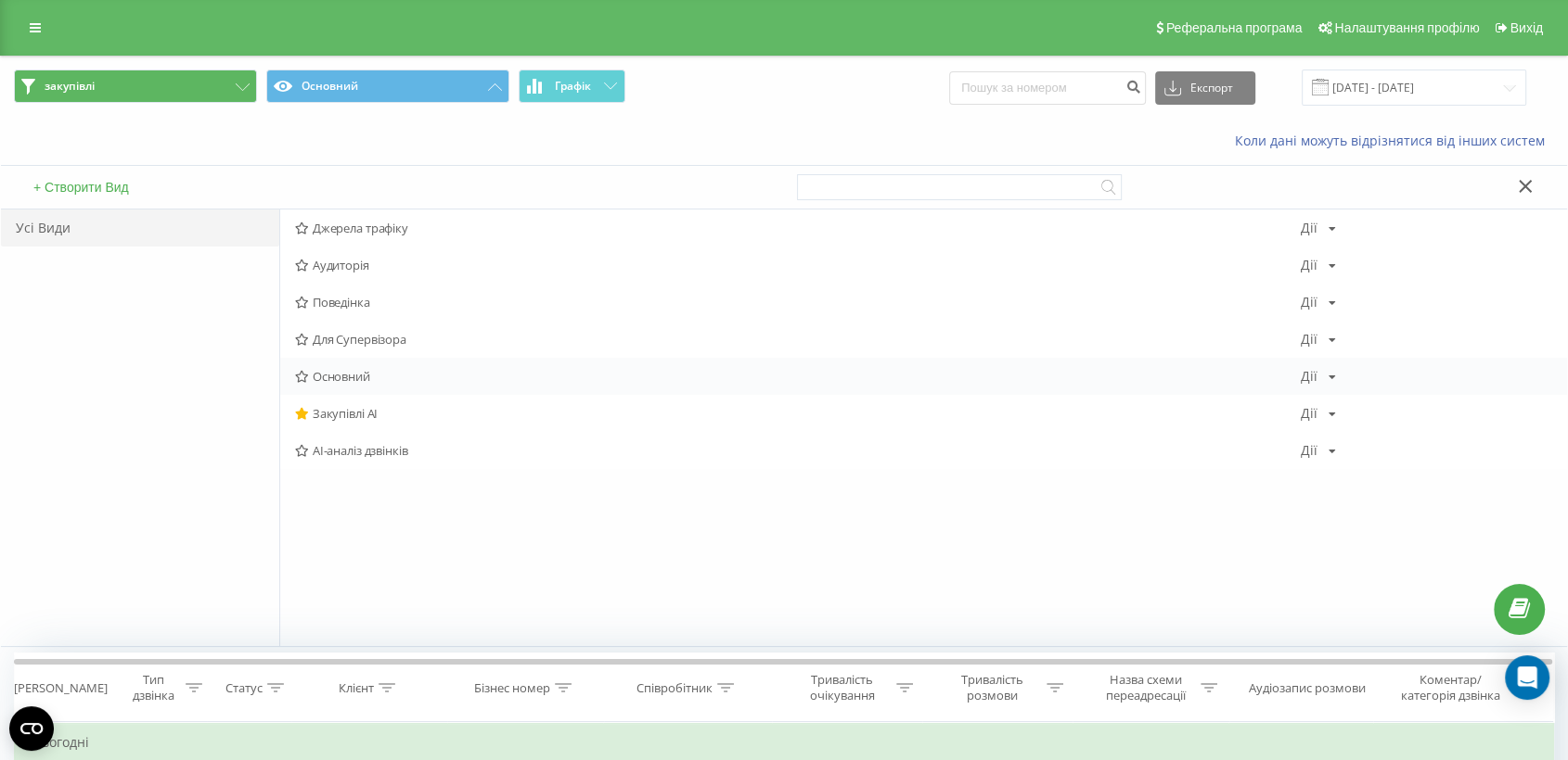
click at [1329, 370] on div "Дії Редагувати Копіювати Видалити За замовчуванням Поділитися" at bounding box center [1318, 376] width 35 height 13
click at [1356, 503] on span "За замовчуванням" at bounding box center [1403, 503] width 104 height 16
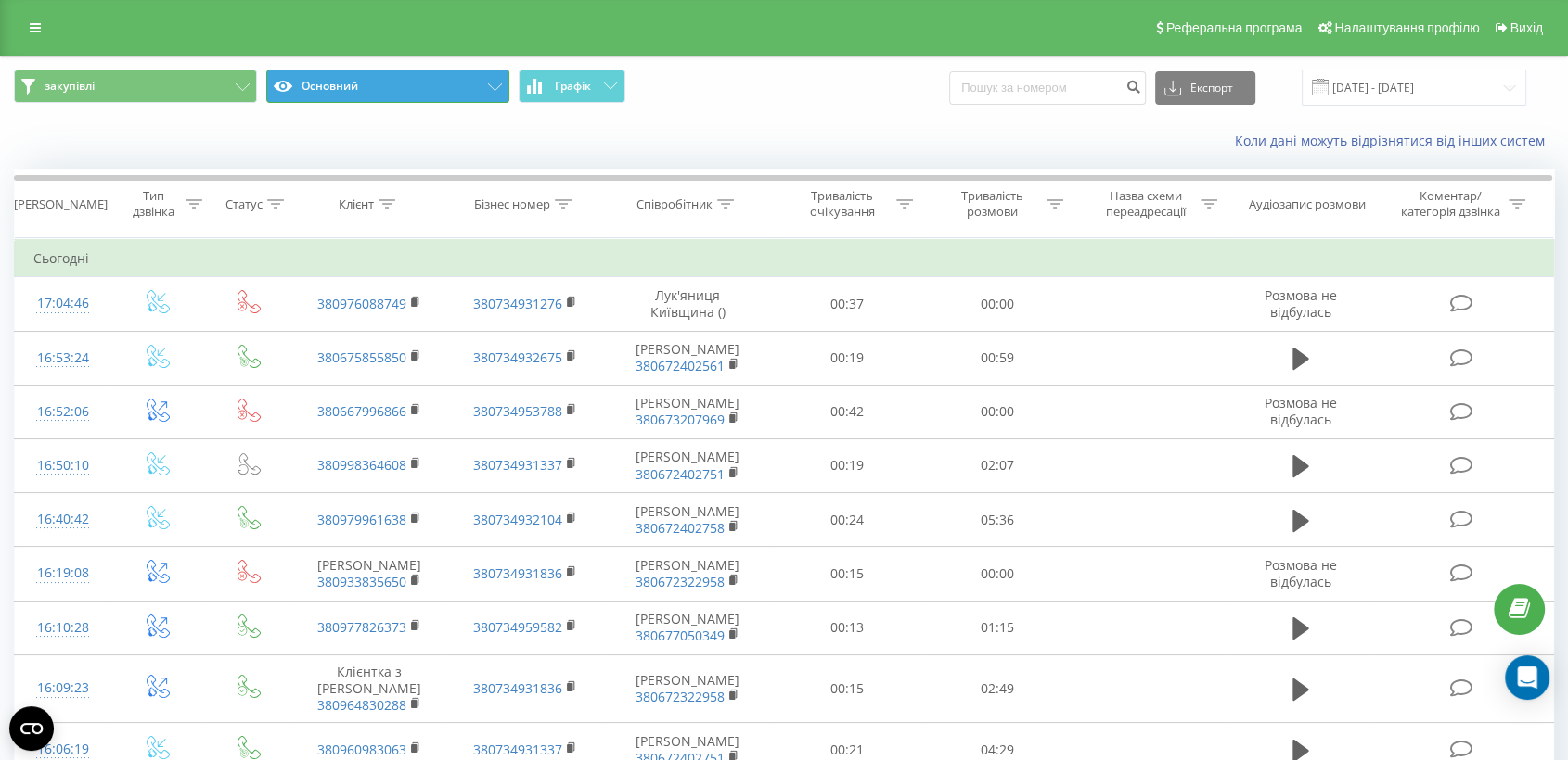
click at [484, 98] on button "Основний" at bounding box center [388, 85] width 243 height 33
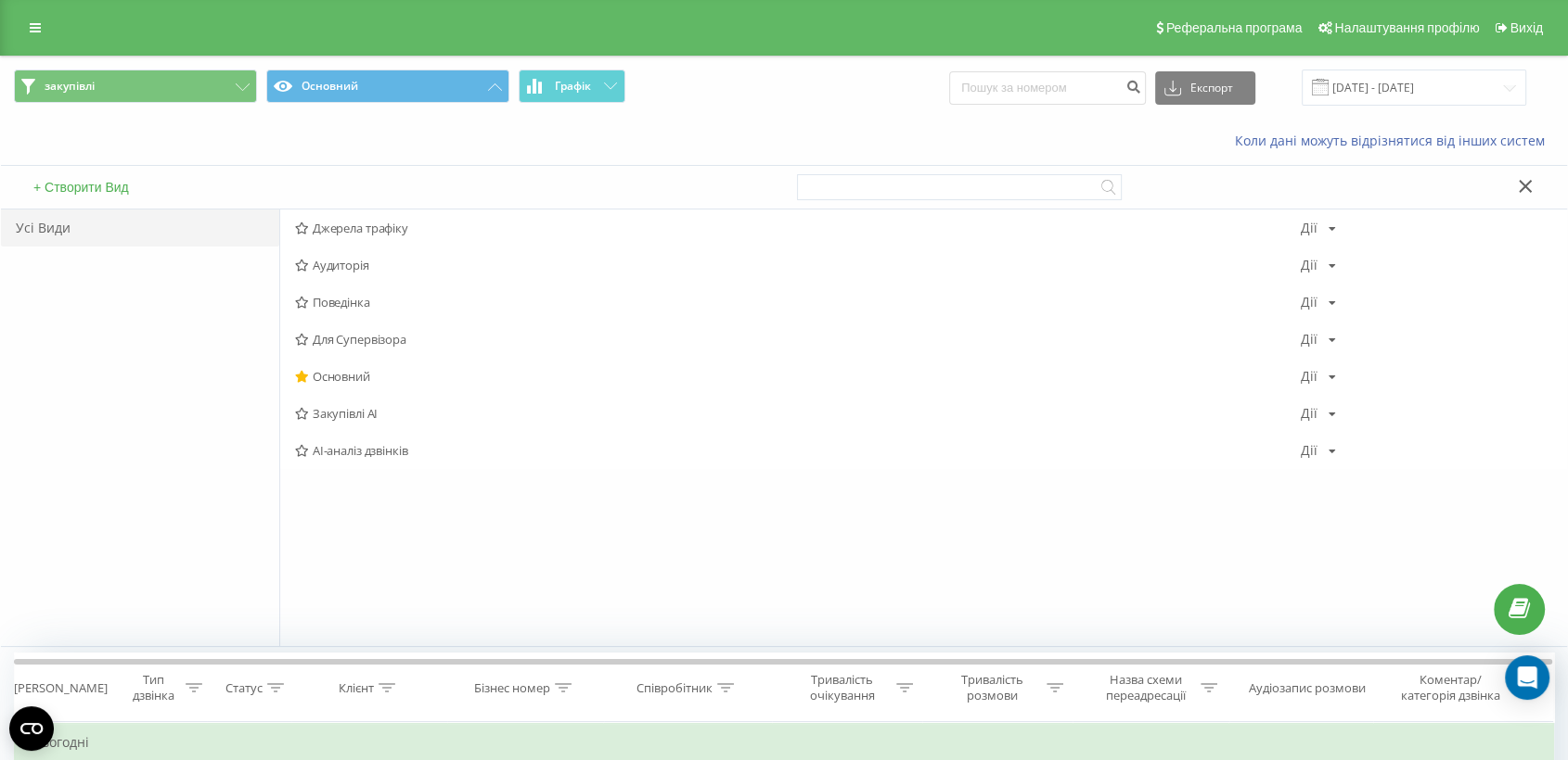
click at [1534, 181] on button at bounding box center [1525, 188] width 27 height 20
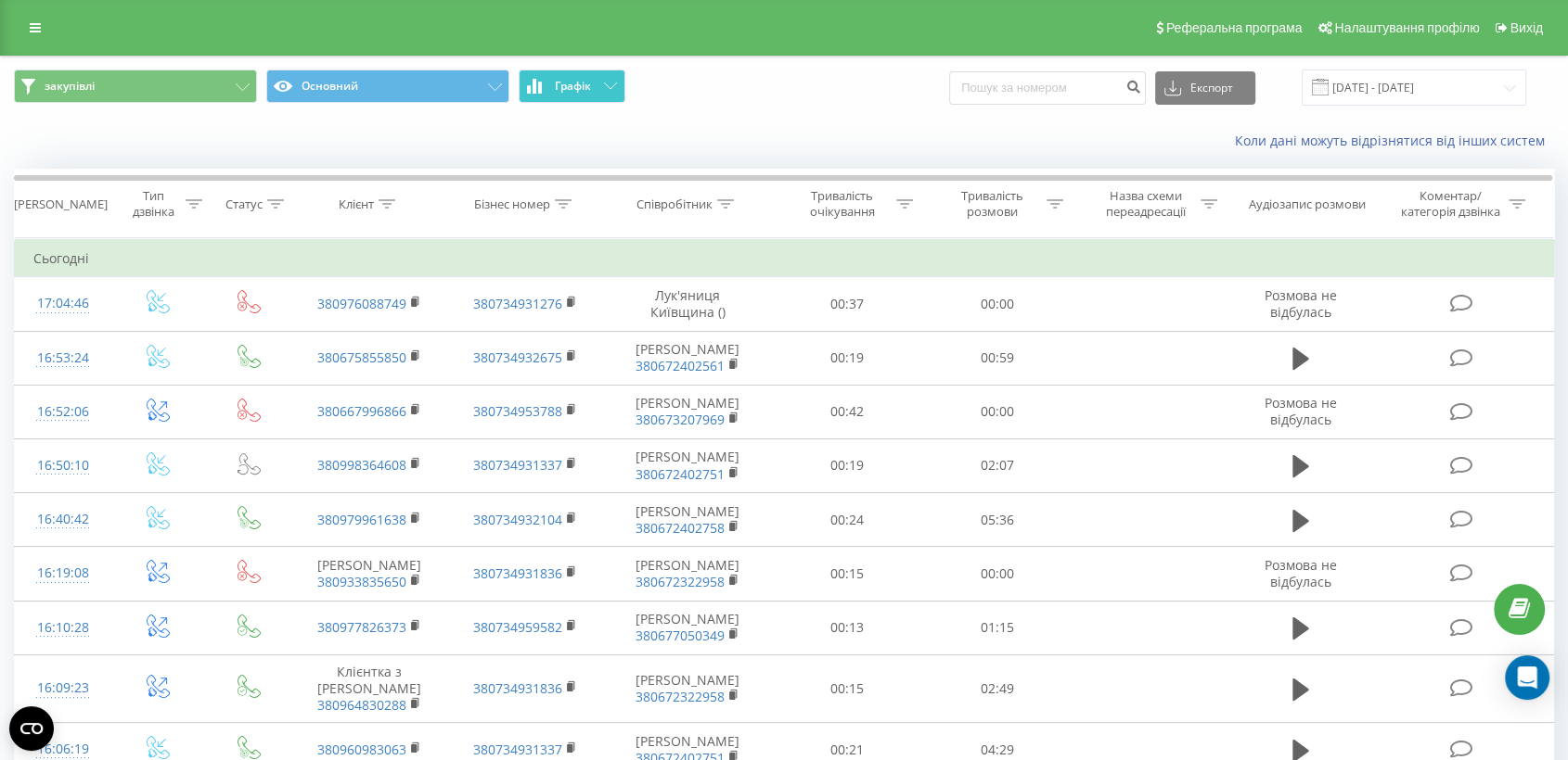
click at [602, 84] on button "Графік" at bounding box center [572, 85] width 107 height 33
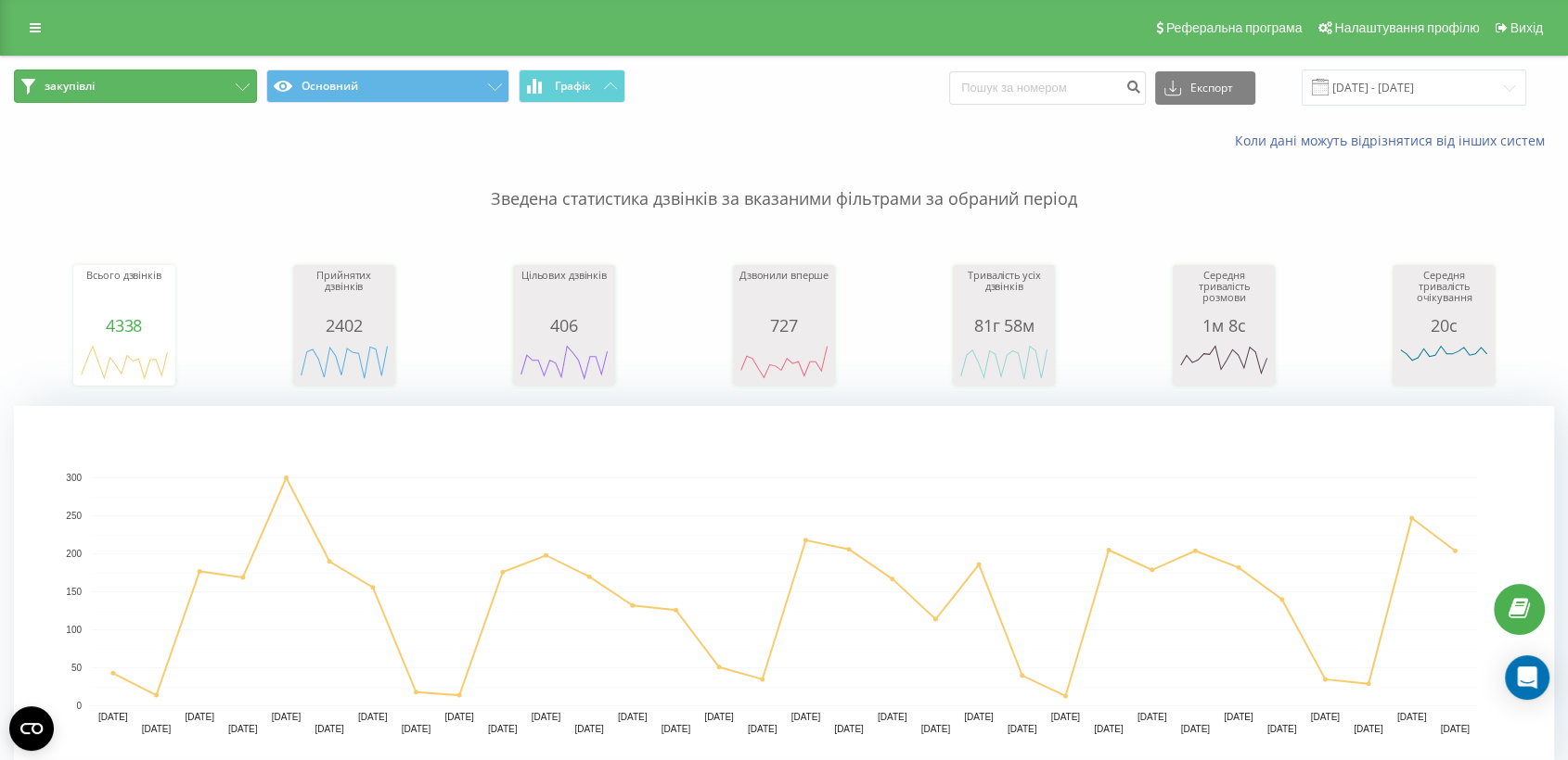
click at [222, 81] on button "закупівлі" at bounding box center [136, 85] width 243 height 33
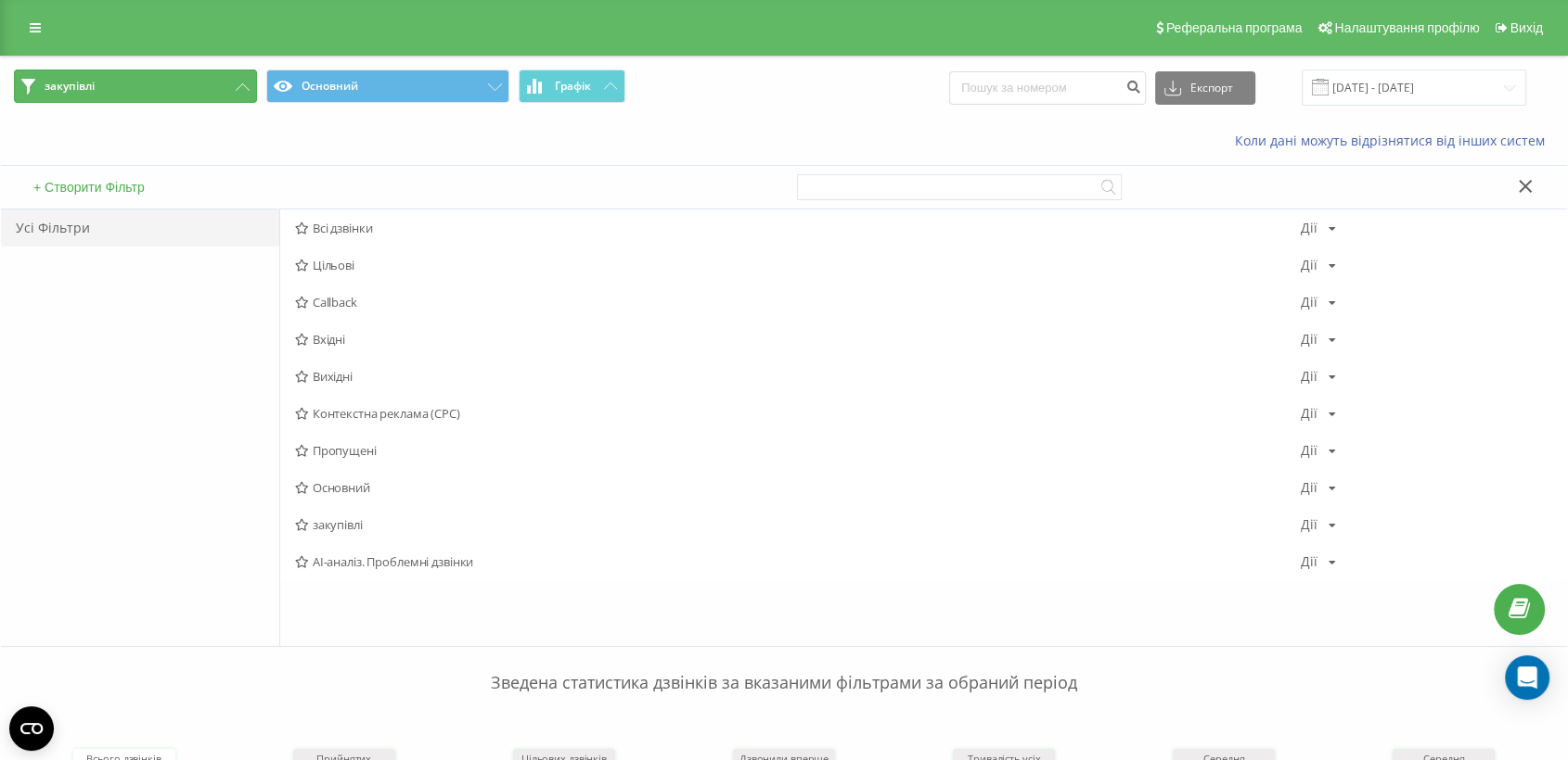
click at [222, 81] on button "закупівлі" at bounding box center [136, 85] width 243 height 33
